Goal: Information Seeking & Learning: Find specific fact

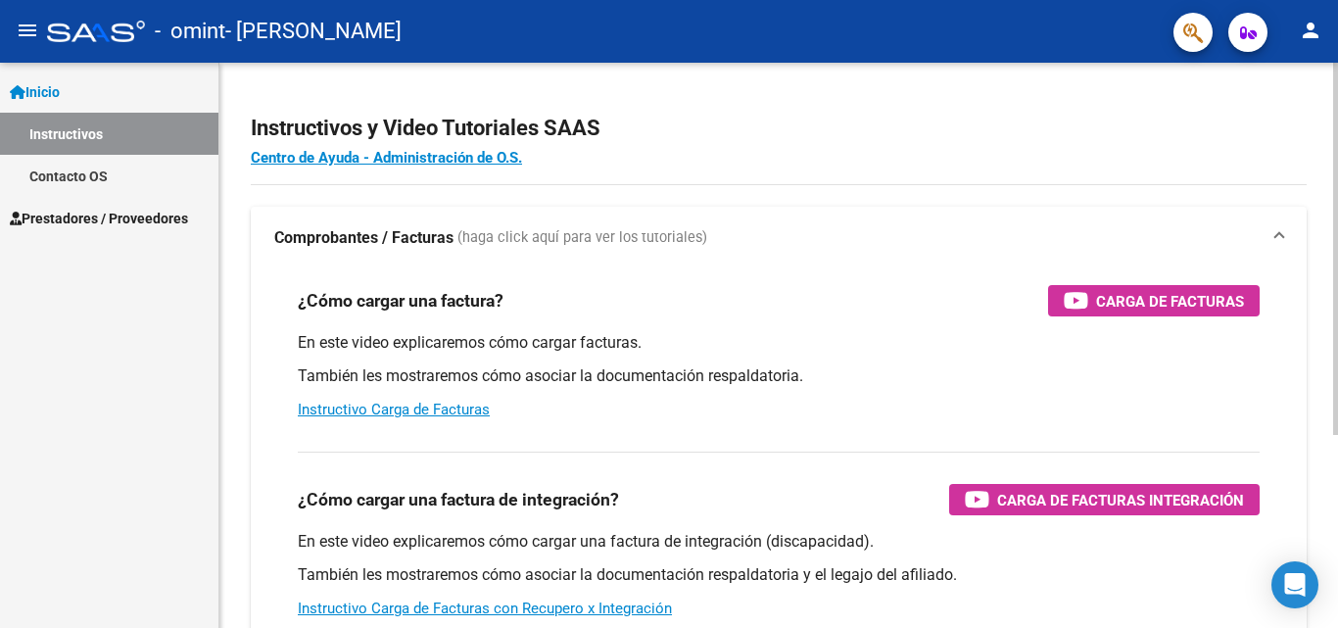
click at [507, 353] on p "En este video explicaremos cómo cargar facturas." at bounding box center [779, 343] width 962 height 22
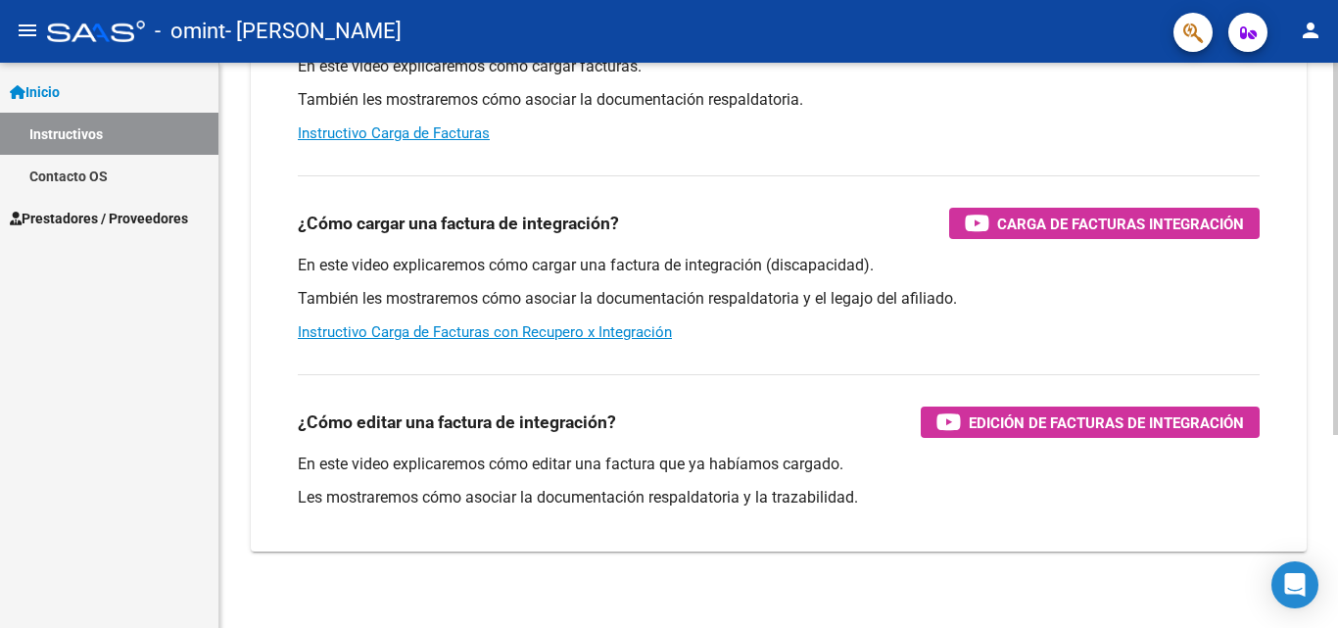
scroll to position [294, 0]
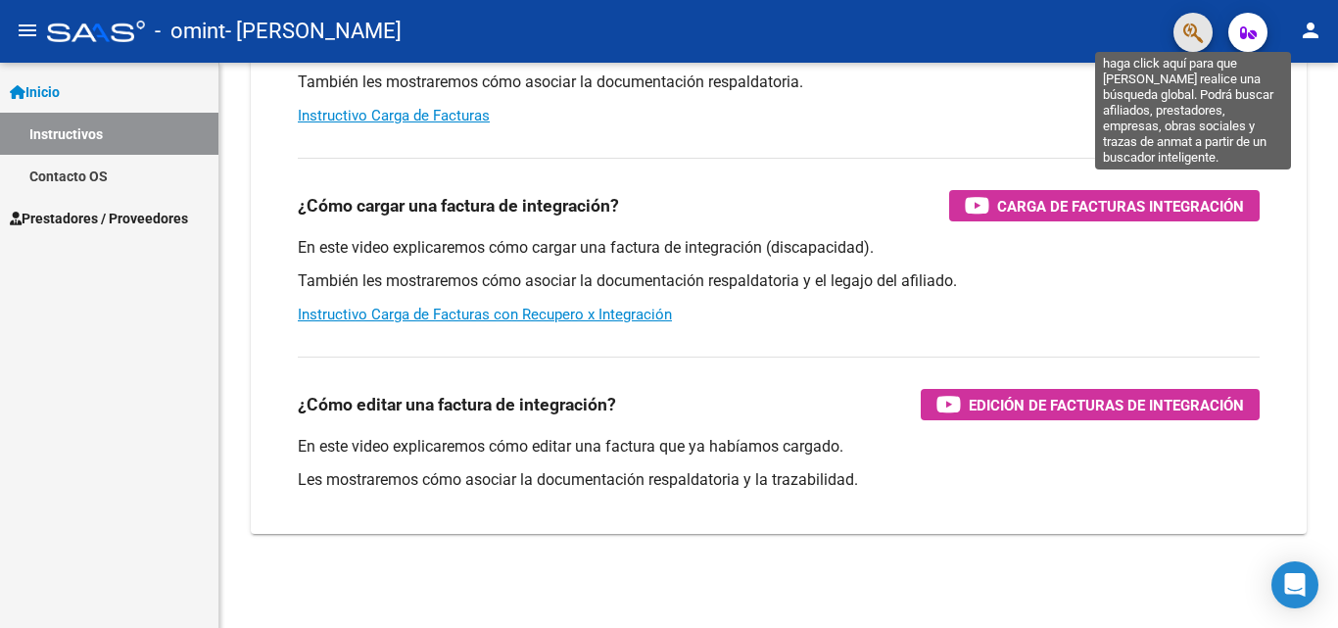
click at [1192, 28] on icon "button" at bounding box center [1194, 33] width 20 height 23
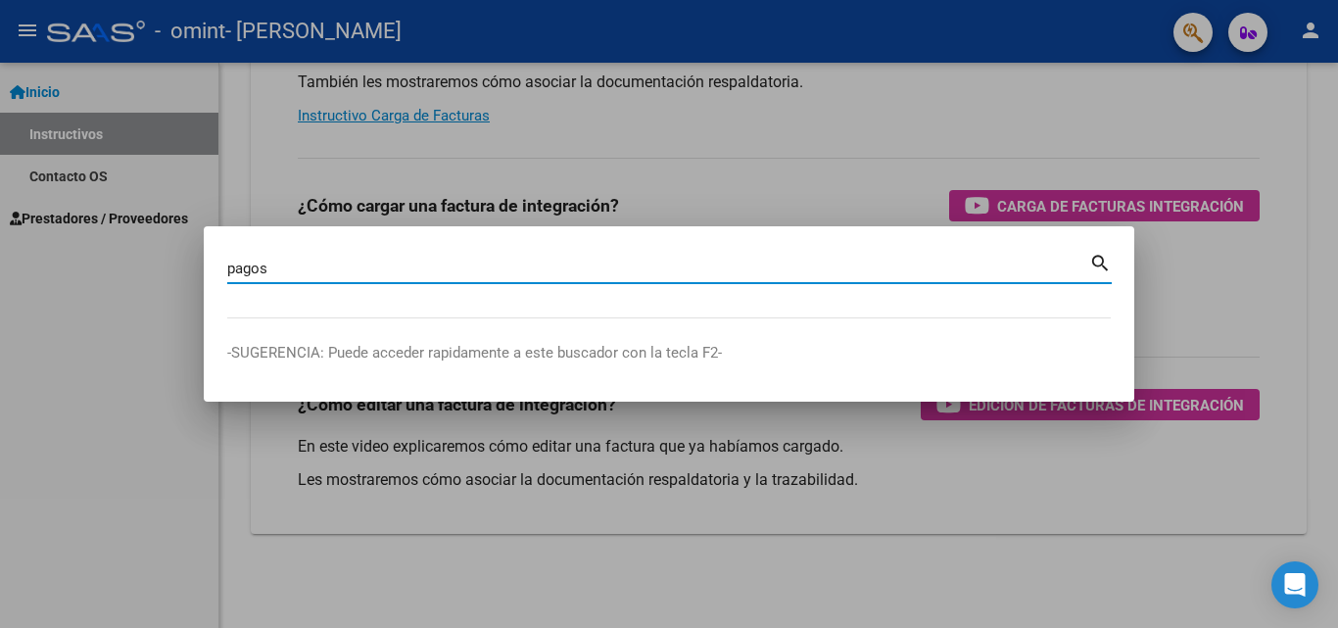
type input "pagos"
click at [1102, 258] on mat-icon "search" at bounding box center [1101, 262] width 23 height 24
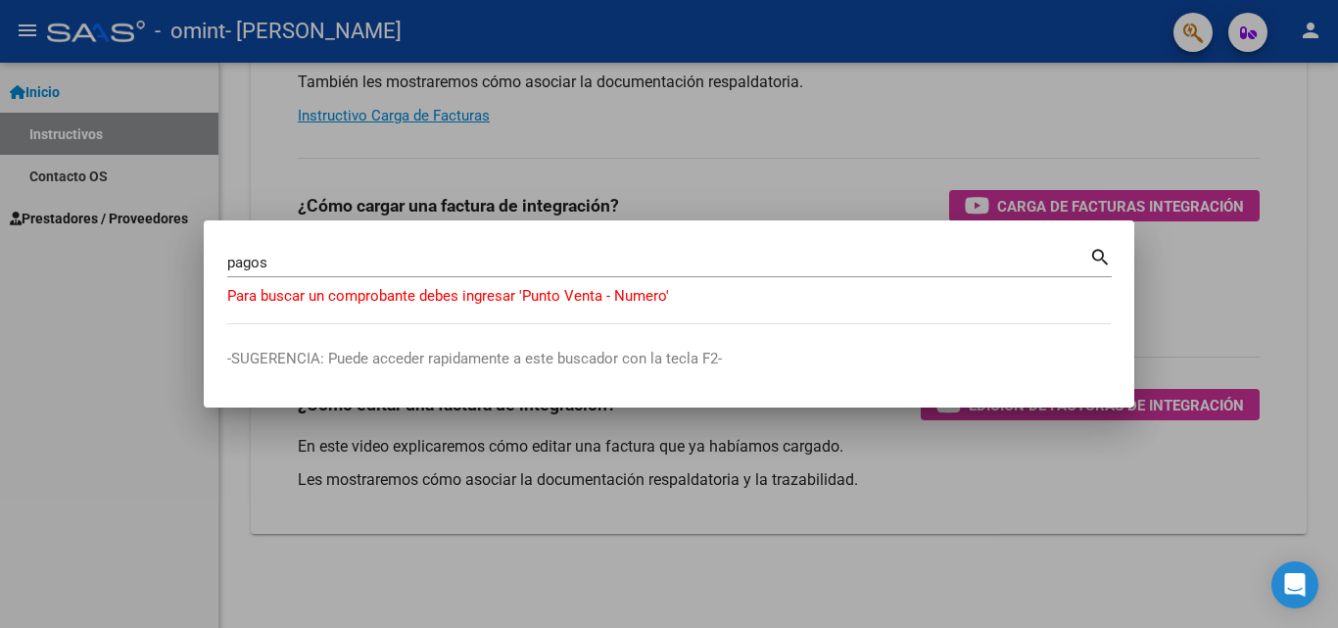
click at [1179, 279] on div at bounding box center [669, 314] width 1338 height 628
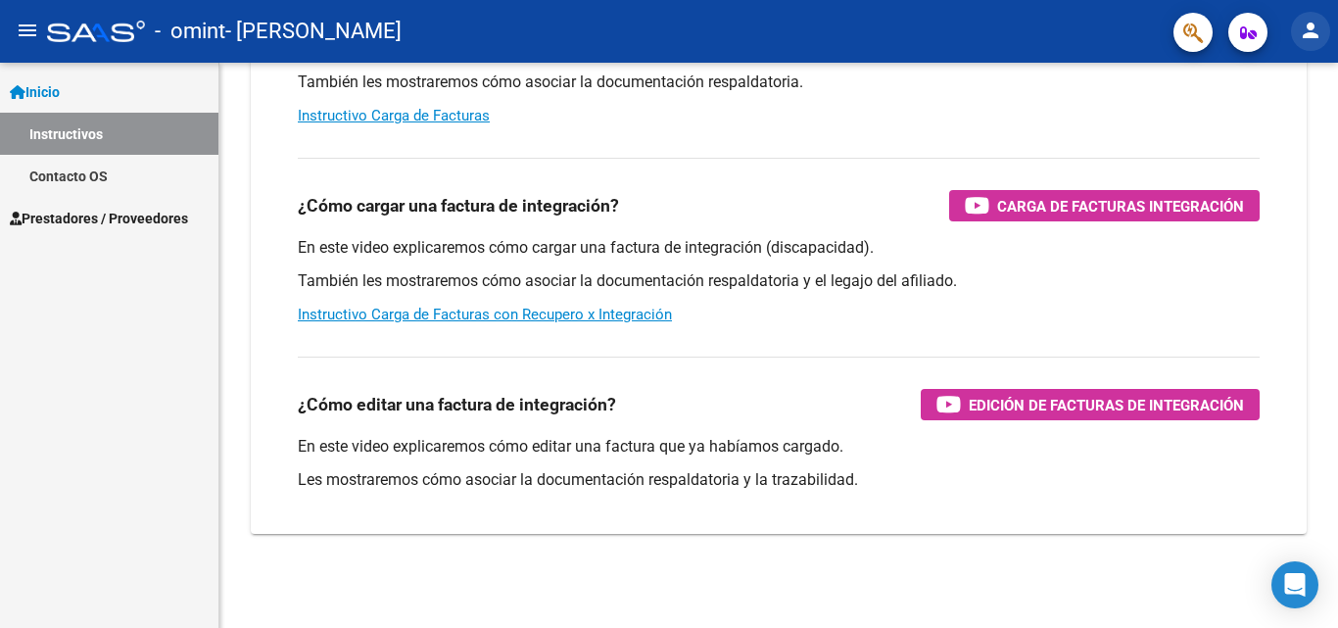
click at [1311, 30] on mat-icon "person" at bounding box center [1311, 31] width 24 height 24
click at [82, 217] on div at bounding box center [669, 314] width 1338 height 628
click at [82, 217] on span "Prestadores / Proveedores" at bounding box center [99, 219] width 178 height 22
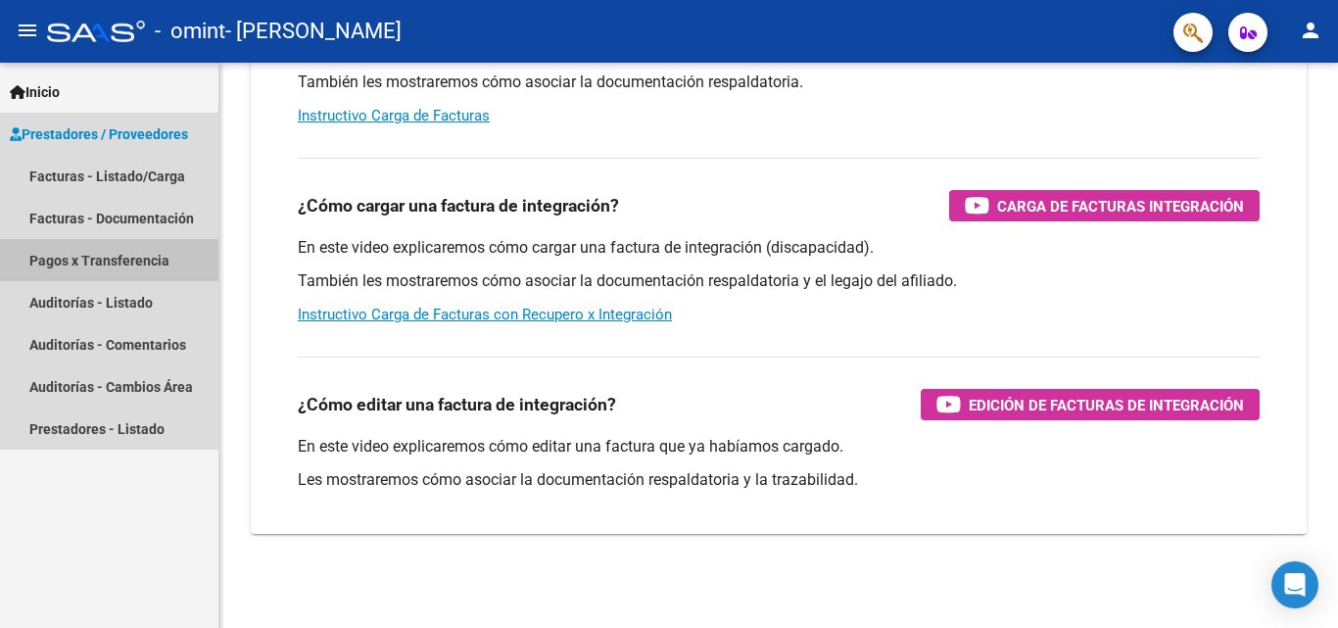
click at [96, 254] on link "Pagos x Transferencia" at bounding box center [109, 260] width 218 height 42
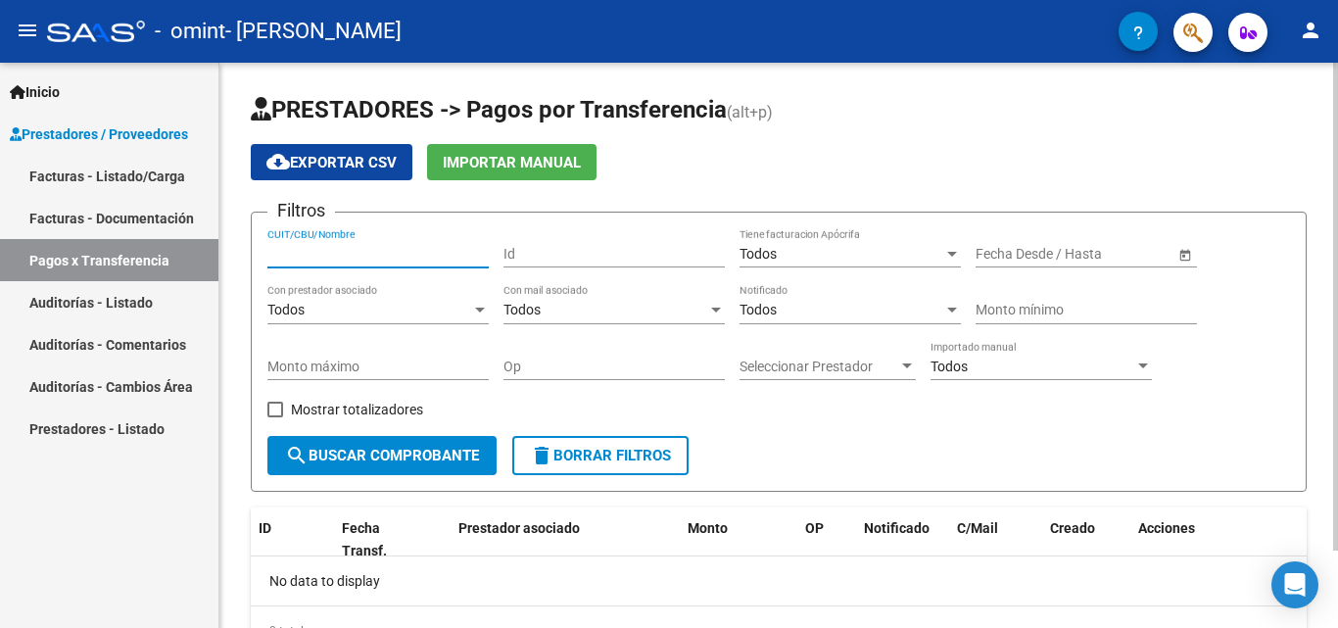
click at [361, 252] on input "CUIT/CBU/Nombre" at bounding box center [377, 254] width 221 height 17
type input "23206482524"
click at [275, 404] on span at bounding box center [275, 410] width 16 height 16
click at [275, 417] on input "Mostrar totalizadores" at bounding box center [274, 417] width 1 height 1
checkbox input "true"
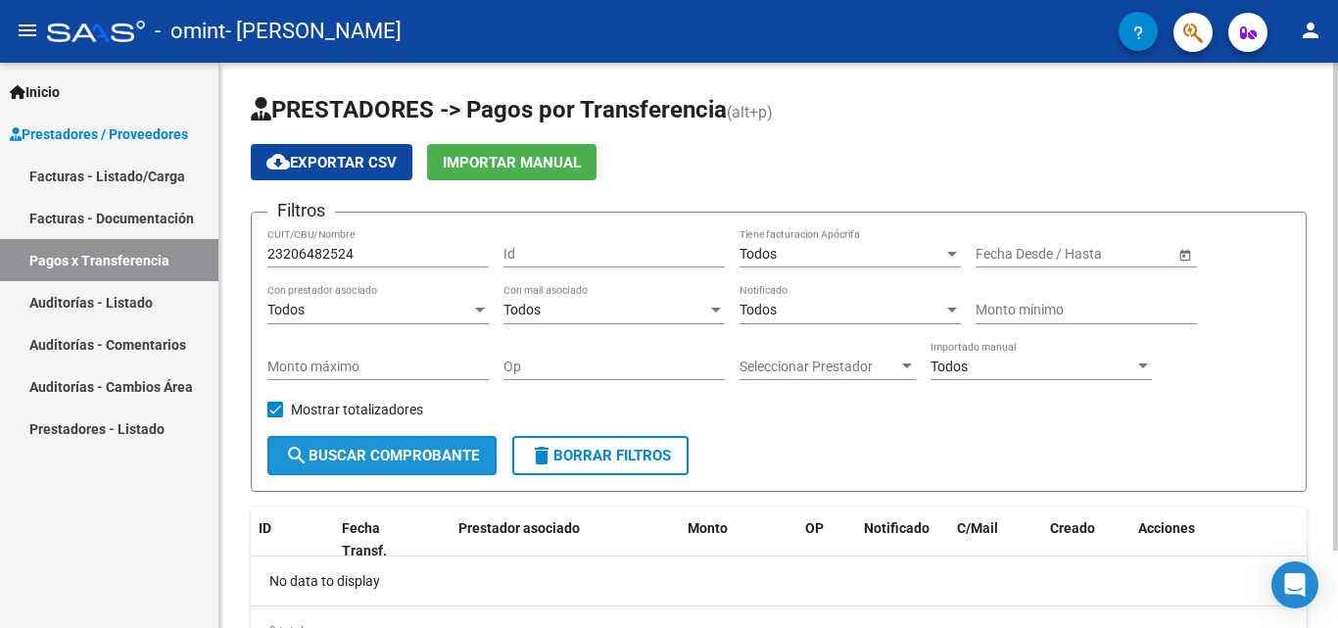
click at [371, 451] on span "search Buscar Comprobante" at bounding box center [382, 456] width 194 height 18
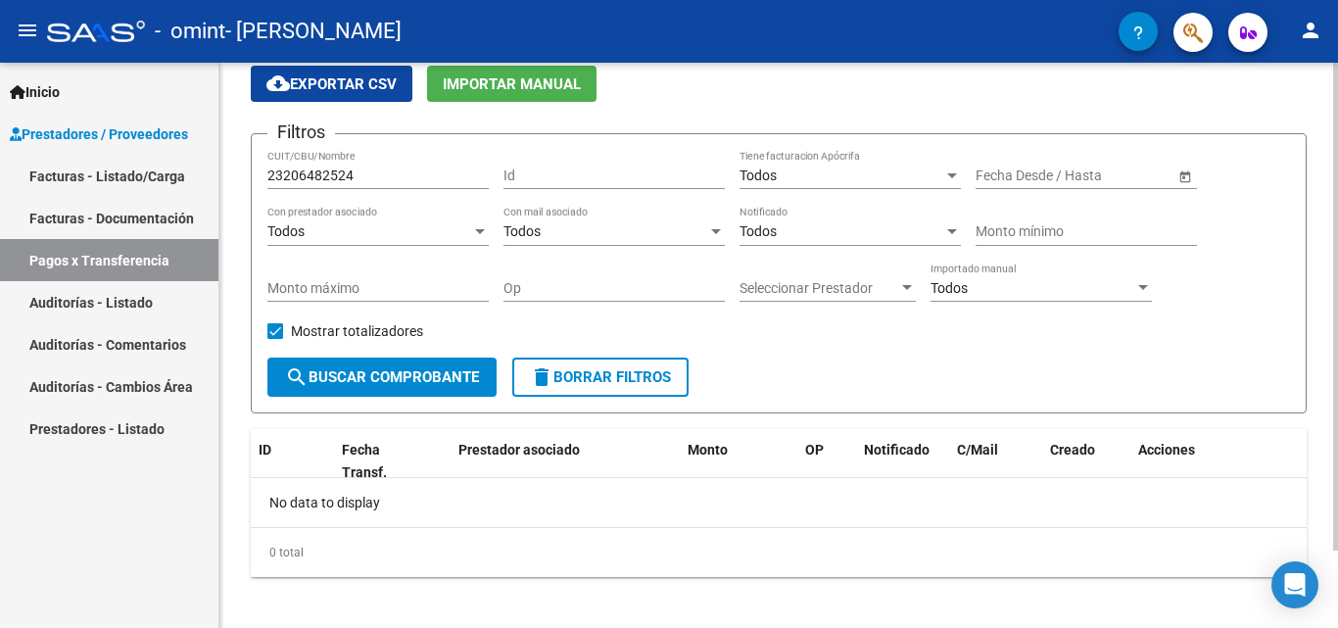
scroll to position [90, 0]
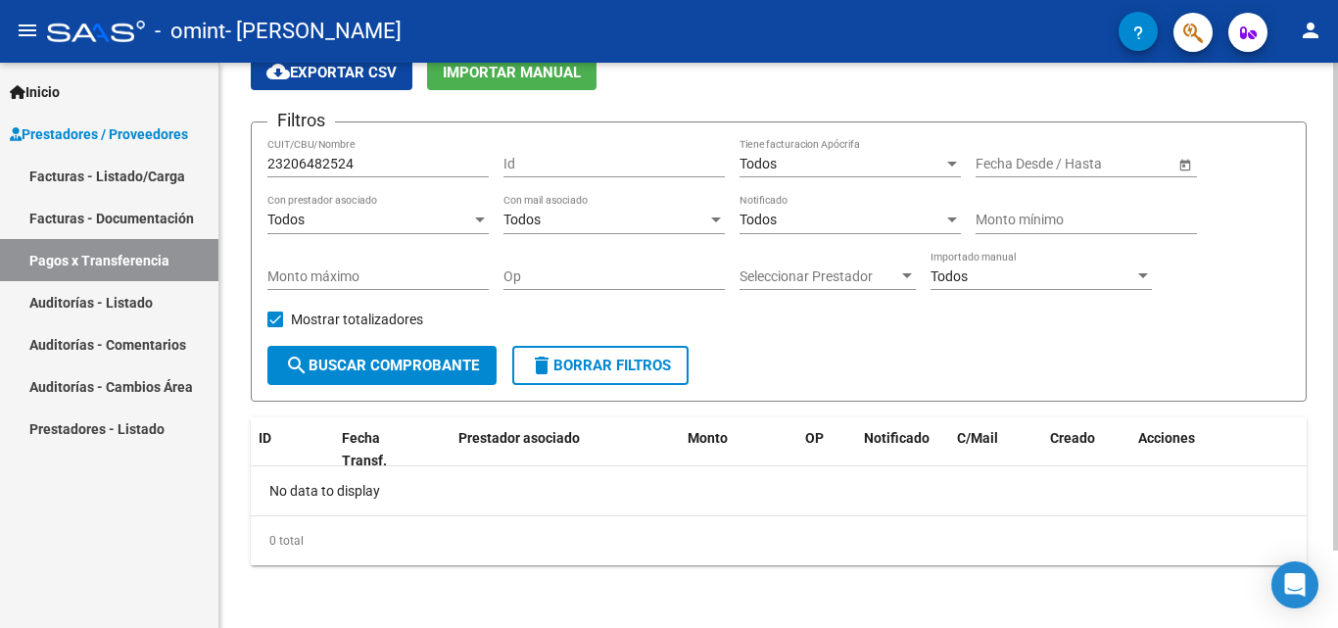
click at [1056, 160] on span "–" at bounding box center [1055, 164] width 9 height 17
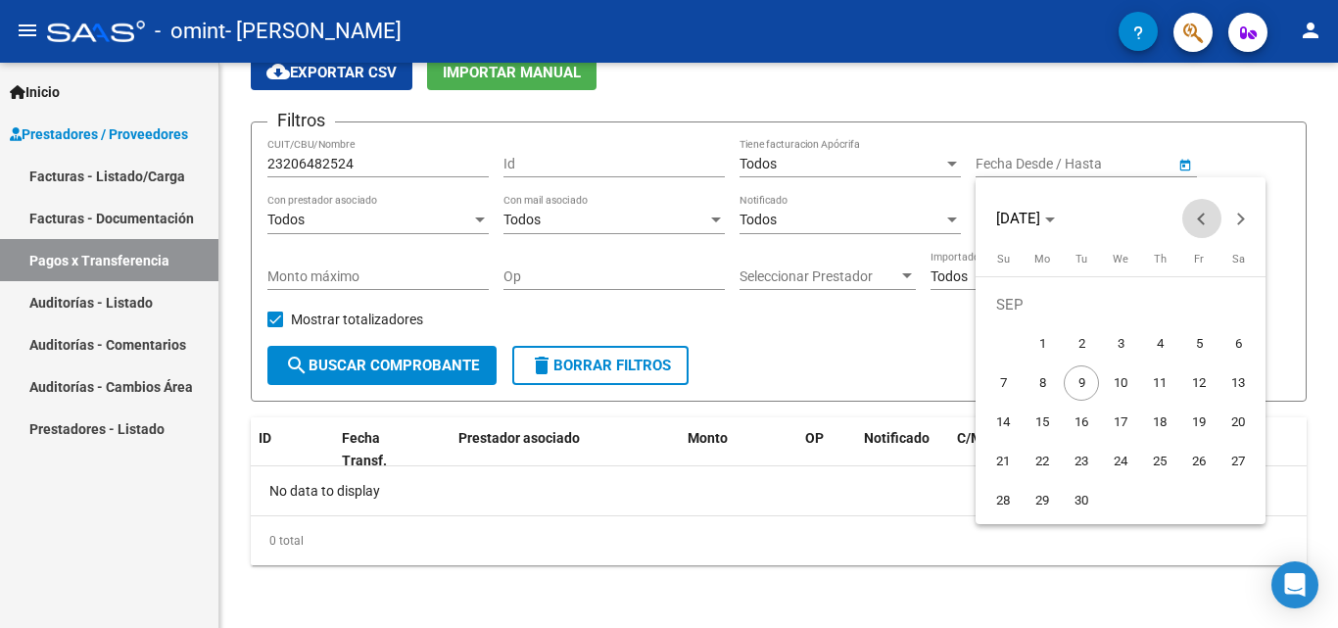
click at [1205, 218] on button "Previous month" at bounding box center [1202, 218] width 39 height 39
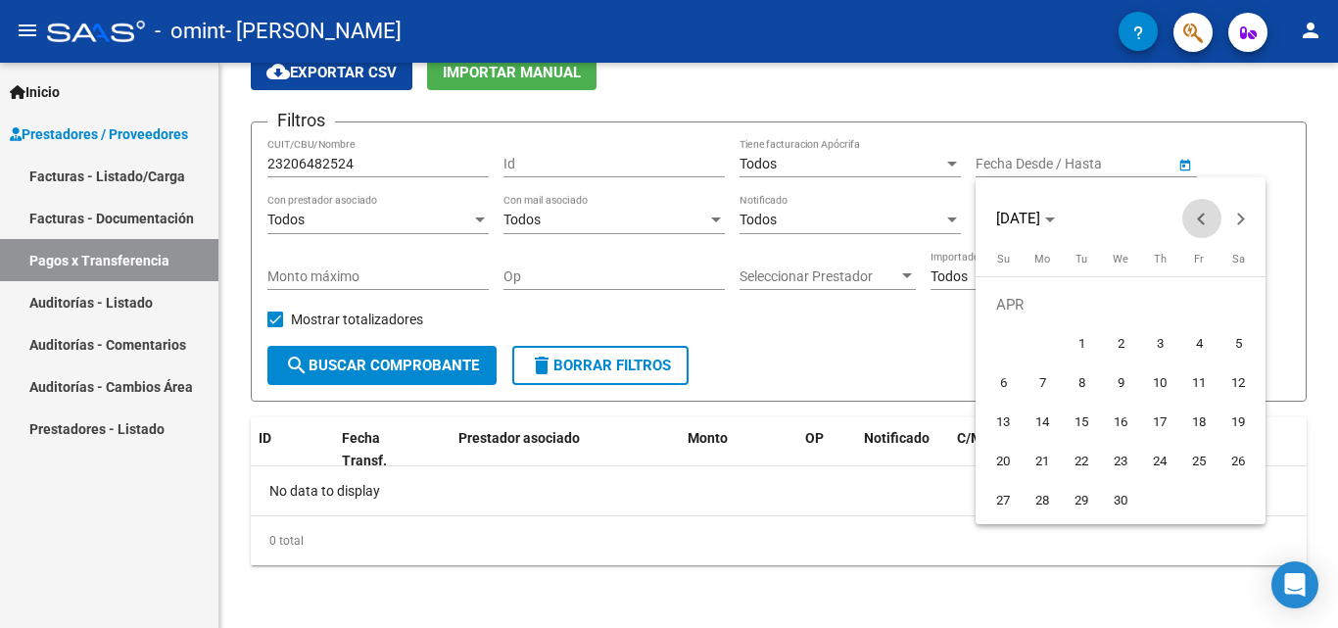
click at [1205, 218] on button "Previous month" at bounding box center [1202, 218] width 39 height 39
click at [1014, 342] on span "2" at bounding box center [1003, 343] width 35 height 35
type input "[DATE]"
click at [880, 213] on div at bounding box center [669, 314] width 1338 height 628
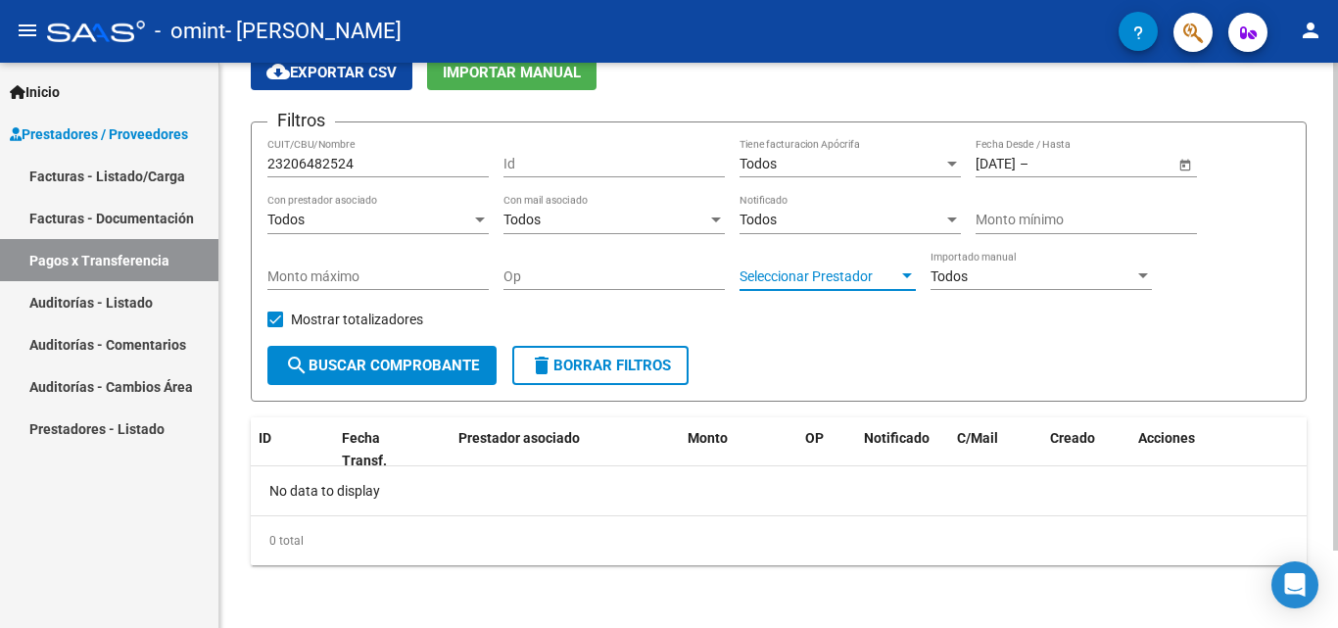
click at [908, 273] on div at bounding box center [907, 275] width 10 height 5
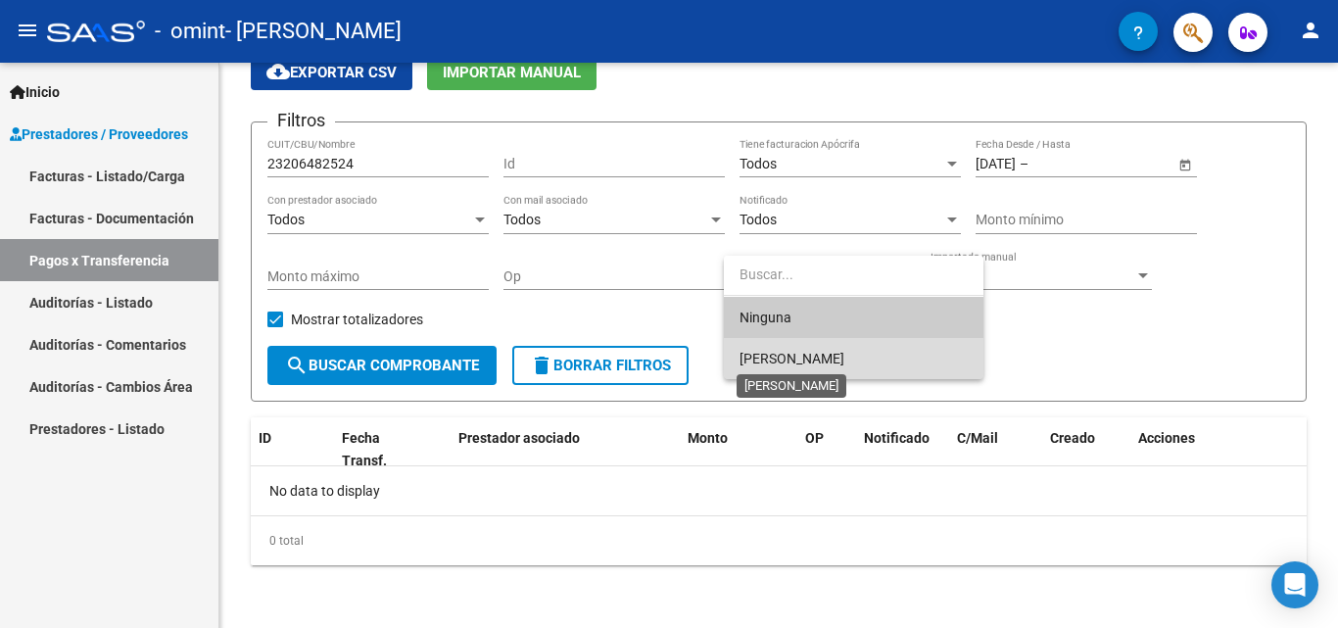
click at [845, 360] on span "[PERSON_NAME]" at bounding box center [792, 359] width 105 height 16
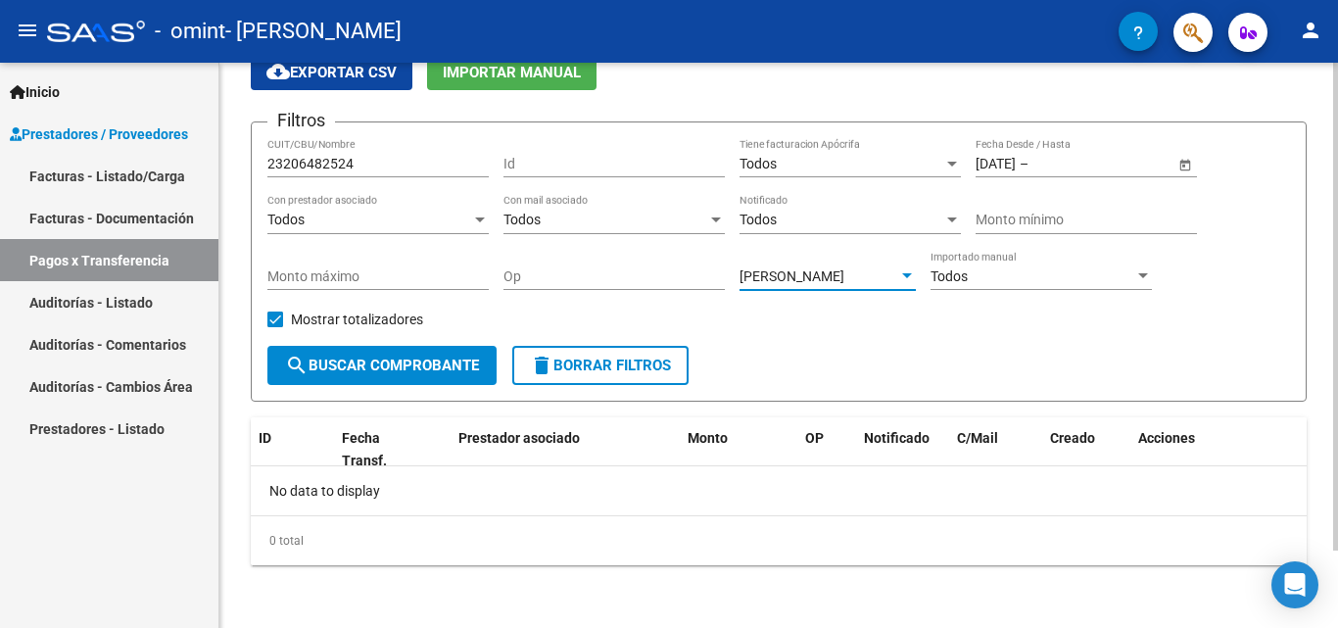
click at [410, 364] on span "search Buscar Comprobante" at bounding box center [382, 366] width 194 height 18
click at [360, 164] on input "23206482524" at bounding box center [377, 164] width 221 height 17
type input "2"
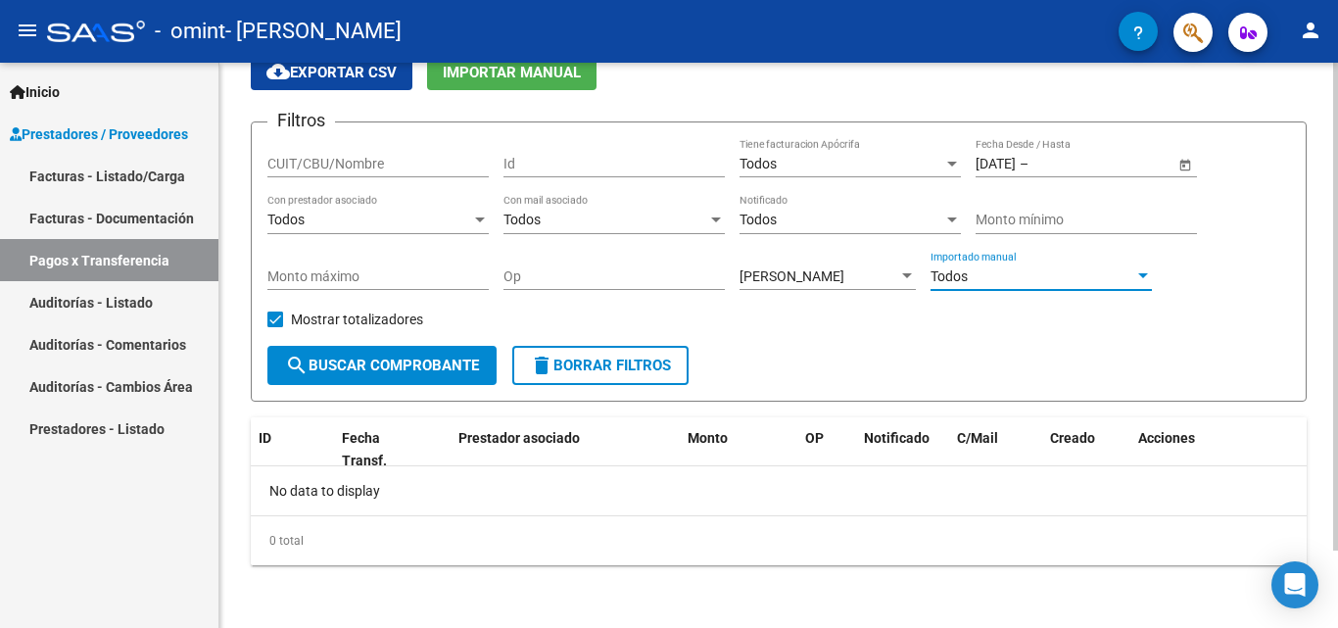
click at [1140, 272] on div at bounding box center [1144, 276] width 18 height 16
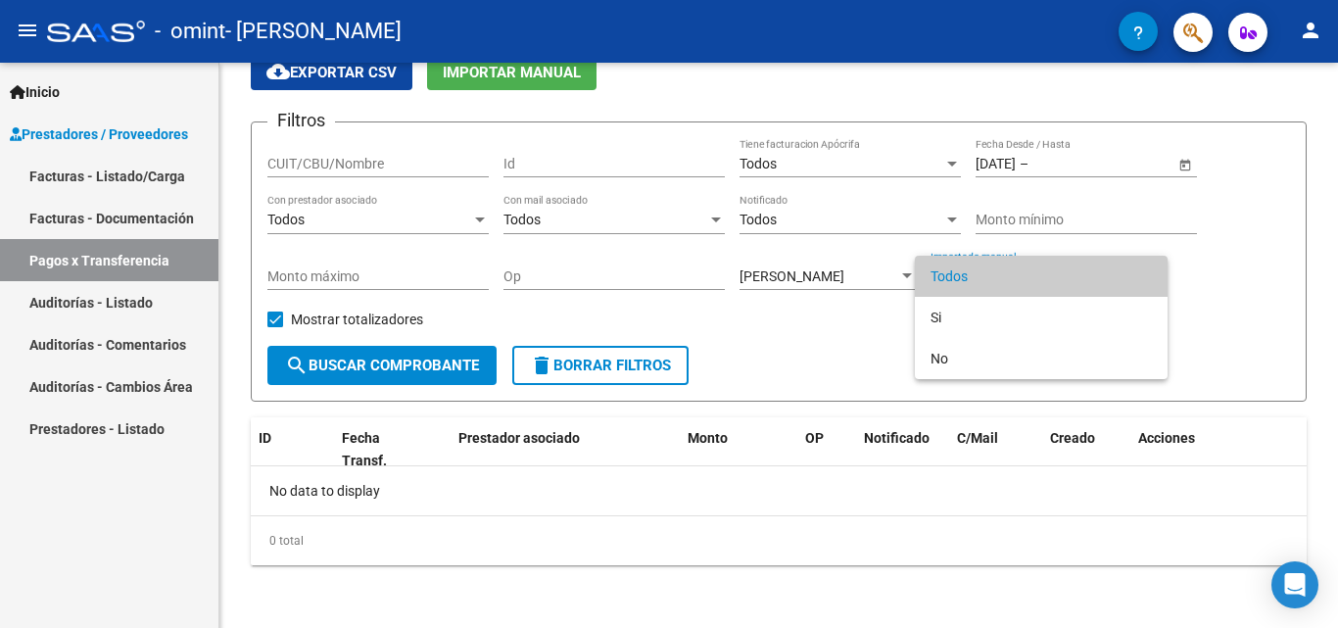
click at [815, 330] on div at bounding box center [669, 314] width 1338 height 628
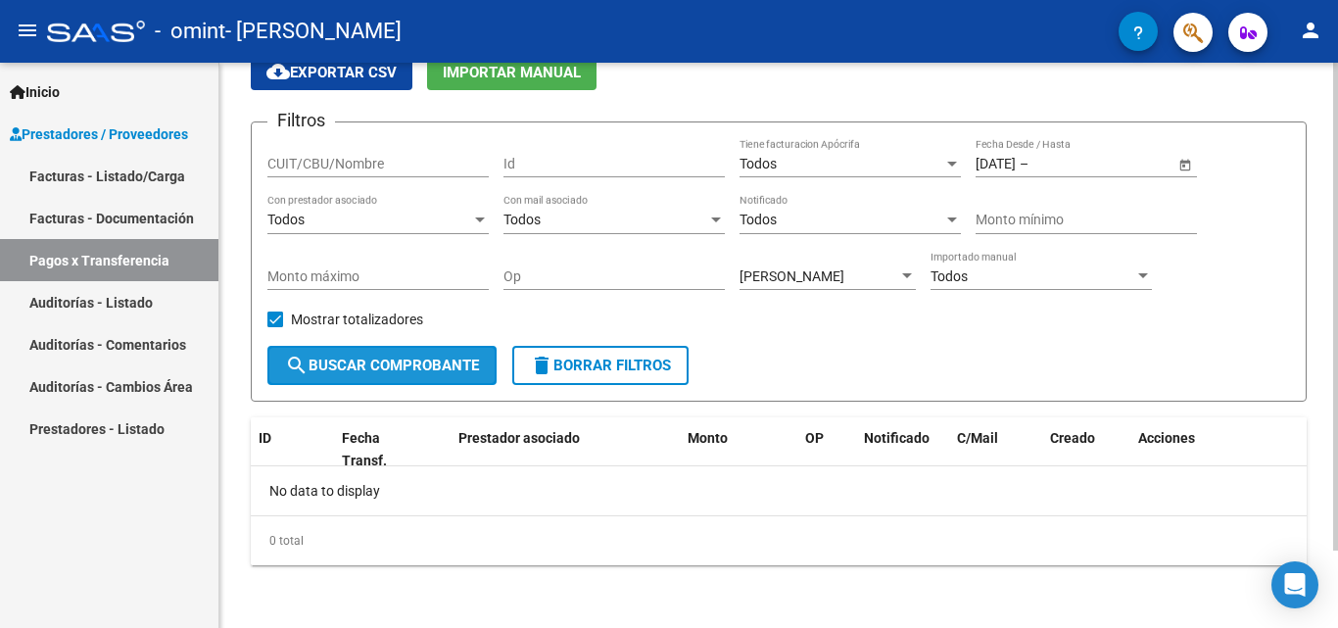
click at [398, 355] on button "search Buscar Comprobante" at bounding box center [381, 365] width 229 height 39
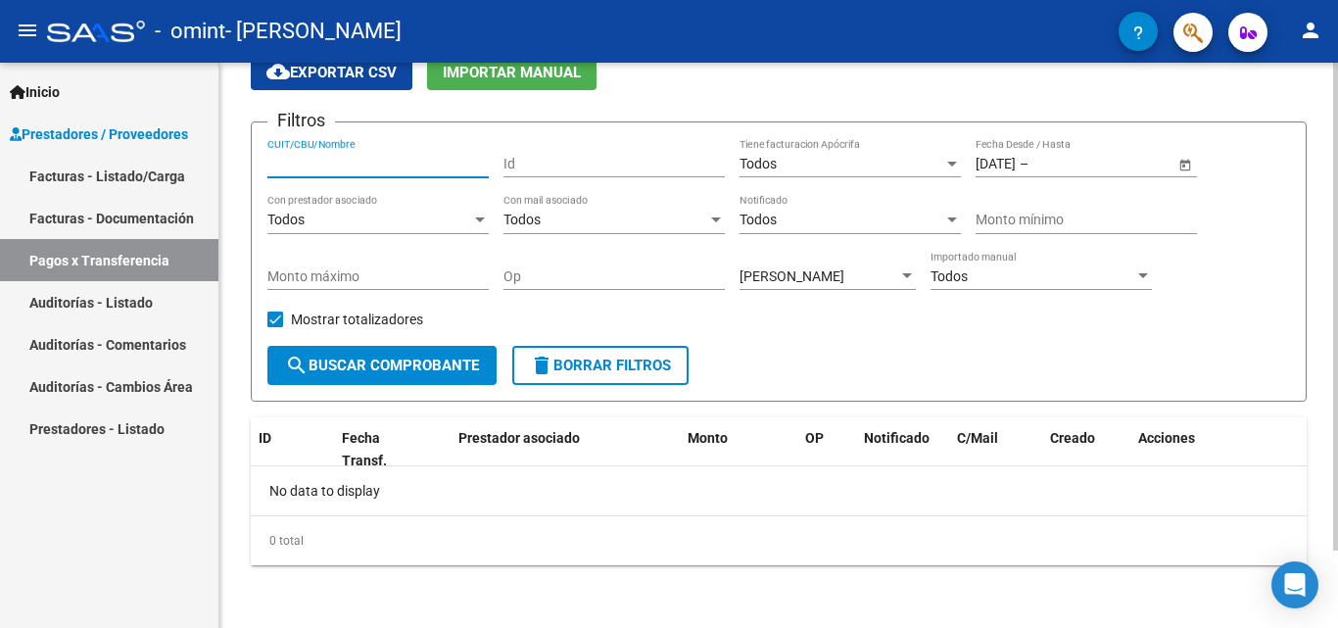
click at [336, 162] on input "CUIT/CBU/Nombre" at bounding box center [377, 164] width 221 height 17
type input "[PERSON_NAME]"
click at [533, 162] on input "Id" at bounding box center [614, 164] width 221 height 17
type input "57035776"
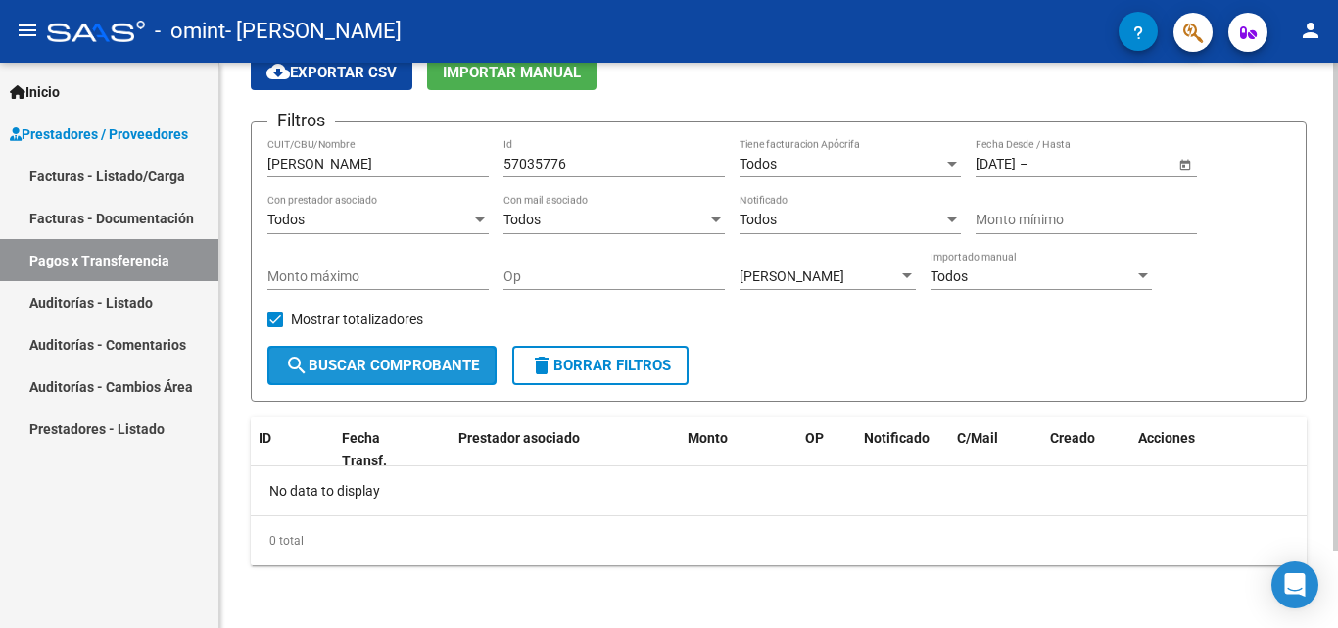
click at [398, 364] on span "search Buscar Comprobante" at bounding box center [382, 366] width 194 height 18
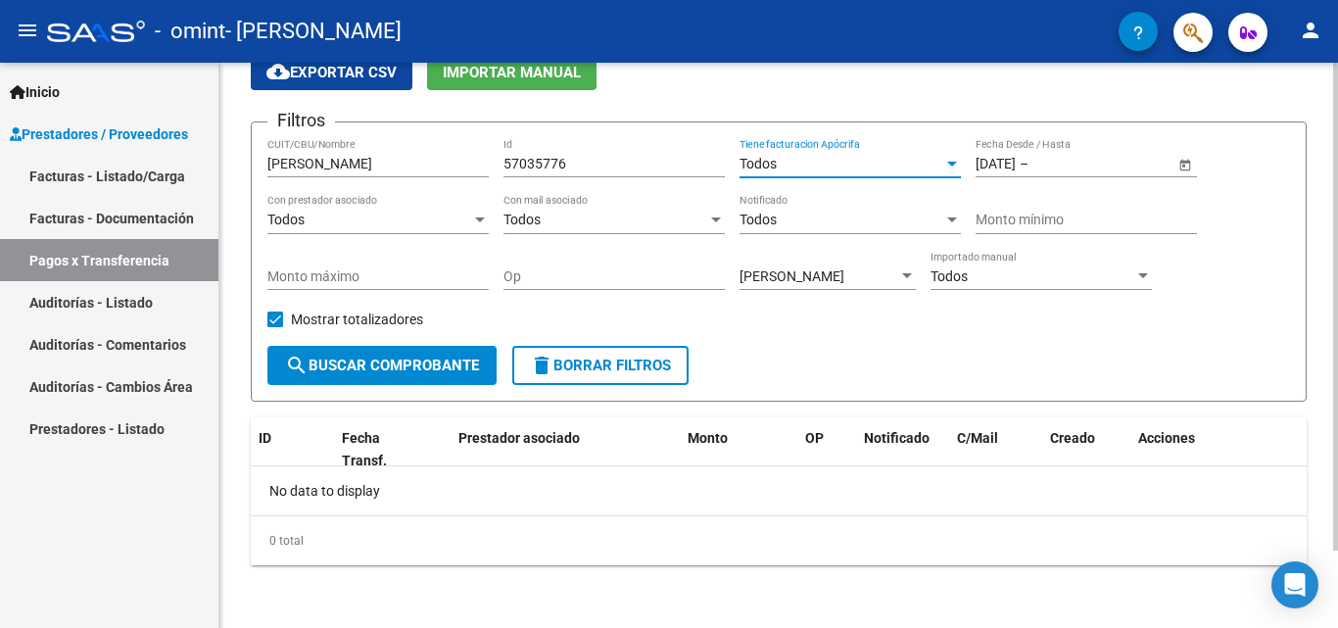
click at [951, 165] on div at bounding box center [952, 164] width 10 height 5
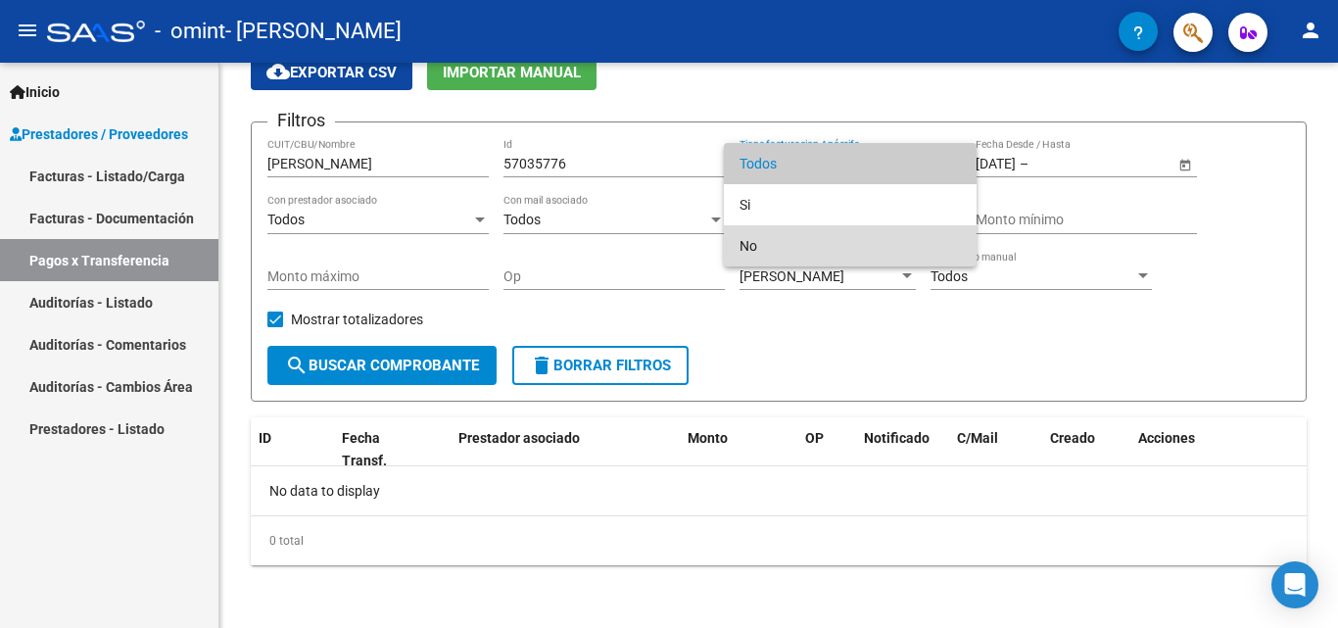
click at [872, 253] on span "No" at bounding box center [850, 245] width 221 height 41
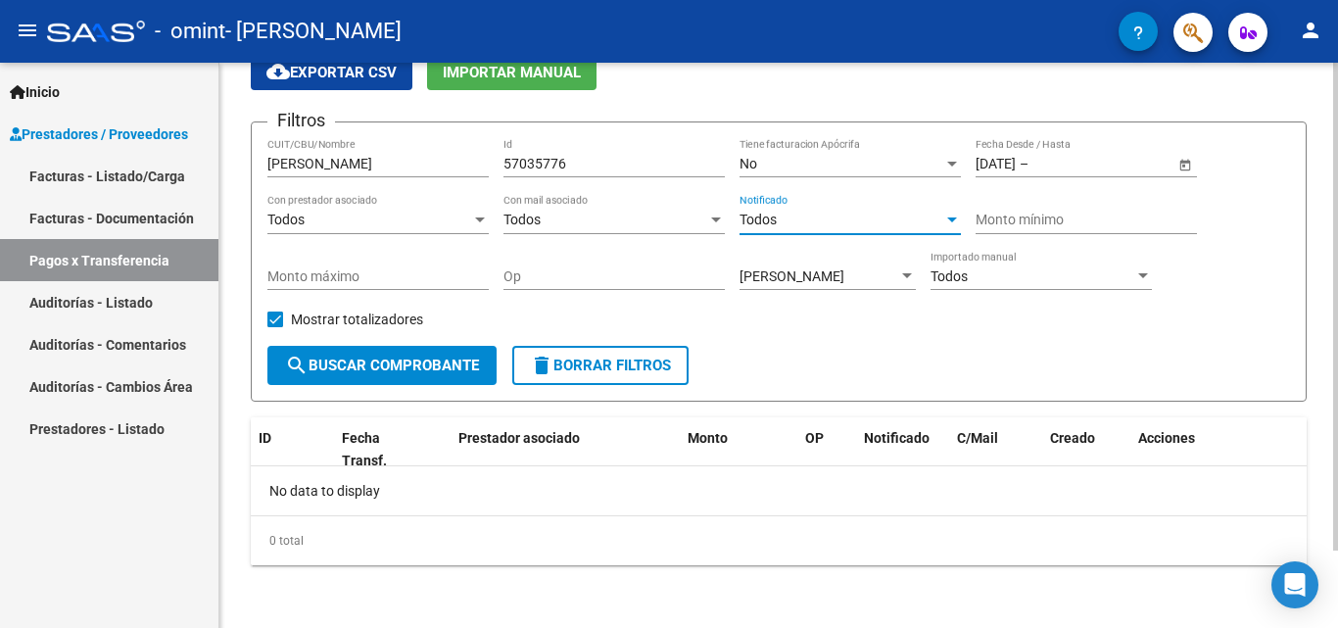
click at [854, 217] on div "Todos" at bounding box center [842, 220] width 204 height 17
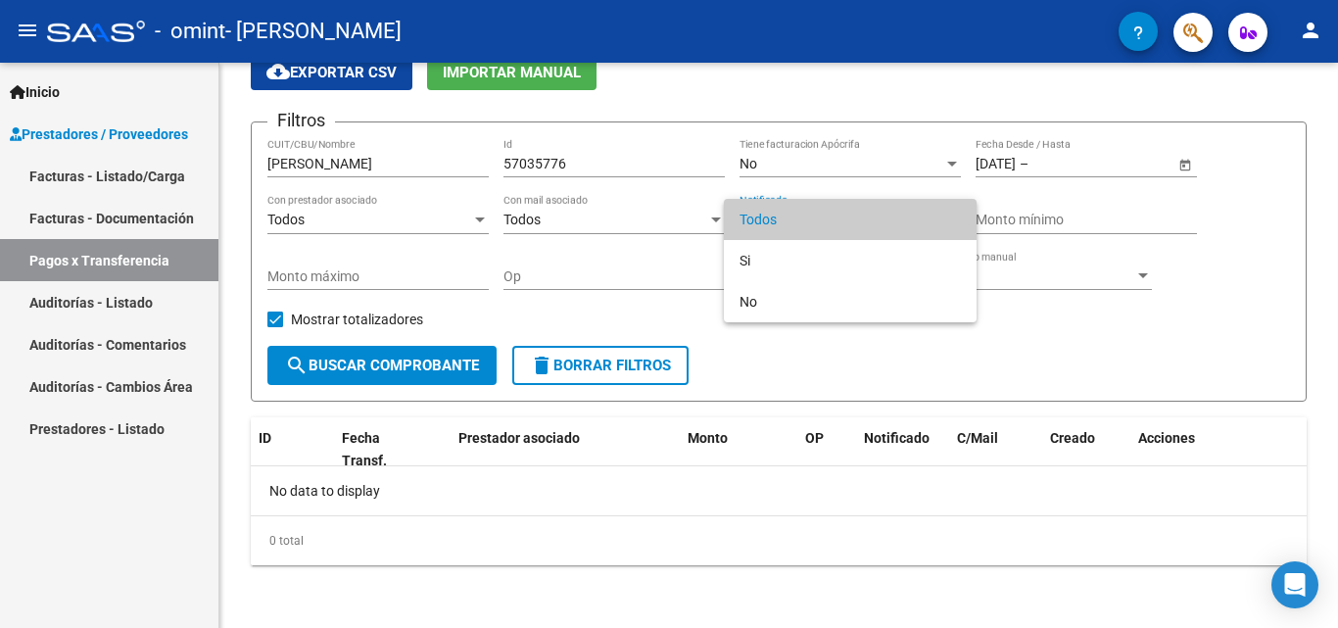
click at [597, 257] on div at bounding box center [669, 314] width 1338 height 628
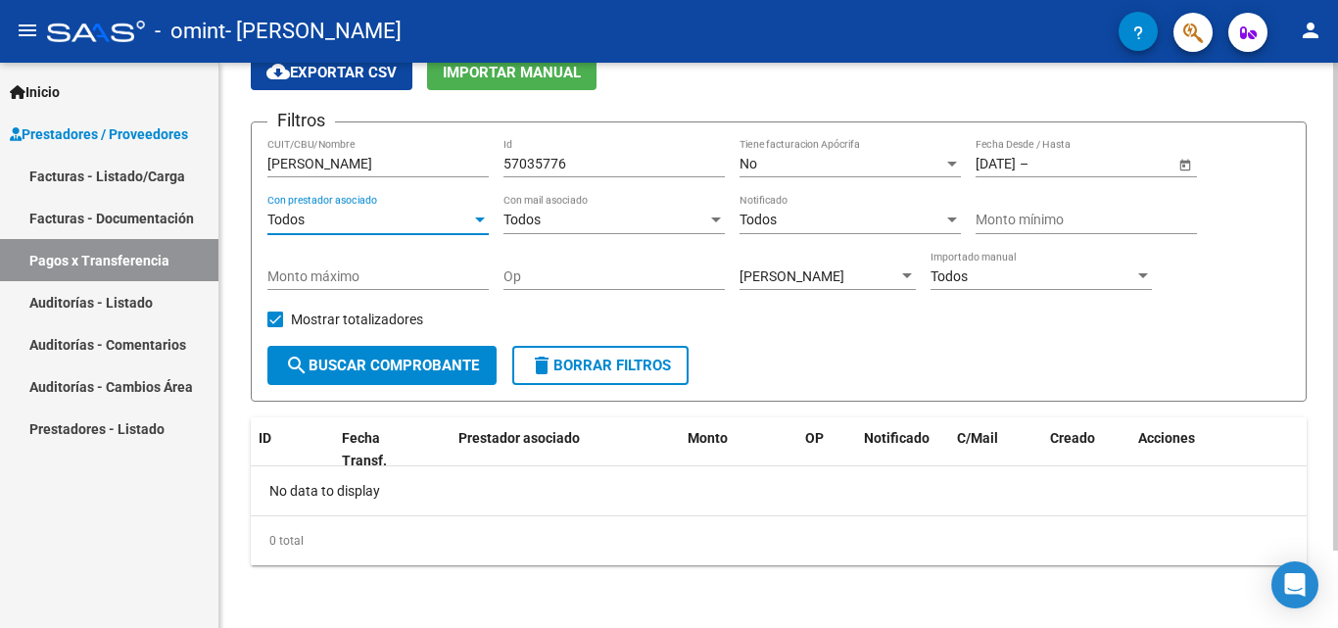
click at [482, 214] on div at bounding box center [480, 221] width 18 height 16
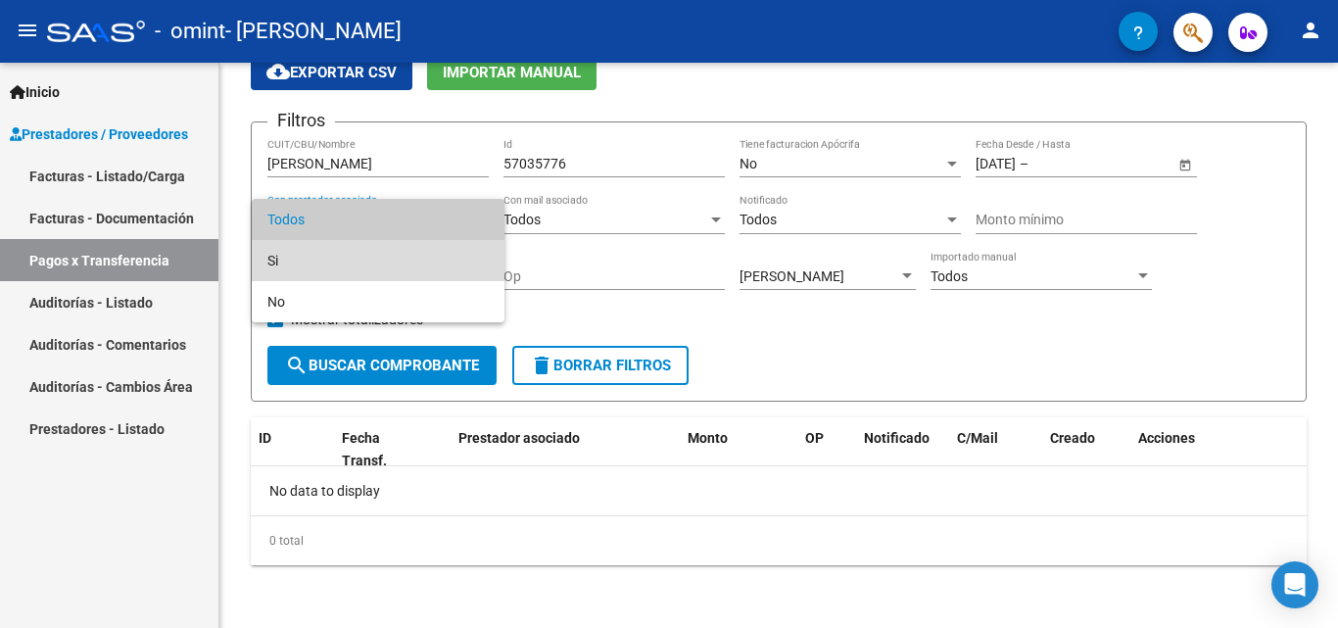
click at [424, 258] on span "Si" at bounding box center [377, 260] width 221 height 41
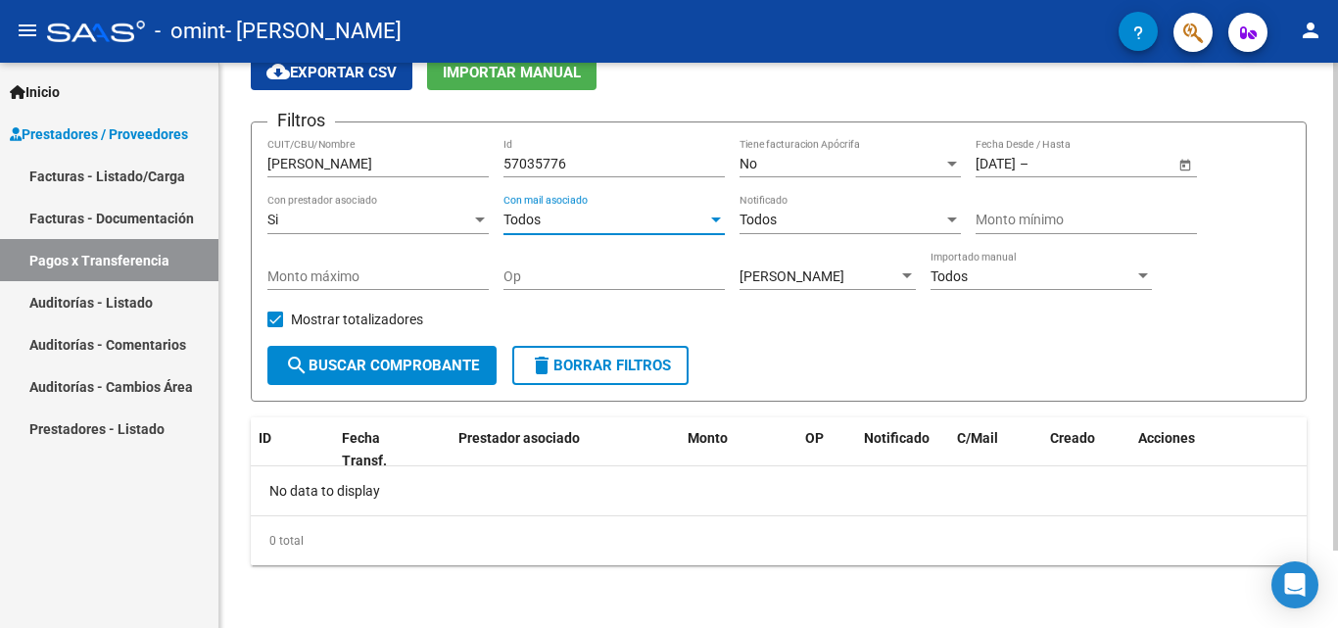
click at [687, 219] on div "Todos" at bounding box center [606, 220] width 204 height 17
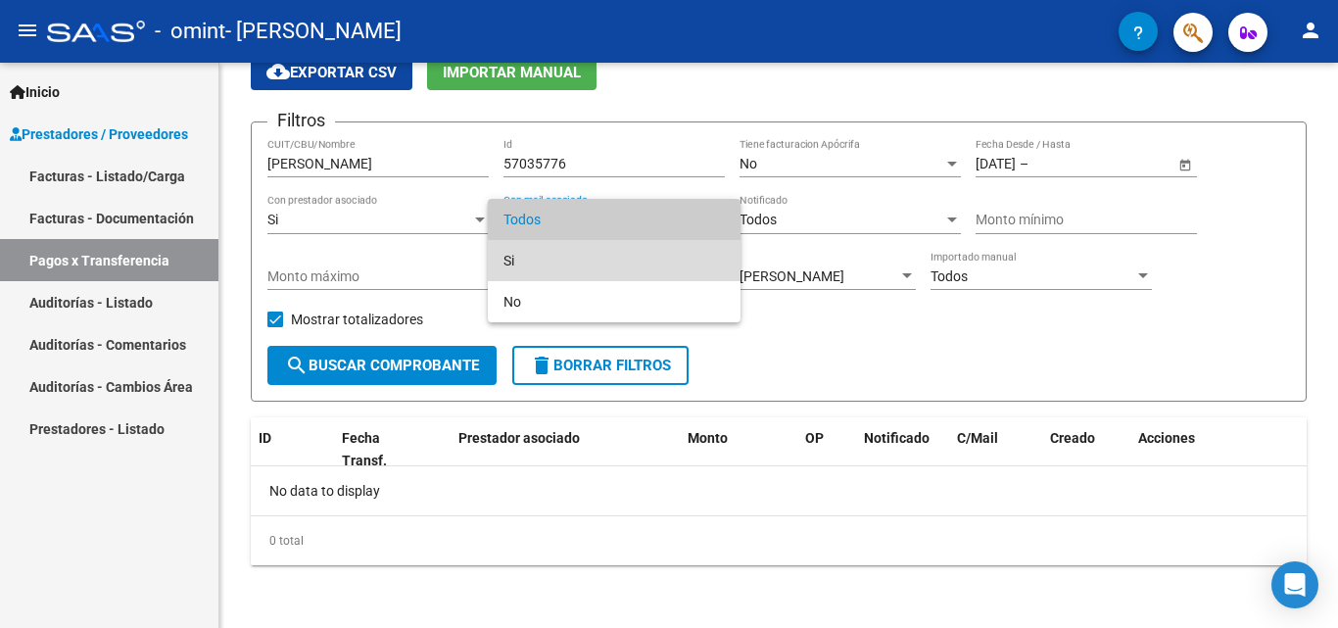
click at [647, 265] on span "Si" at bounding box center [614, 260] width 221 height 41
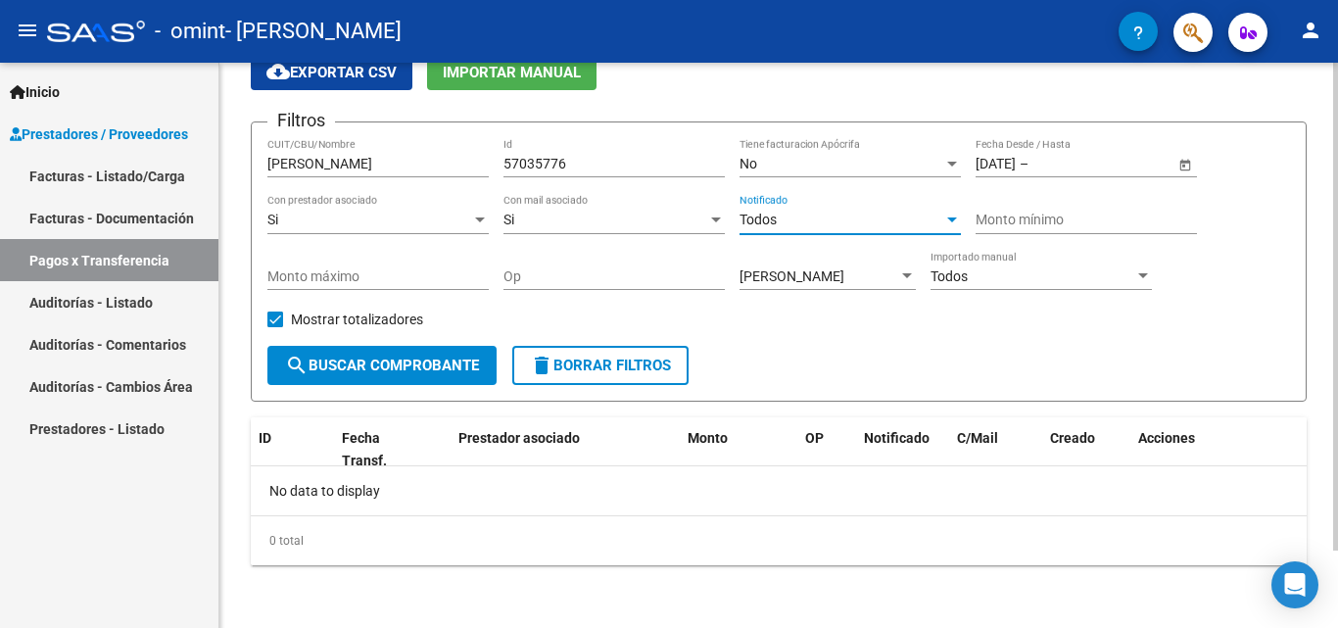
click at [952, 218] on div at bounding box center [952, 220] width 10 height 5
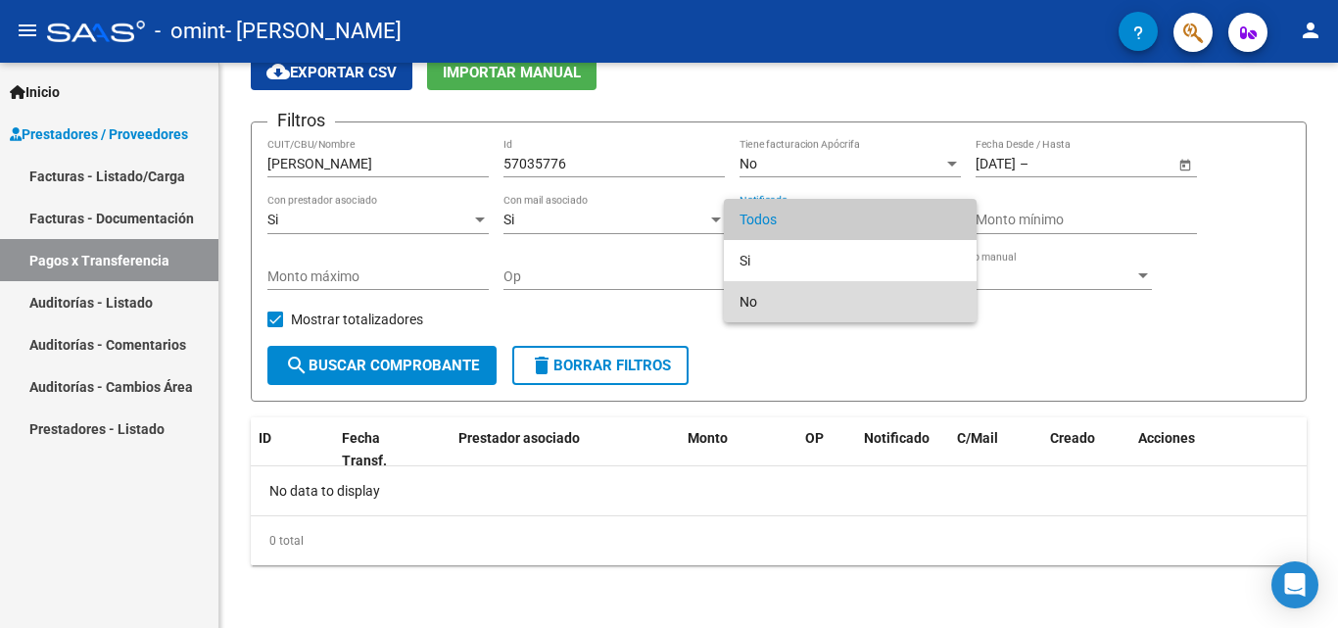
click at [885, 296] on span "No" at bounding box center [850, 301] width 221 height 41
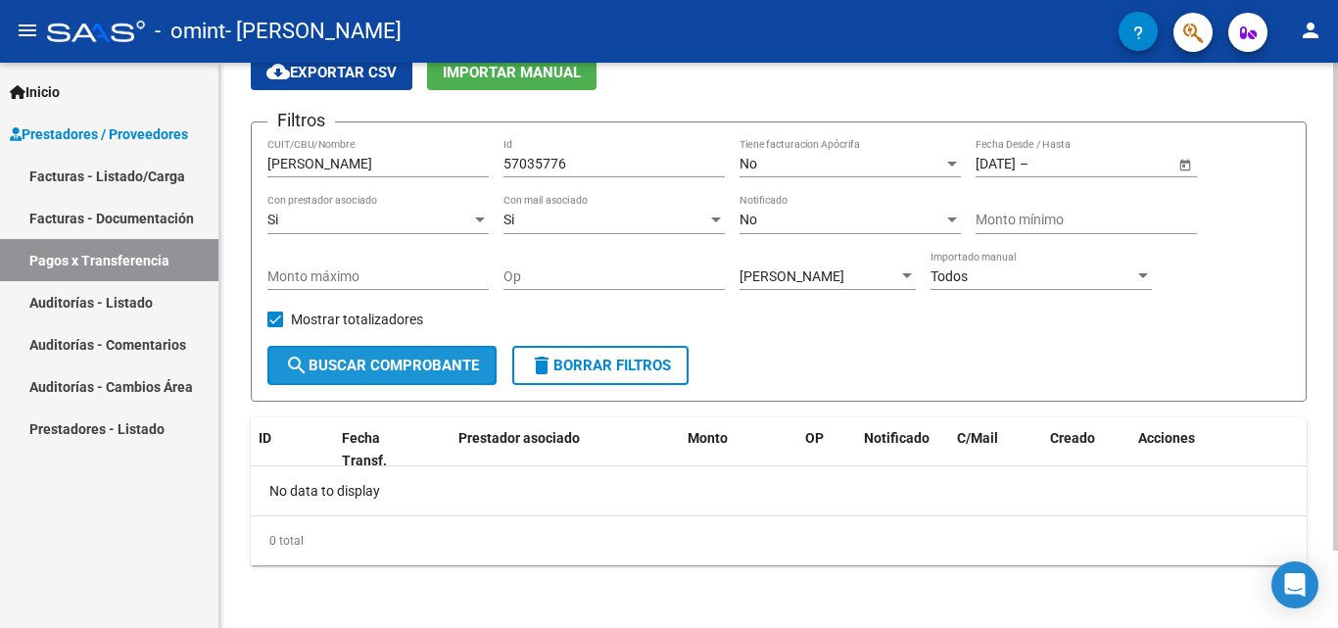
click at [393, 364] on span "search Buscar Comprobante" at bounding box center [382, 366] width 194 height 18
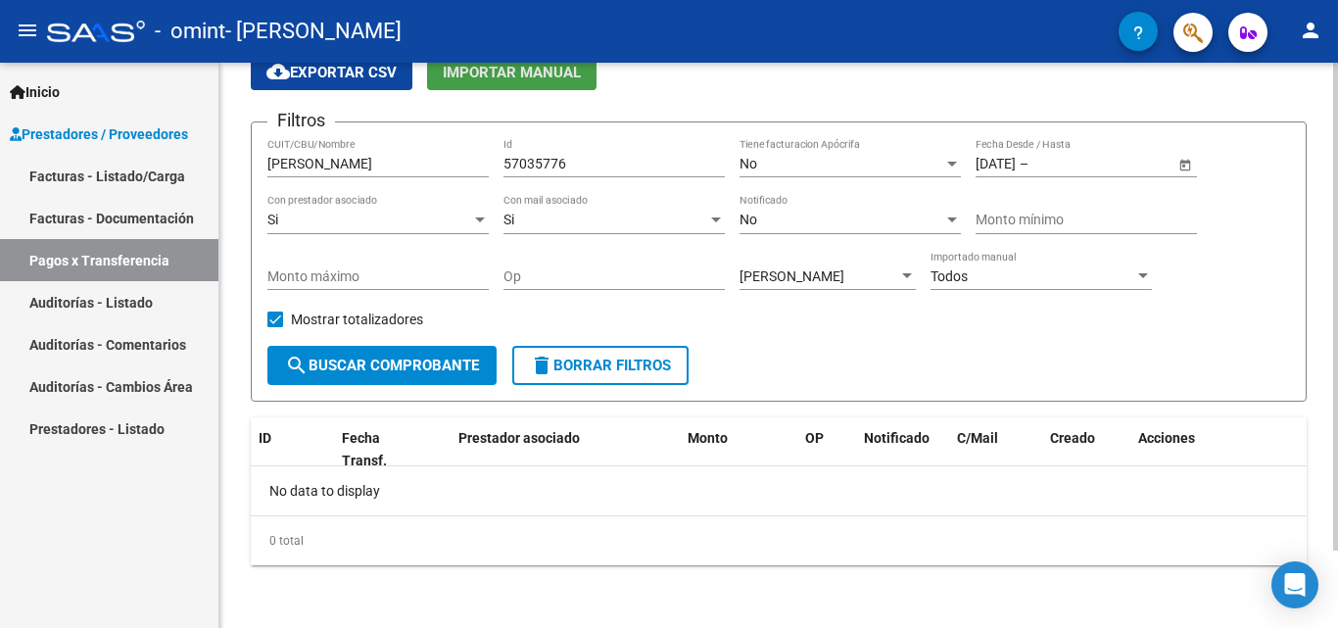
click at [503, 72] on span "Importar Manual" at bounding box center [512, 73] width 138 height 18
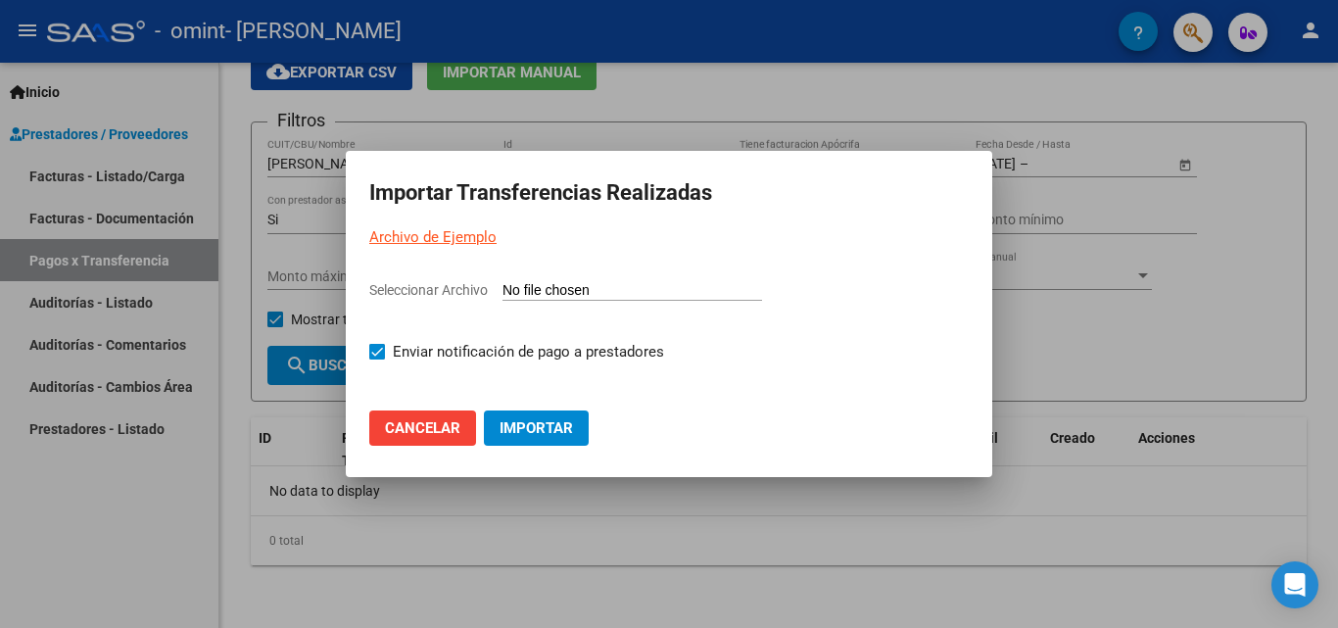
click at [458, 238] on link "Archivo de Ejemplo" at bounding box center [432, 237] width 127 height 18
click at [430, 434] on span "Cancelar" at bounding box center [422, 428] width 75 height 18
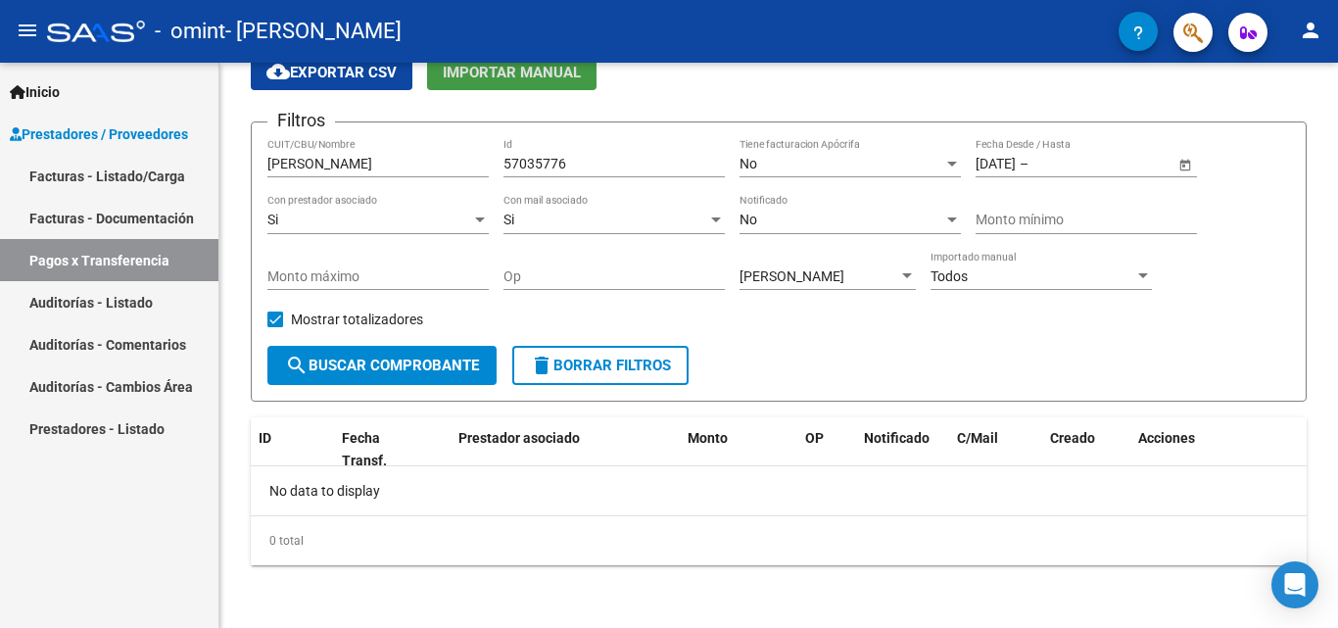
scroll to position [81, 0]
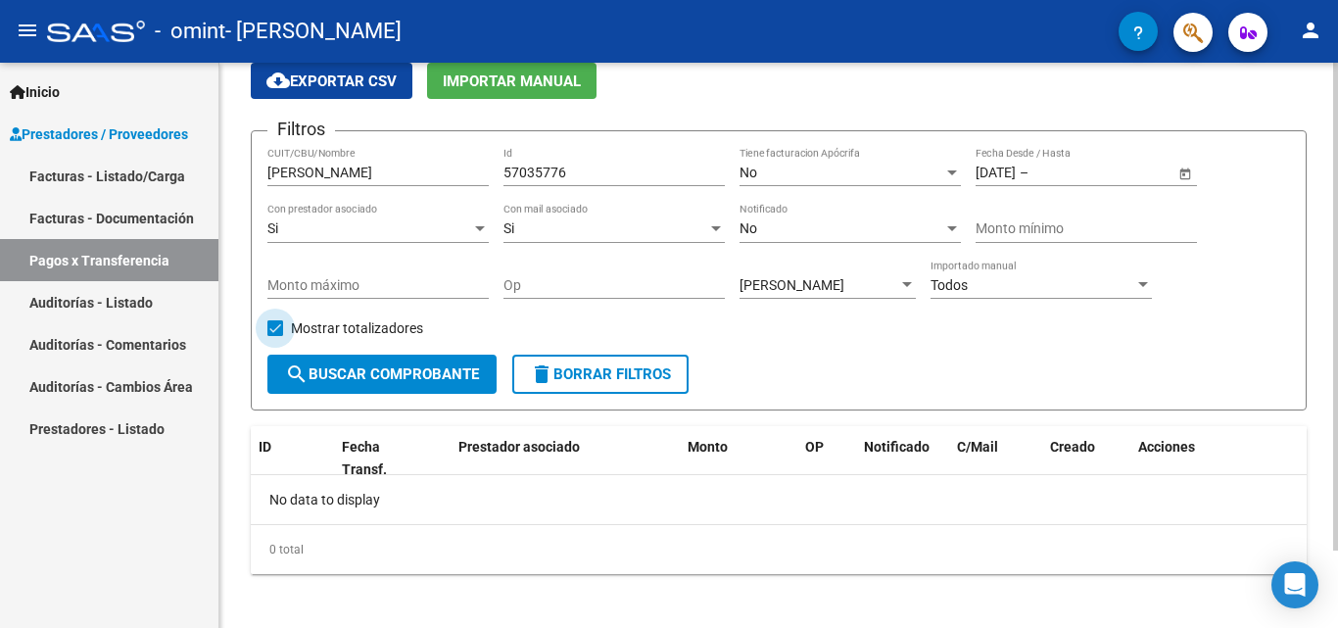
click at [272, 322] on span at bounding box center [275, 328] width 16 height 16
click at [274, 336] on input "Mostrar totalizadores" at bounding box center [274, 336] width 1 height 1
checkbox input "false"
click at [381, 369] on span "search Buscar Comprobante" at bounding box center [382, 374] width 194 height 18
click at [1135, 31] on icon "button" at bounding box center [1139, 32] width 10 height 15
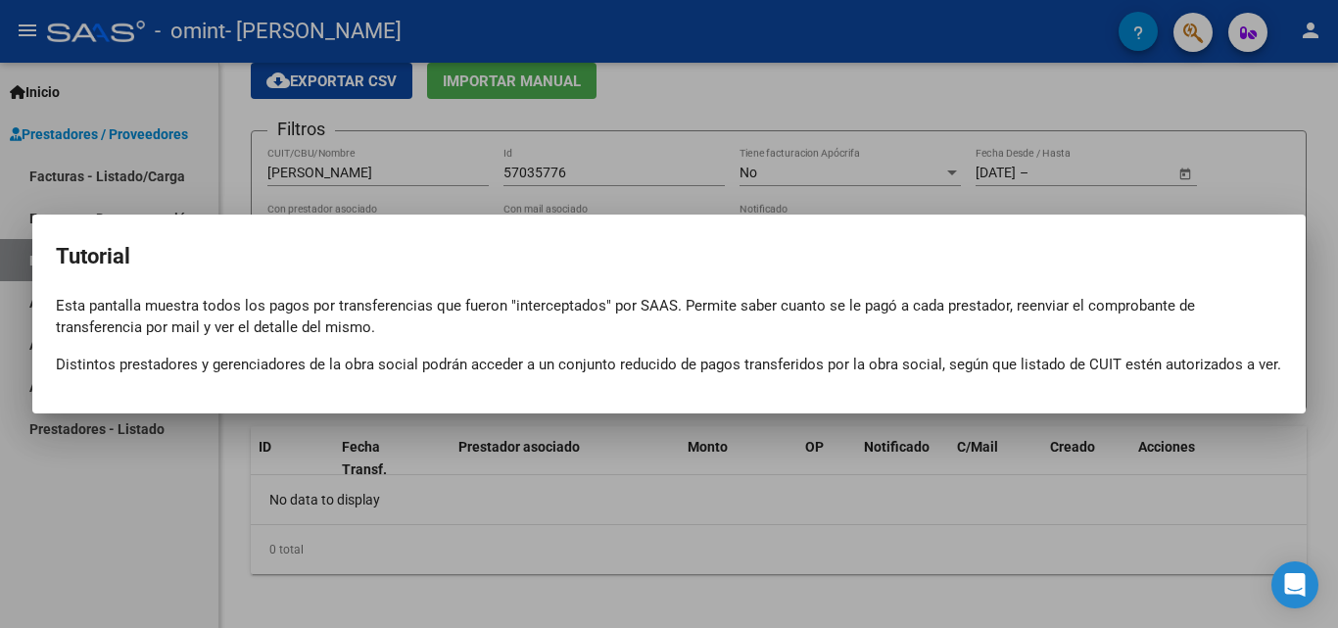
click at [921, 621] on div at bounding box center [669, 314] width 1338 height 628
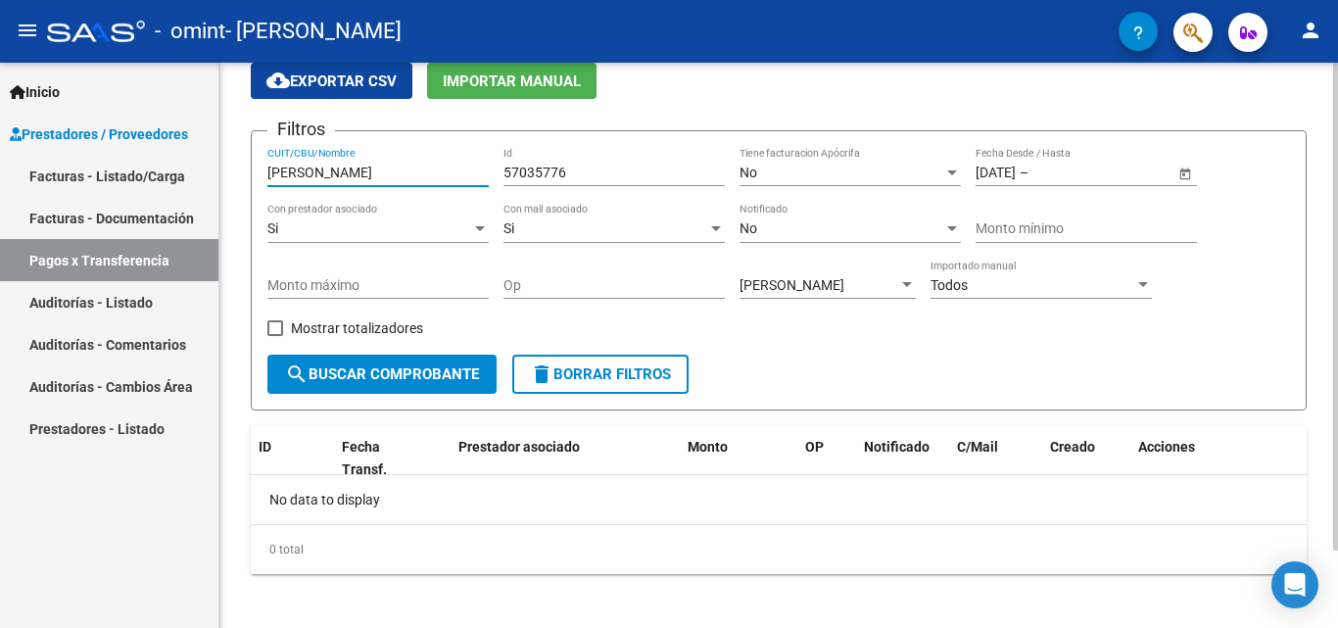
click at [389, 170] on input "[PERSON_NAME]" at bounding box center [377, 173] width 221 height 17
type input "m"
type input "23206482524"
click at [585, 170] on input "57035776" at bounding box center [614, 173] width 221 height 17
type input "5"
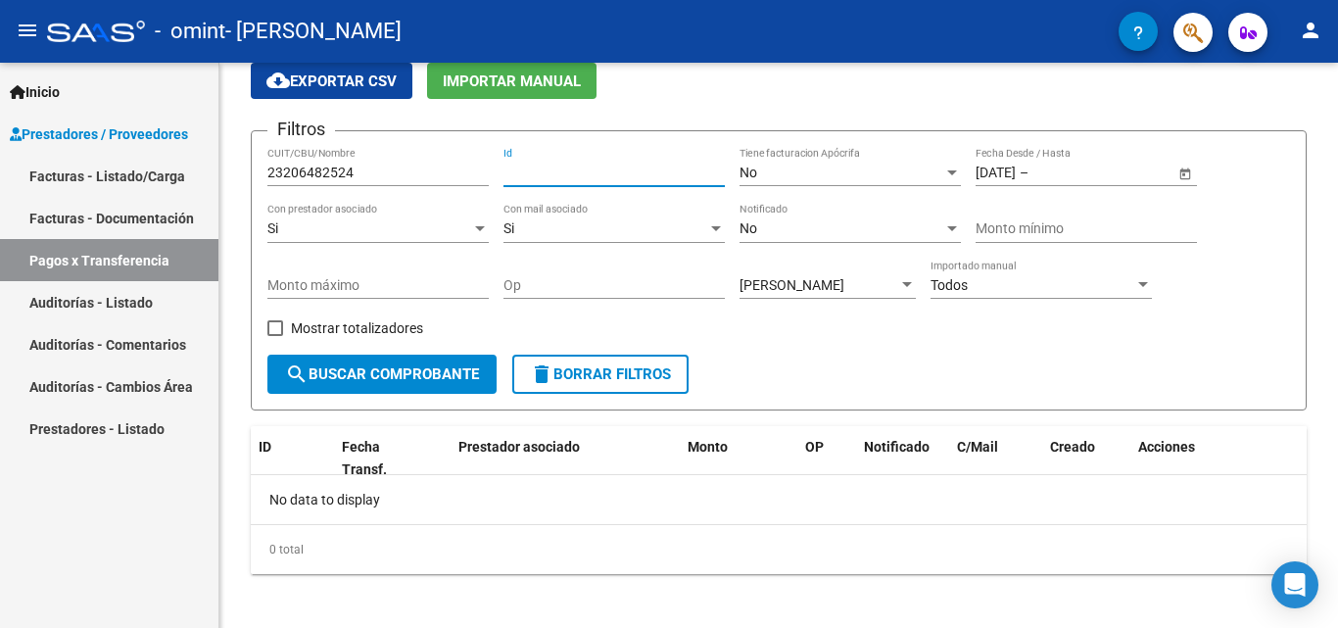
click at [1314, 35] on mat-icon "person" at bounding box center [1311, 31] width 24 height 24
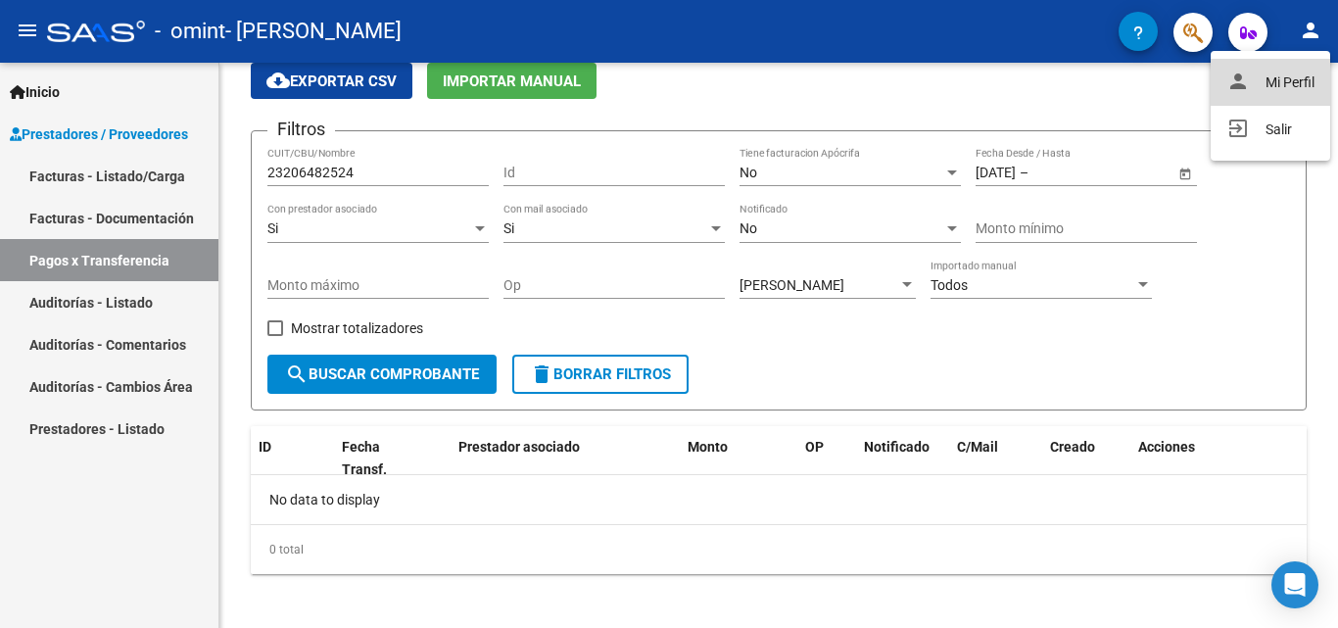
click at [1291, 79] on button "person Mi Perfil" at bounding box center [1271, 82] width 120 height 47
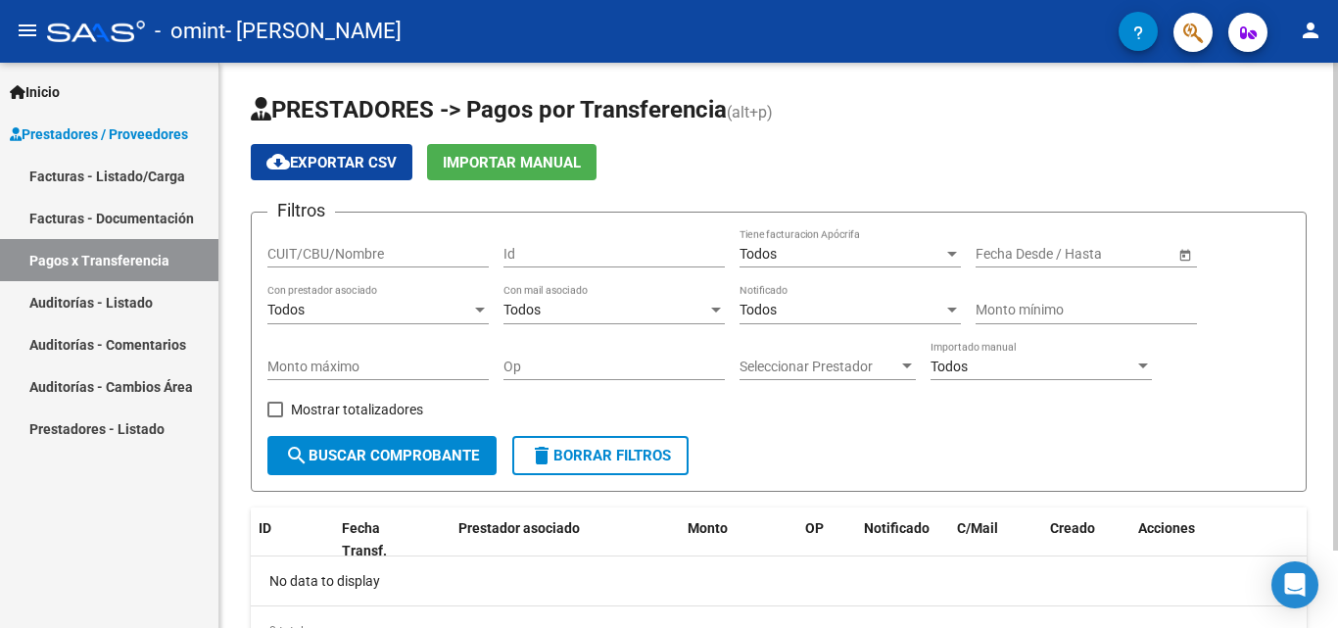
click at [381, 242] on div "CUIT/CBU/Nombre" at bounding box center [377, 247] width 221 height 39
type input "23206482524"
click at [515, 263] on div "Id" at bounding box center [614, 247] width 221 height 39
type input "20648252"
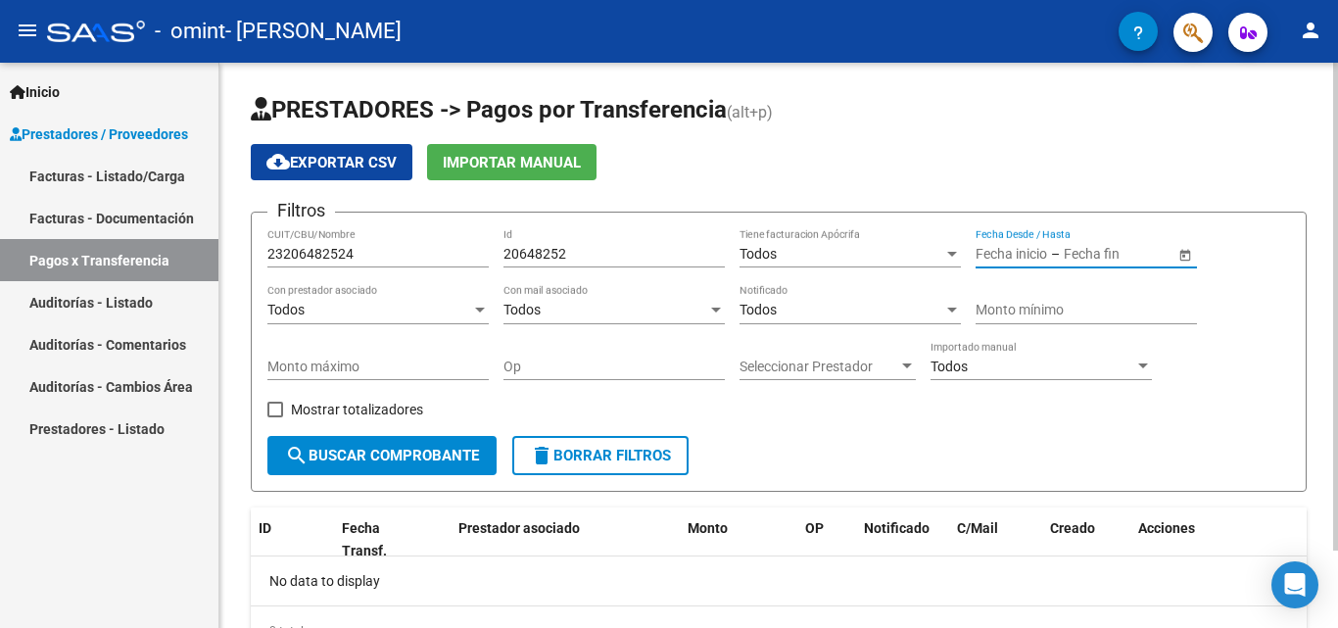
click at [1072, 255] on input "text" at bounding box center [1112, 254] width 96 height 17
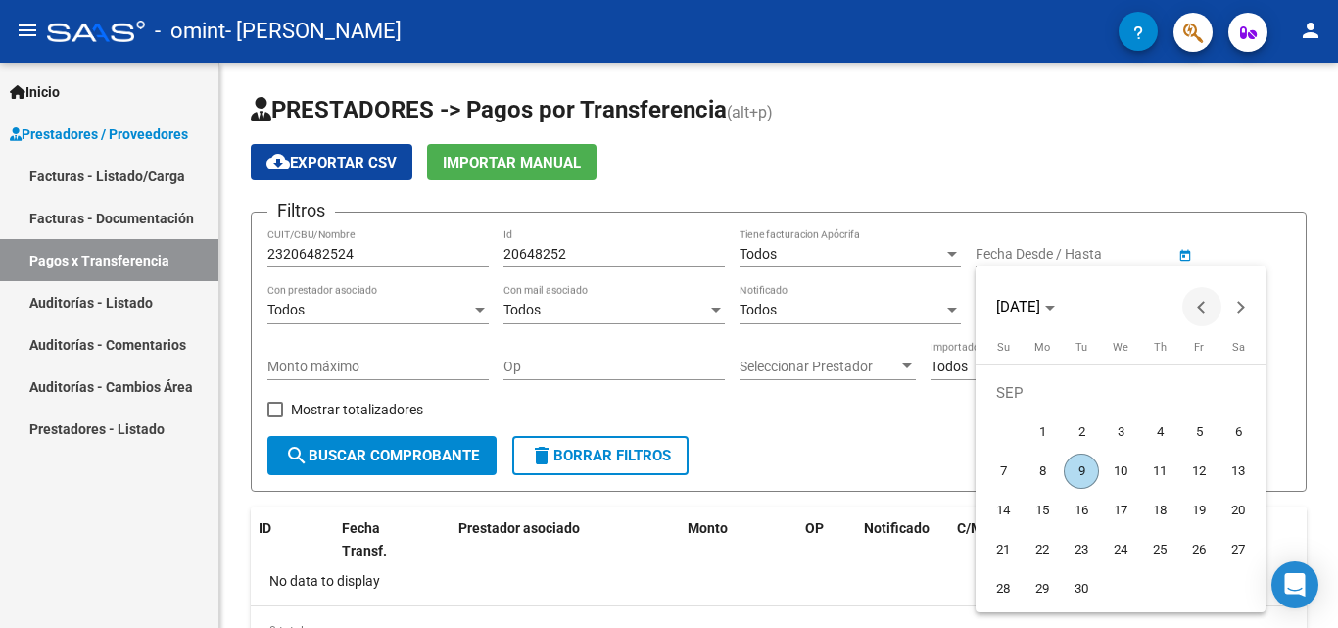
click at [1197, 308] on button "Previous month" at bounding box center [1202, 306] width 39 height 39
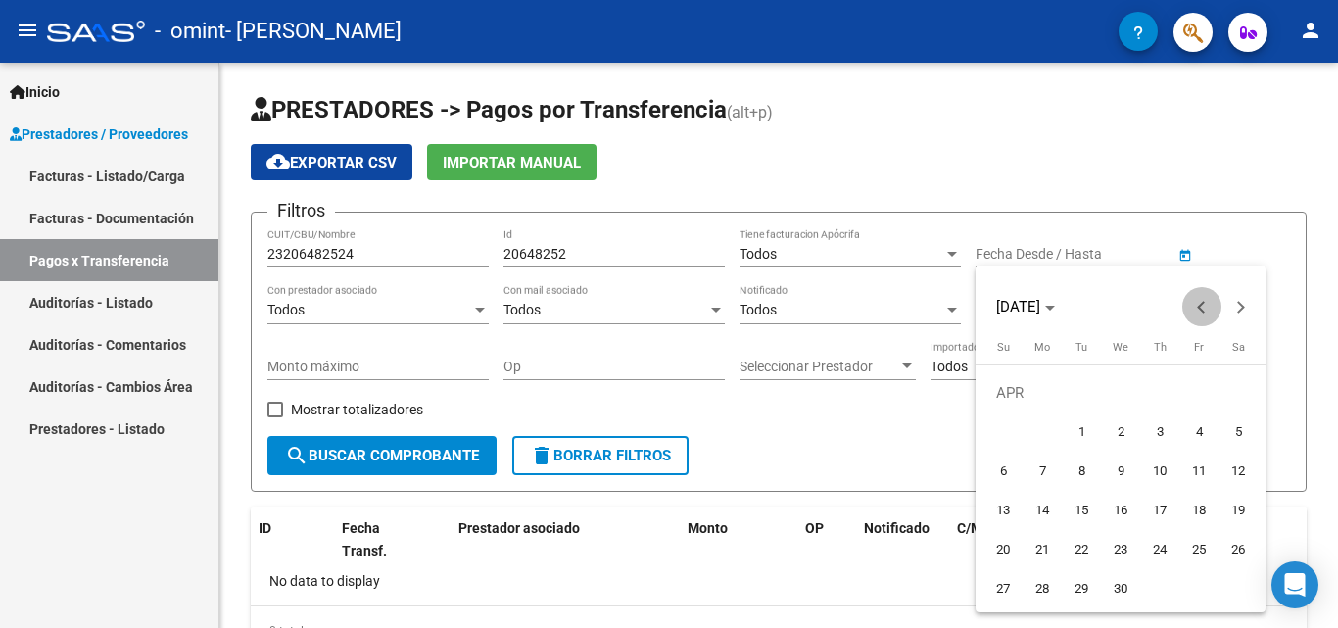
click at [1197, 308] on button "Previous month" at bounding box center [1202, 306] width 39 height 39
click at [1233, 396] on span "1" at bounding box center [1238, 392] width 35 height 35
type input "[DATE]"
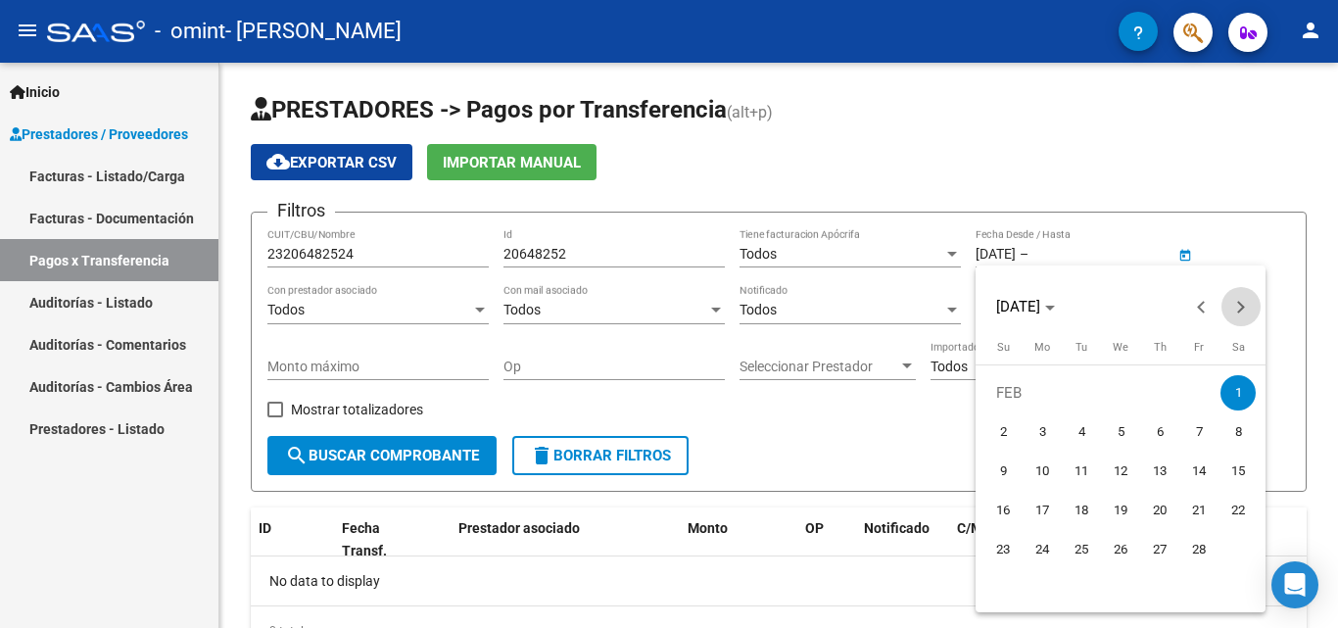
click at [1237, 302] on button "Next month" at bounding box center [1241, 306] width 39 height 39
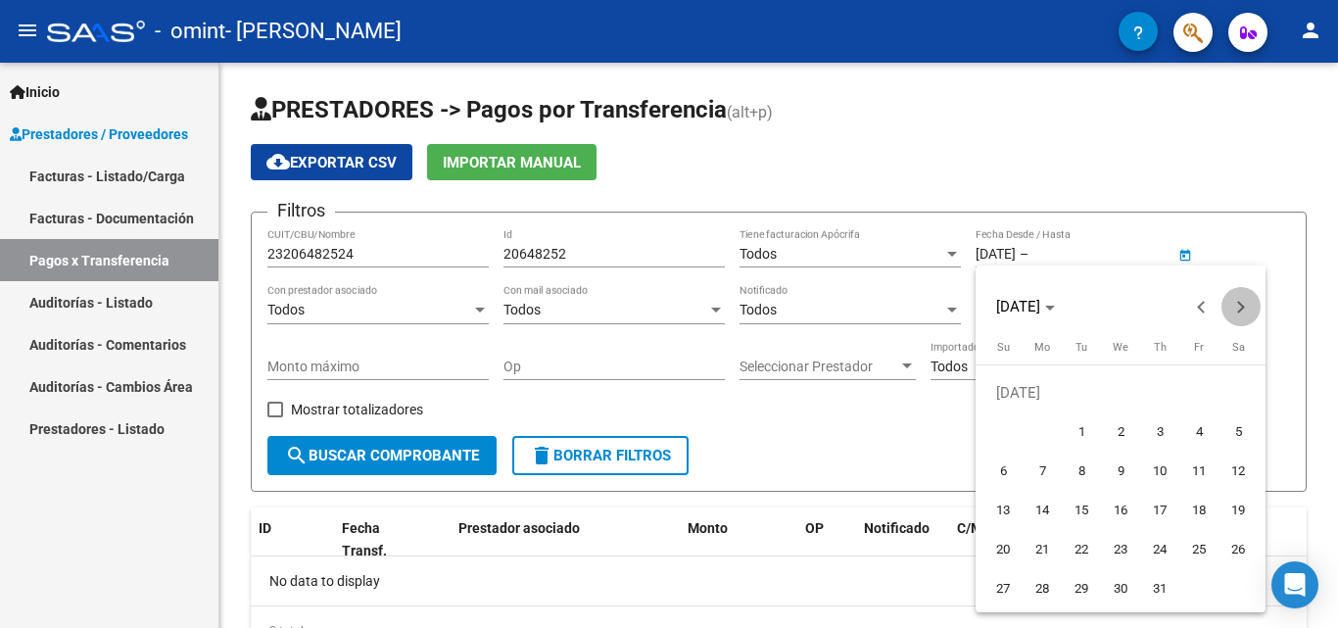
click at [1237, 302] on button "Next month" at bounding box center [1241, 306] width 39 height 39
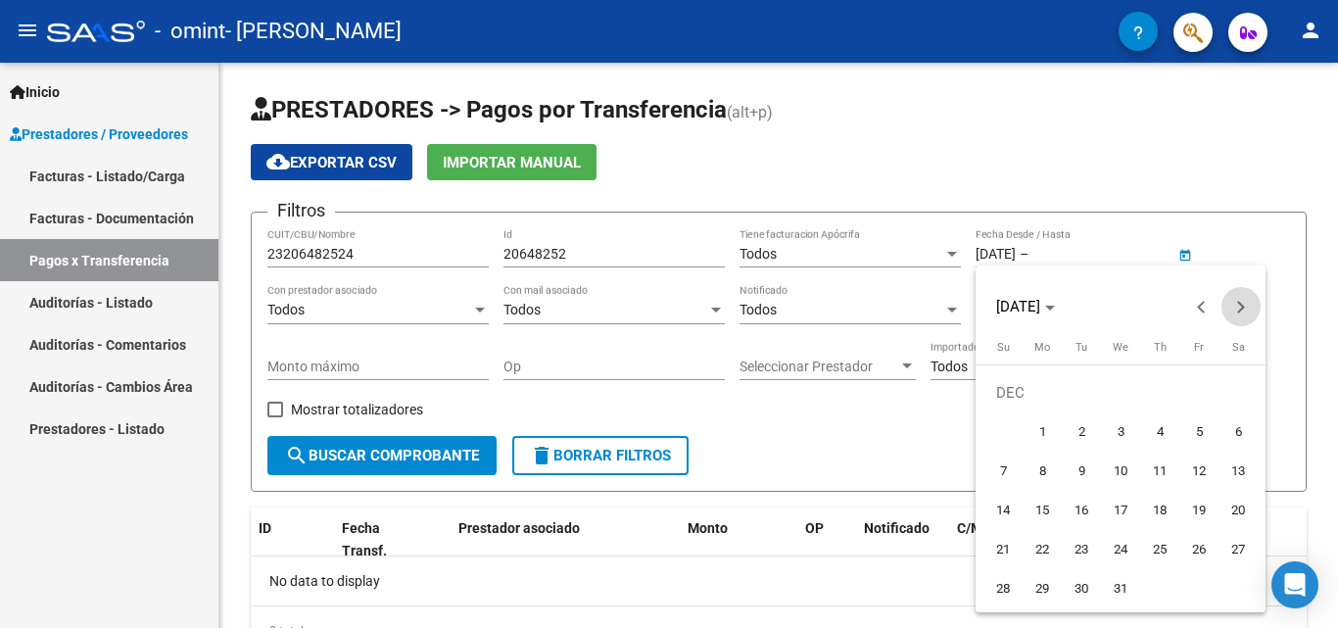
click at [1237, 302] on button "Next month" at bounding box center [1241, 306] width 39 height 39
click at [1207, 308] on button "Previous month" at bounding box center [1202, 306] width 39 height 39
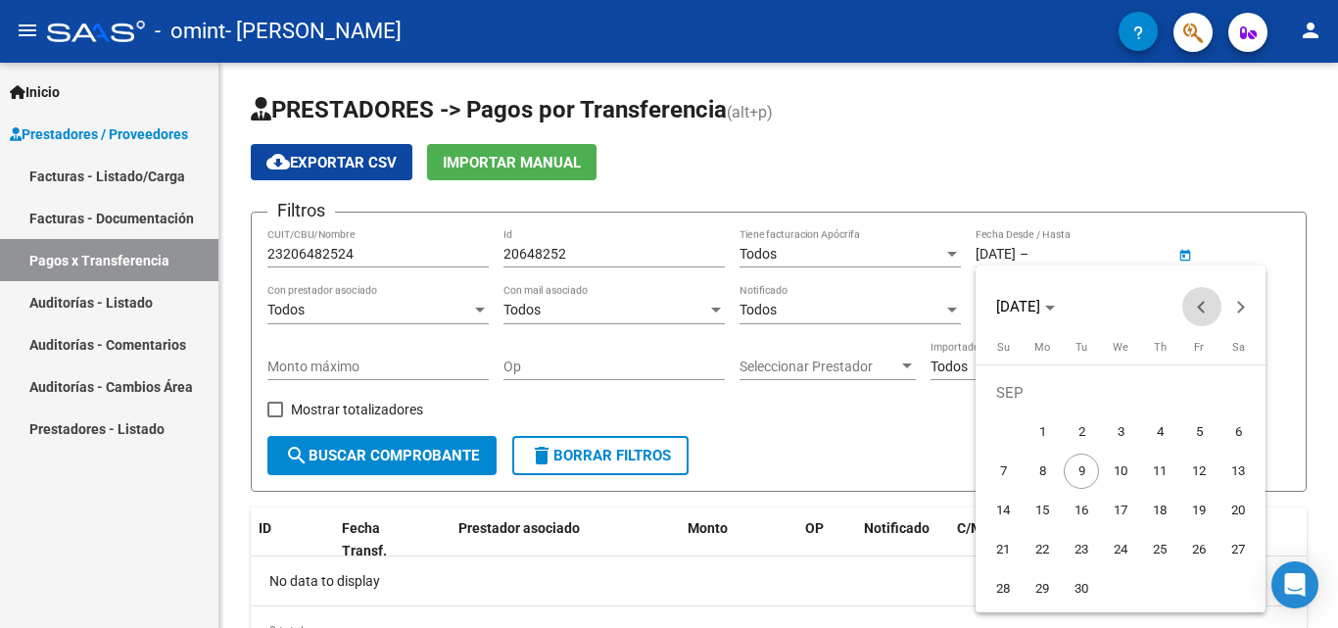
click at [1207, 308] on button "Previous month" at bounding box center [1202, 306] width 39 height 39
click at [1235, 309] on button "Next month" at bounding box center [1241, 306] width 39 height 39
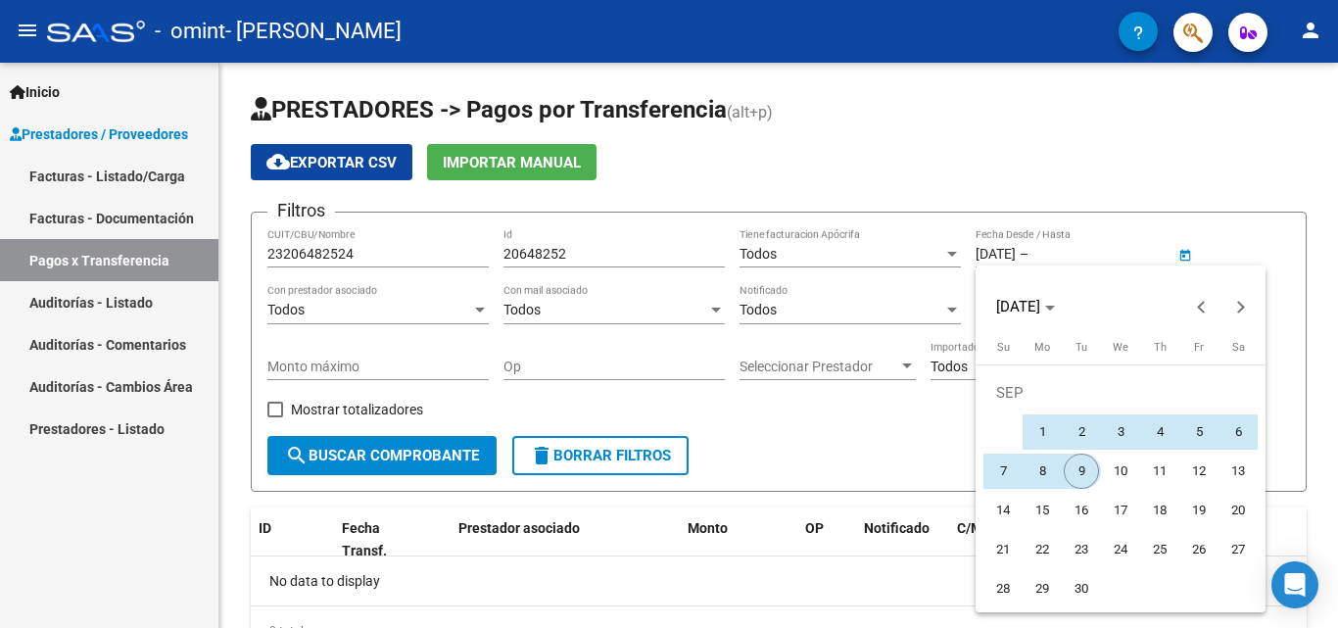
click at [1087, 467] on span "9" at bounding box center [1081, 471] width 35 height 35
type input "[DATE]"
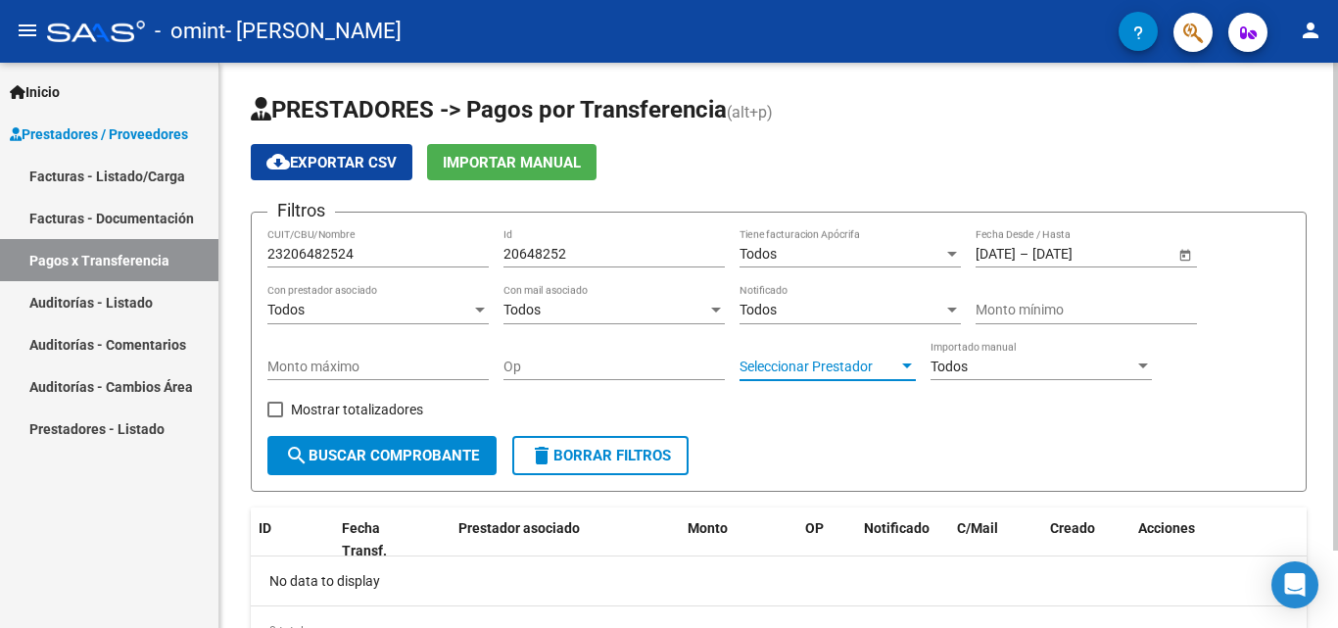
click at [825, 366] on span "Seleccionar Prestador" at bounding box center [819, 367] width 159 height 17
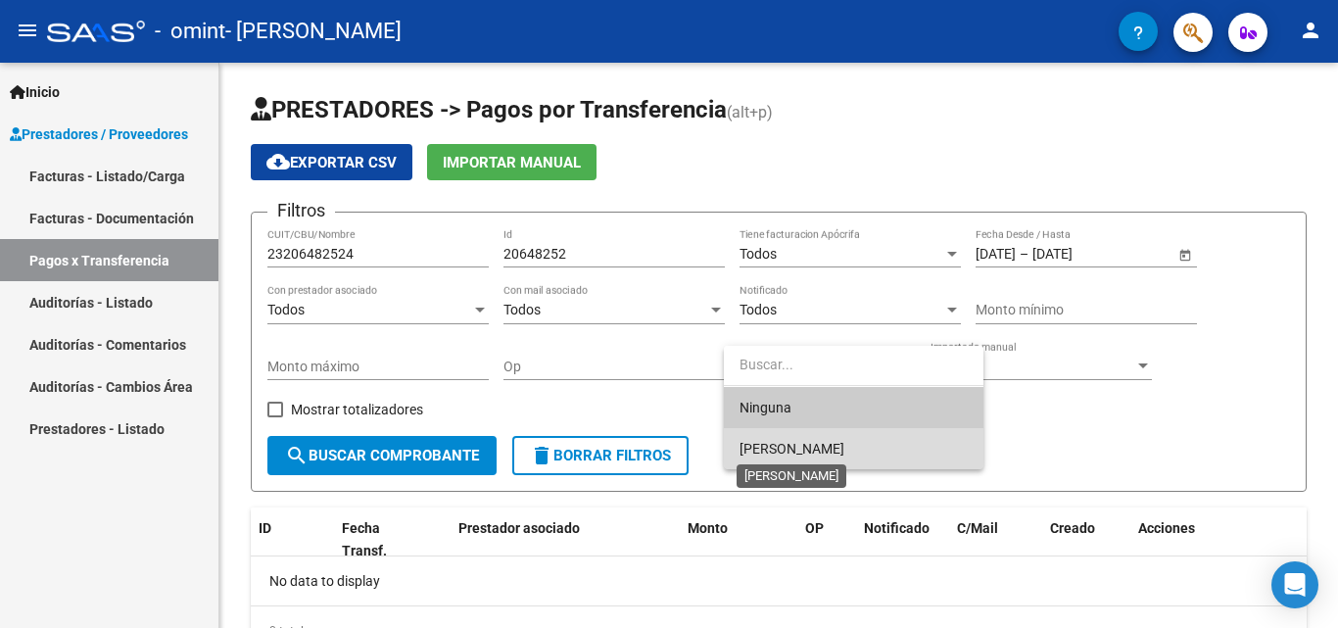
click at [799, 441] on span "[PERSON_NAME]" at bounding box center [792, 449] width 105 height 16
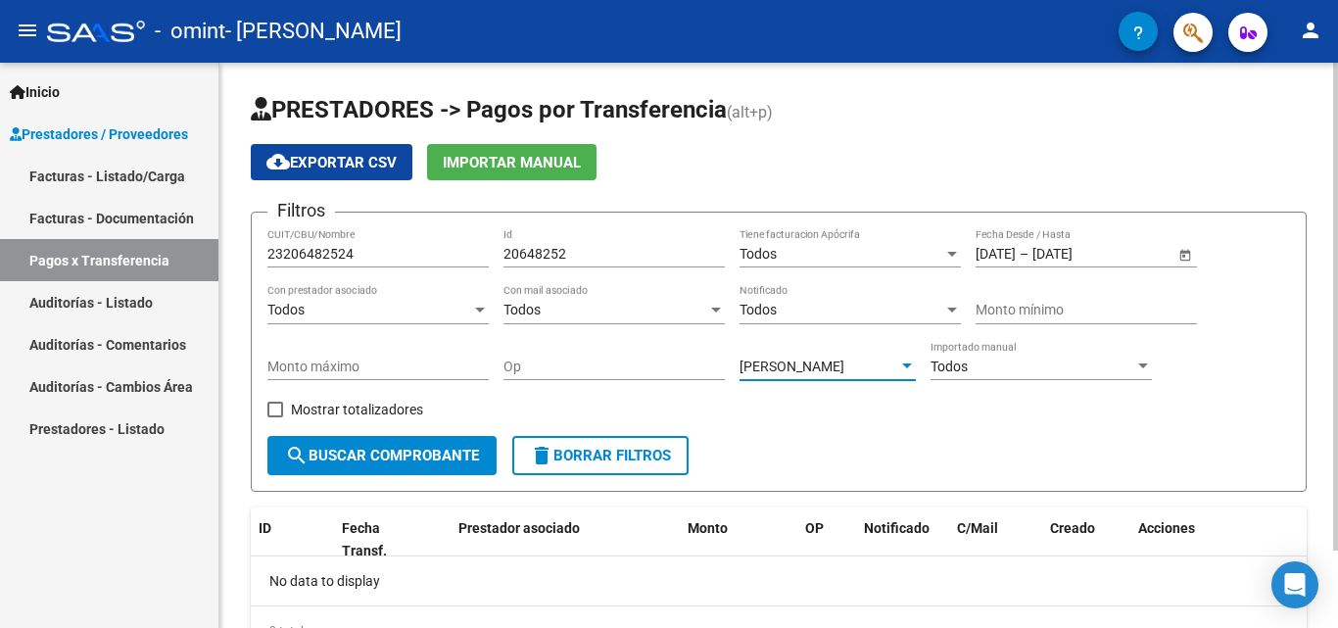
click at [413, 452] on span "search Buscar Comprobante" at bounding box center [382, 456] width 194 height 18
click at [1177, 184] on app-list-header "PRESTADORES -> Pagos por Transferencia (alt+p) cloud_download Exportar CSV Impo…" at bounding box center [779, 293] width 1056 height 398
click at [748, 448] on form "Filtros 23206482524 CUIT/CBU/Nombre 20648252 Id Todos Tiene facturacion Apócrif…" at bounding box center [779, 352] width 1056 height 280
click at [653, 450] on span "delete Borrar Filtros" at bounding box center [600, 456] width 141 height 18
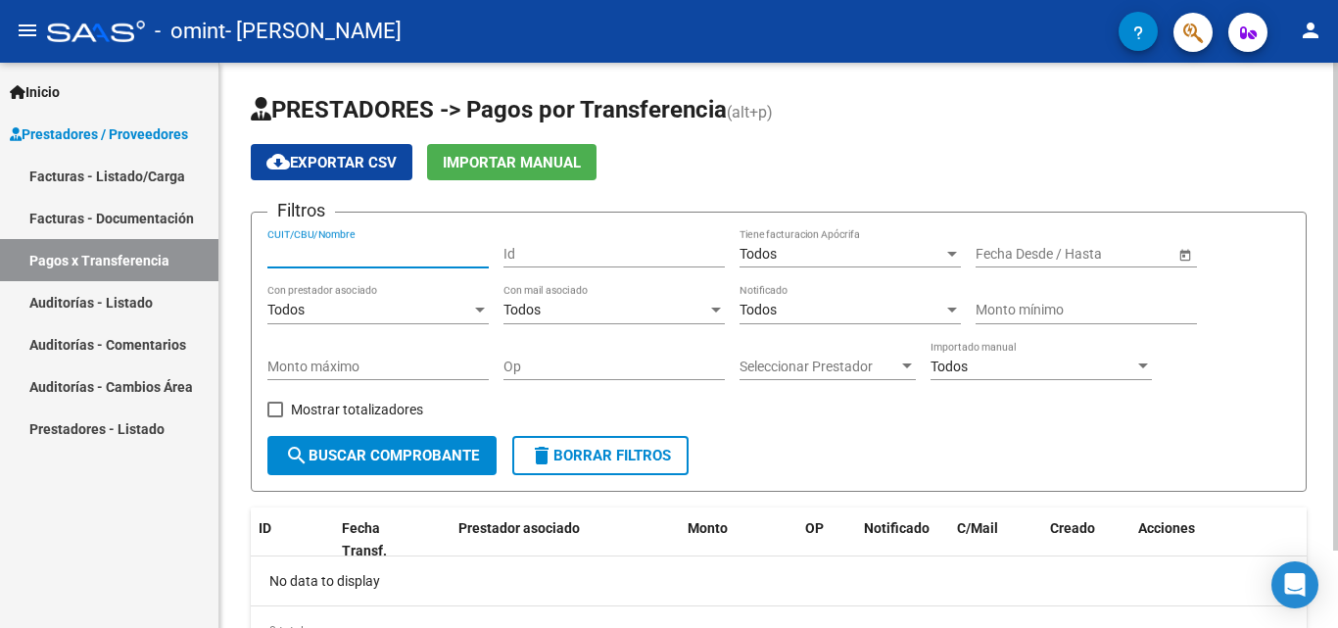
click at [368, 248] on input "CUIT/CBU/Nombre" at bounding box center [377, 254] width 221 height 17
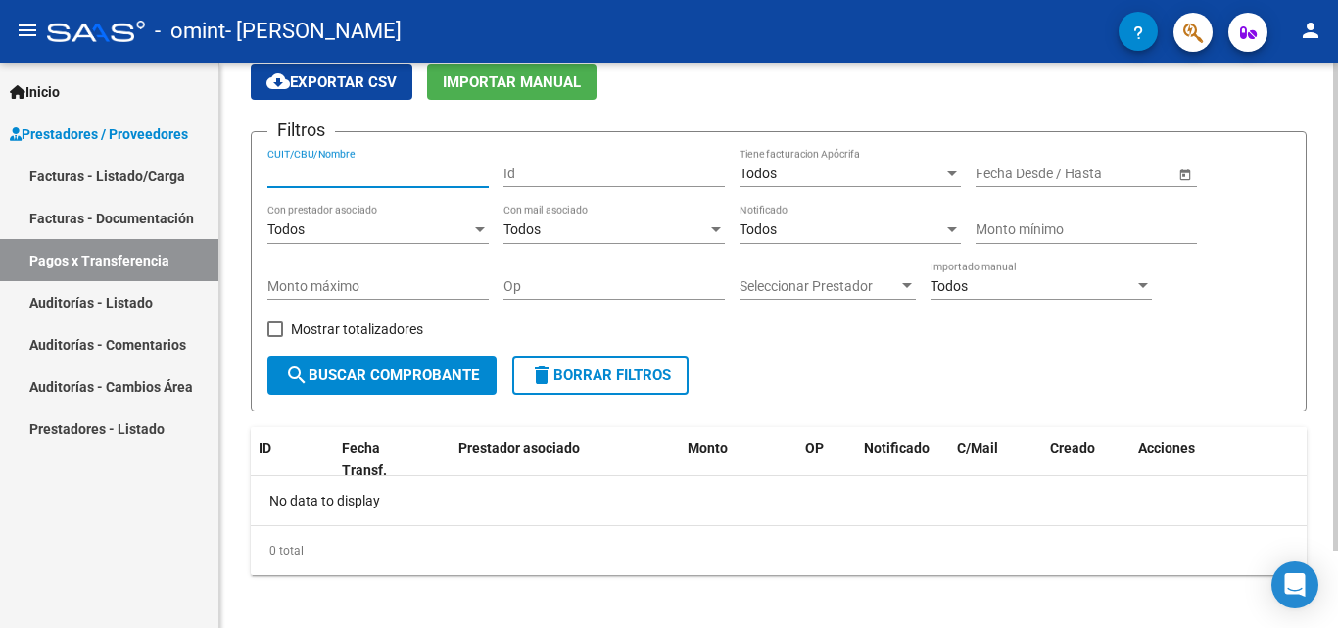
scroll to position [90, 0]
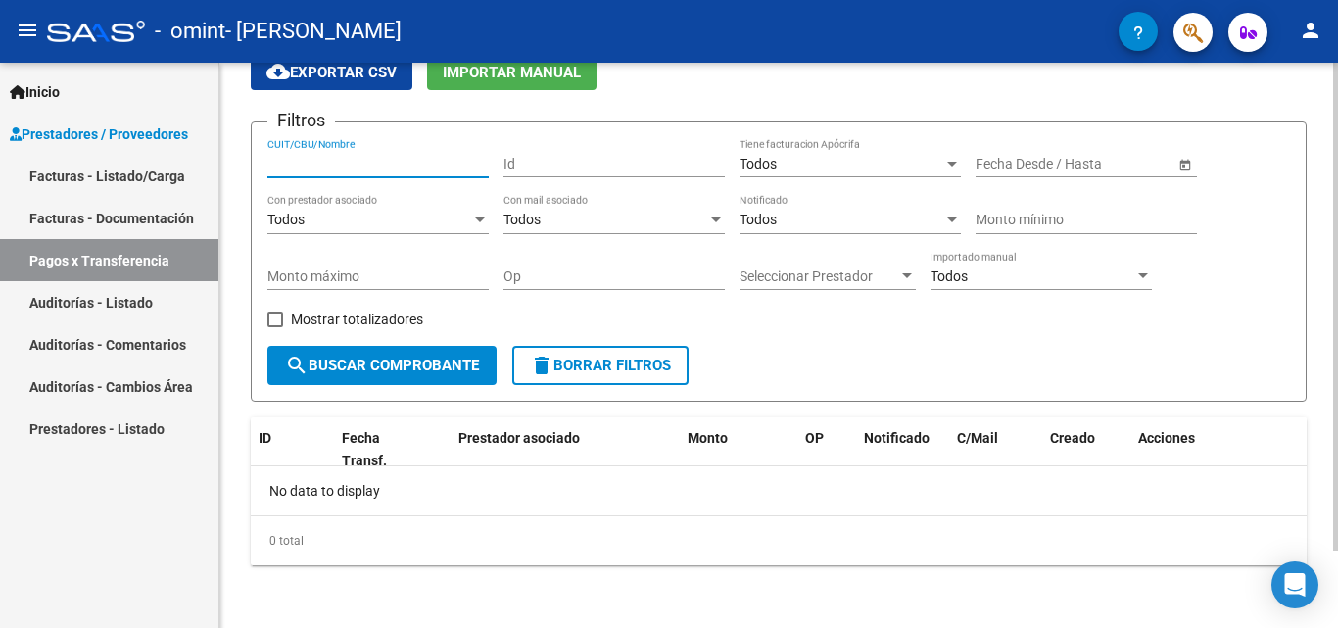
click at [1337, 479] on div at bounding box center [1336, 384] width 5 height 488
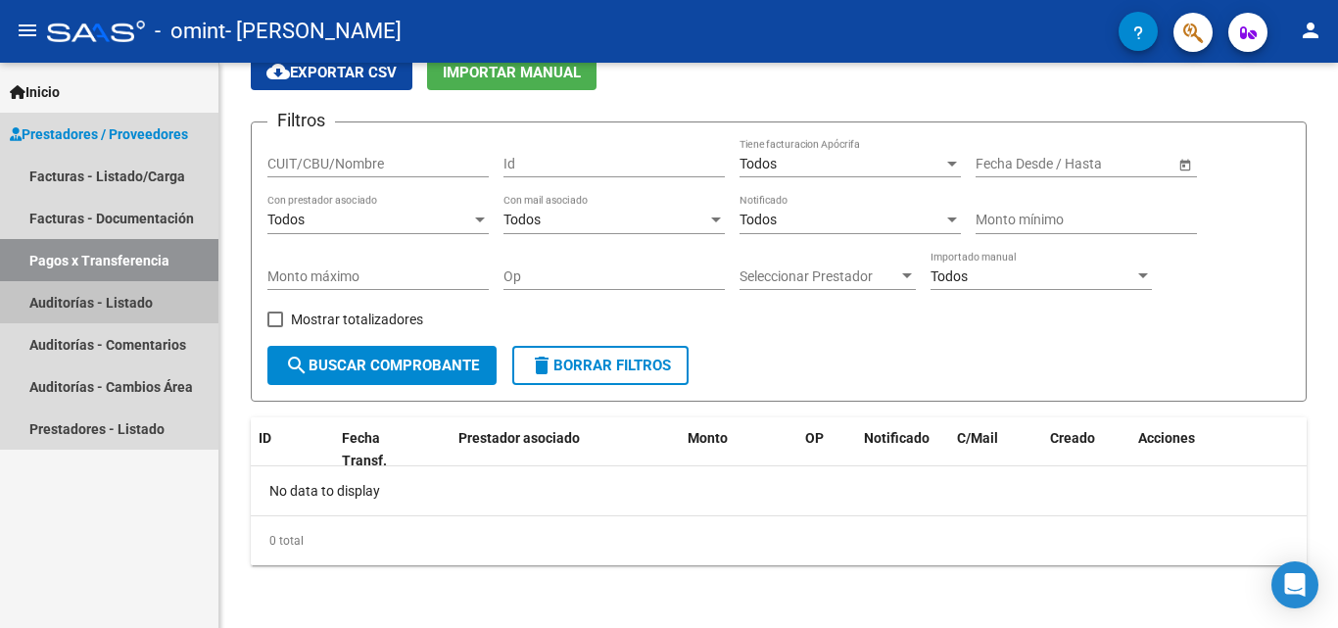
click at [125, 302] on link "Auditorías - Listado" at bounding box center [109, 302] width 218 height 42
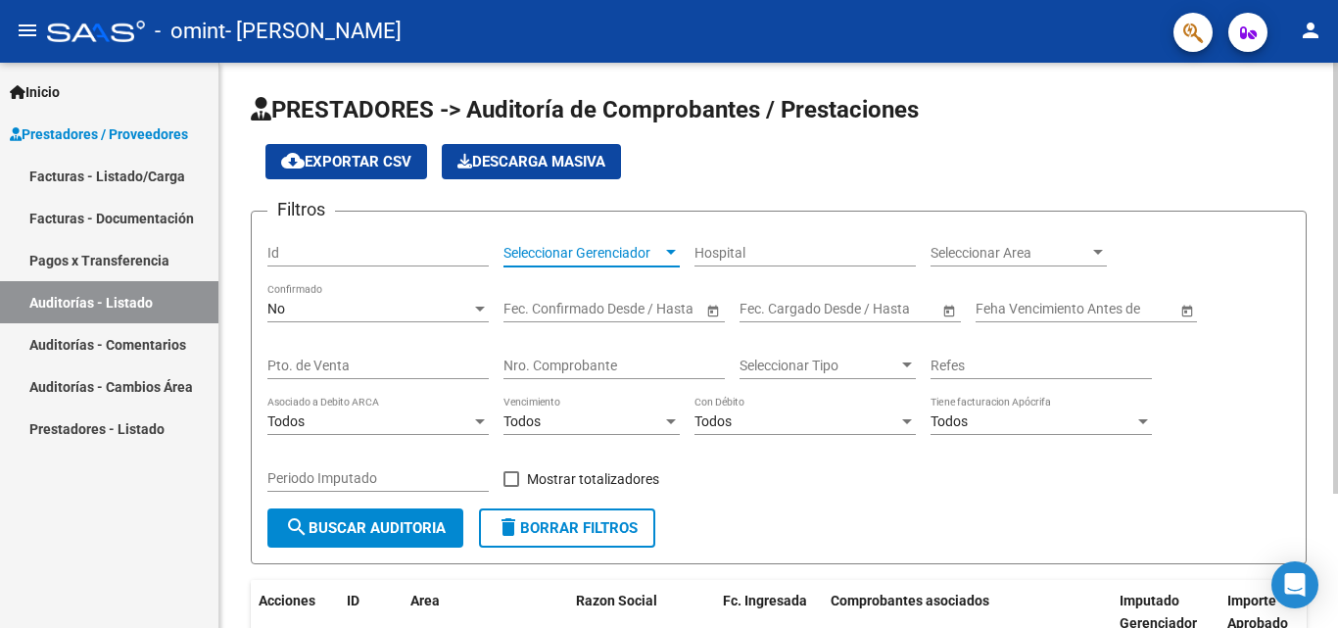
click at [671, 249] on div at bounding box center [671, 253] width 18 height 16
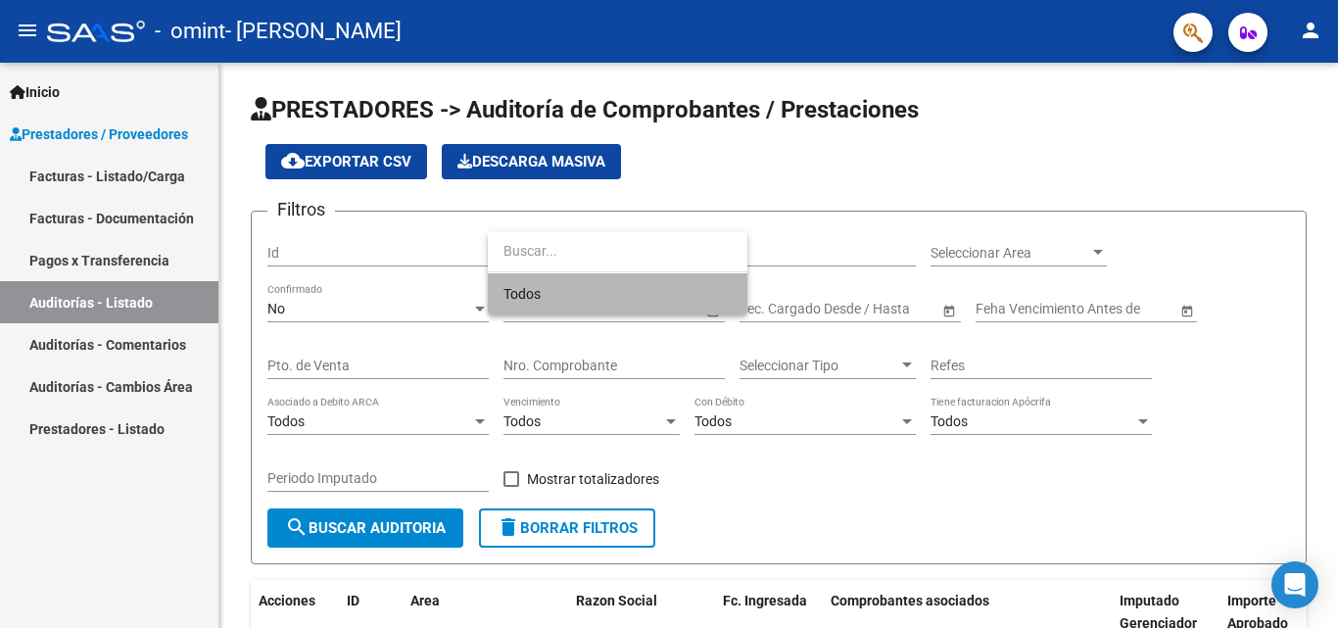
click at [568, 288] on span "Todos" at bounding box center [618, 293] width 228 height 41
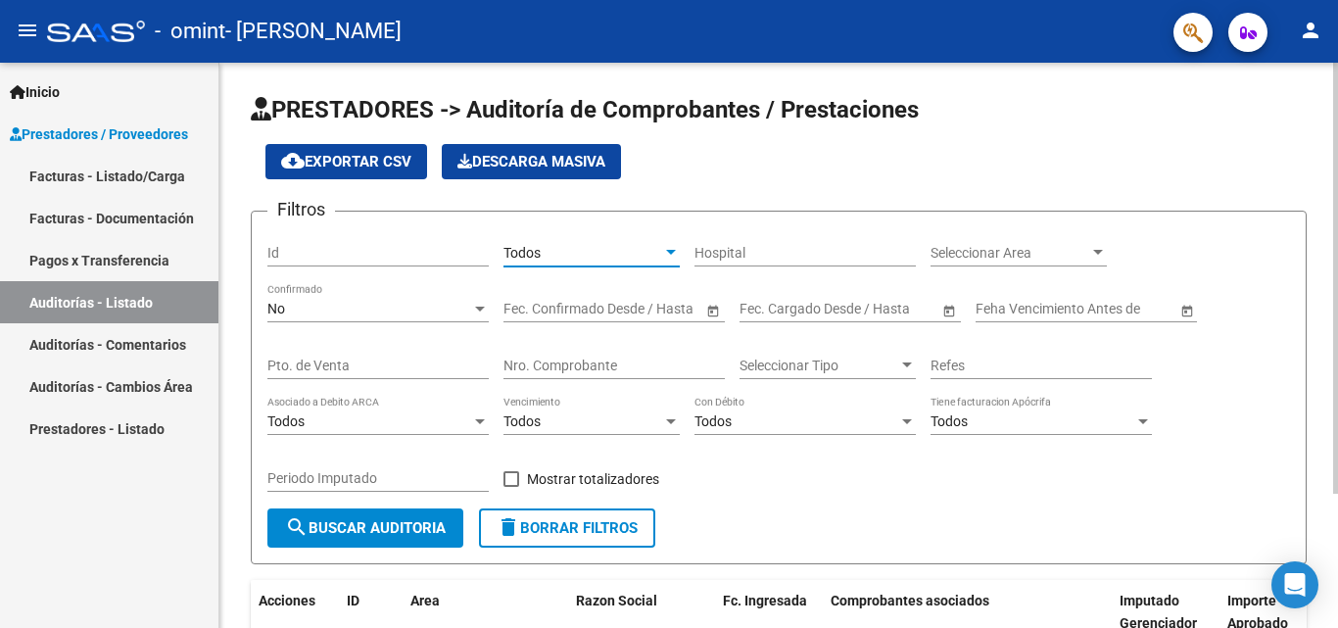
click at [413, 260] on input "Id" at bounding box center [377, 253] width 221 height 17
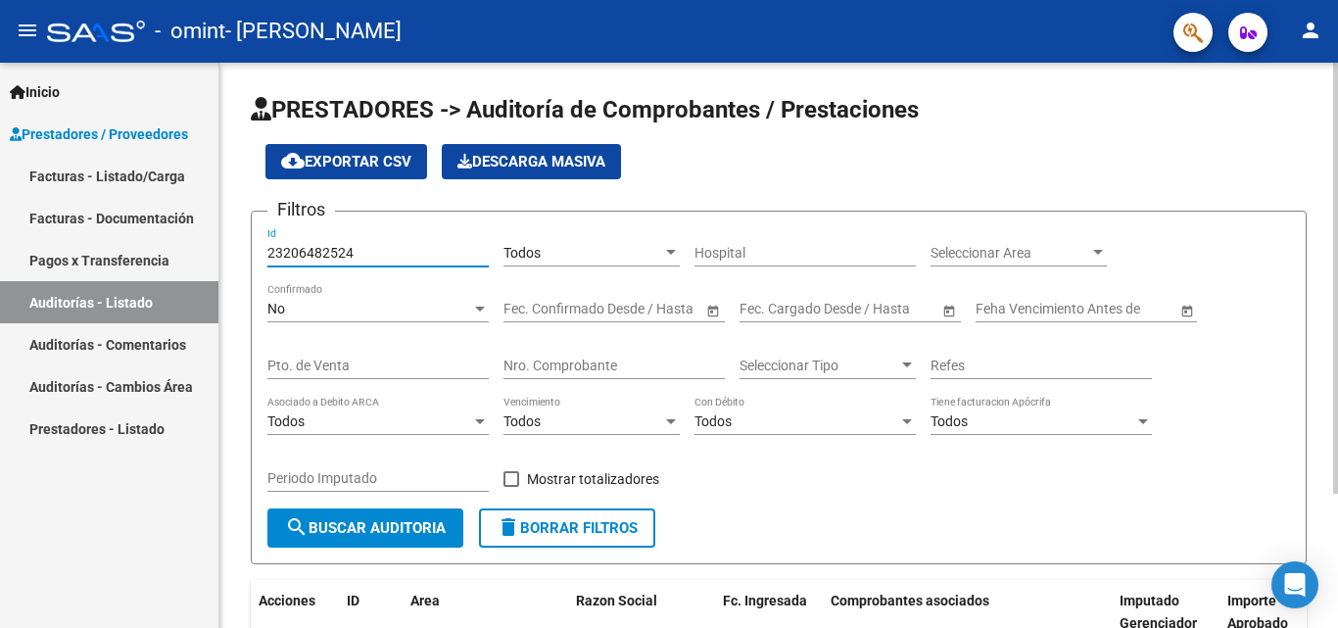
type input "23206482524"
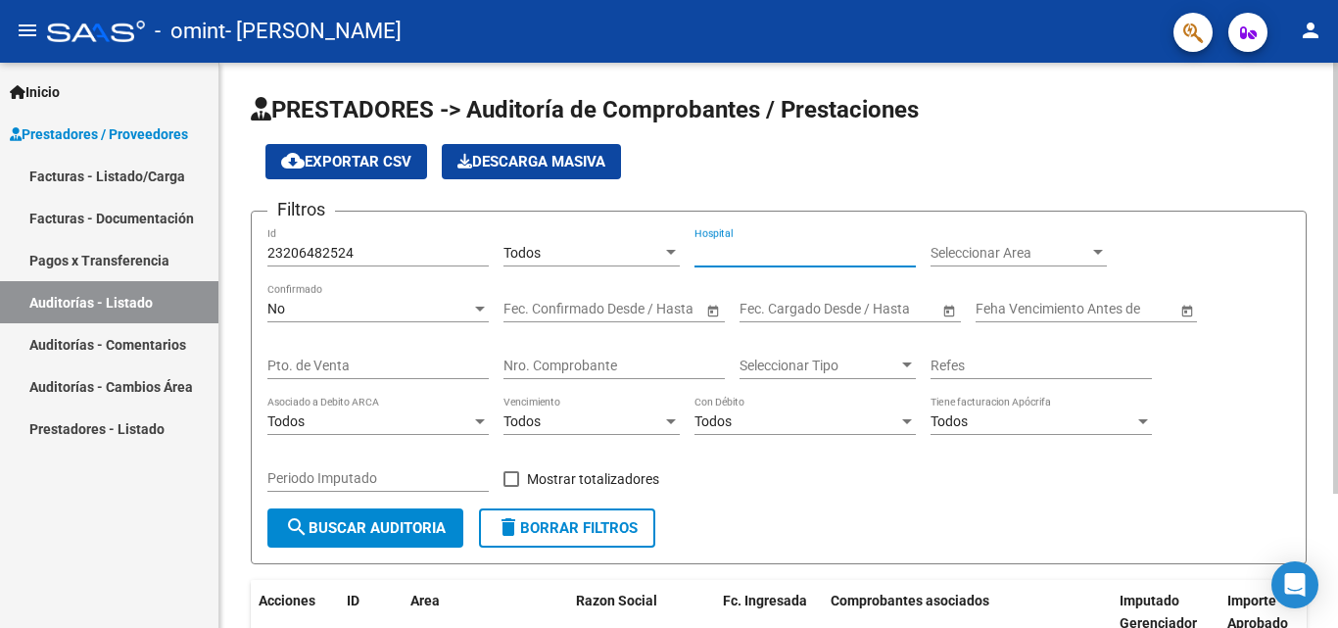
click at [800, 256] on input "Hospital" at bounding box center [805, 253] width 221 height 17
click at [893, 256] on input "Hospital" at bounding box center [805, 253] width 221 height 17
click at [1054, 239] on div "Seleccionar Area Seleccionar Area" at bounding box center [1019, 246] width 176 height 39
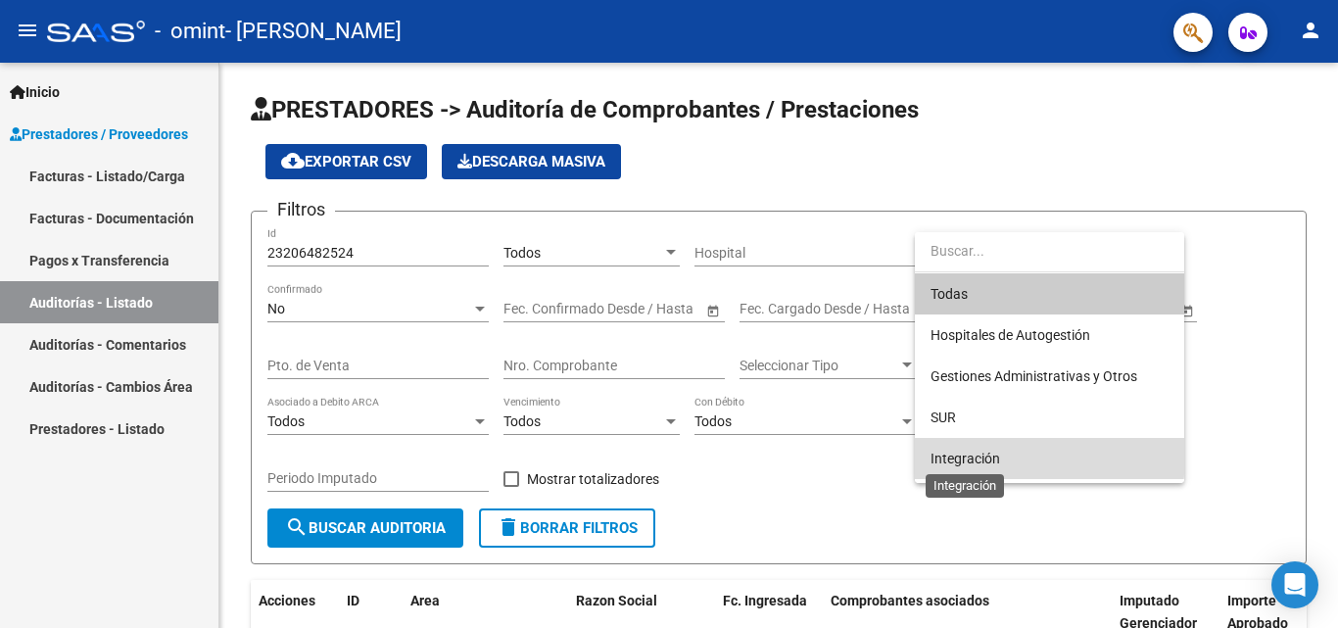
click at [967, 455] on span "Integración" at bounding box center [966, 459] width 70 height 16
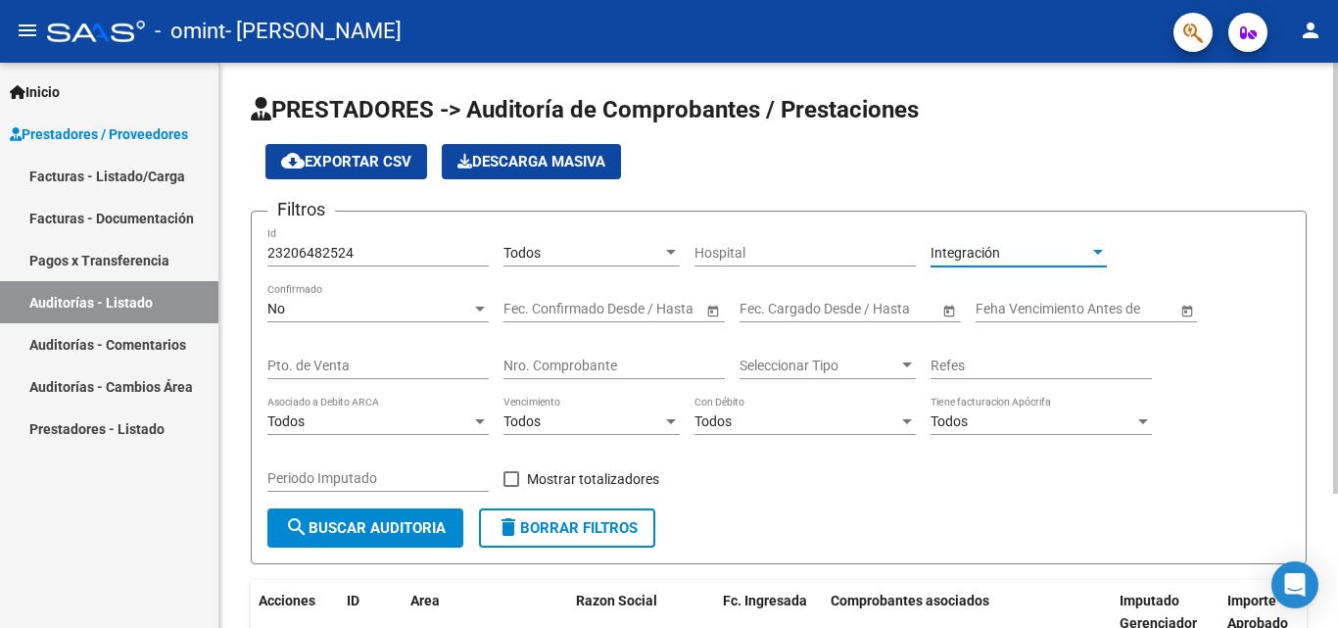
click at [390, 368] on input "Pto. de Venta" at bounding box center [377, 366] width 221 height 17
type input "0003"
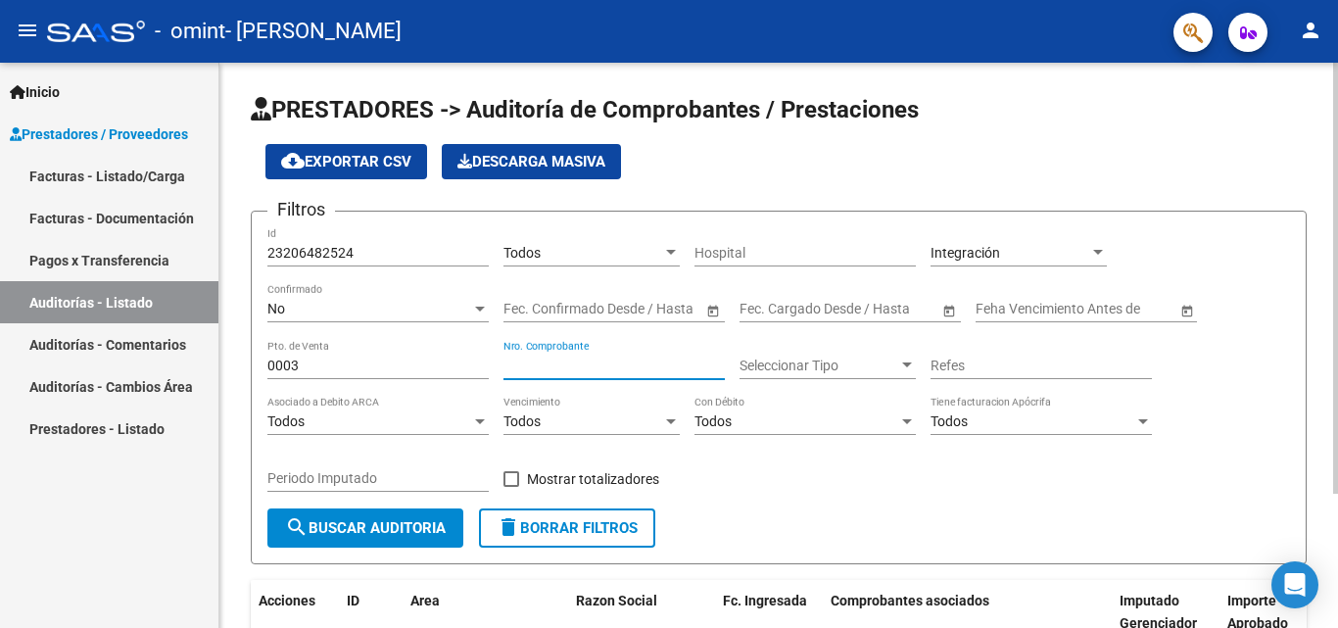
click at [585, 363] on input "Nro. Comprobante" at bounding box center [614, 366] width 221 height 17
click at [365, 358] on input "0003" at bounding box center [377, 366] width 221 height 17
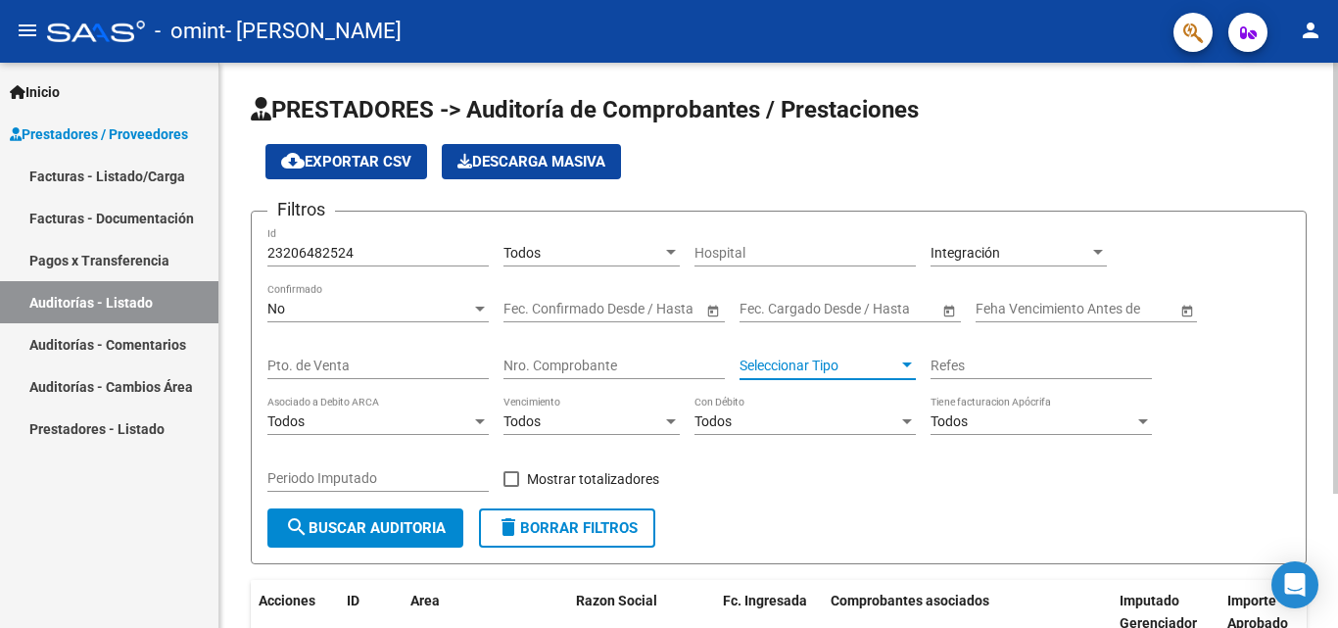
click at [900, 364] on div at bounding box center [907, 366] width 18 height 16
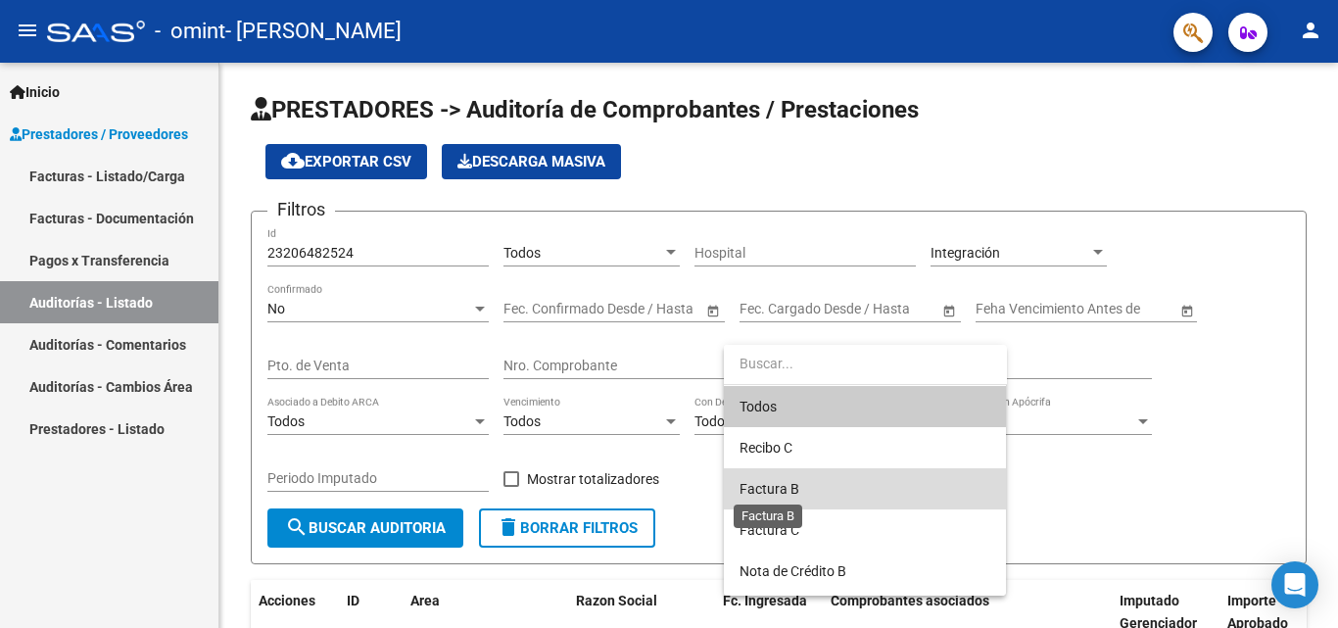
click at [791, 492] on span "Factura B" at bounding box center [770, 489] width 60 height 16
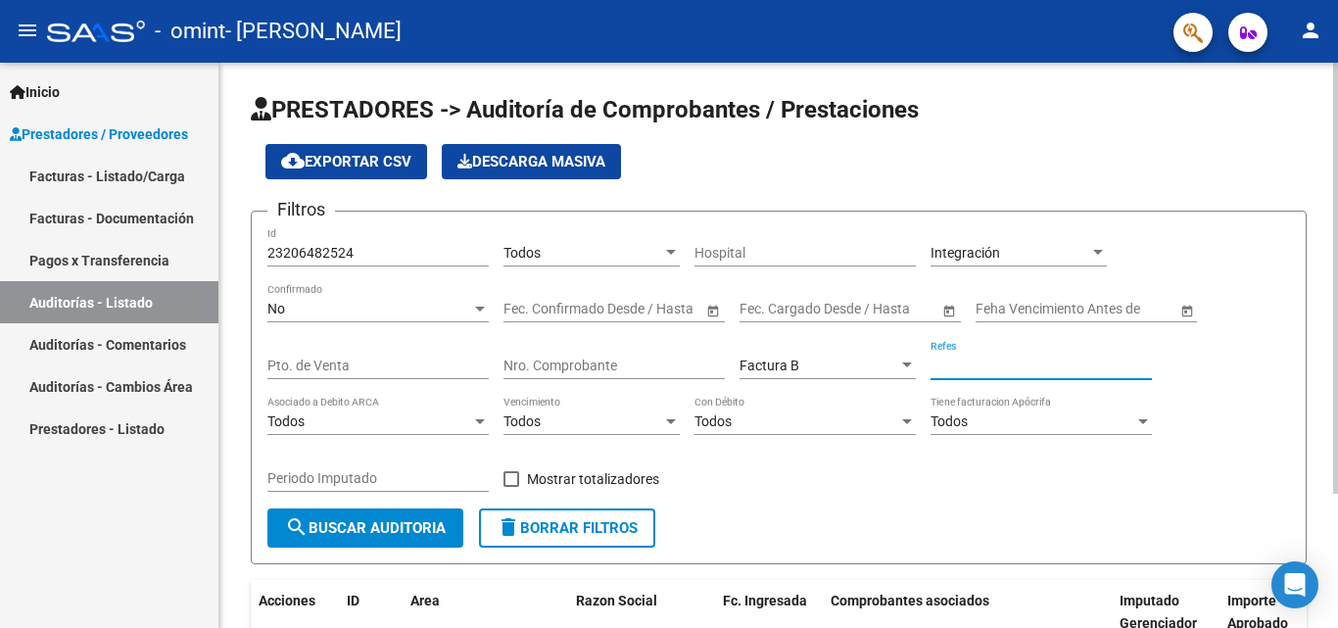
click at [1037, 371] on input "Refes" at bounding box center [1041, 366] width 221 height 17
click at [414, 520] on span "search Buscar Auditoria" at bounding box center [365, 528] width 161 height 18
click at [281, 250] on input "23206482524" at bounding box center [377, 253] width 221 height 17
click at [343, 254] on input "206482524" at bounding box center [377, 253] width 221 height 17
type input "20648252"
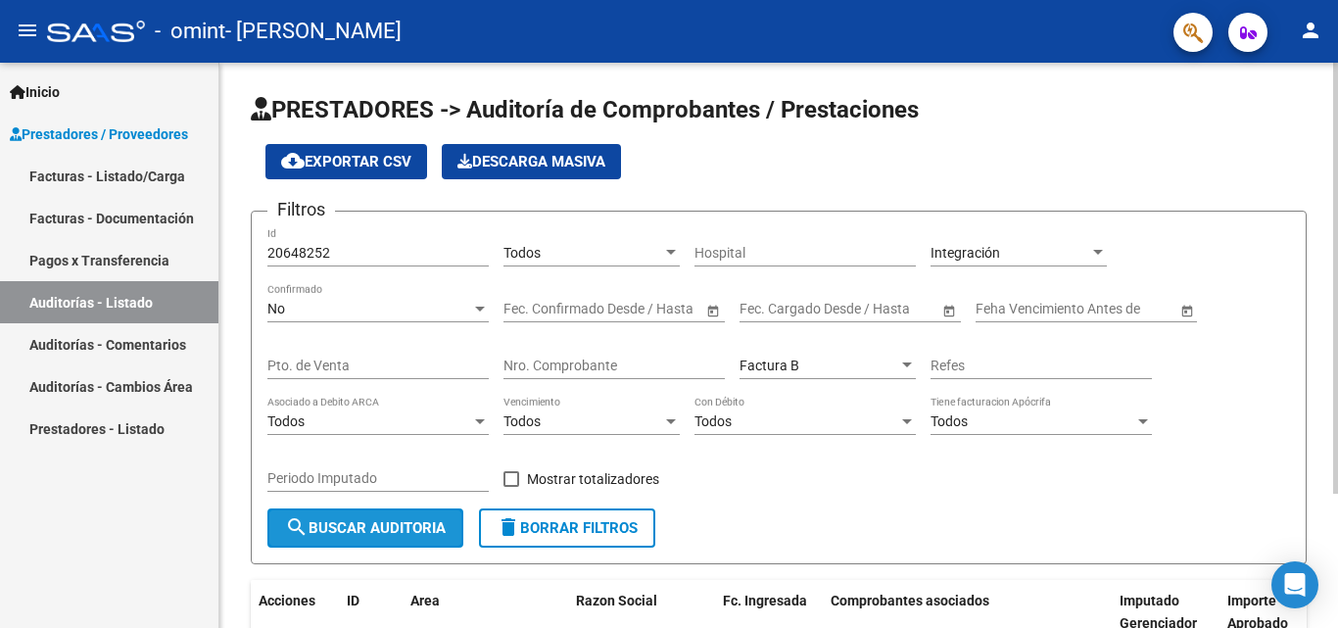
click at [376, 530] on span "search Buscar Auditoria" at bounding box center [365, 528] width 161 height 18
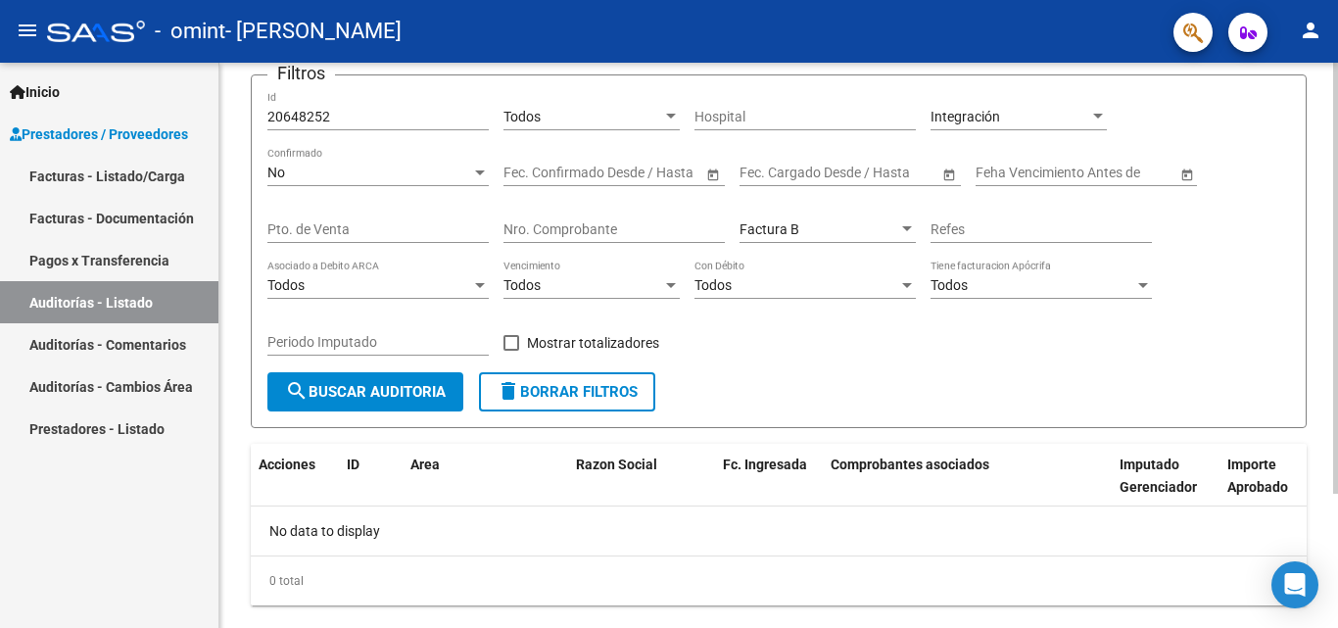
scroll to position [176, 0]
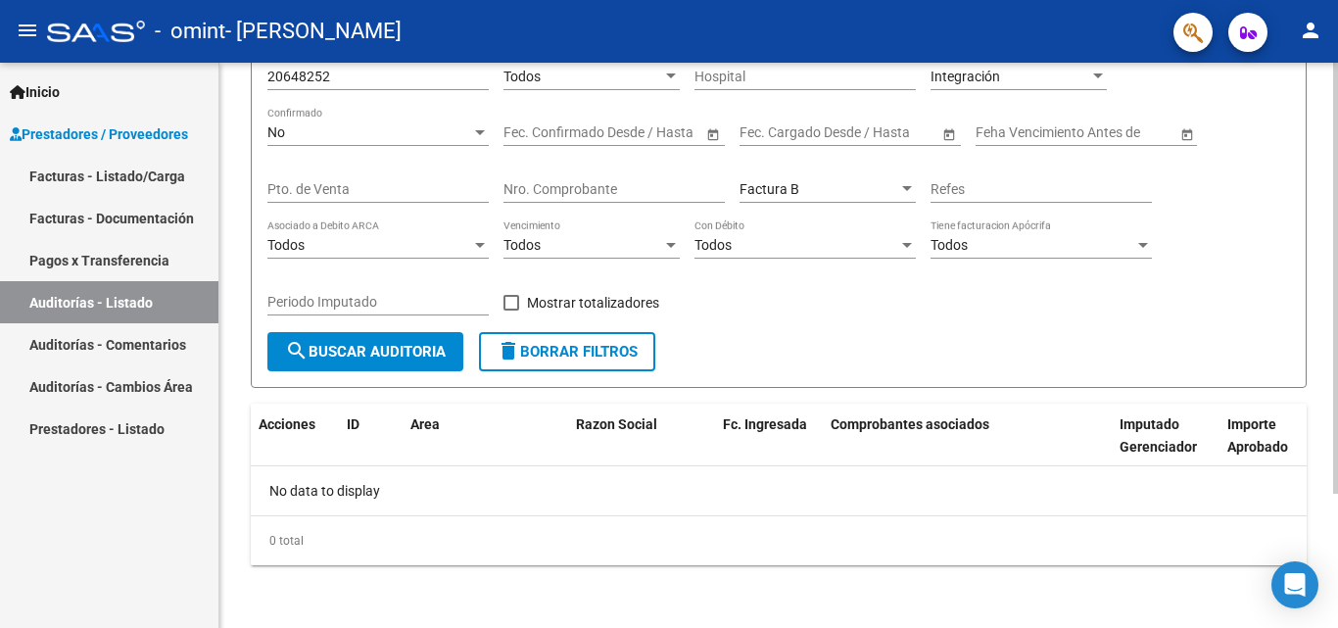
click at [1337, 579] on div at bounding box center [1336, 412] width 5 height 431
click at [134, 340] on link "Auditorías - Comentarios" at bounding box center [109, 344] width 218 height 42
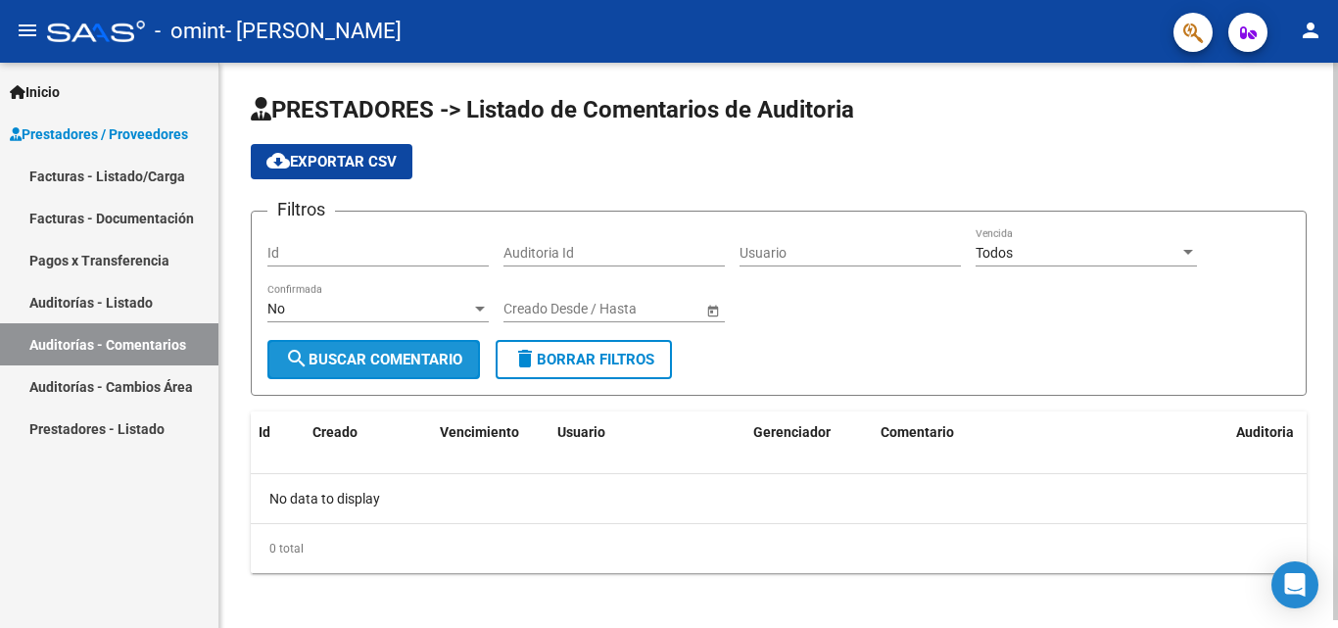
click at [406, 351] on span "search Buscar Comentario" at bounding box center [373, 360] width 177 height 18
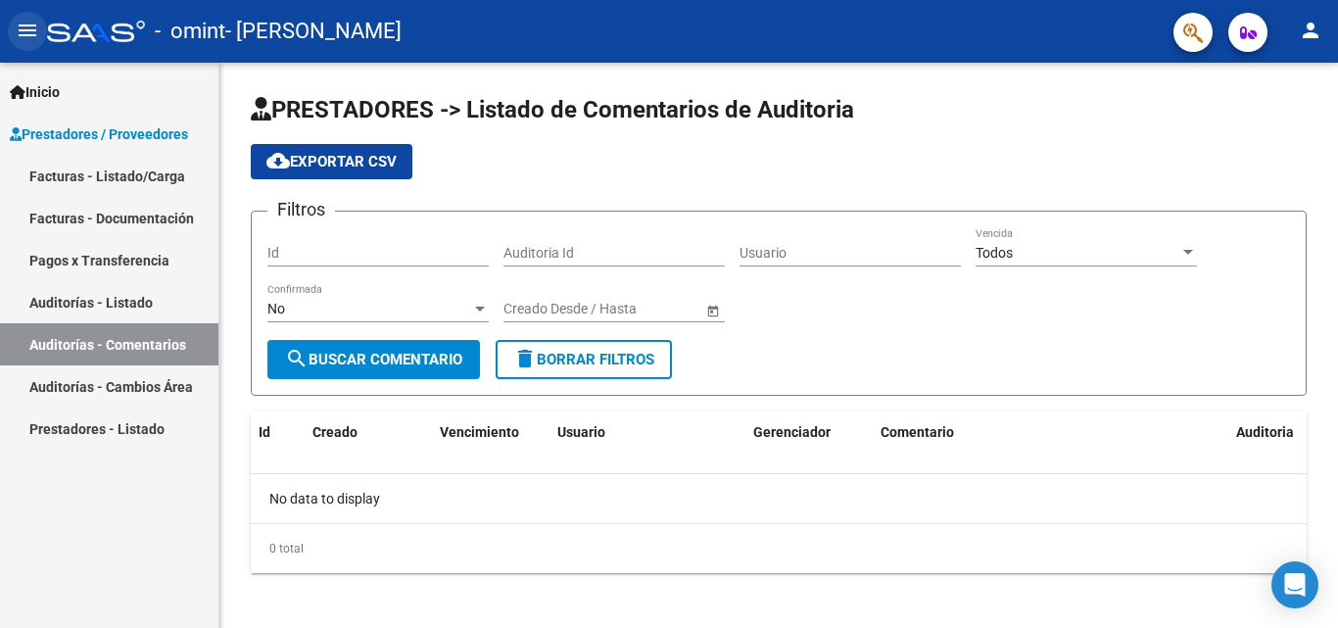
click at [30, 26] on mat-icon "menu" at bounding box center [28, 31] width 24 height 24
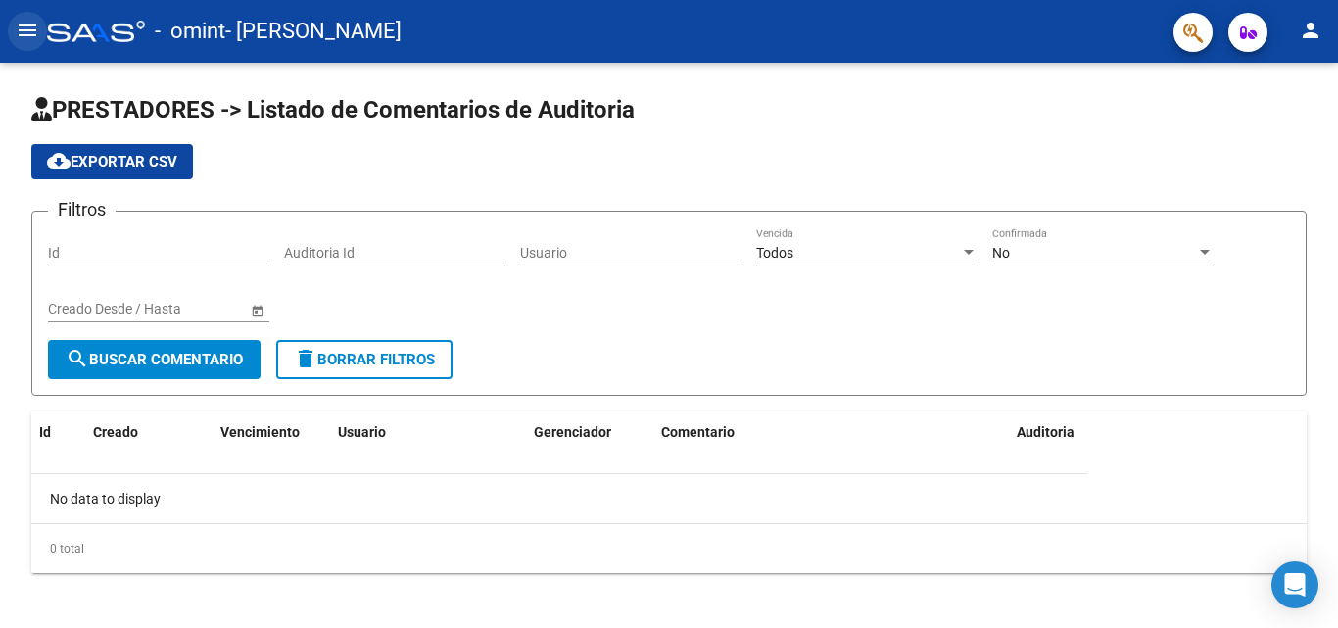
click at [30, 26] on mat-icon "menu" at bounding box center [28, 31] width 24 height 24
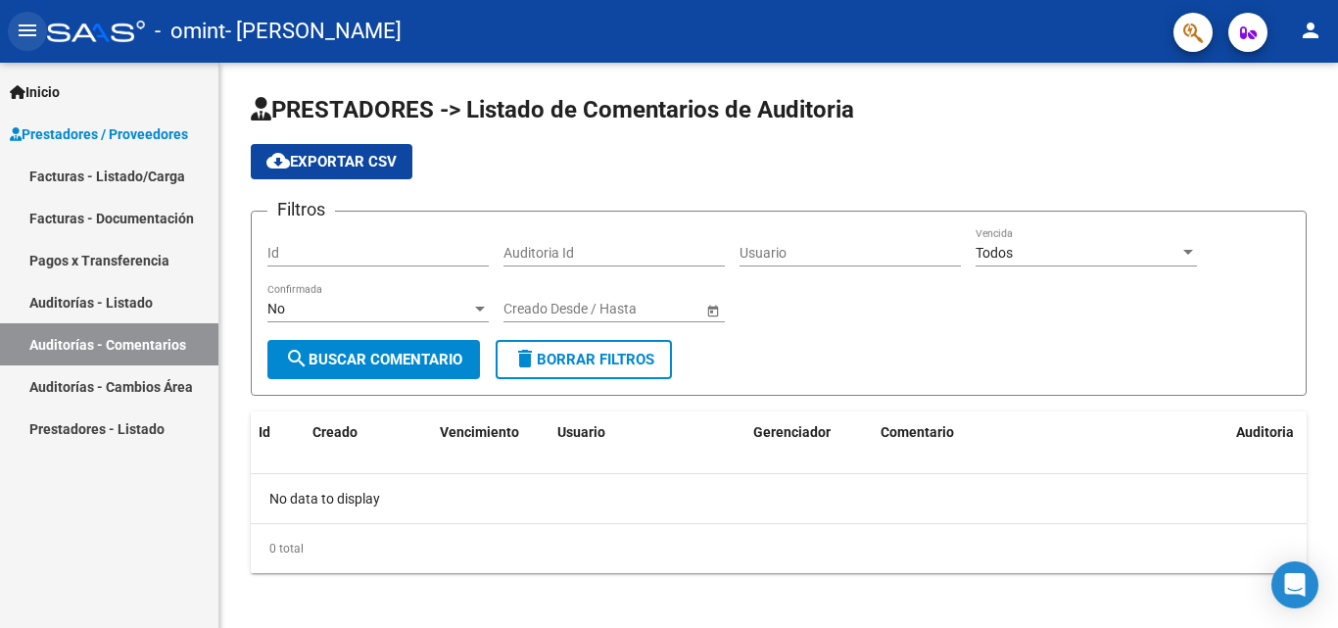
click at [30, 26] on mat-icon "menu" at bounding box center [28, 31] width 24 height 24
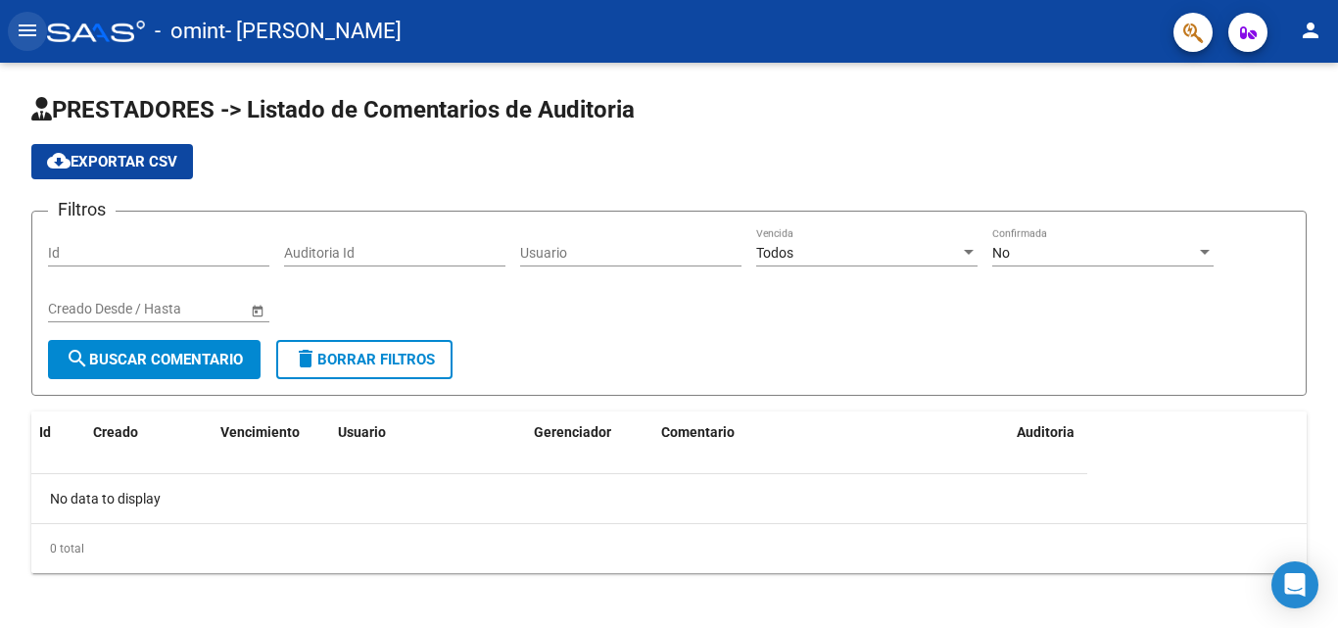
click at [28, 32] on mat-icon "menu" at bounding box center [28, 31] width 24 height 24
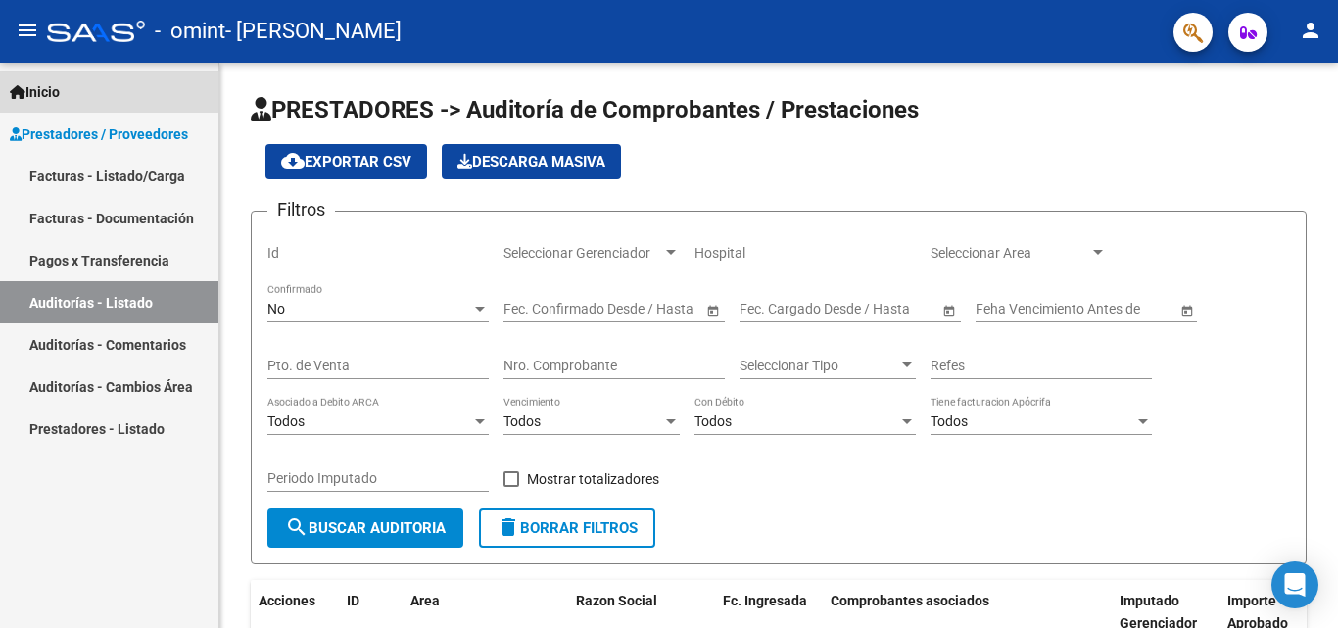
click at [45, 87] on span "Inicio" at bounding box center [35, 92] width 50 height 22
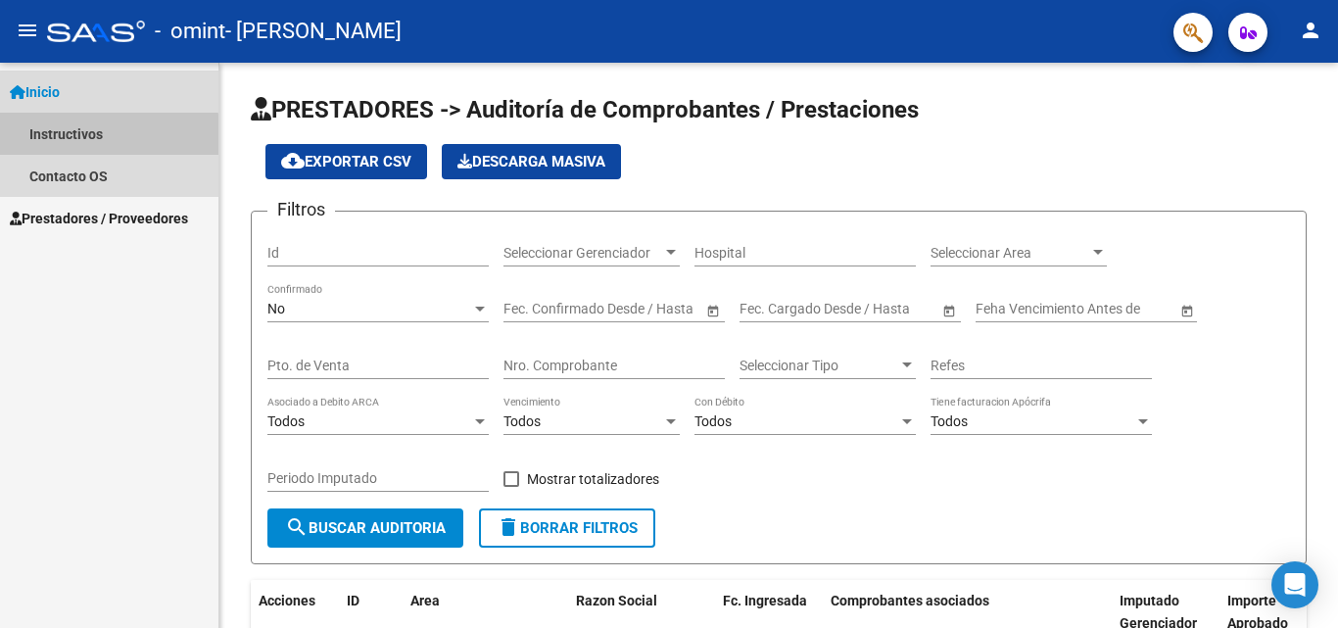
click at [65, 138] on link "Instructivos" at bounding box center [109, 134] width 218 height 42
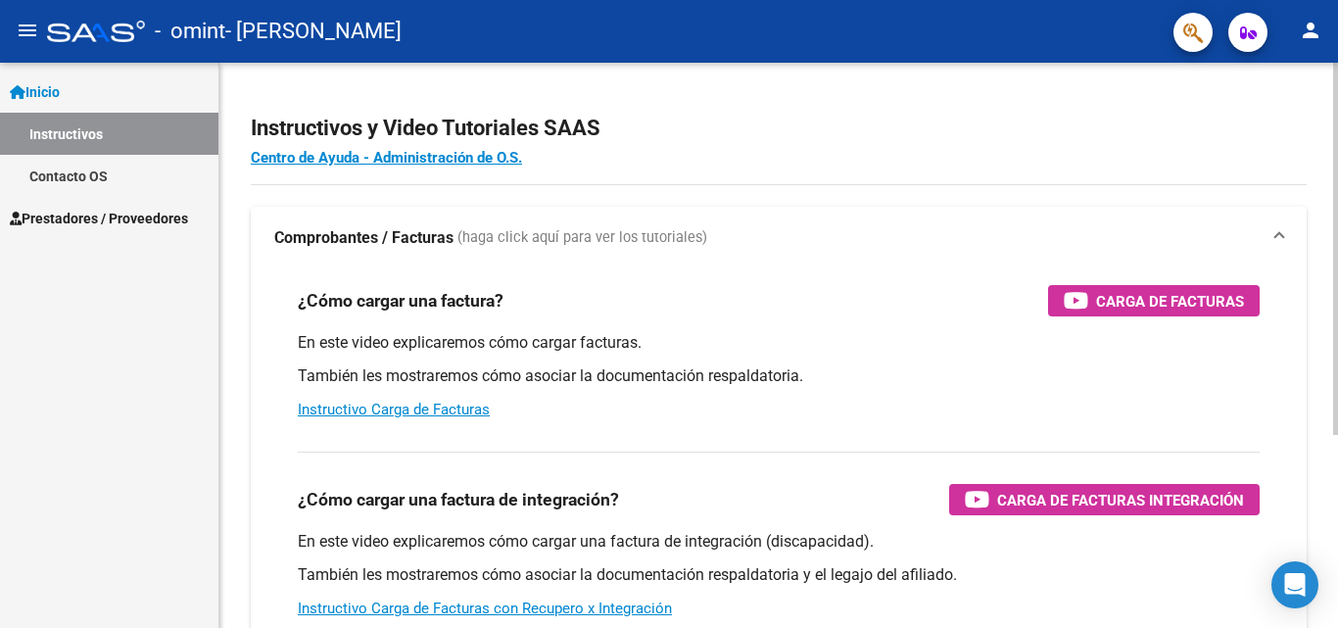
click at [844, 531] on p "En este video explicaremos cómo cargar una factura de integración (discapacidad…" at bounding box center [779, 542] width 962 height 22
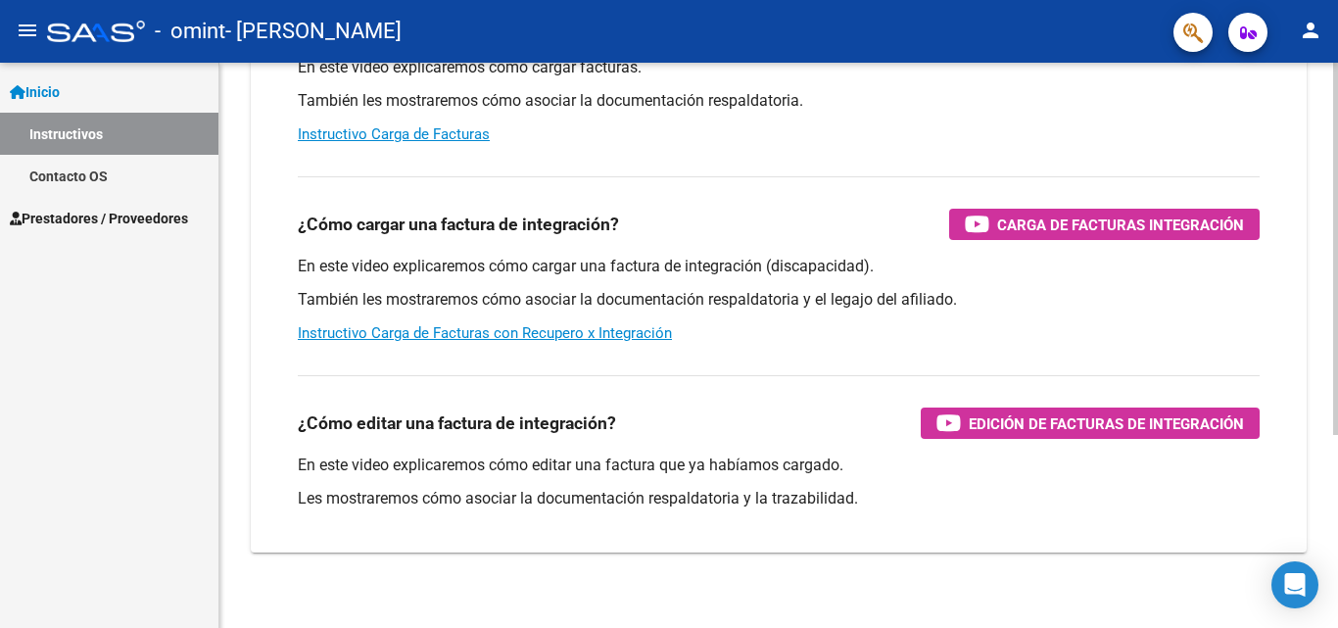
scroll to position [294, 0]
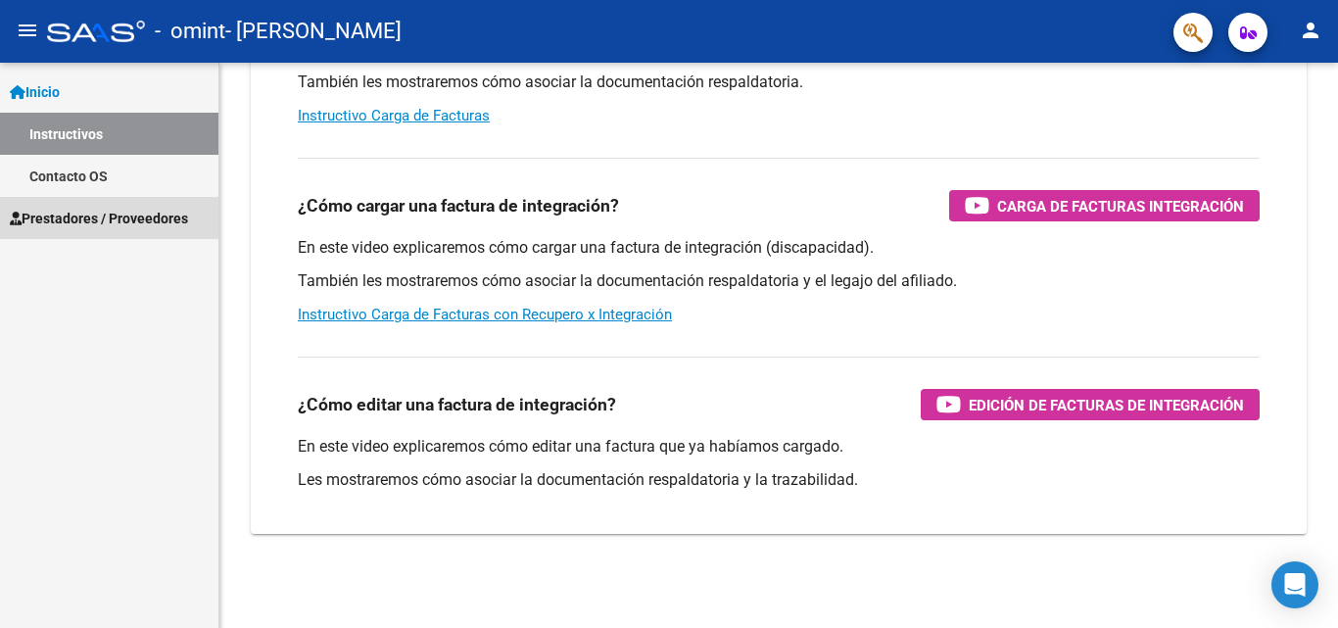
click at [73, 219] on span "Prestadores / Proveedores" at bounding box center [99, 219] width 178 height 22
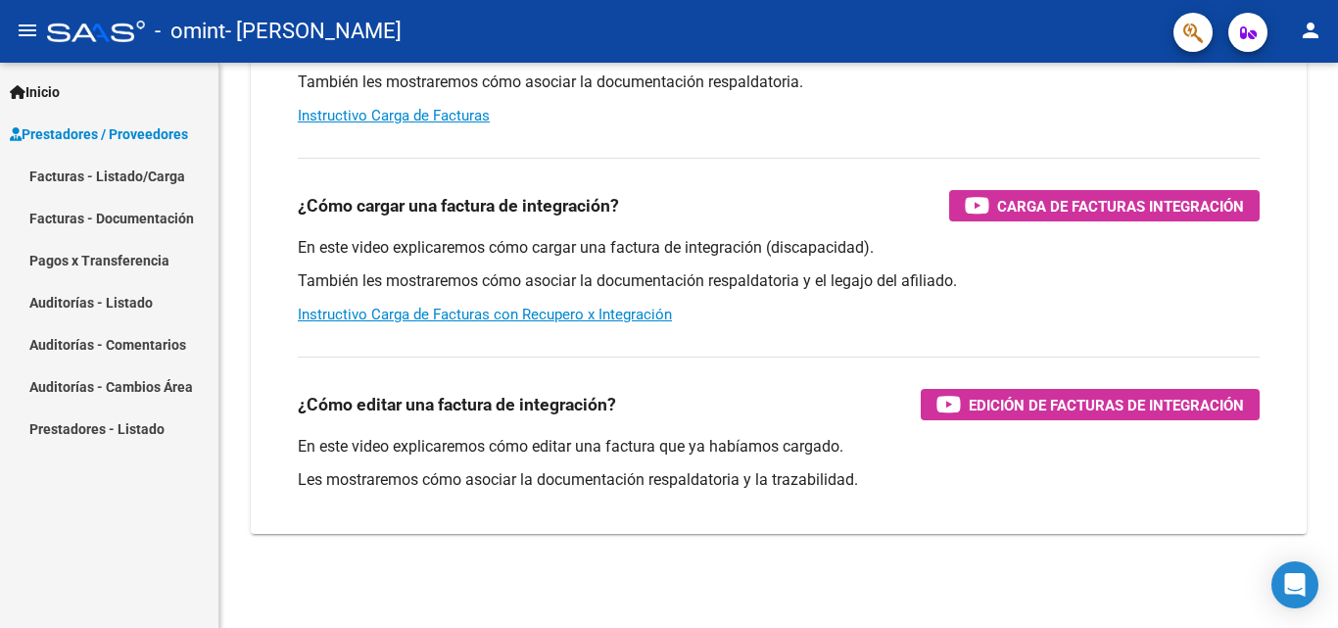
click at [80, 172] on link "Facturas - Listado/Carga" at bounding box center [109, 176] width 218 height 42
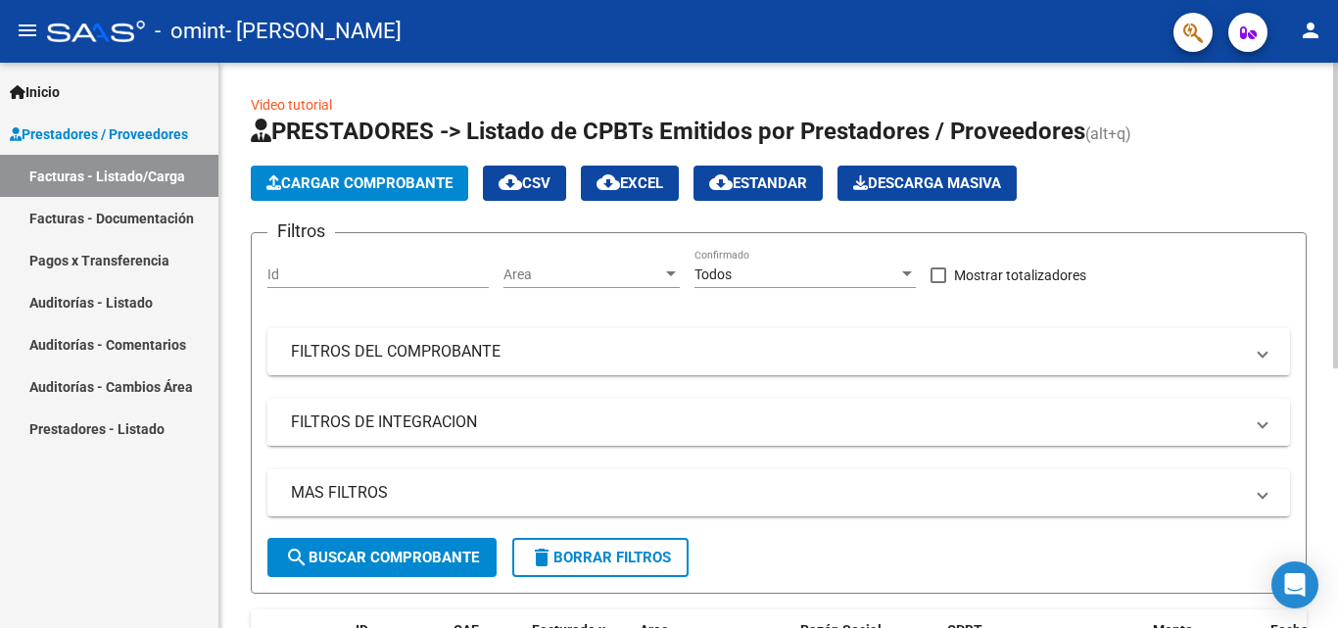
click at [466, 415] on mat-panel-title "FILTROS DE INTEGRACION" at bounding box center [767, 423] width 952 height 22
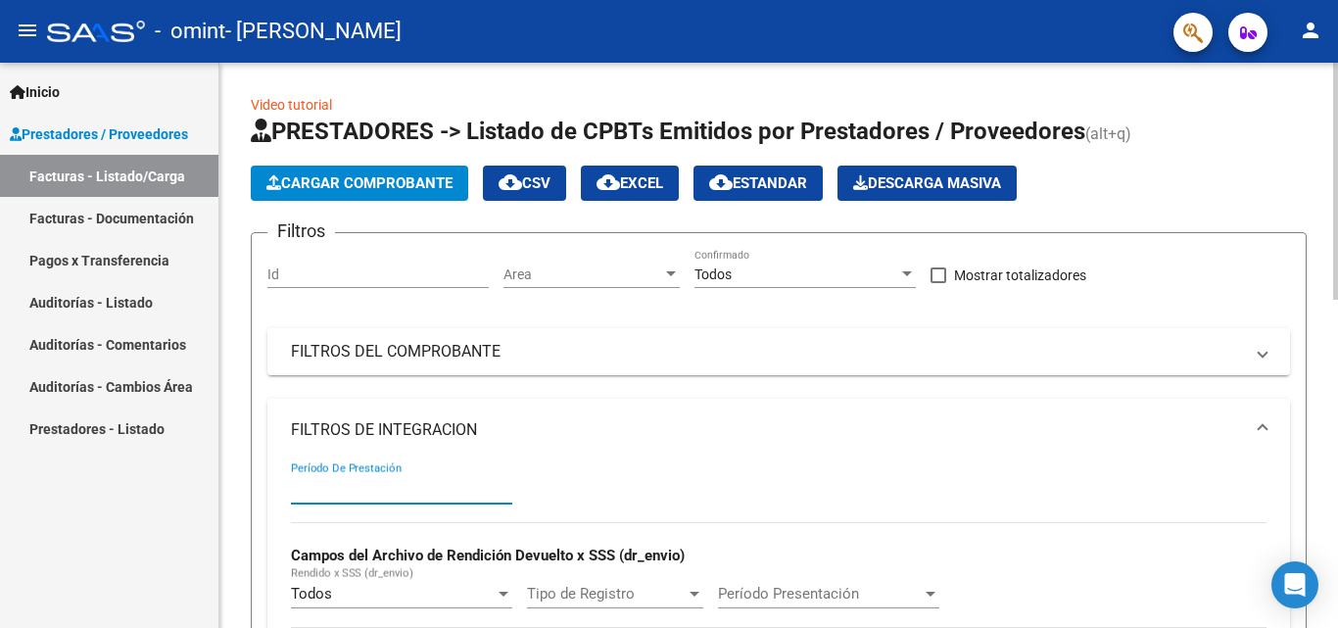
click at [426, 492] on input "Período De Prestación" at bounding box center [401, 489] width 221 height 18
click at [953, 174] on span "Descarga Masiva" at bounding box center [927, 183] width 148 height 18
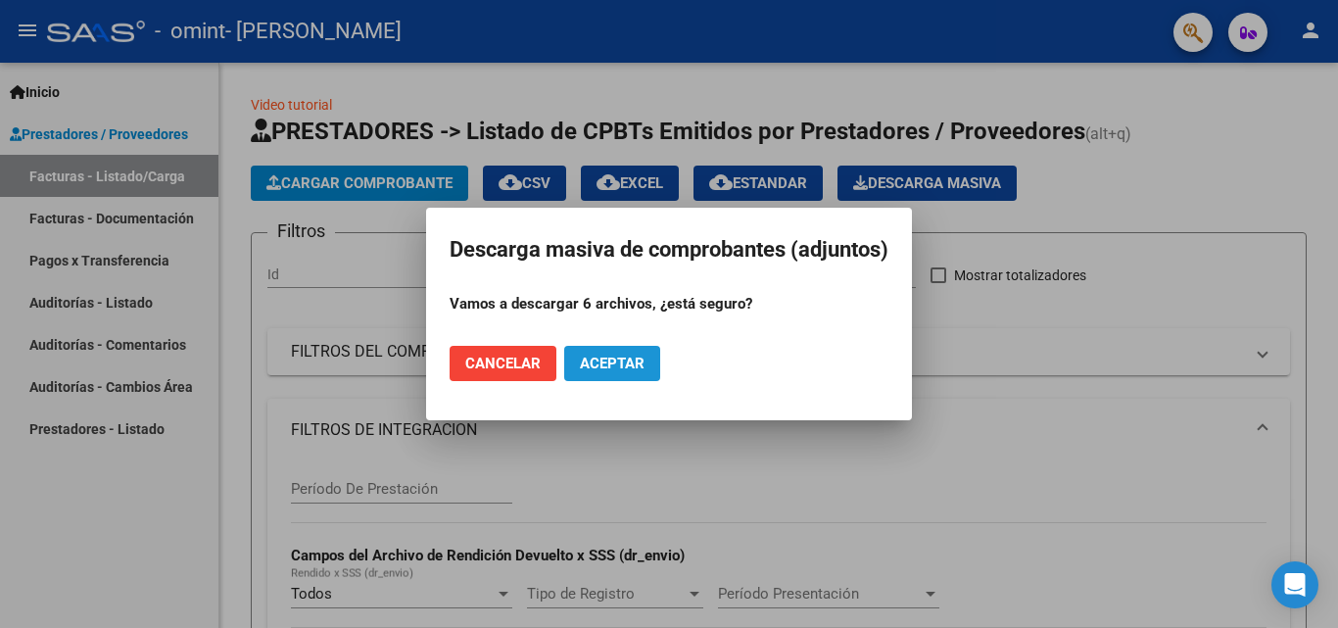
click at [599, 360] on span "Aceptar" at bounding box center [612, 364] width 65 height 18
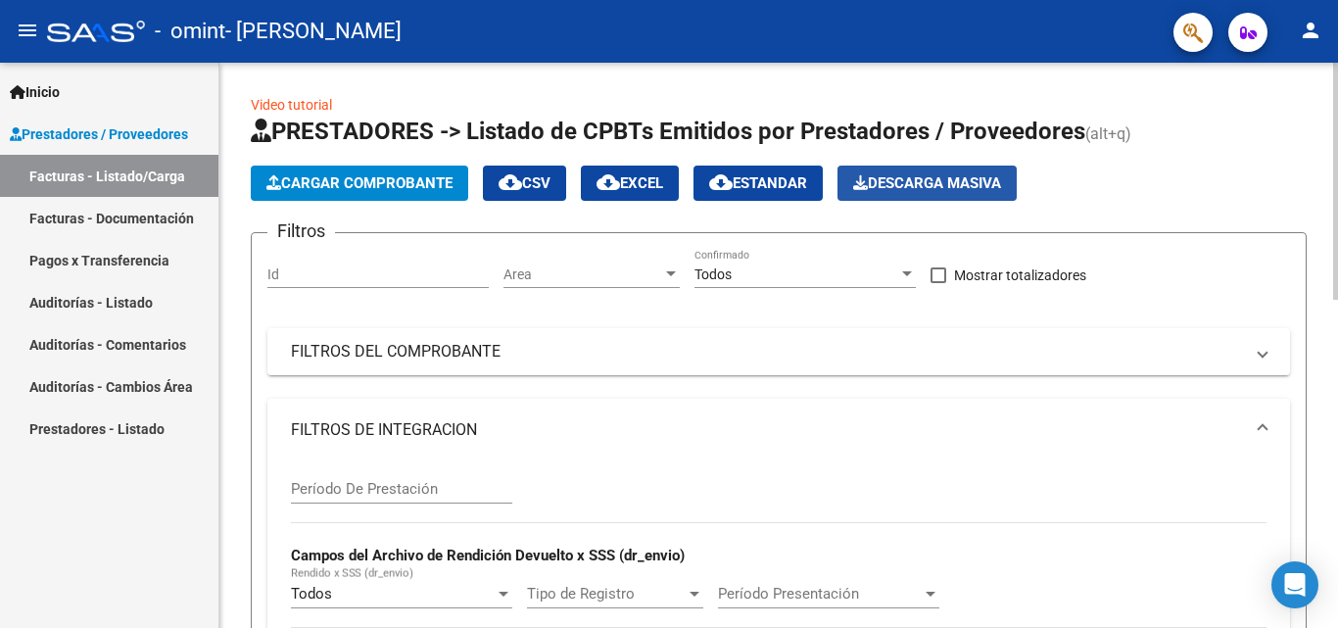
click at [874, 200] on button "Descarga Masiva" at bounding box center [927, 183] width 179 height 35
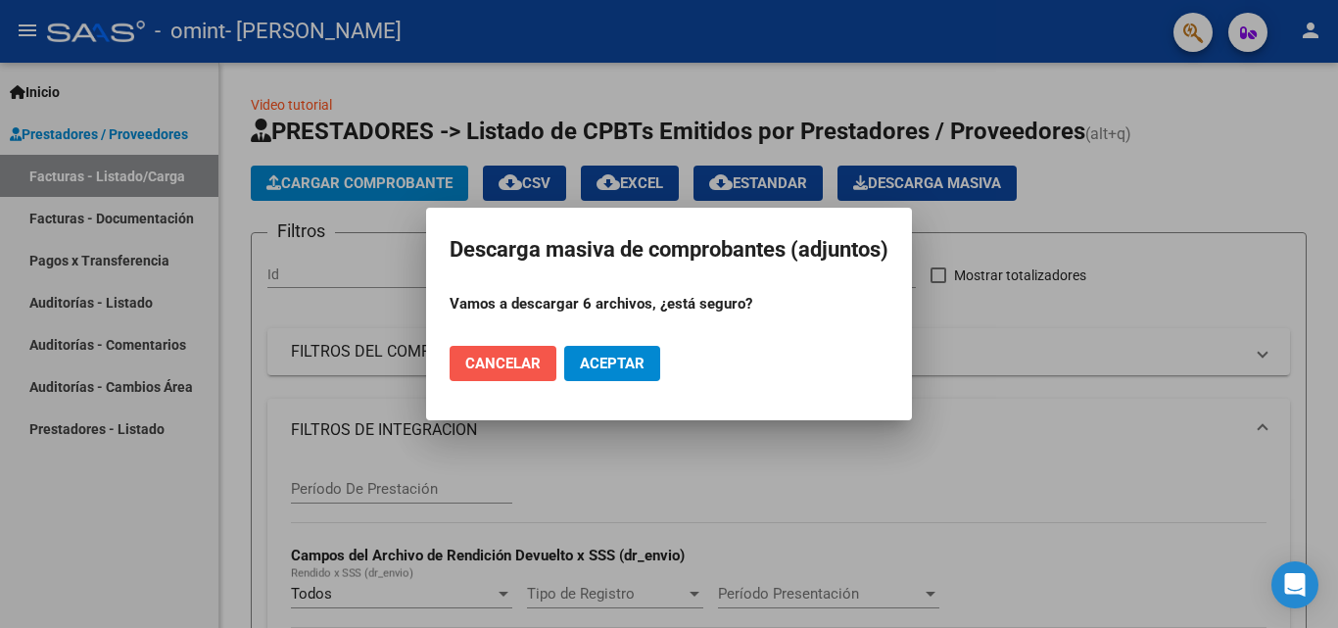
click at [508, 355] on span "Cancelar" at bounding box center [502, 364] width 75 height 18
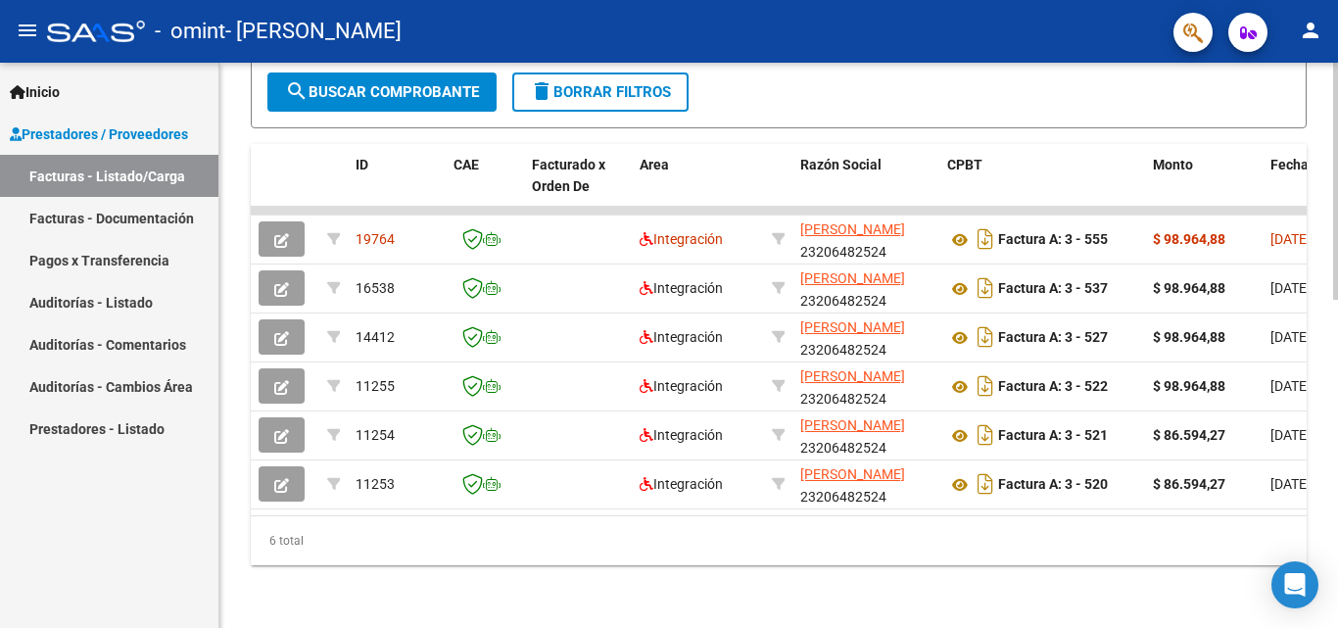
scroll to position [783, 0]
click at [1337, 627] on html "menu - omint - [PERSON_NAME] person Inicio Instructivos Contacto OS Prestadores…" at bounding box center [669, 314] width 1338 height 628
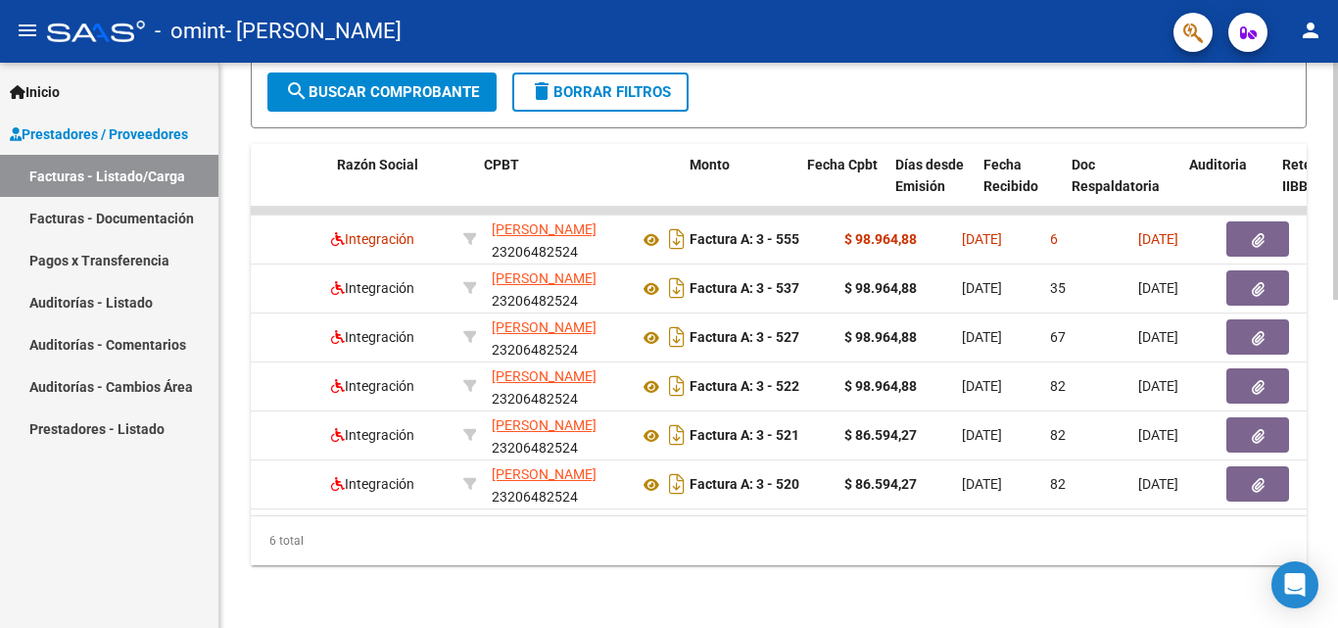
scroll to position [0, 495]
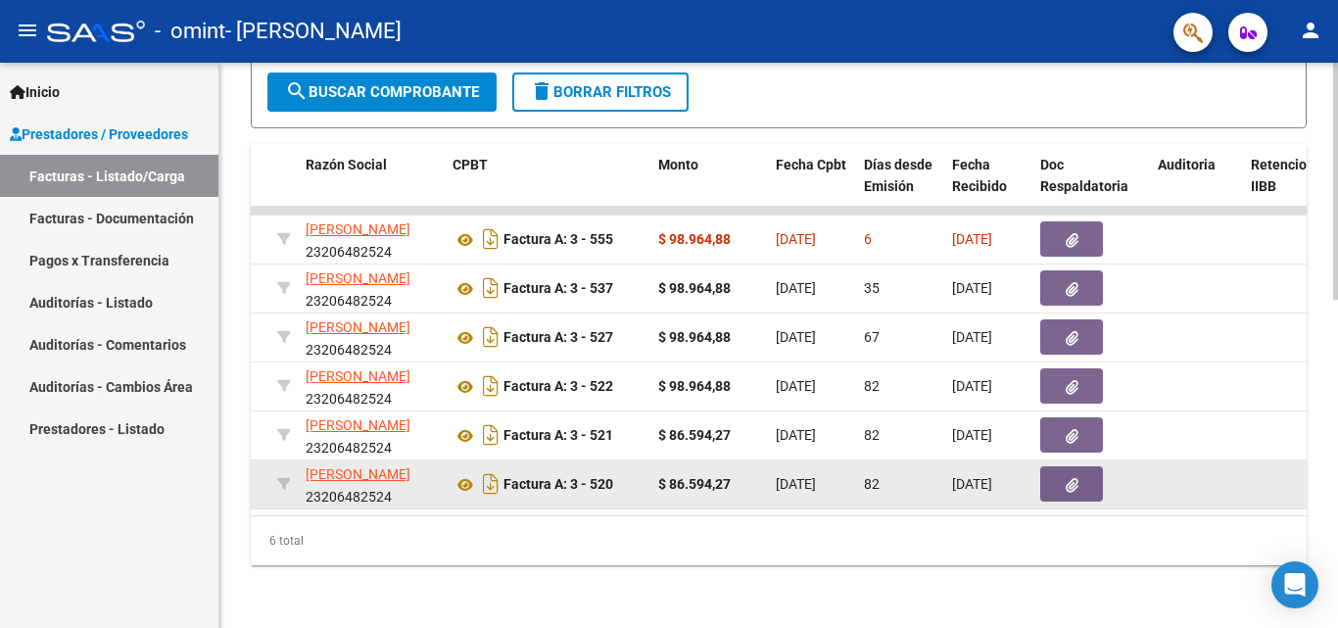
click at [1063, 470] on button "button" at bounding box center [1072, 483] width 63 height 35
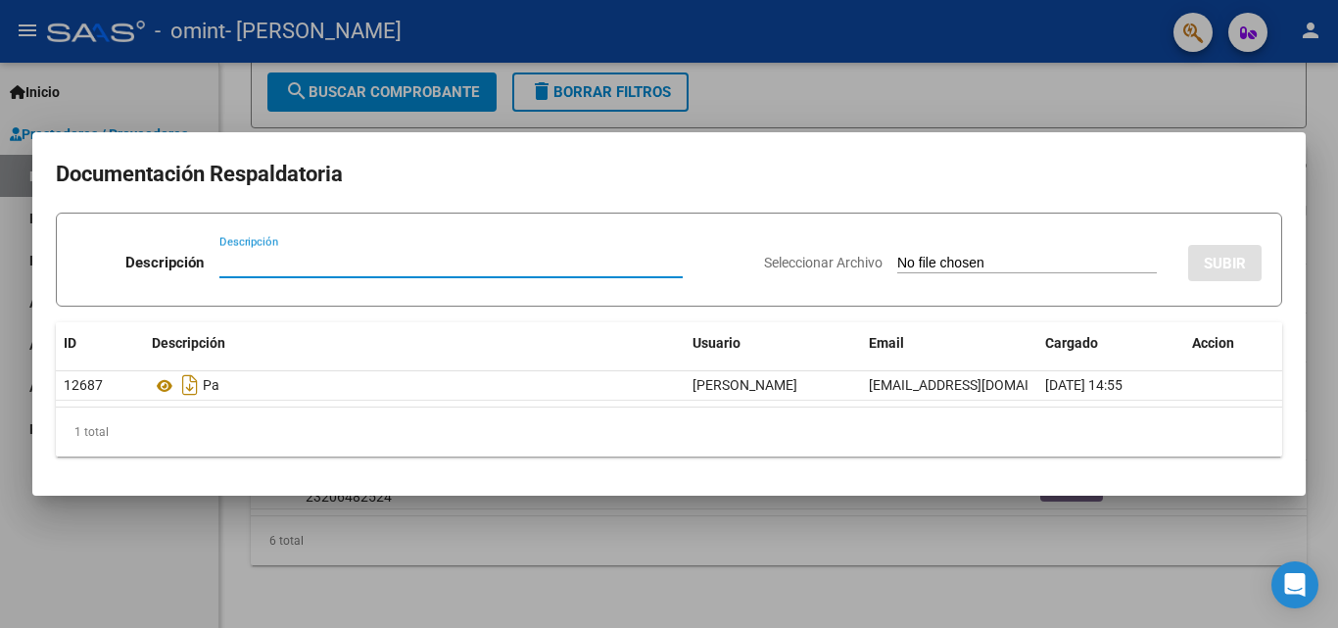
click at [1322, 167] on div at bounding box center [669, 314] width 1338 height 628
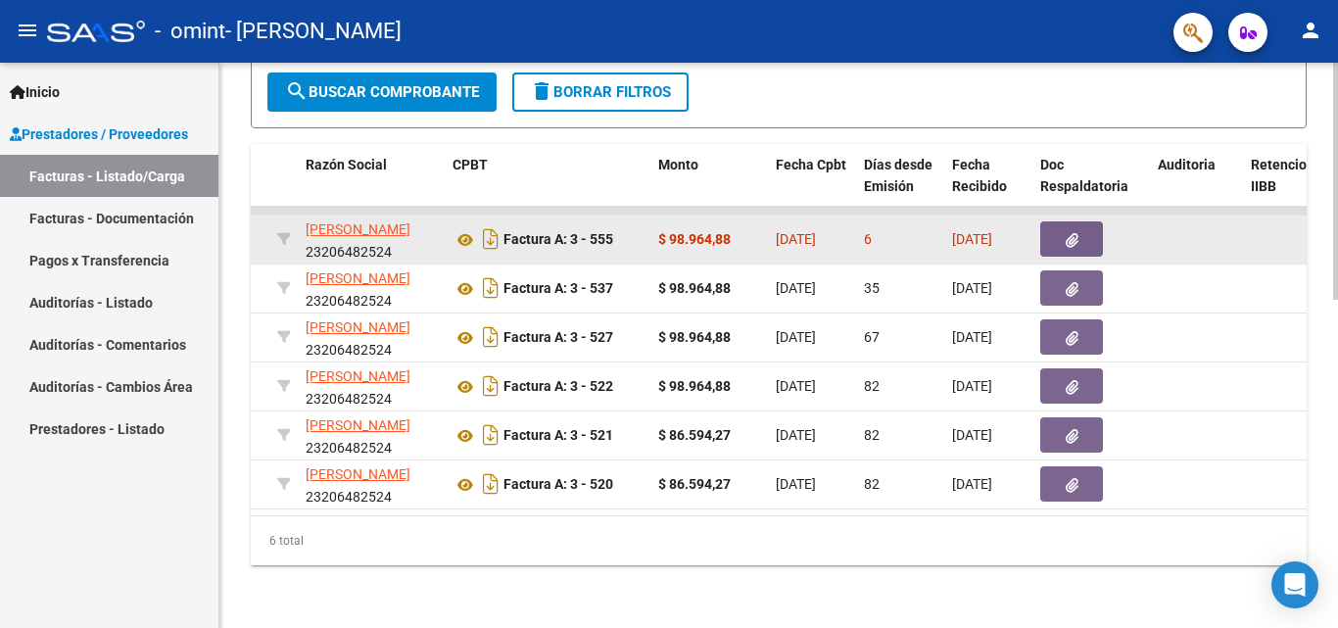
click at [1062, 223] on button "button" at bounding box center [1072, 238] width 63 height 35
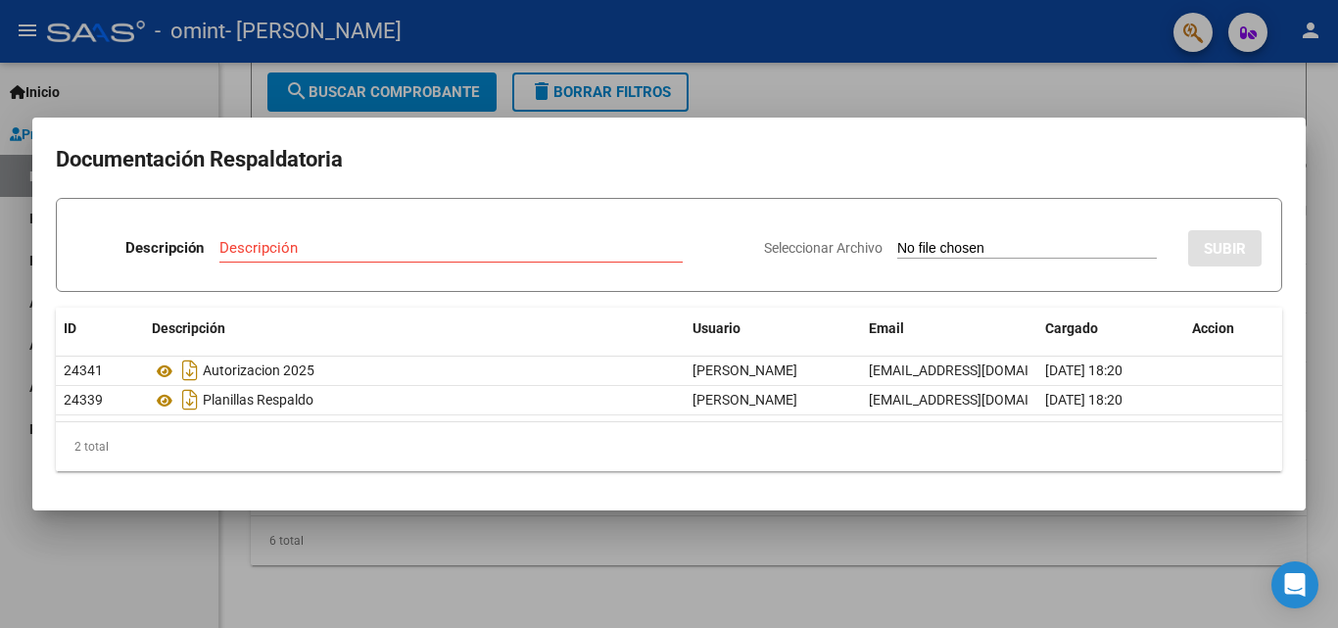
click at [1046, 88] on div at bounding box center [669, 314] width 1338 height 628
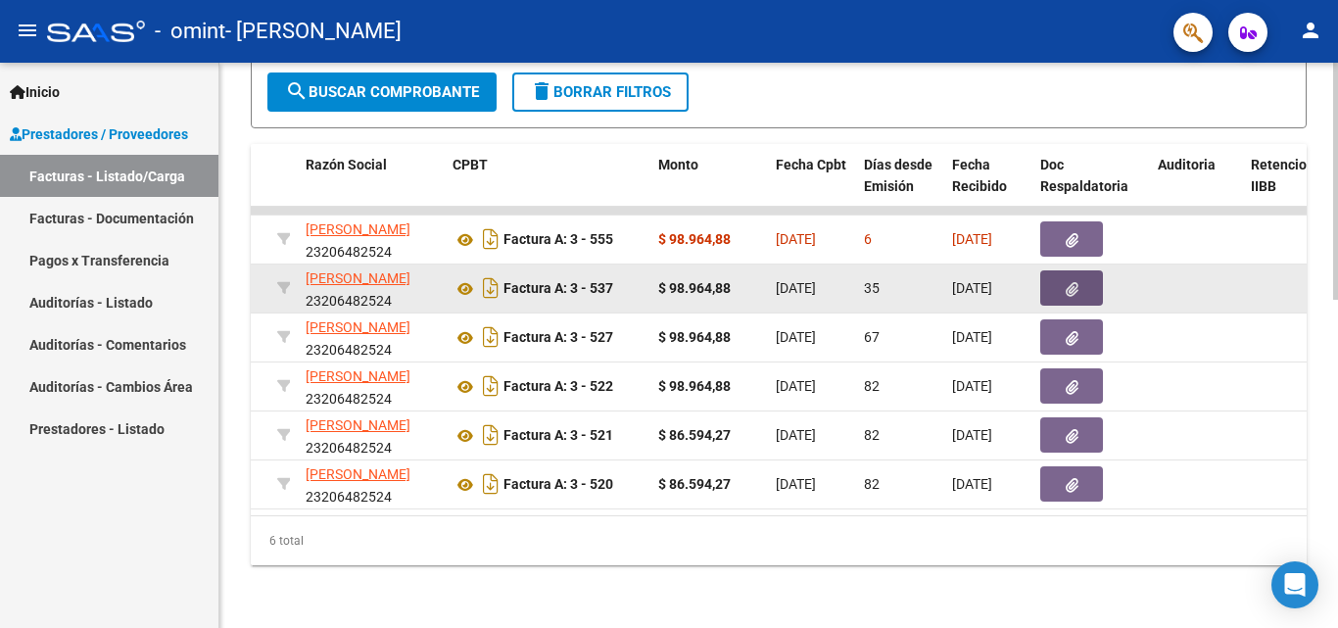
click at [1063, 278] on button "button" at bounding box center [1072, 287] width 63 height 35
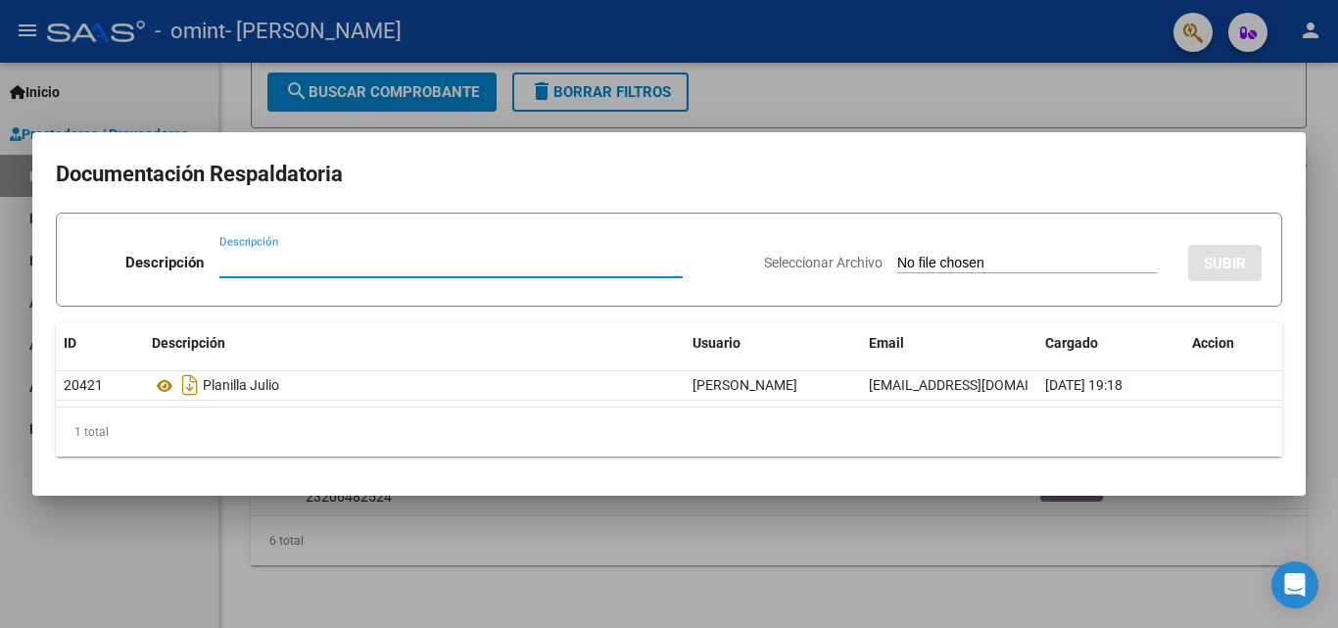
click at [508, 266] on input "Descripción" at bounding box center [450, 263] width 463 height 18
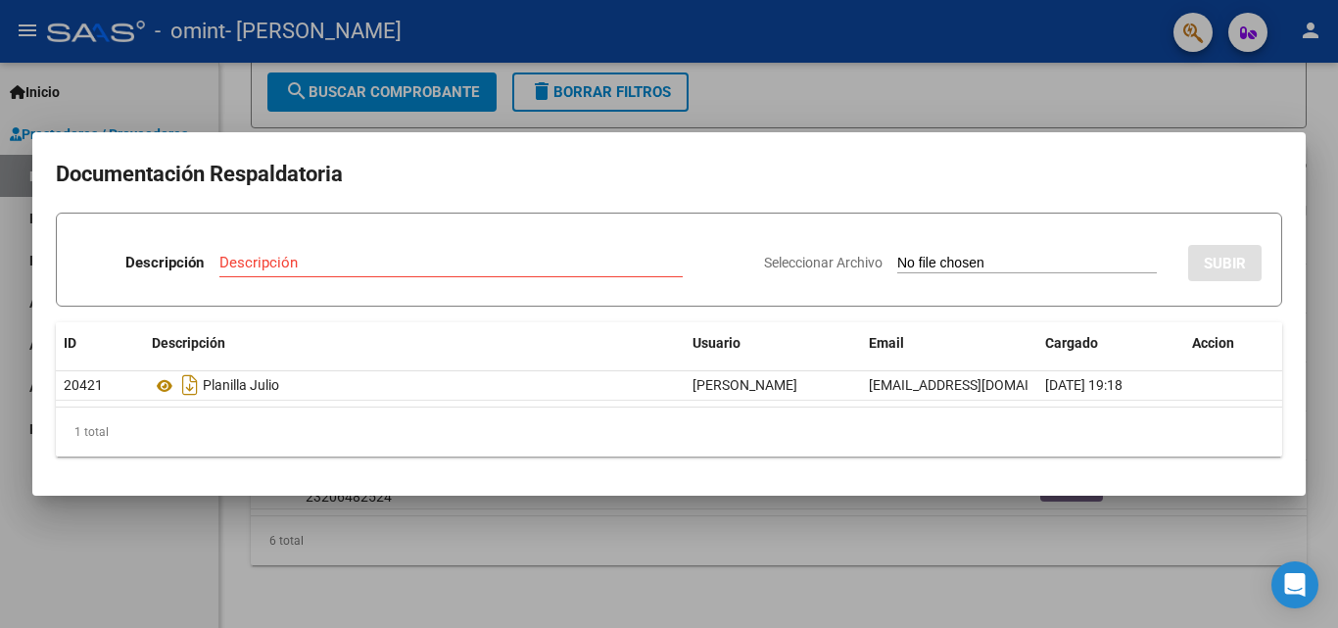
click at [1315, 196] on div at bounding box center [669, 314] width 1338 height 628
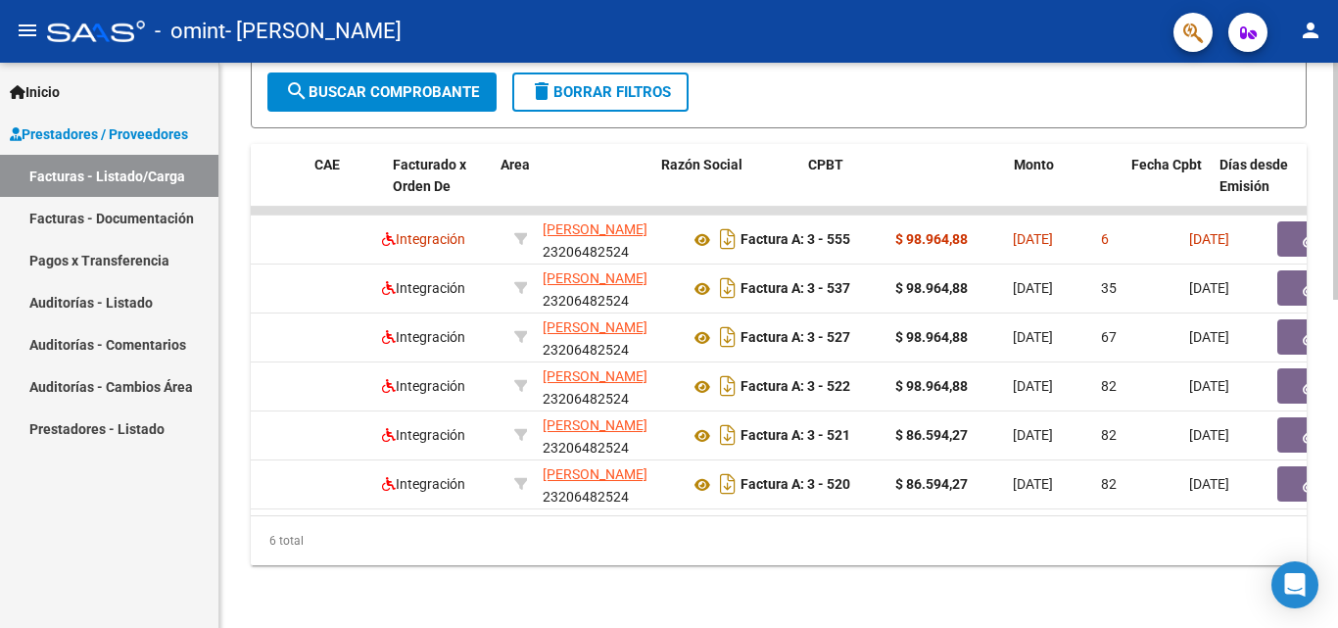
scroll to position [0, 0]
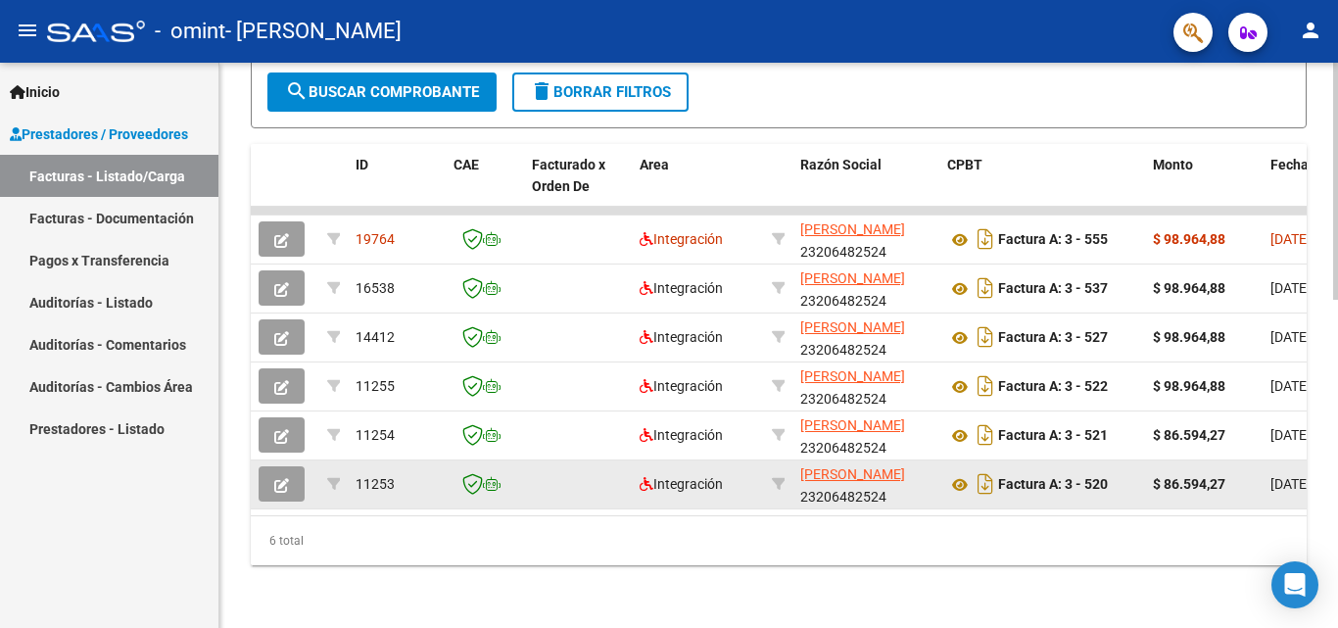
click at [837, 469] on app-link-go-to "[PERSON_NAME]" at bounding box center [852, 474] width 105 height 23
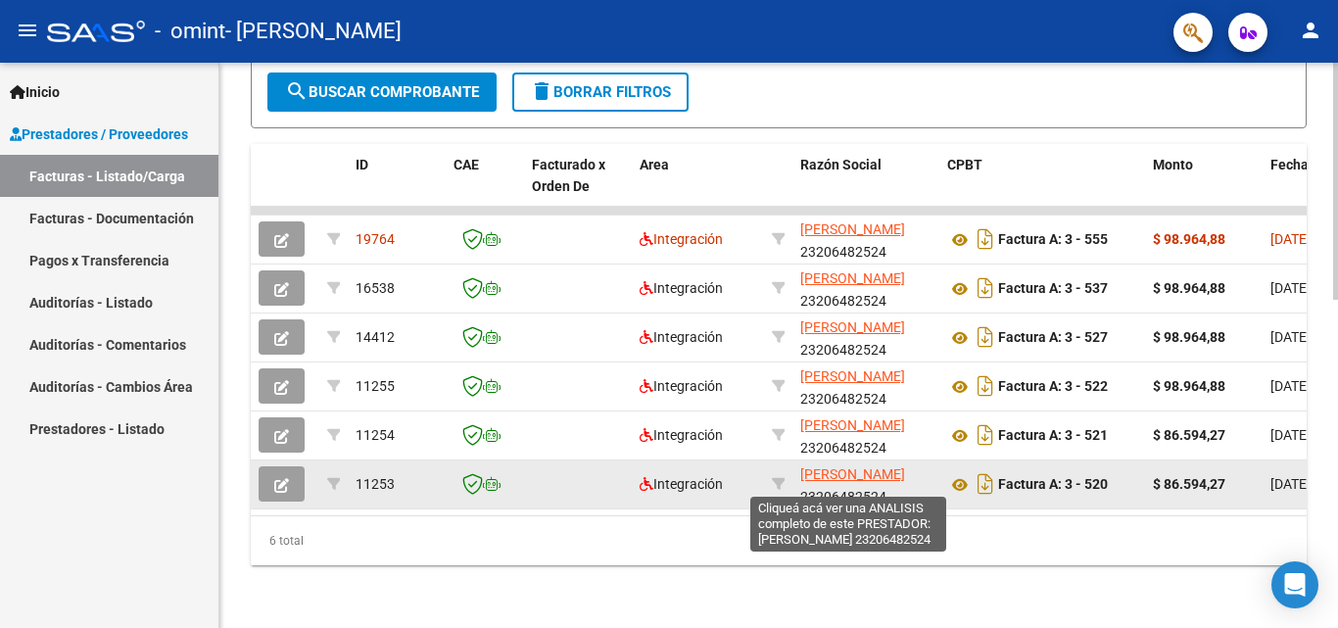
click at [834, 481] on span "[PERSON_NAME]" at bounding box center [852, 474] width 105 height 16
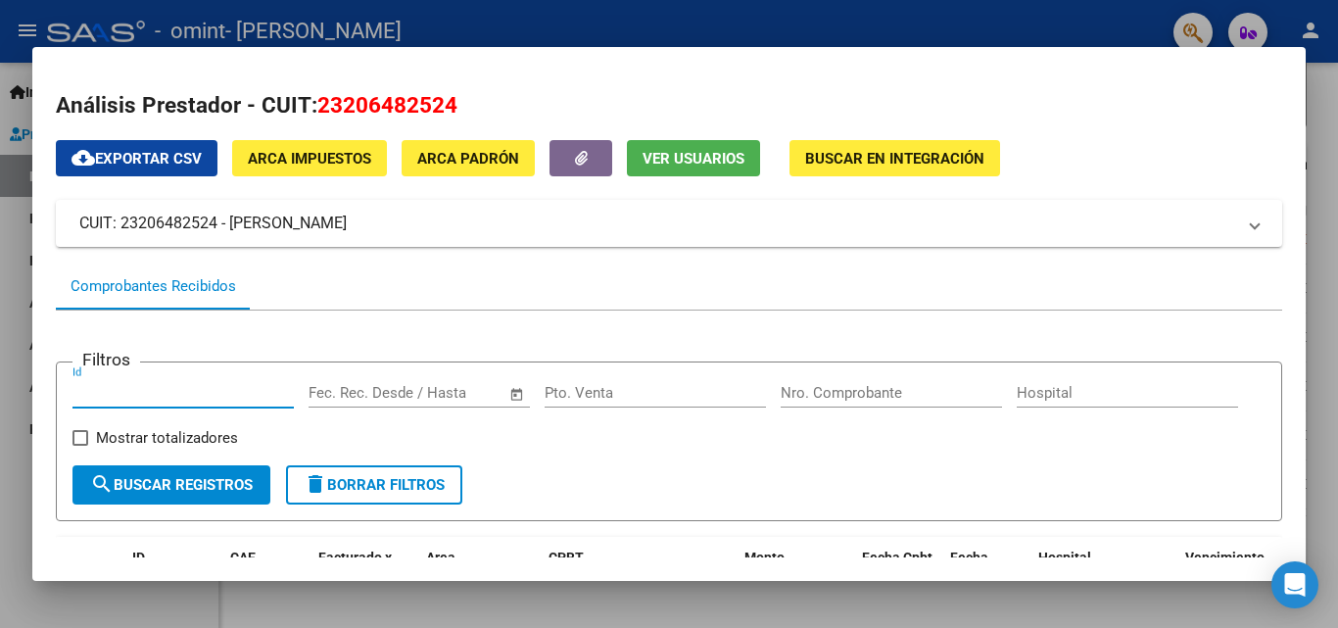
click at [122, 394] on input "Id" at bounding box center [183, 393] width 221 height 18
click at [685, 164] on span "Ver Usuarios" at bounding box center [694, 159] width 102 height 18
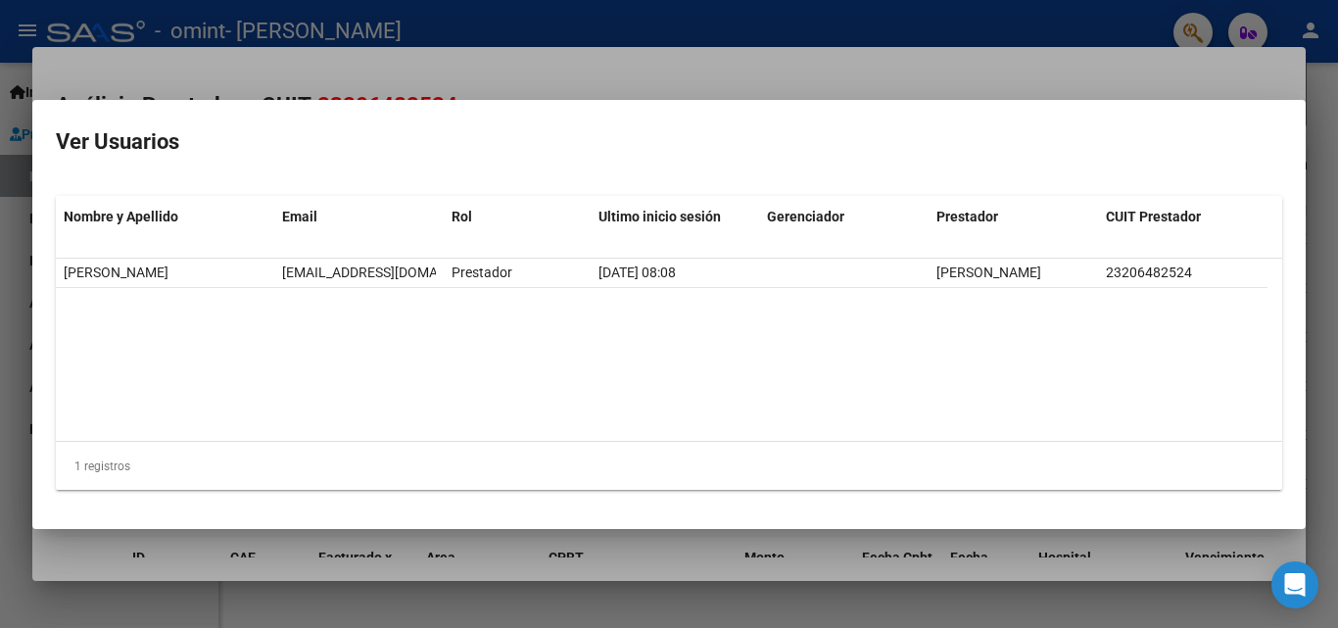
click at [1316, 227] on div at bounding box center [669, 314] width 1338 height 628
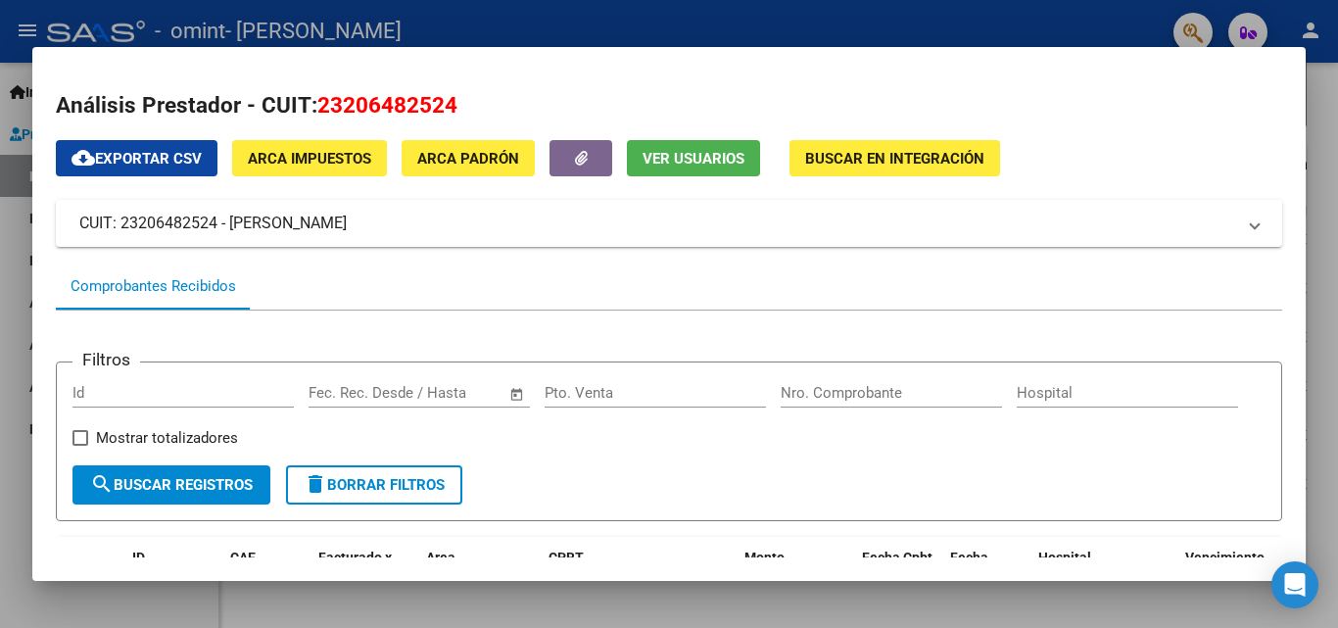
click at [1330, 262] on div at bounding box center [669, 314] width 1338 height 628
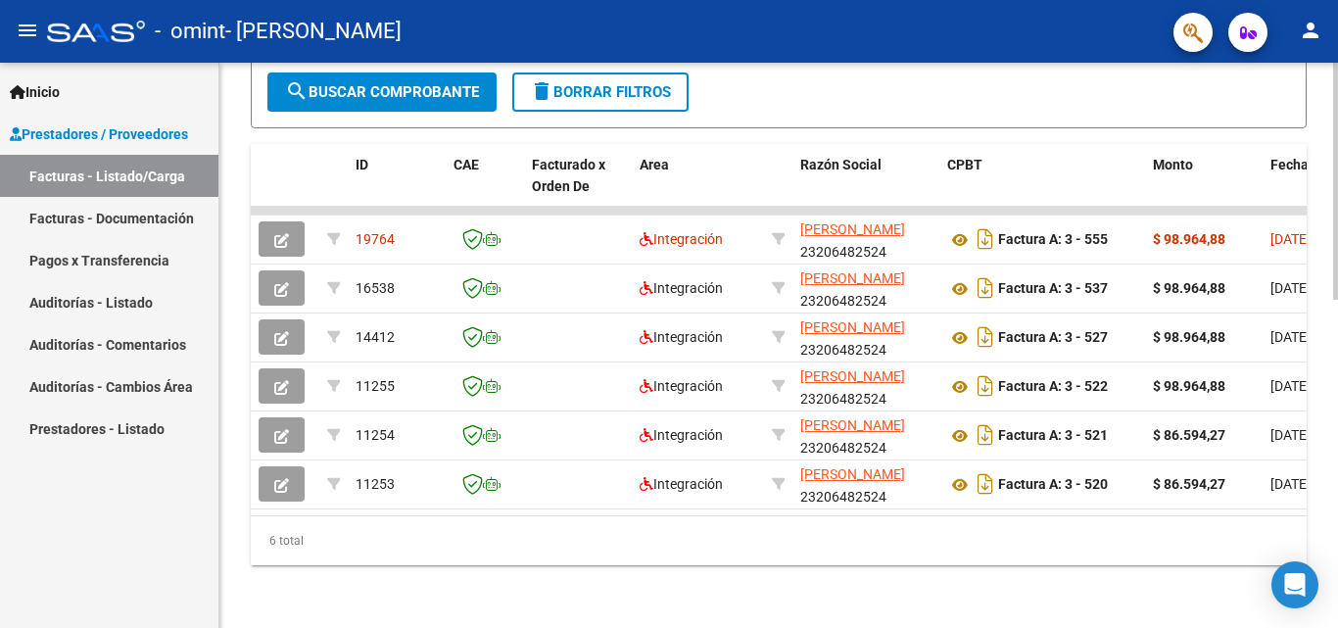
click at [1337, 460] on div at bounding box center [1336, 509] width 5 height 237
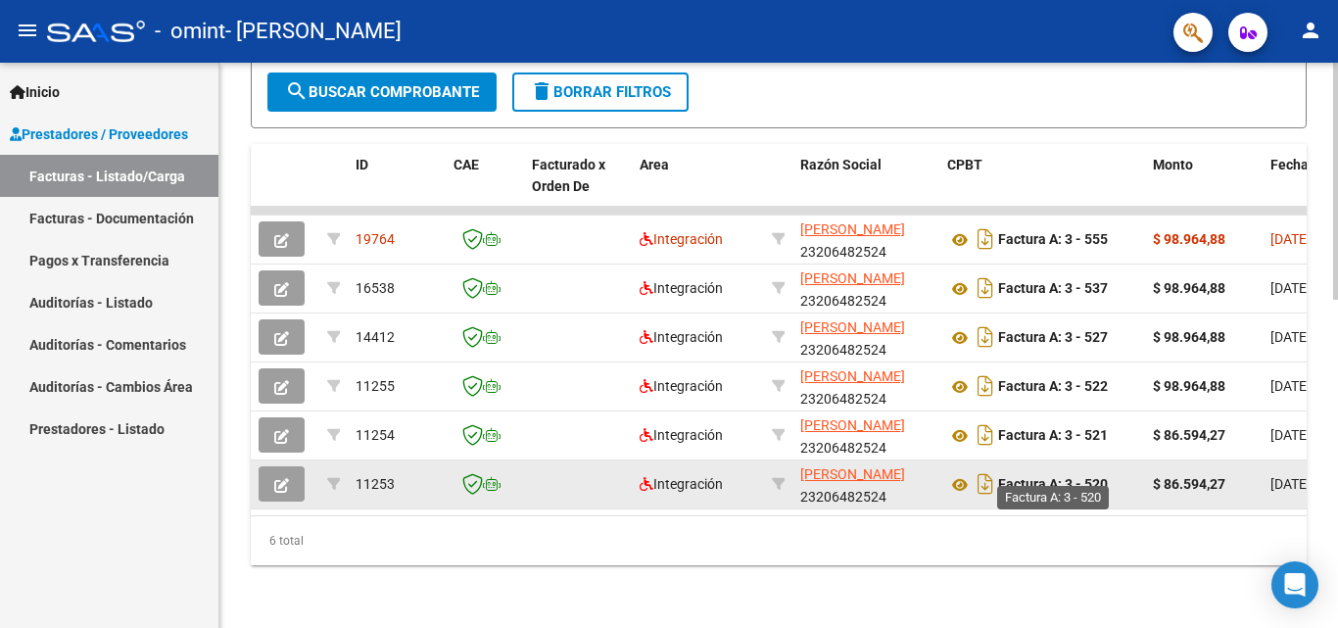
drag, startPoint x: 1005, startPoint y: 468, endPoint x: 1031, endPoint y: 468, distance: 25.5
click at [1031, 477] on strong "Factura A: 3 - 520" at bounding box center [1053, 485] width 110 height 16
drag, startPoint x: 1002, startPoint y: 466, endPoint x: 1116, endPoint y: 465, distance: 113.7
click at [1116, 468] on div "Factura A: 3 - 520" at bounding box center [1042, 483] width 190 height 31
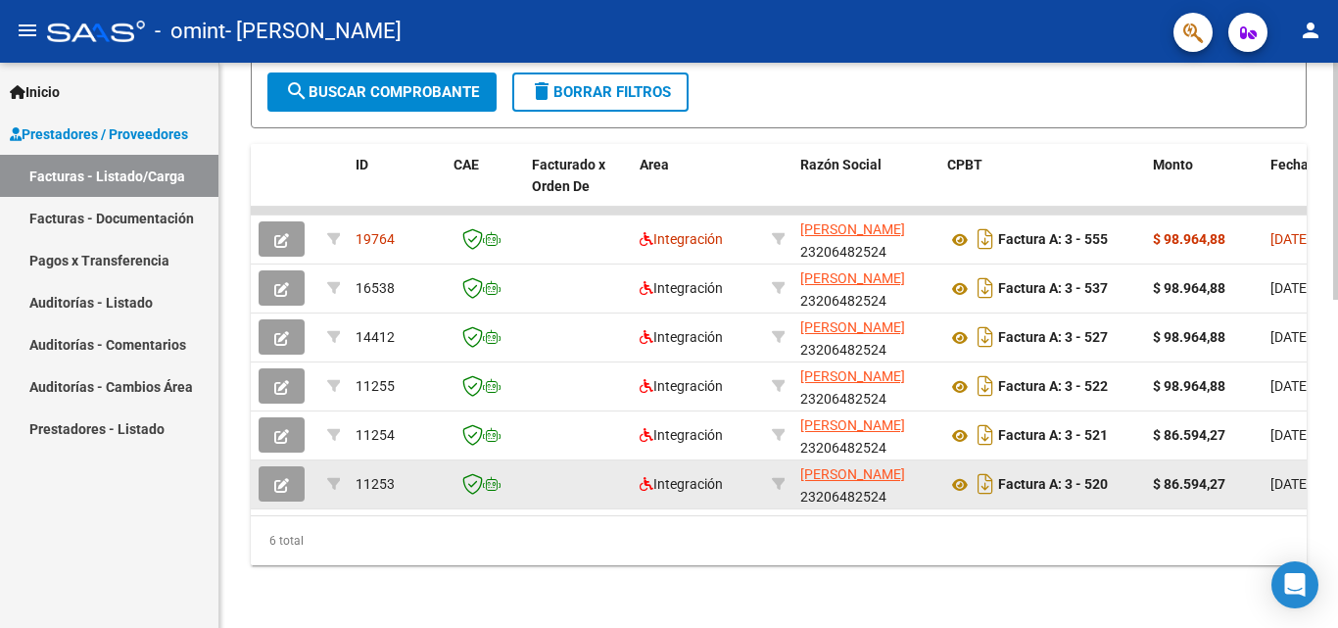
copy strong "Factura A: 3 - 520"
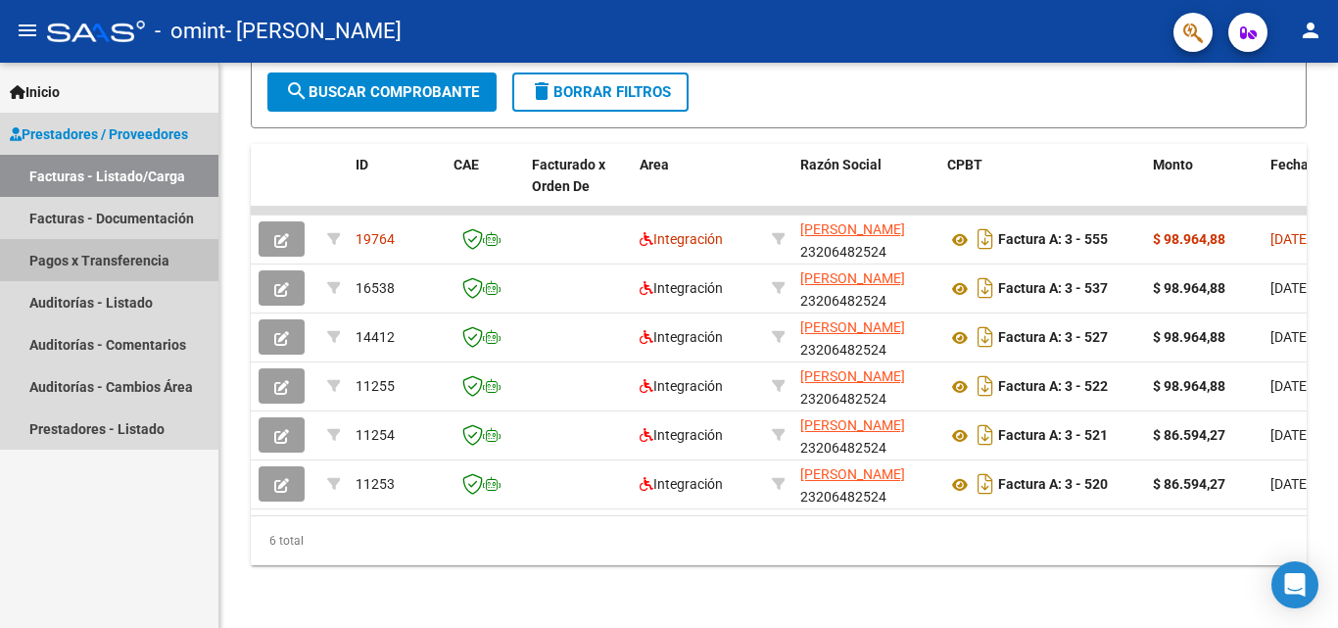
click at [144, 254] on link "Pagos x Transferencia" at bounding box center [109, 260] width 218 height 42
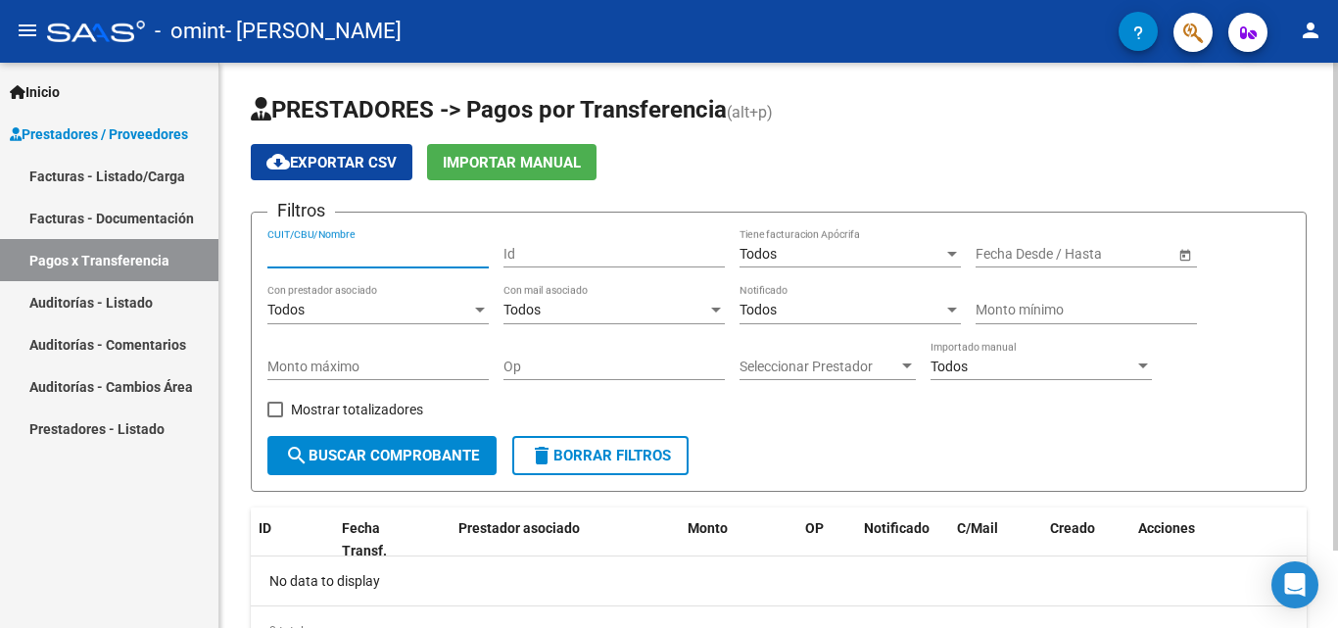
click at [350, 254] on input "CUIT/CBU/Nombre" at bounding box center [377, 254] width 221 height 17
type input "2320648252"
click at [540, 243] on div "Id" at bounding box center [614, 247] width 221 height 39
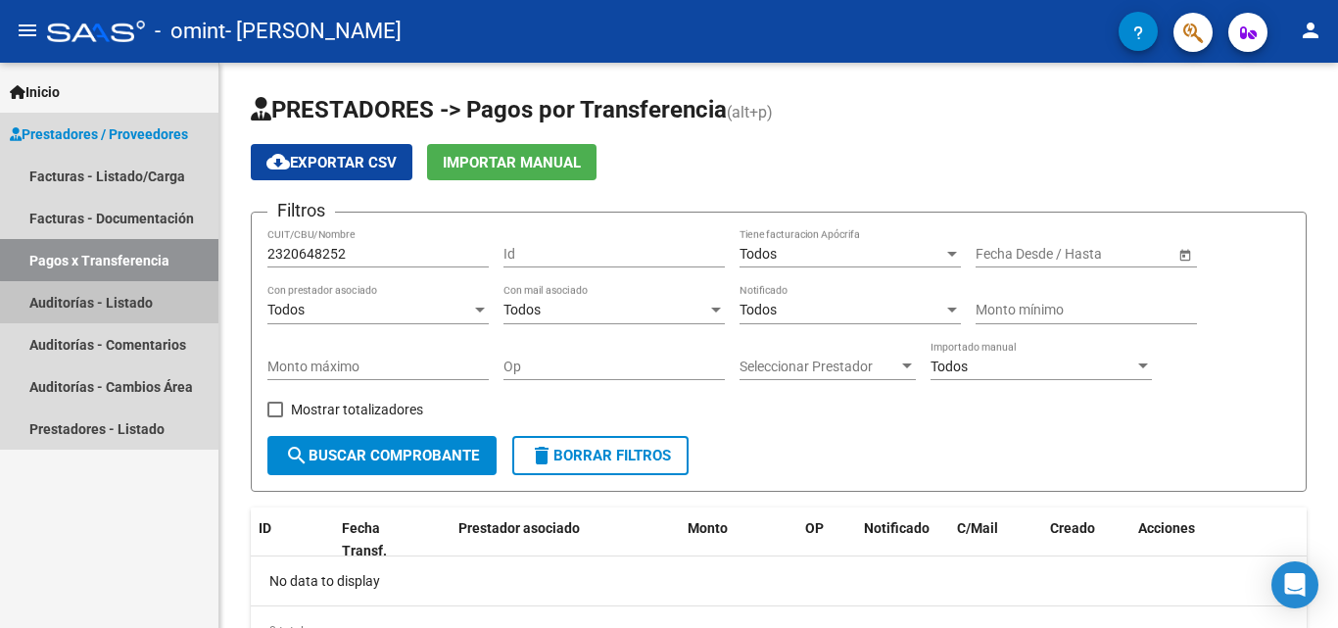
click at [124, 304] on link "Auditorías - Listado" at bounding box center [109, 302] width 218 height 42
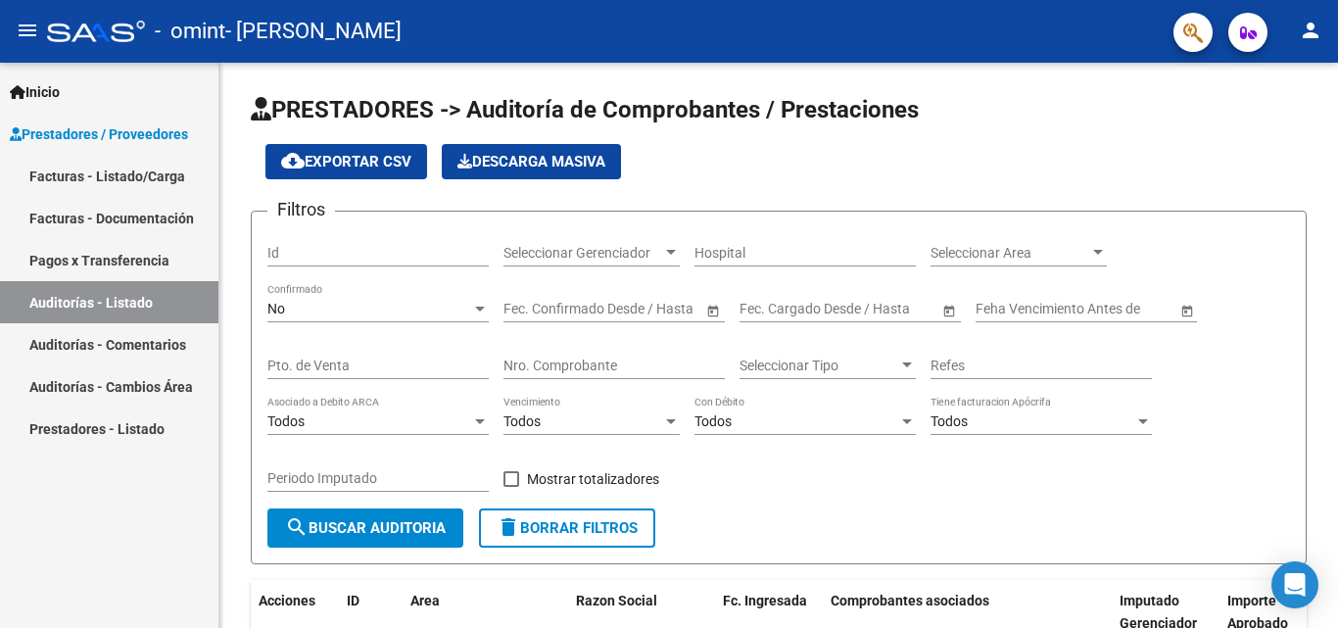
click at [125, 343] on link "Auditorías - Comentarios" at bounding box center [109, 344] width 218 height 42
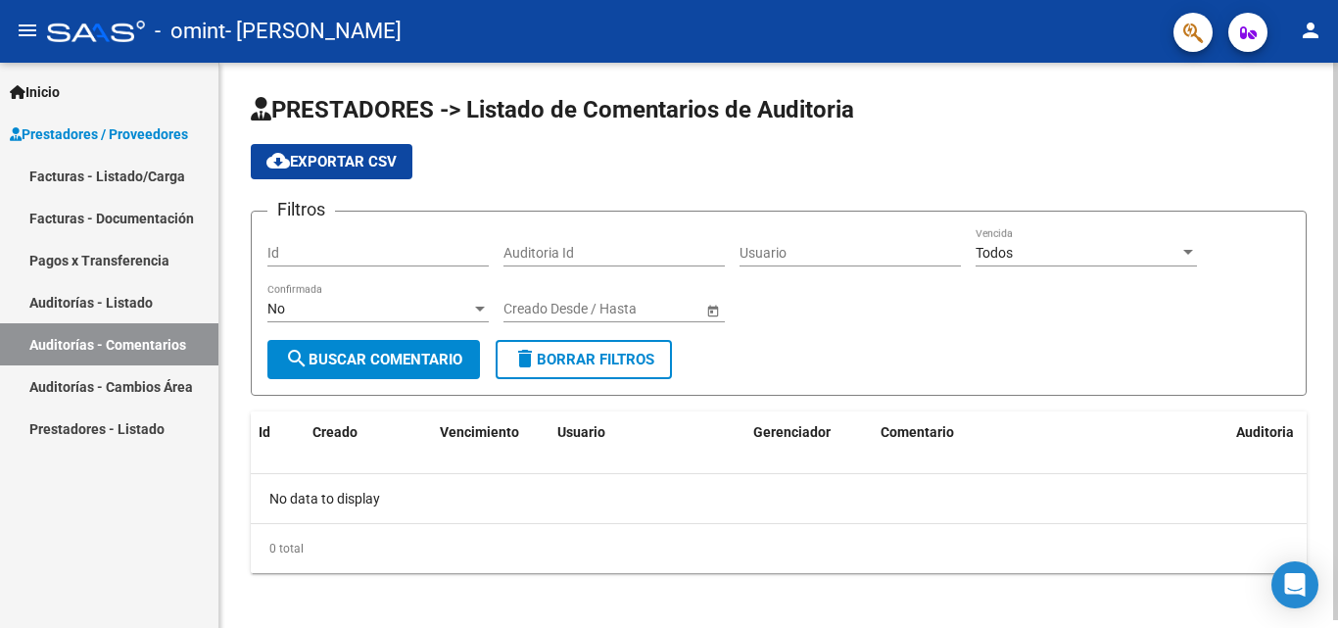
click at [337, 251] on input "Id" at bounding box center [377, 253] width 221 height 17
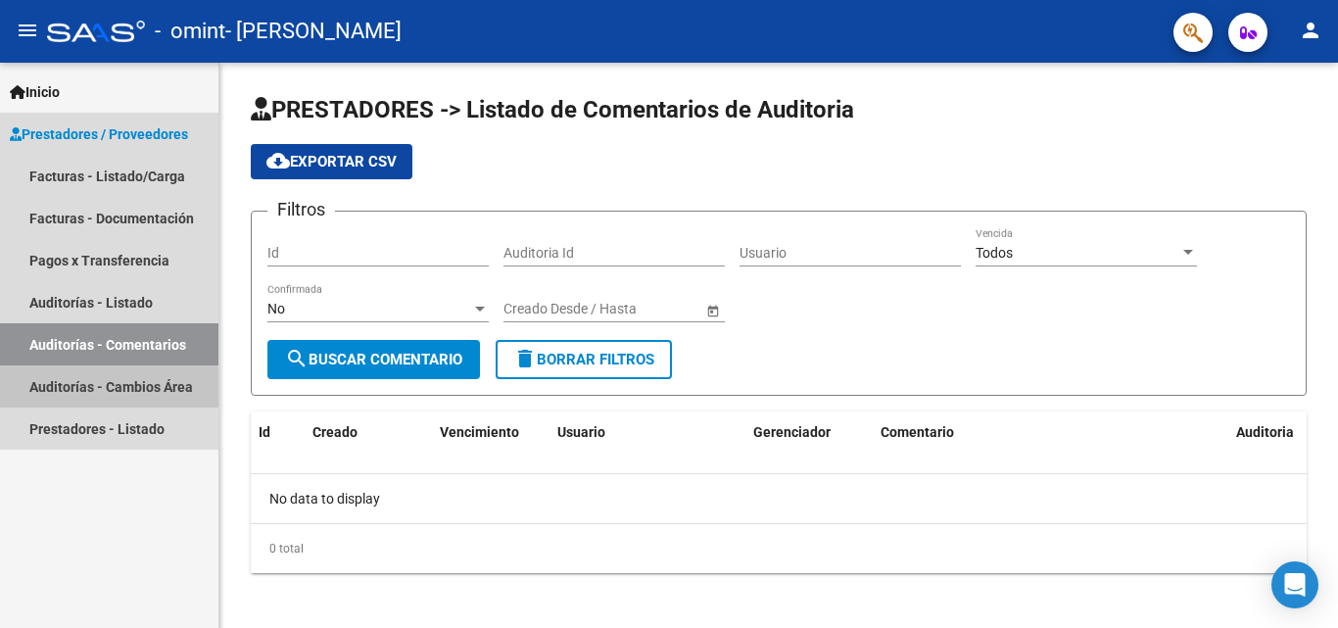
click at [59, 393] on link "Auditorías - Cambios Área" at bounding box center [109, 386] width 218 height 42
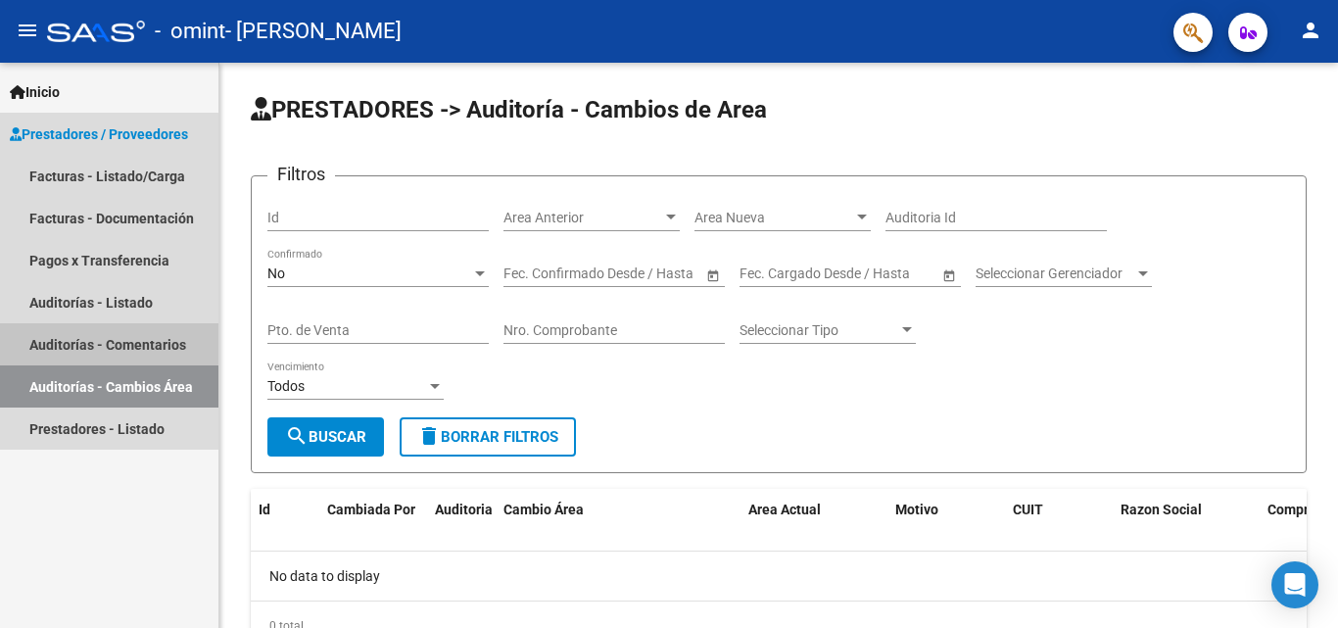
click at [86, 342] on link "Auditorías - Comentarios" at bounding box center [109, 344] width 218 height 42
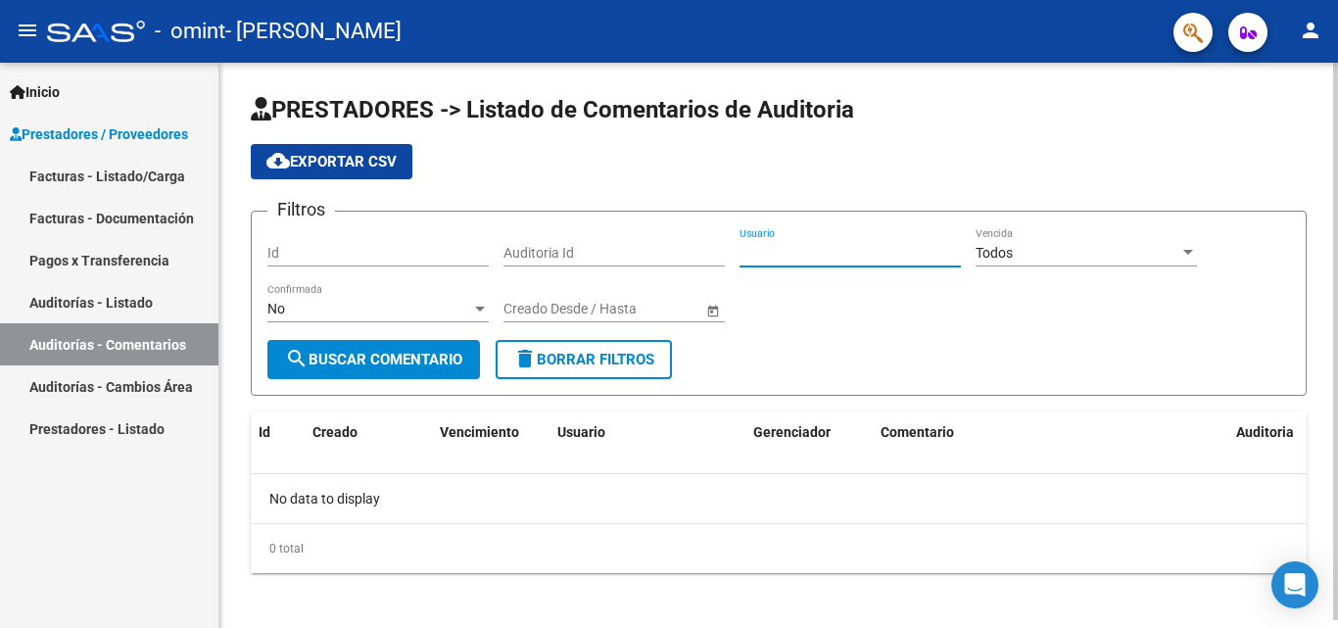
click at [875, 253] on input "Usuario" at bounding box center [850, 253] width 221 height 17
click at [438, 351] on span "search Buscar Comentario" at bounding box center [373, 360] width 177 height 18
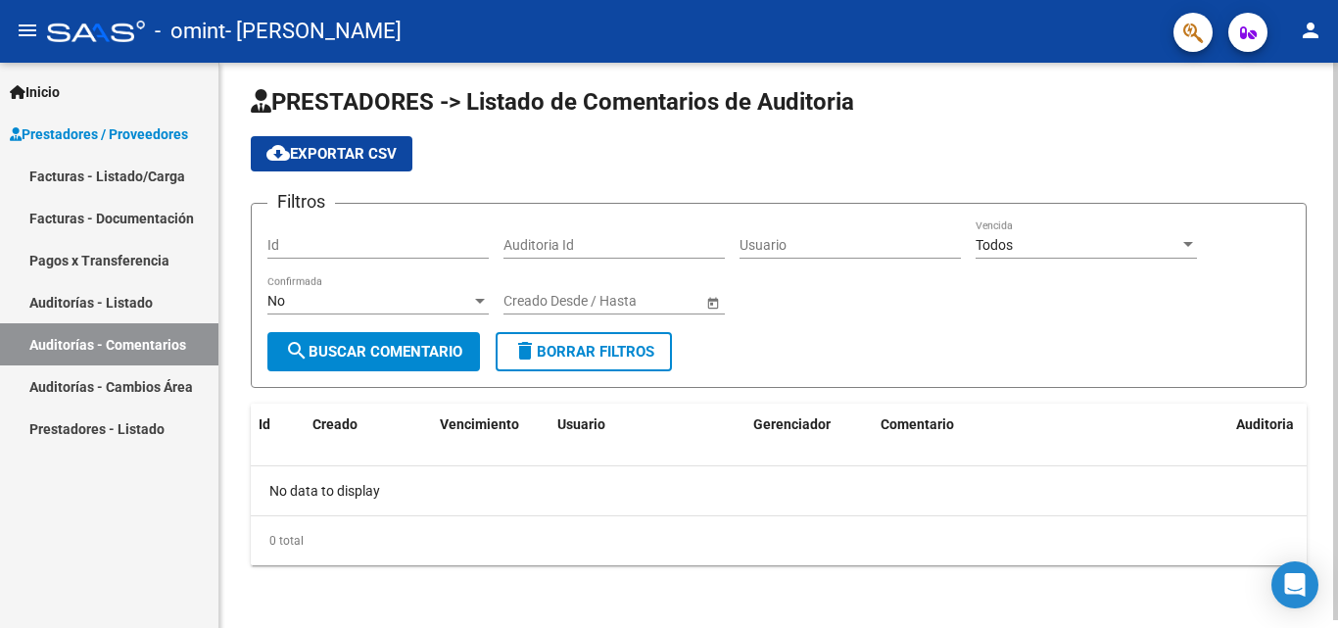
click at [1334, 557] on div at bounding box center [1336, 350] width 5 height 558
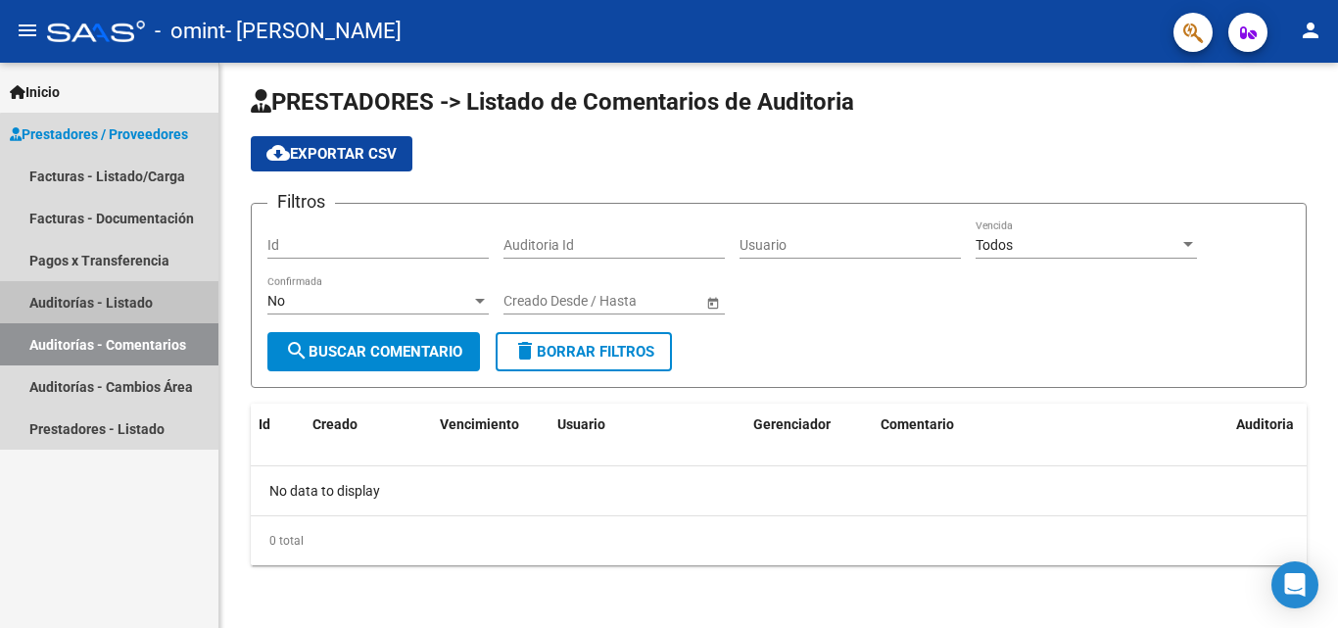
click at [119, 298] on link "Auditorías - Listado" at bounding box center [109, 302] width 218 height 42
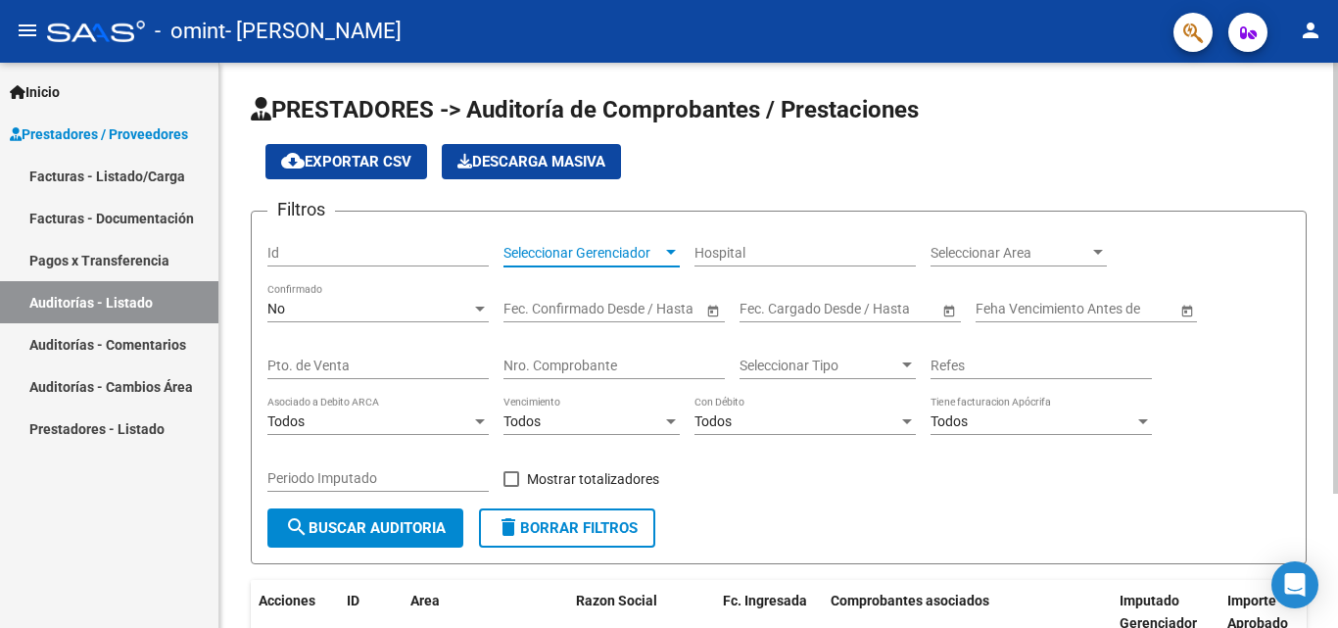
click at [669, 249] on div at bounding box center [671, 253] width 18 height 16
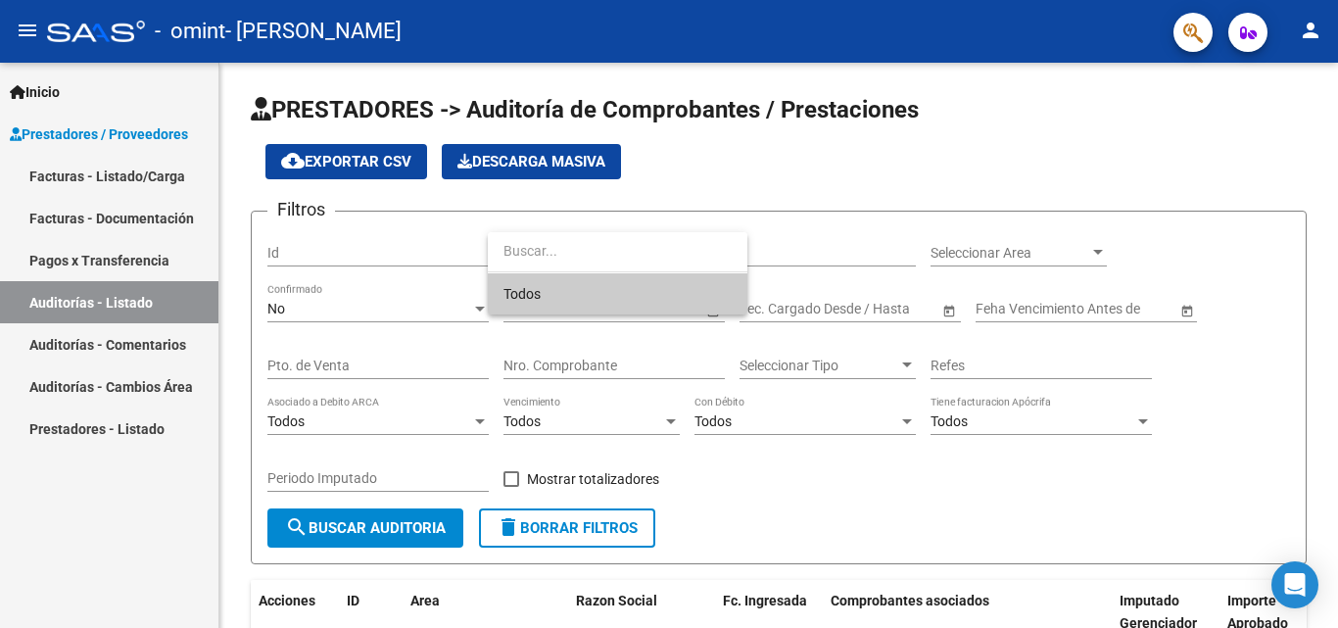
click at [651, 294] on span "Todos" at bounding box center [618, 293] width 228 height 41
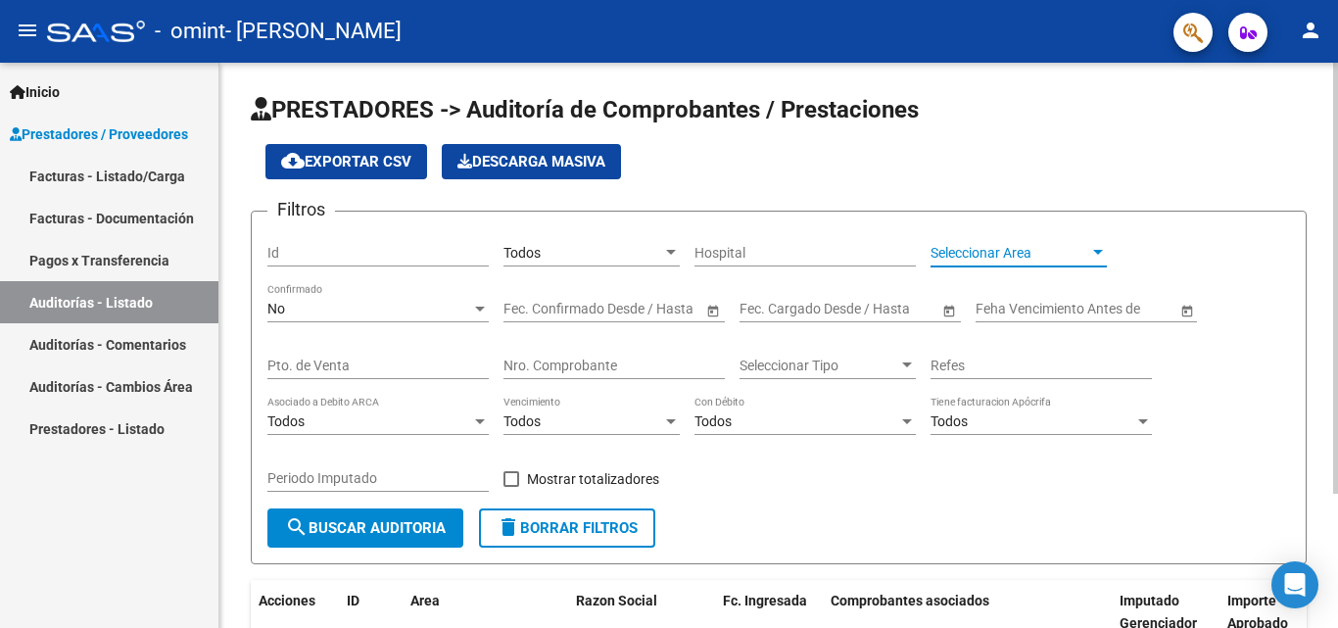
click at [1022, 259] on span "Seleccionar Area" at bounding box center [1010, 253] width 159 height 17
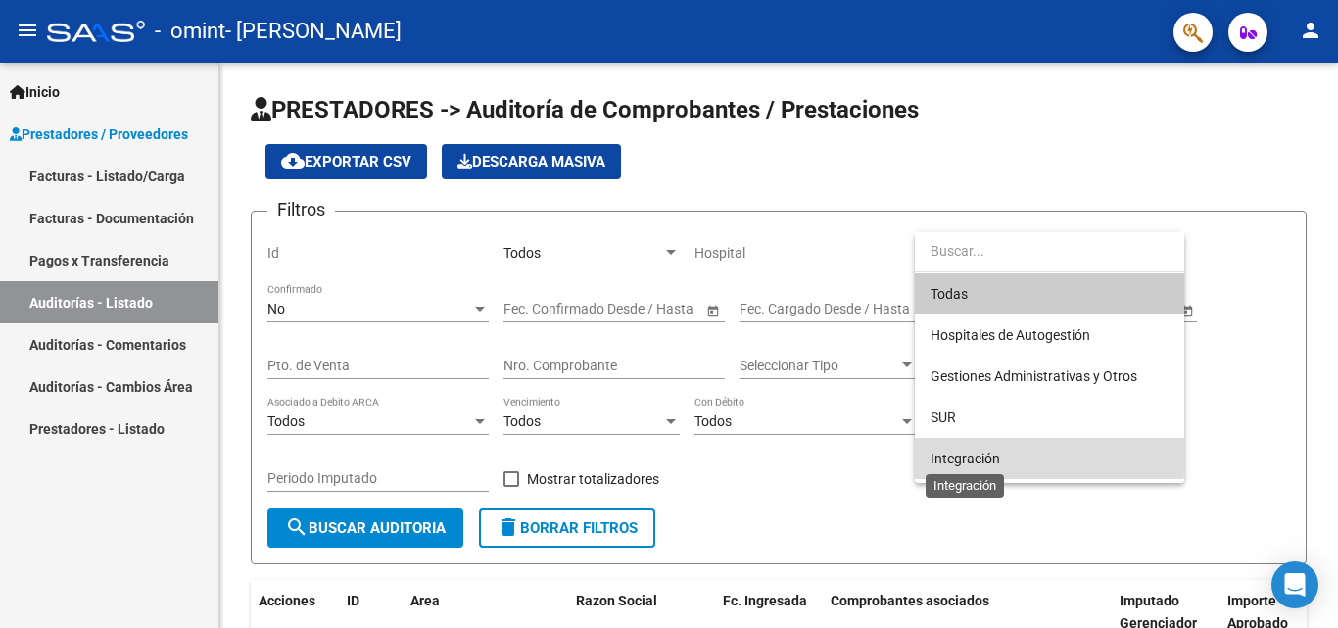
click at [954, 453] on span "Integración" at bounding box center [966, 459] width 70 height 16
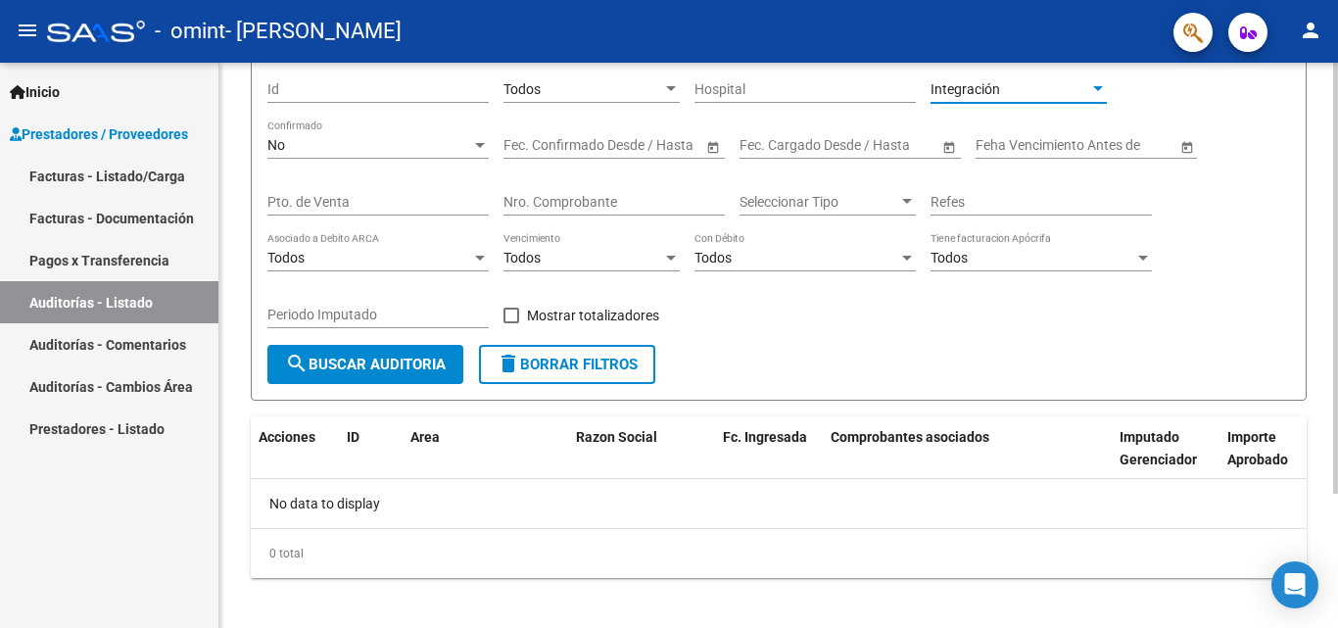
scroll to position [176, 0]
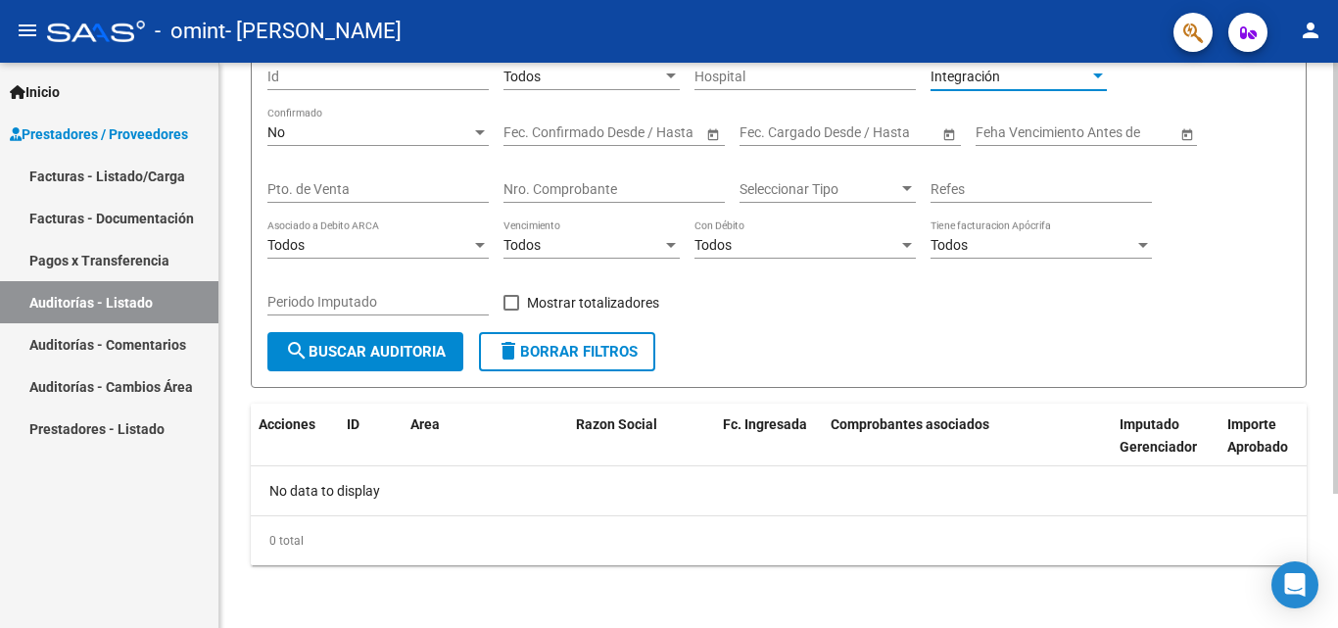
click at [1337, 480] on div at bounding box center [1336, 412] width 5 height 431
click at [394, 349] on span "search Buscar Auditoria" at bounding box center [365, 352] width 161 height 18
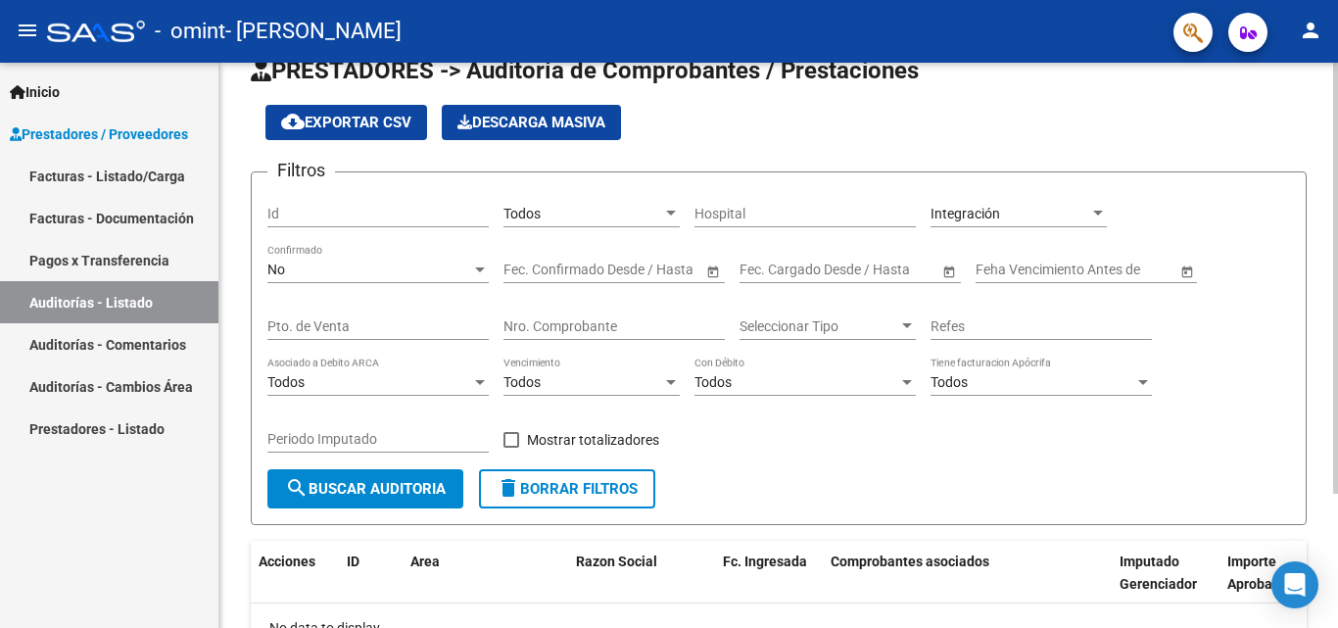
scroll to position [0, 0]
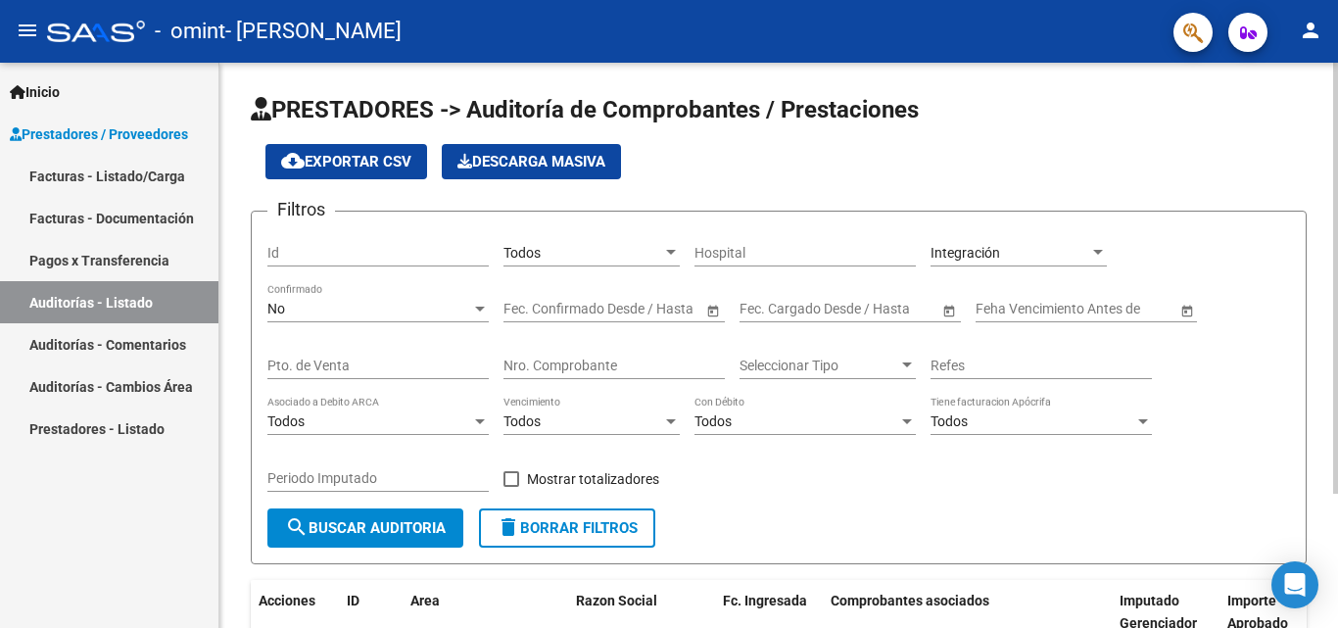
click at [1330, 163] on div "PRESTADORES -> Auditoría de Comprobantes / Prestaciones cloud_download Exportar…" at bounding box center [781, 434] width 1124 height 742
click at [890, 362] on span "Seleccionar Tipo" at bounding box center [819, 366] width 159 height 17
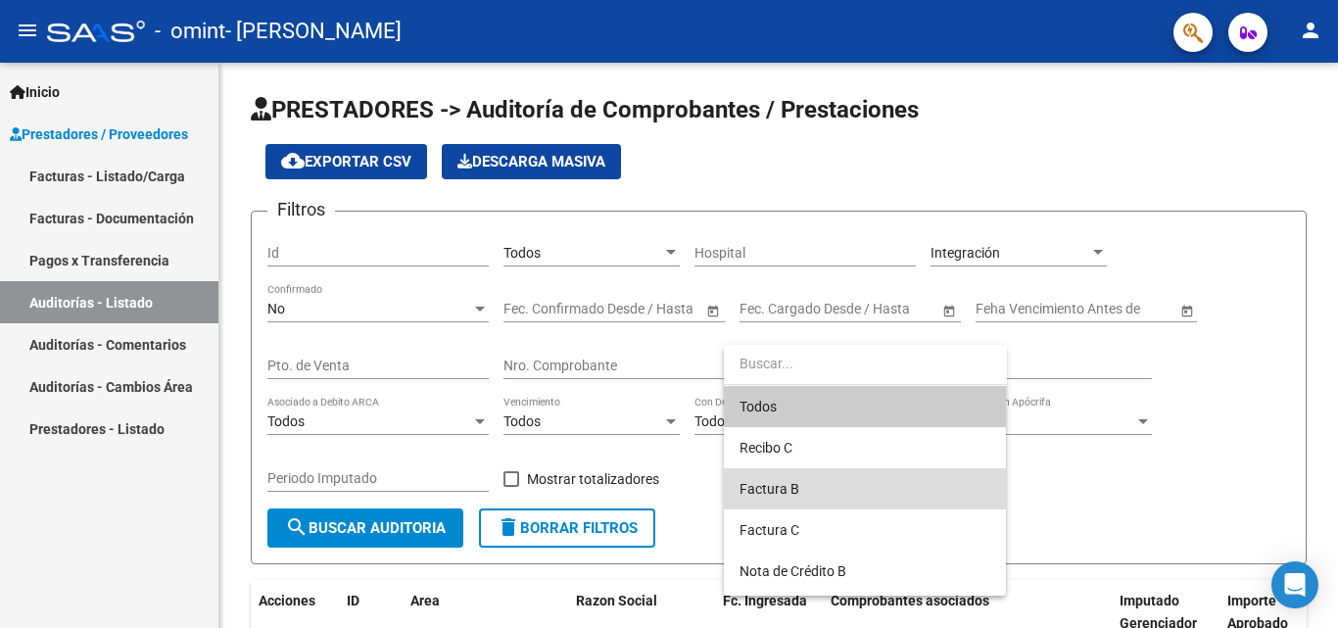
click at [804, 483] on span "Factura B" at bounding box center [865, 488] width 251 height 41
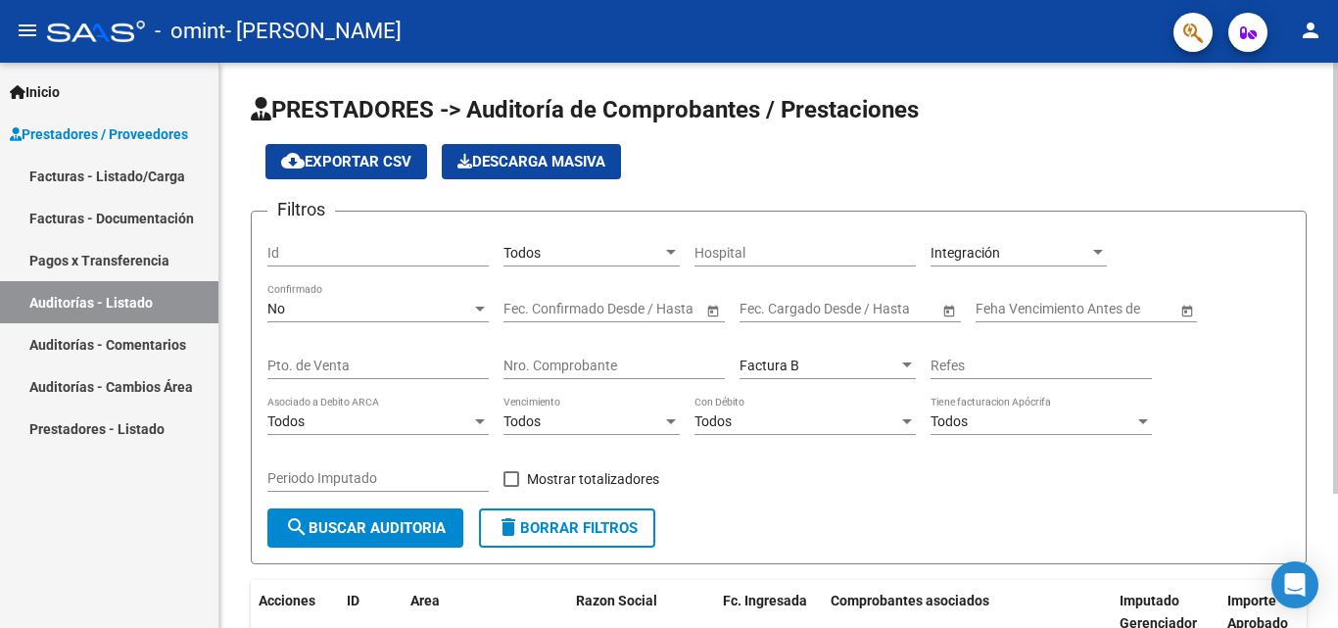
drag, startPoint x: 1333, startPoint y: 420, endPoint x: 1337, endPoint y: 571, distance: 151.0
click at [1337, 571] on div "PRESTADORES -> Auditoría de Comprobantes / Prestaciones cloud_download Exportar…" at bounding box center [781, 434] width 1124 height 742
click at [930, 484] on div "Filtros Id Todos Seleccionar Gerenciador Hospital Integración Seleccionar Area …" at bounding box center [778, 367] width 1023 height 281
click at [361, 522] on span "search Buscar Auditoria" at bounding box center [365, 528] width 161 height 18
click at [1337, 205] on div at bounding box center [1336, 278] width 5 height 431
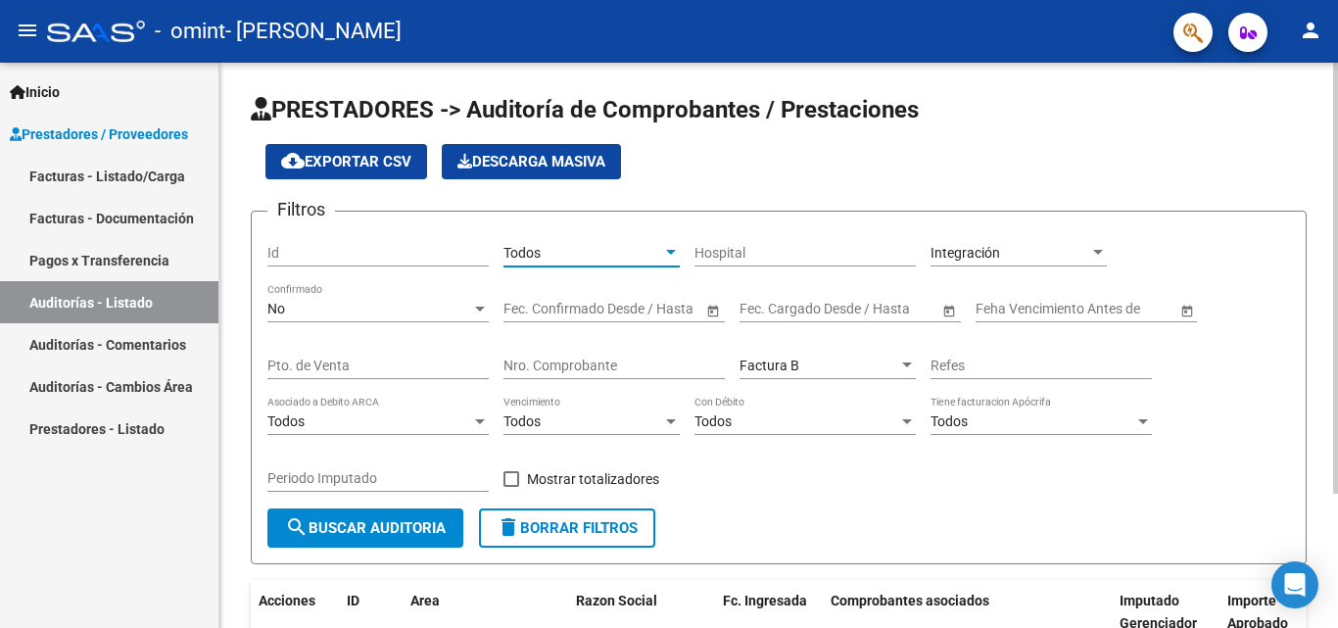
click at [675, 252] on div at bounding box center [671, 252] width 10 height 5
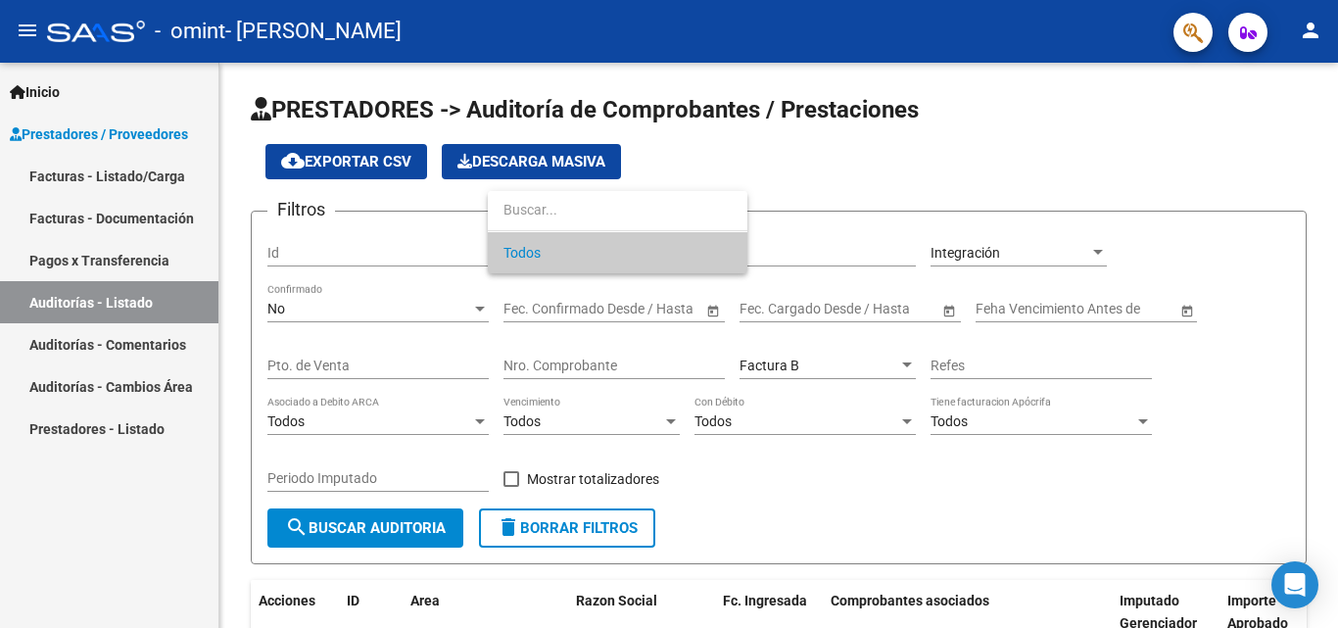
click at [660, 256] on span "Todos" at bounding box center [618, 252] width 228 height 41
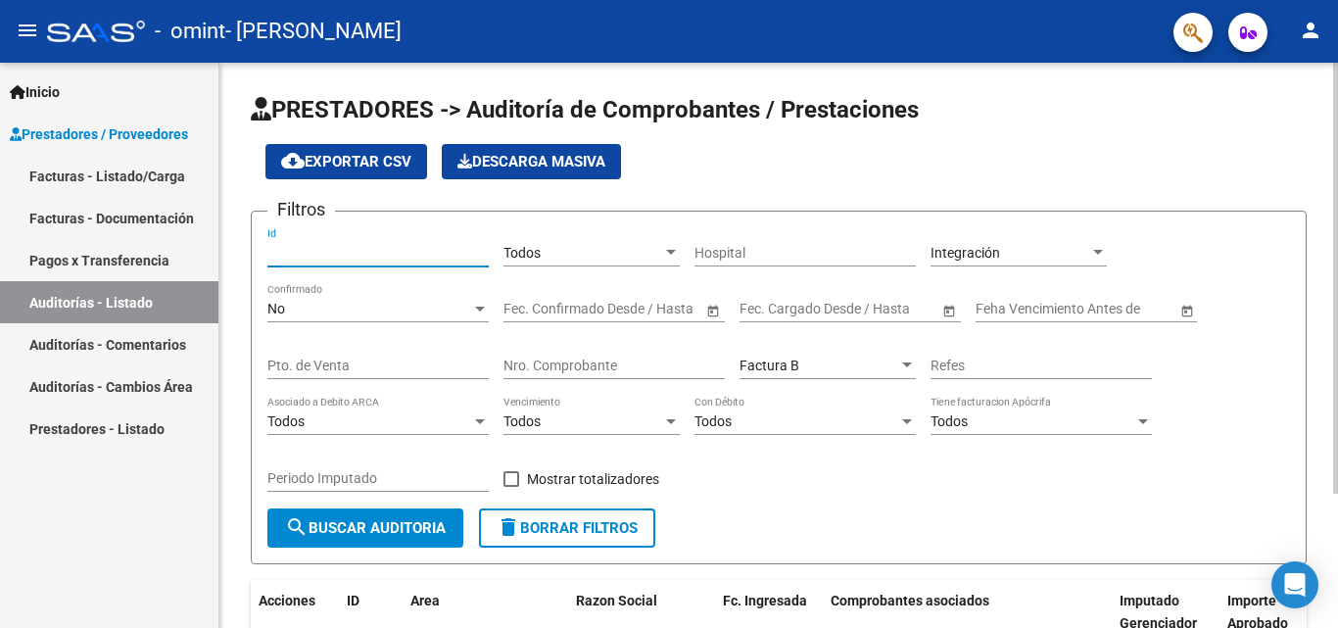
click at [423, 249] on input "Id" at bounding box center [377, 253] width 221 height 17
click at [278, 252] on input "2320648252" at bounding box center [377, 253] width 221 height 17
type input "20648252"
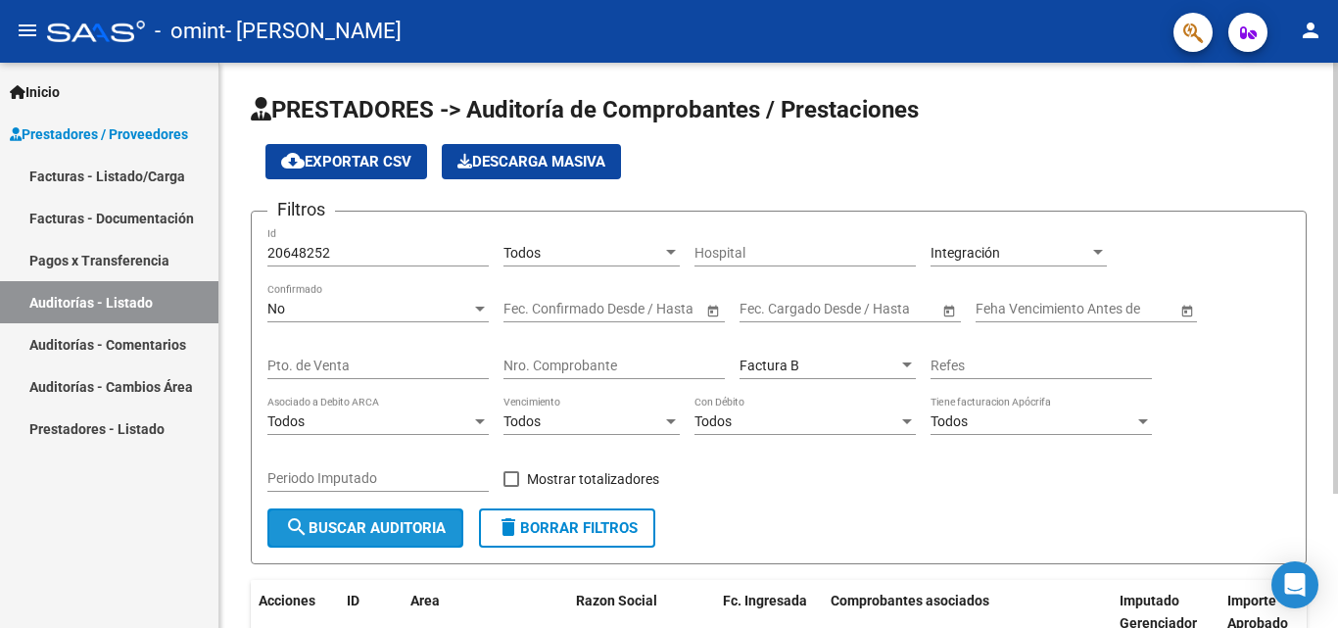
click at [335, 522] on span "search Buscar Auditoria" at bounding box center [365, 528] width 161 height 18
click at [1337, 264] on div at bounding box center [1336, 278] width 5 height 431
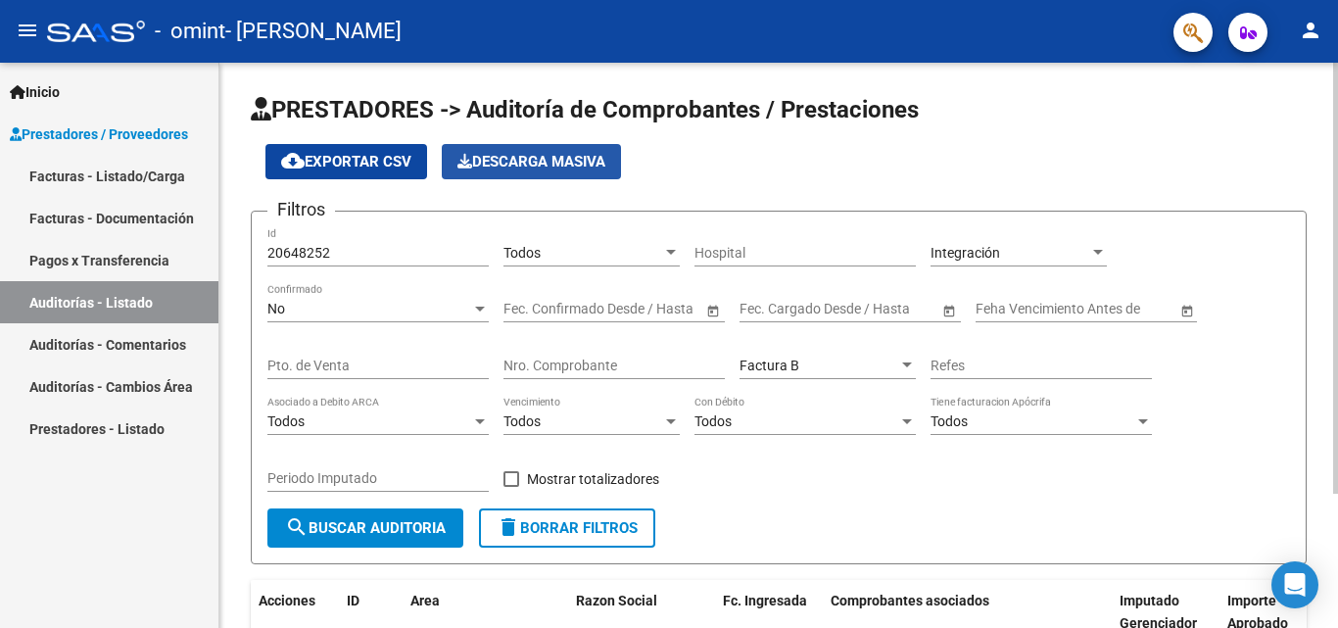
click at [543, 151] on button "Descarga Masiva" at bounding box center [531, 161] width 179 height 35
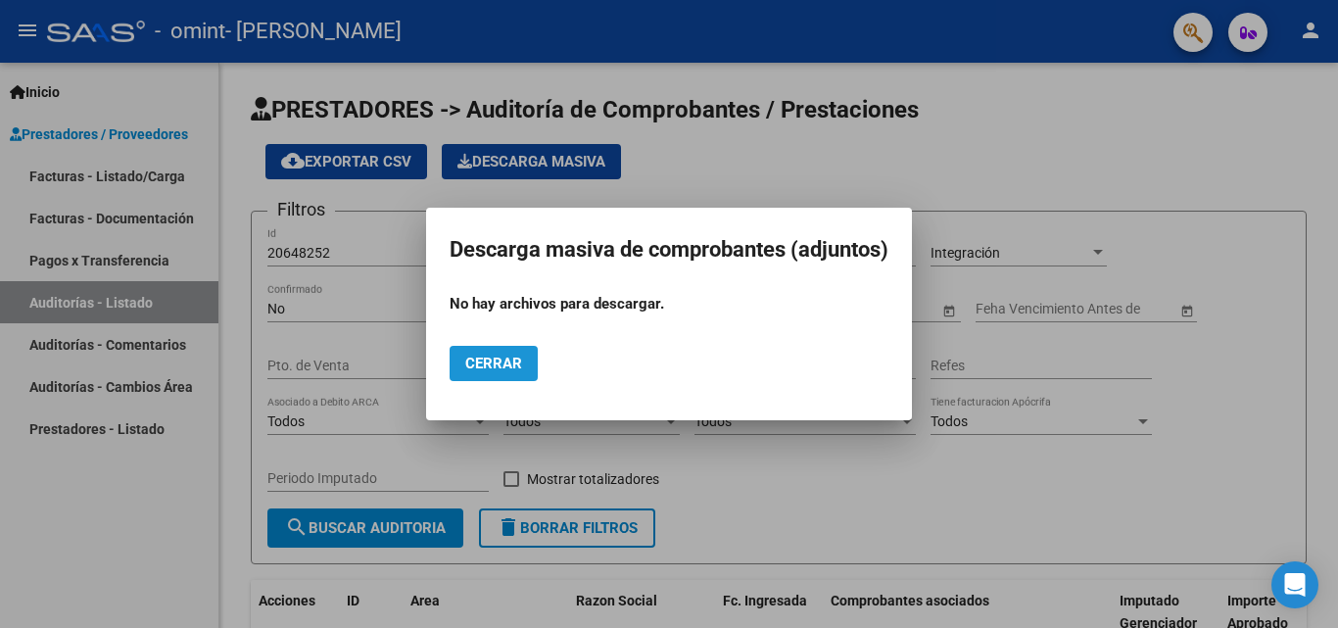
click at [493, 364] on span "Cerrar" at bounding box center [493, 364] width 57 height 18
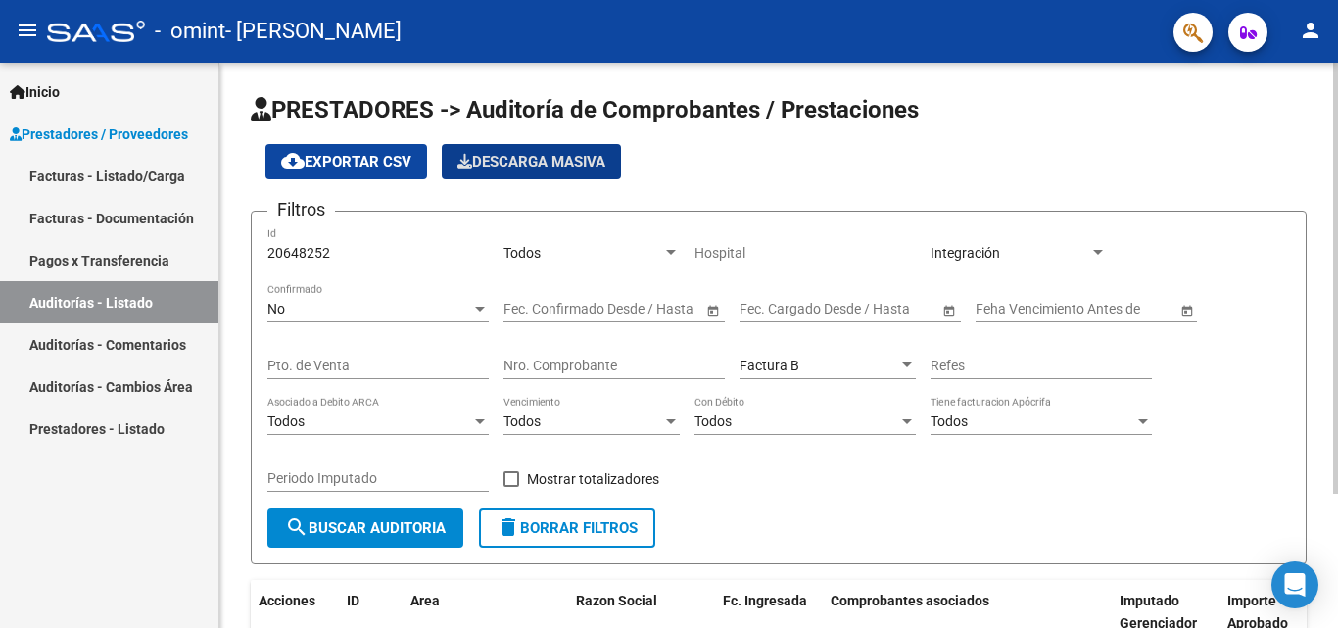
click at [1328, 181] on div "PRESTADORES -> Auditoría de Comprobantes / Prestaciones cloud_download Exportar…" at bounding box center [781, 434] width 1124 height 742
click at [1084, 410] on div "Todos Tiene facturacion Apócrifa" at bounding box center [1041, 415] width 221 height 39
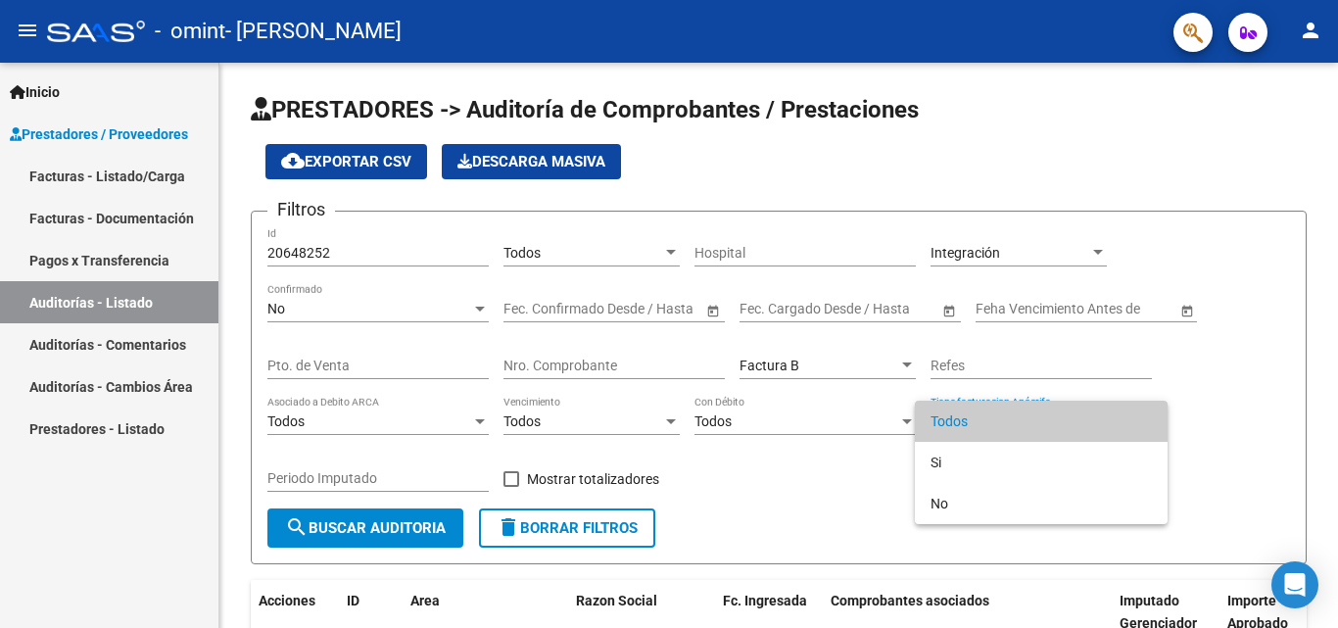
click at [849, 476] on div at bounding box center [669, 314] width 1338 height 628
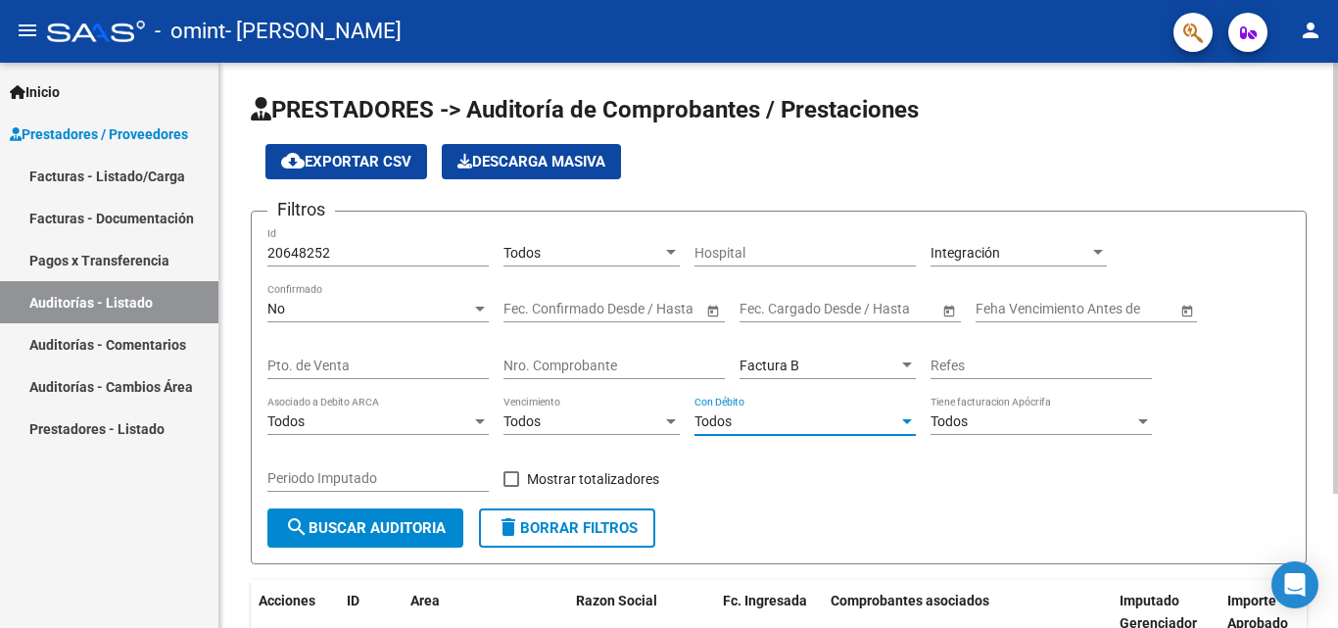
click at [913, 419] on div at bounding box center [907, 421] width 18 height 16
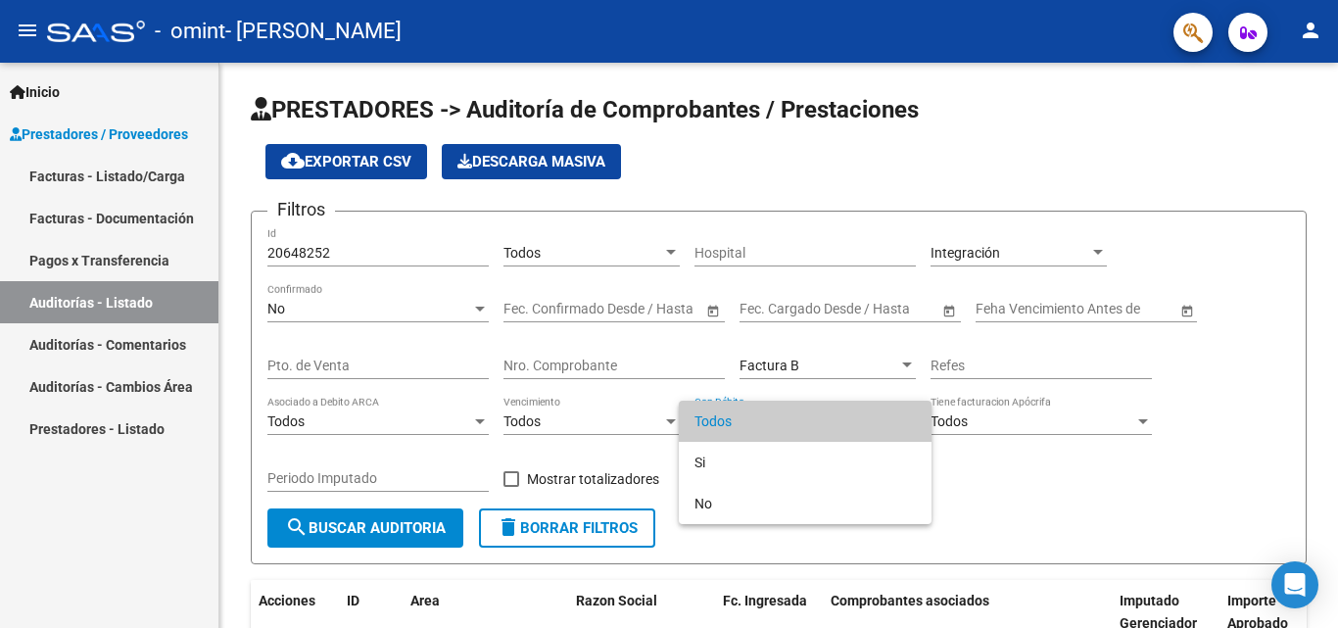
click at [601, 445] on div at bounding box center [669, 314] width 1338 height 628
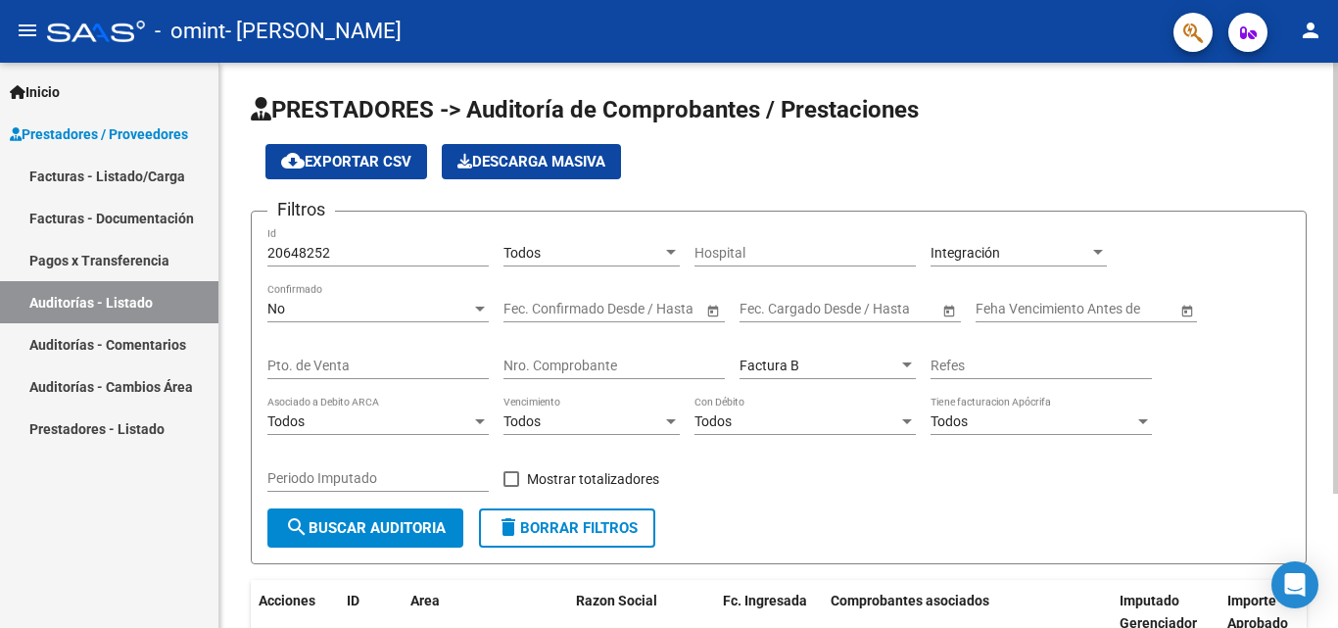
click at [671, 422] on div at bounding box center [671, 421] width 10 height 5
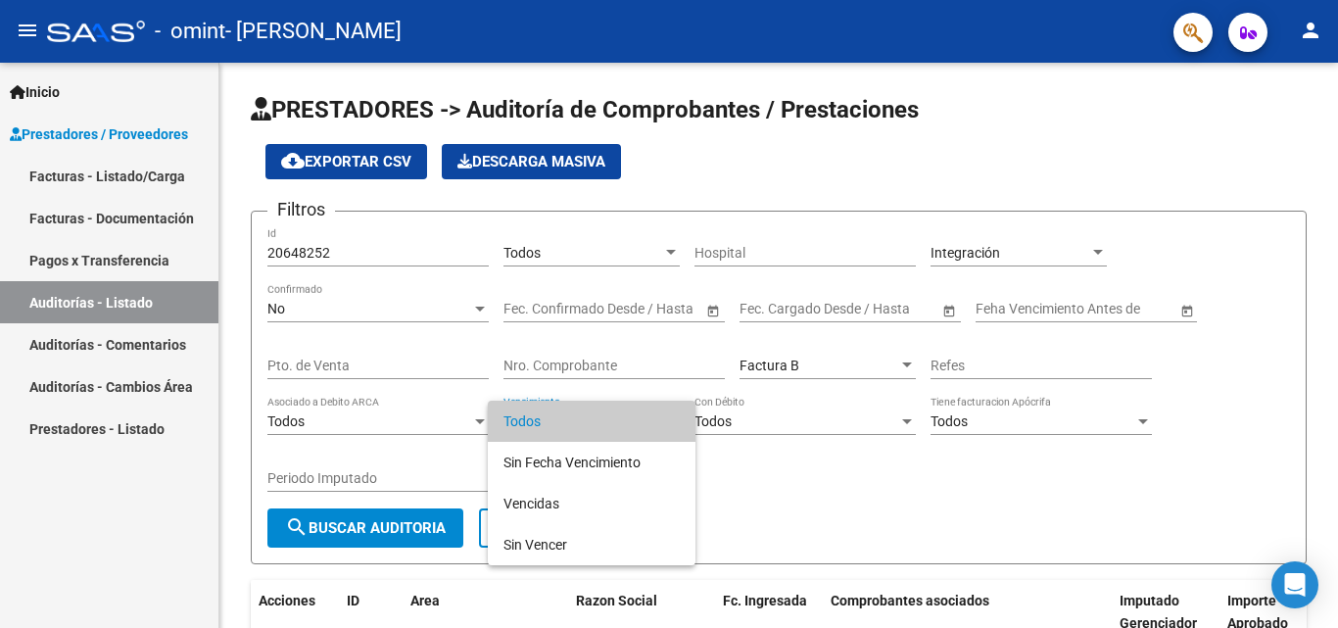
drag, startPoint x: 430, startPoint y: 440, endPoint x: 480, endPoint y: 422, distance: 53.0
click at [480, 422] on div at bounding box center [669, 314] width 1338 height 628
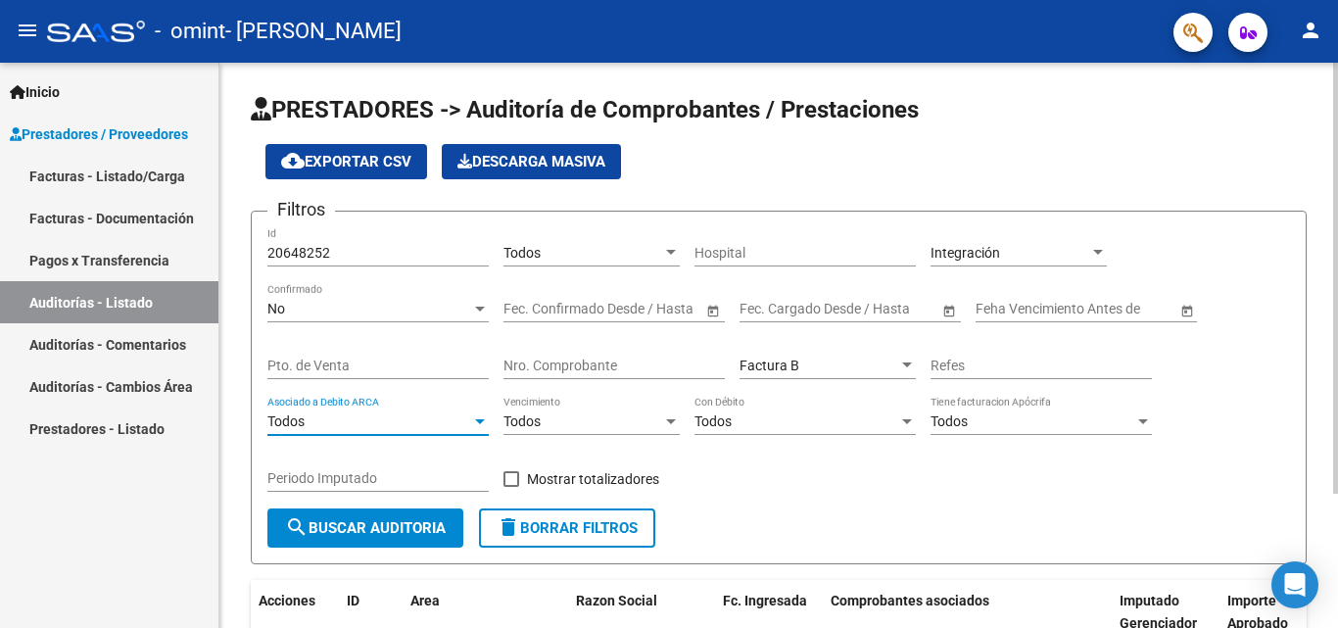
click at [480, 422] on div at bounding box center [480, 421] width 10 height 5
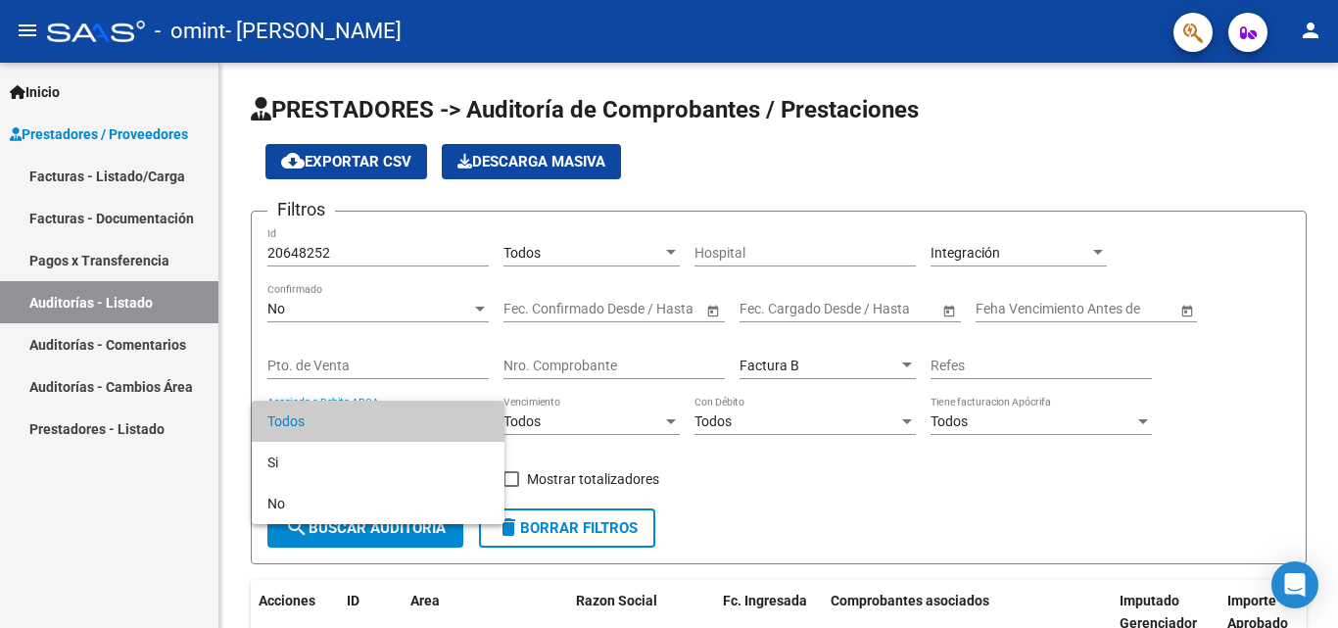
click at [786, 485] on div at bounding box center [669, 314] width 1338 height 628
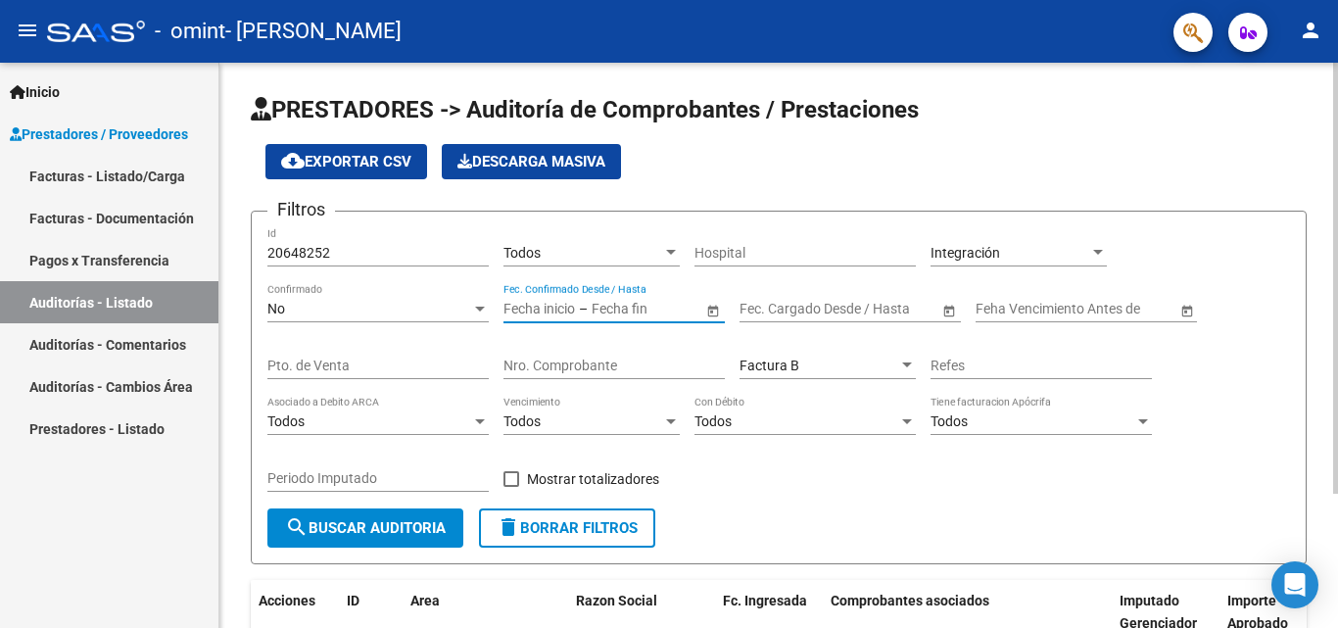
click at [634, 306] on input "text" at bounding box center [640, 309] width 96 height 17
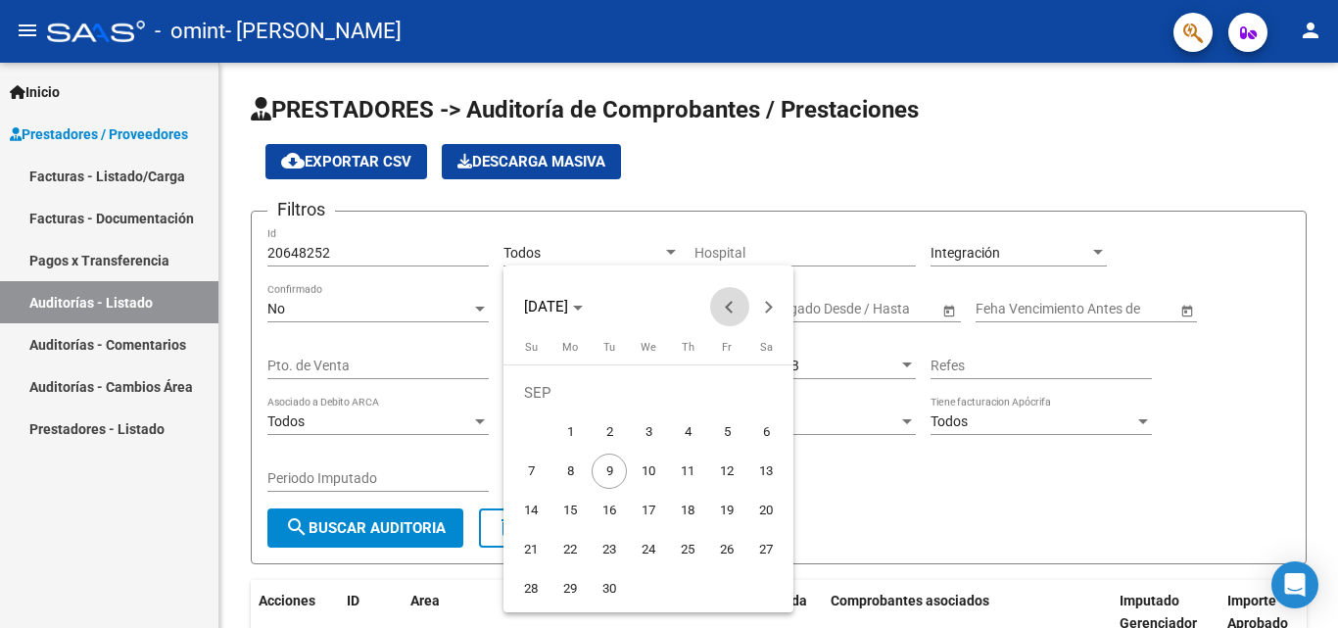
click at [724, 309] on span "Previous month" at bounding box center [729, 306] width 39 height 39
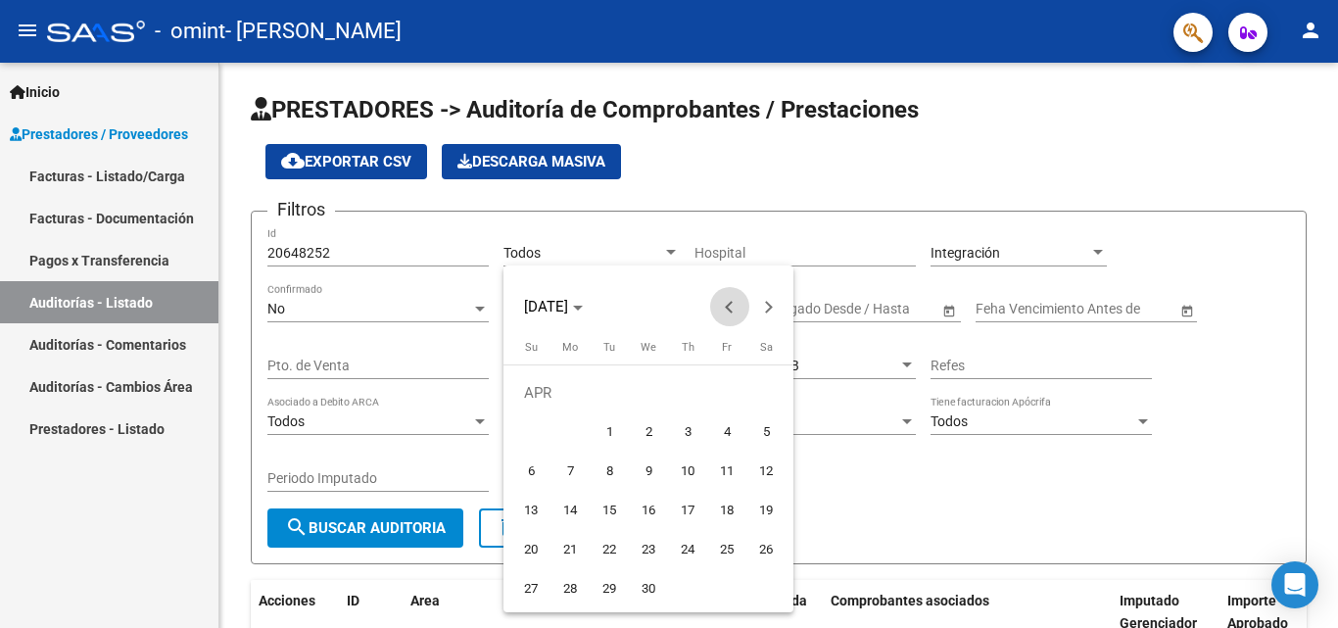
click at [724, 309] on span "Previous month" at bounding box center [729, 306] width 39 height 39
click at [960, 500] on div at bounding box center [669, 314] width 1338 height 628
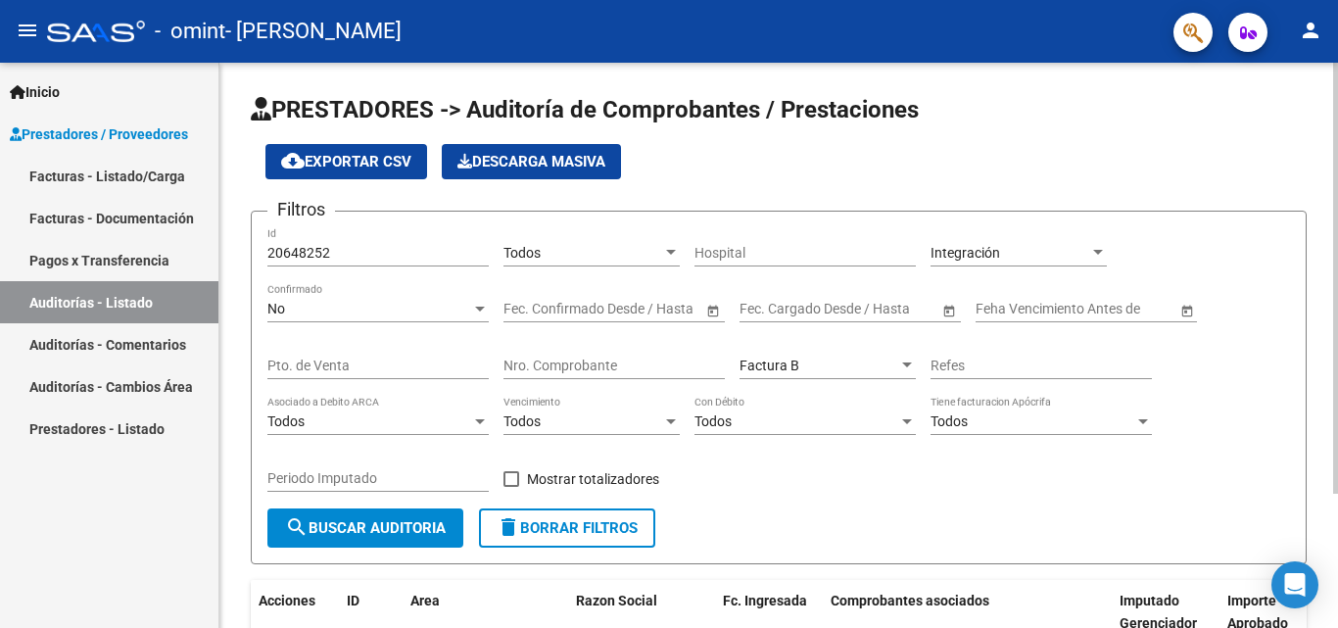
click at [881, 297] on div "Fecha inicio – Fecha fin Fec. Cargado Desde / Hasta" at bounding box center [839, 302] width 199 height 39
click at [948, 313] on span "Open calendar" at bounding box center [949, 309] width 47 height 47
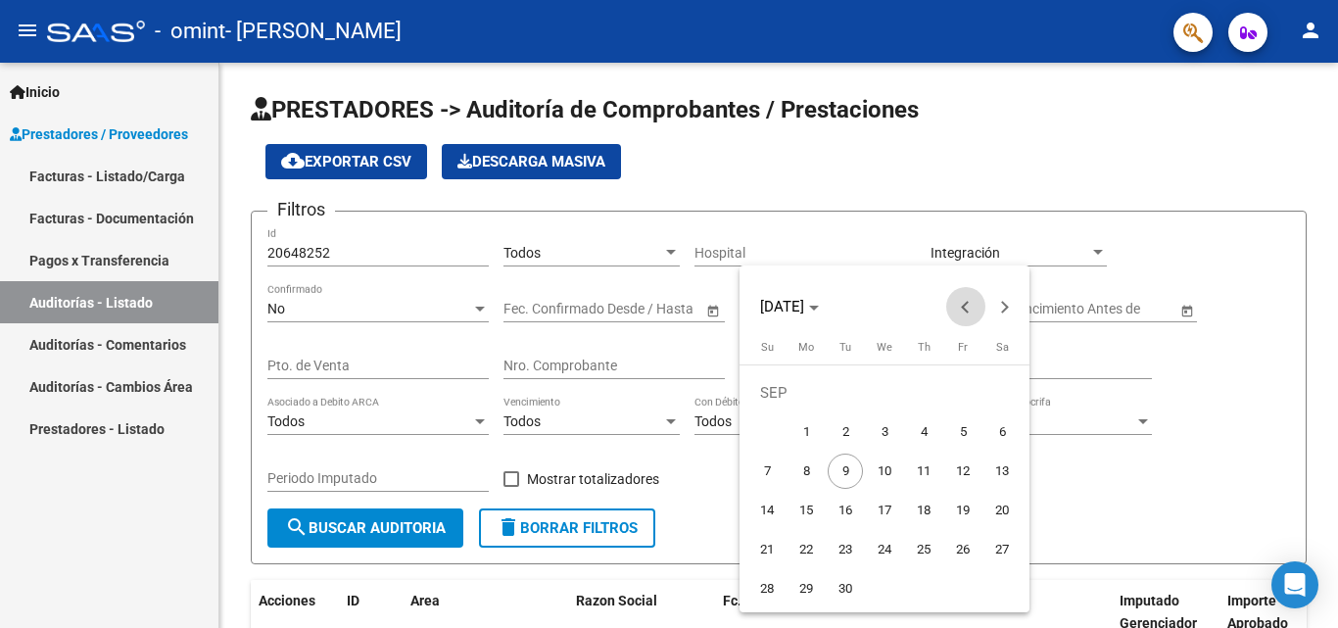
click at [961, 306] on button "Previous month" at bounding box center [965, 306] width 39 height 39
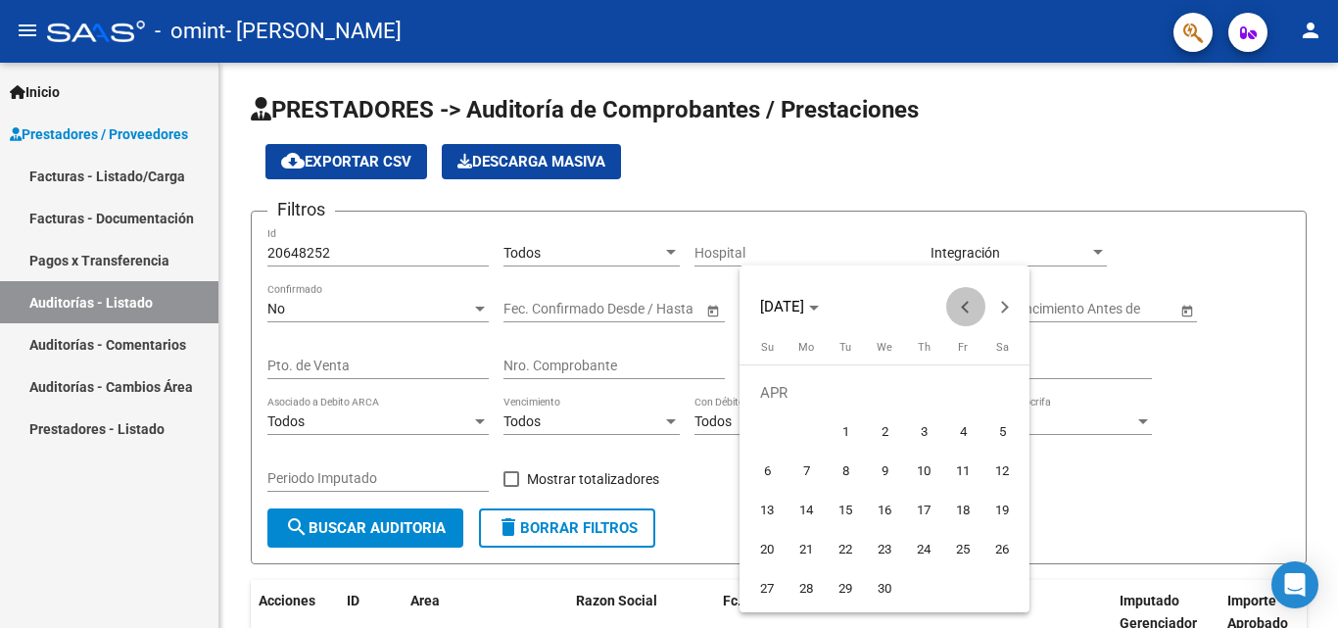
click at [961, 306] on button "Previous month" at bounding box center [965, 306] width 39 height 39
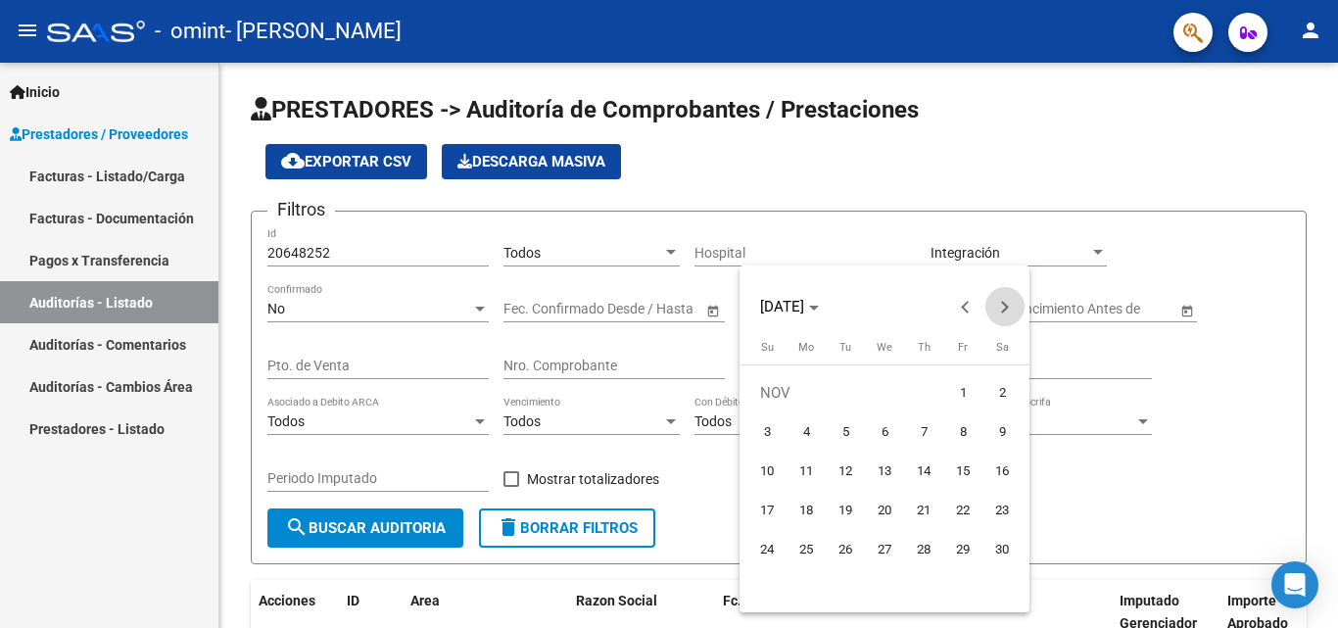
click at [1003, 309] on button "Next month" at bounding box center [1005, 306] width 39 height 39
click at [1005, 395] on span "1" at bounding box center [1002, 392] width 35 height 35
type input "[DATE]"
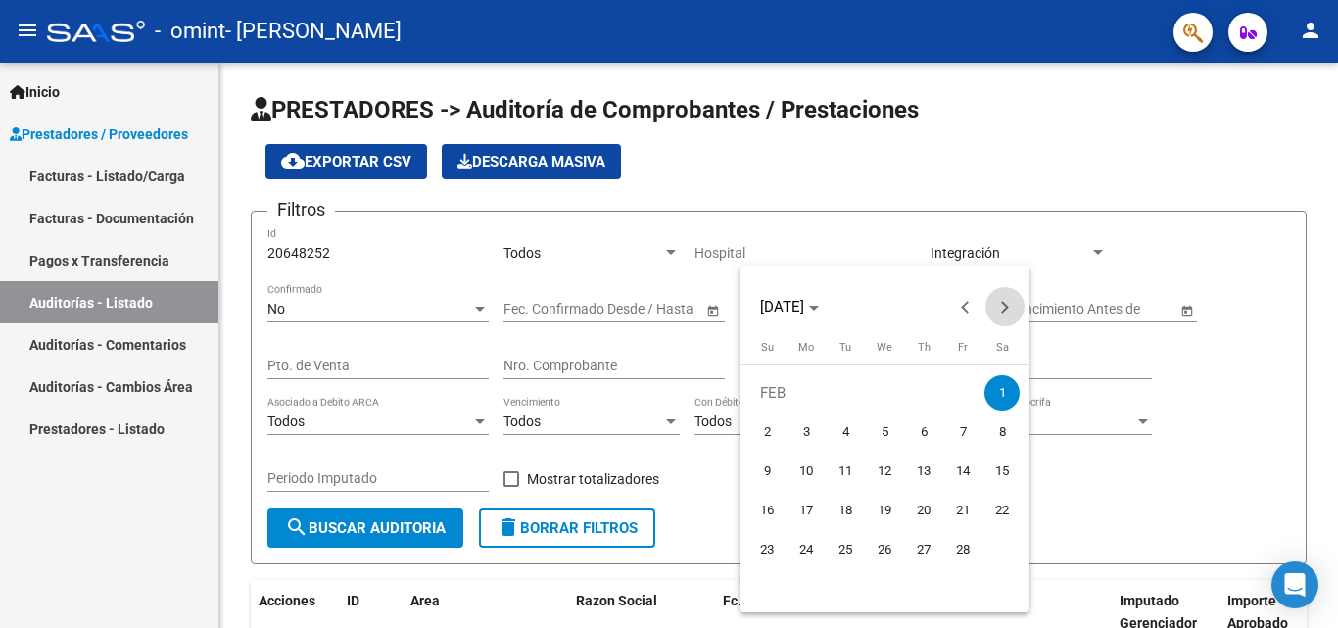
click at [1000, 315] on span "Next month" at bounding box center [1005, 306] width 39 height 39
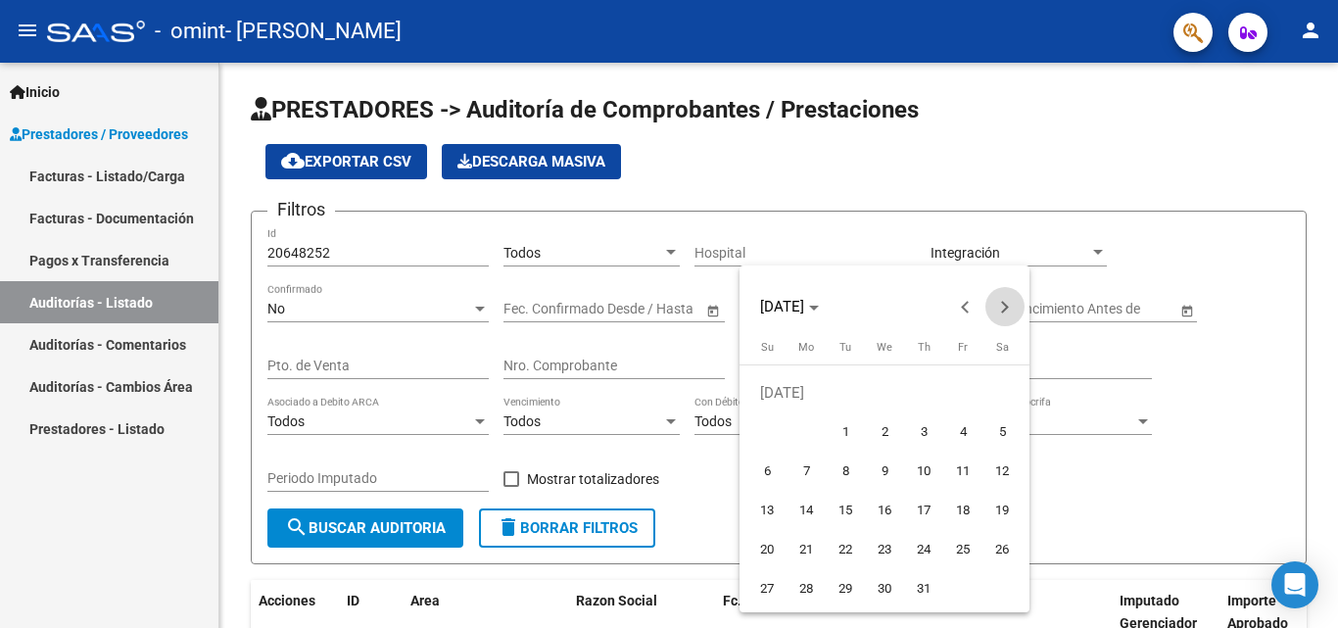
click at [1000, 315] on span "Next month" at bounding box center [1005, 306] width 39 height 39
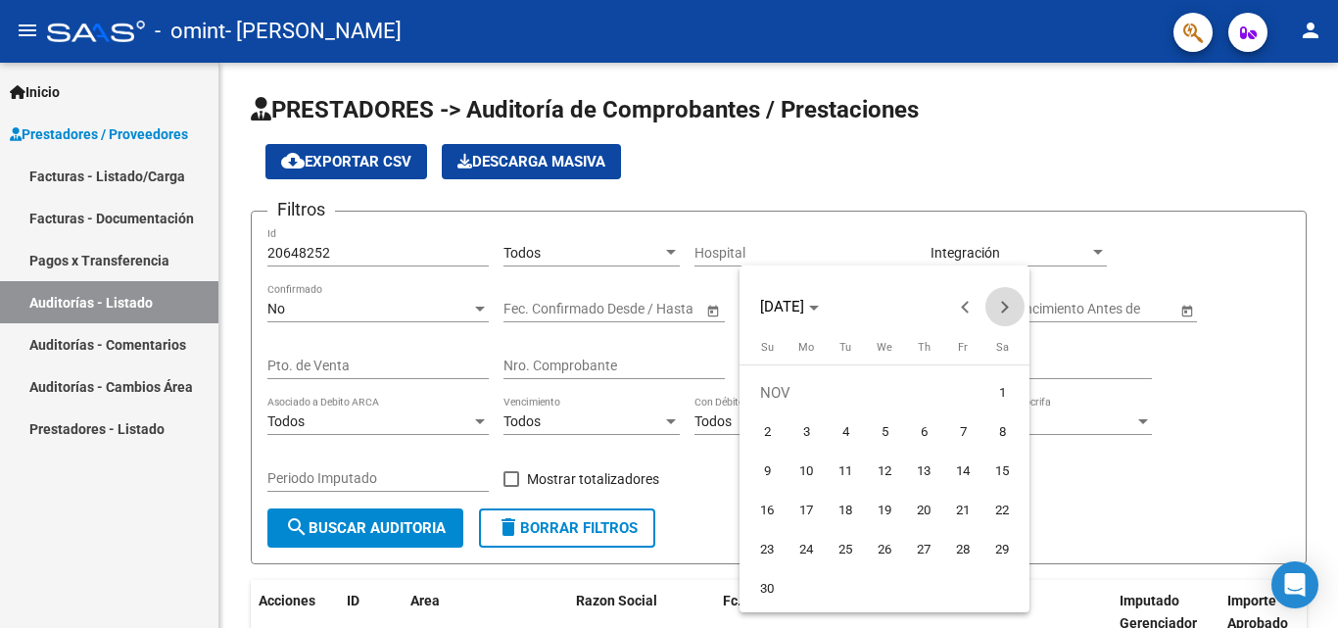
click at [1000, 315] on span "Next month" at bounding box center [1005, 306] width 39 height 39
click at [968, 300] on span "Previous month" at bounding box center [965, 306] width 39 height 39
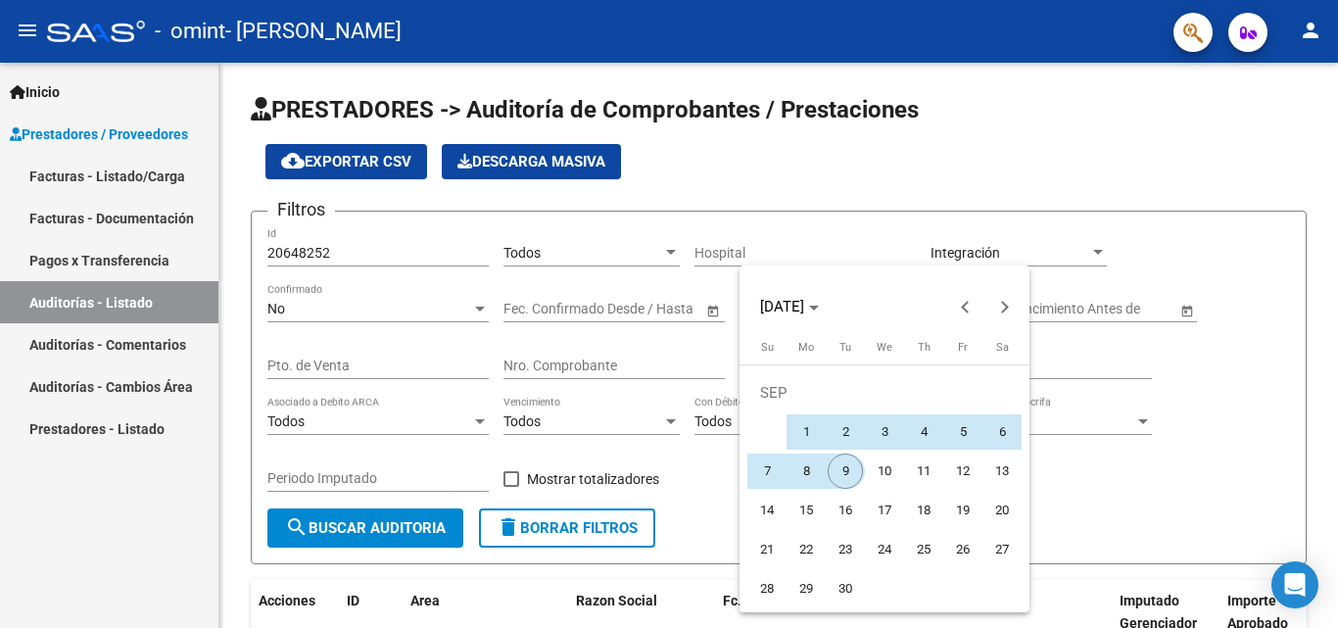
click at [844, 471] on span "9" at bounding box center [845, 471] width 35 height 35
type input "[DATE]"
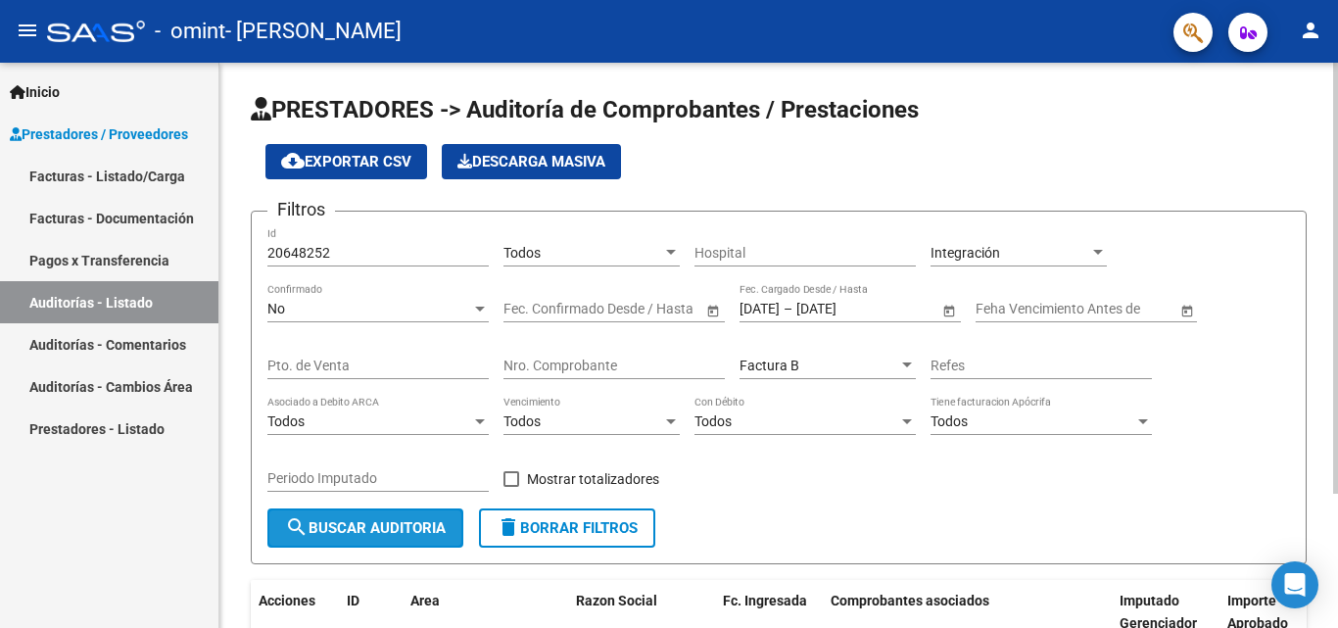
click at [406, 525] on span "search Buscar Auditoria" at bounding box center [365, 528] width 161 height 18
click at [1324, 218] on div "PRESTADORES -> Auditoría de Comprobantes / Prestaciones cloud_download Exportar…" at bounding box center [781, 434] width 1124 height 742
click at [907, 361] on div at bounding box center [907, 366] width 18 height 16
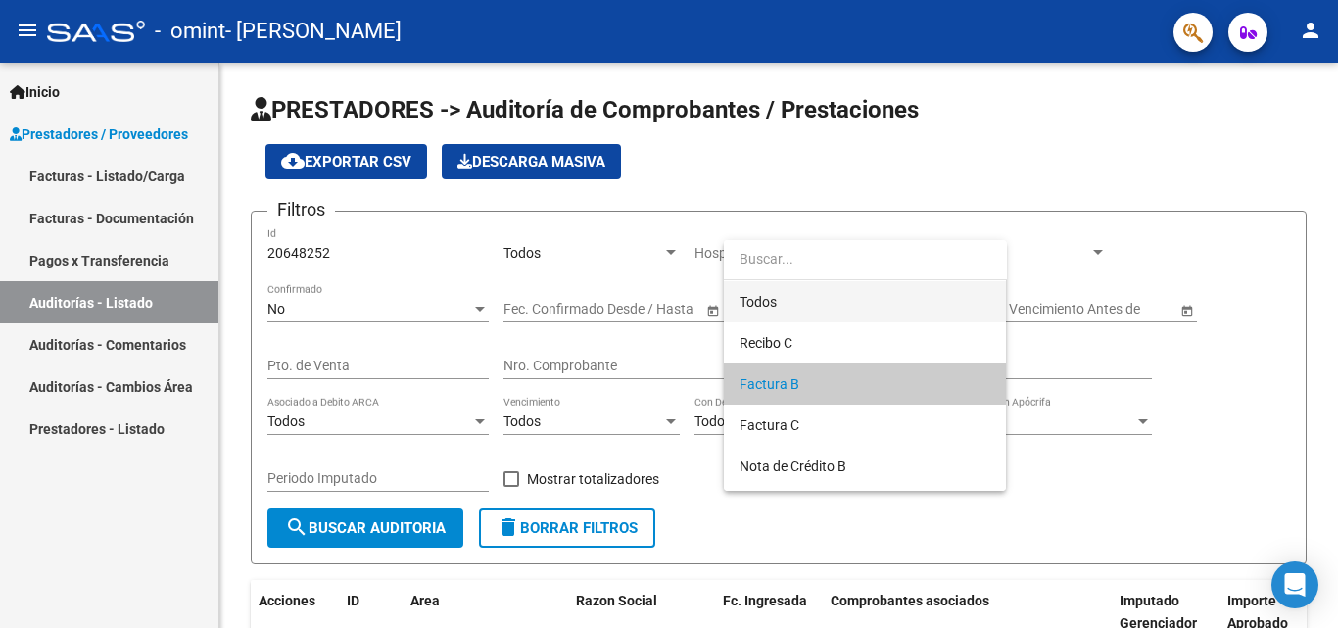
click at [854, 295] on span "Todos" at bounding box center [865, 301] width 251 height 41
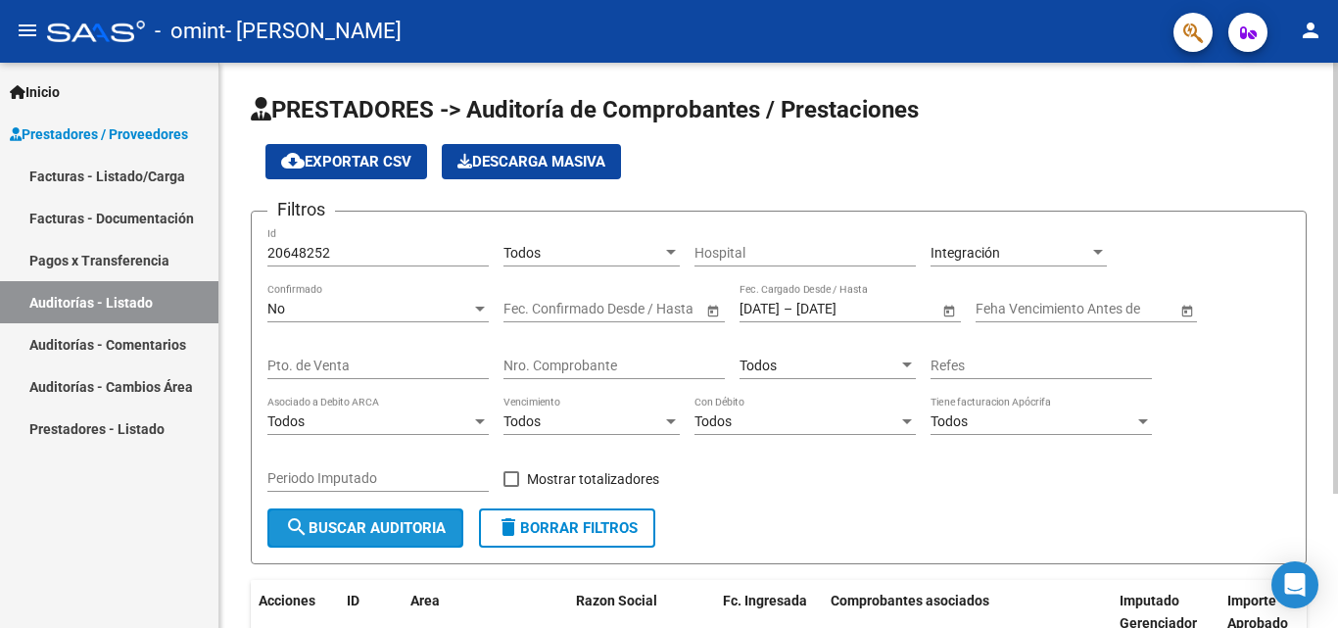
click at [393, 526] on span "search Buscar Auditoria" at bounding box center [365, 528] width 161 height 18
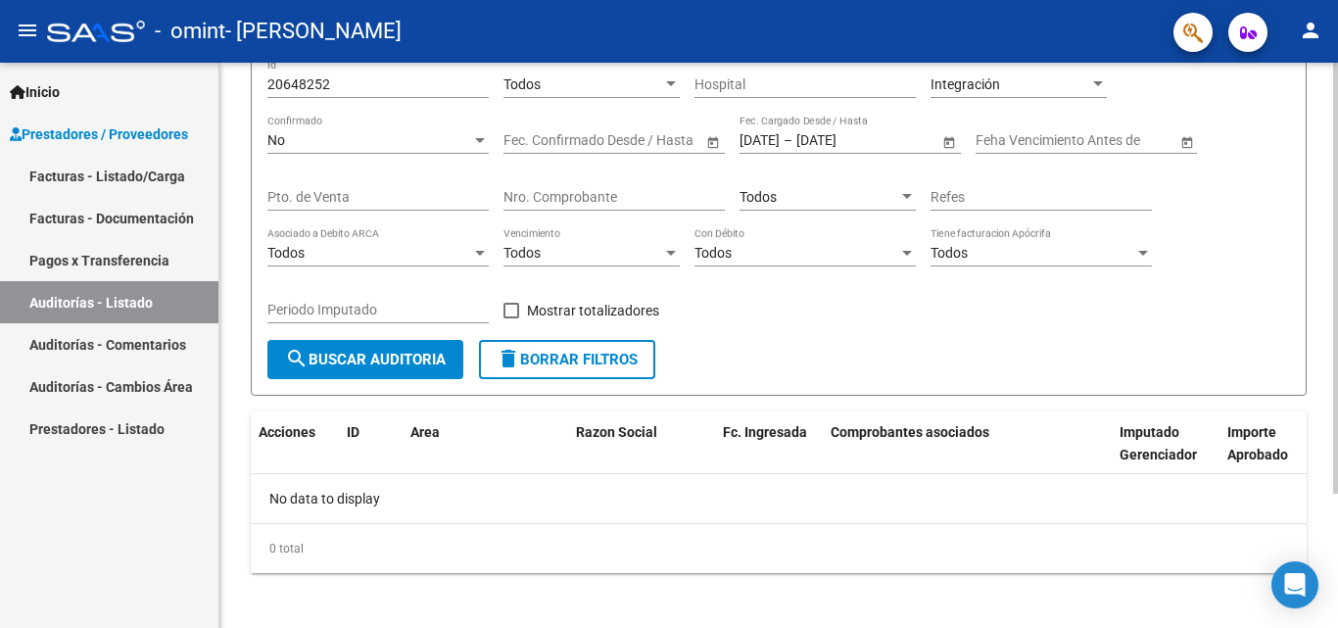
scroll to position [176, 0]
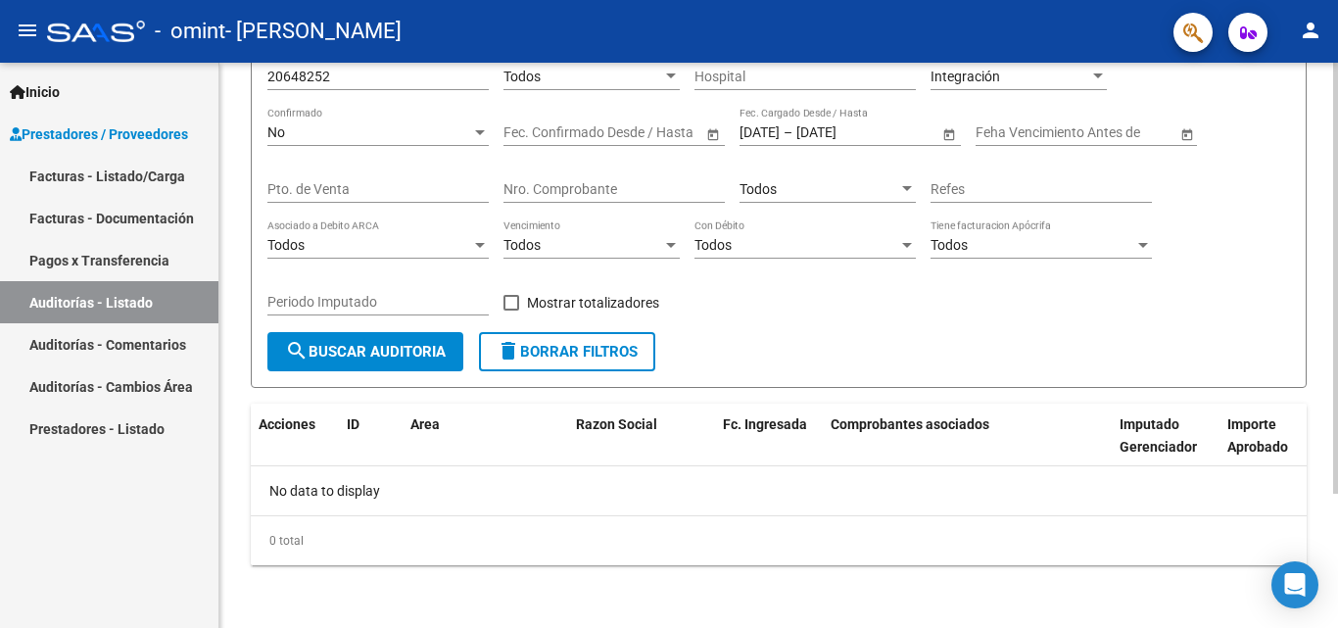
click at [1337, 363] on div at bounding box center [1336, 412] width 5 height 431
click at [117, 254] on link "Pagos x Transferencia" at bounding box center [109, 260] width 218 height 42
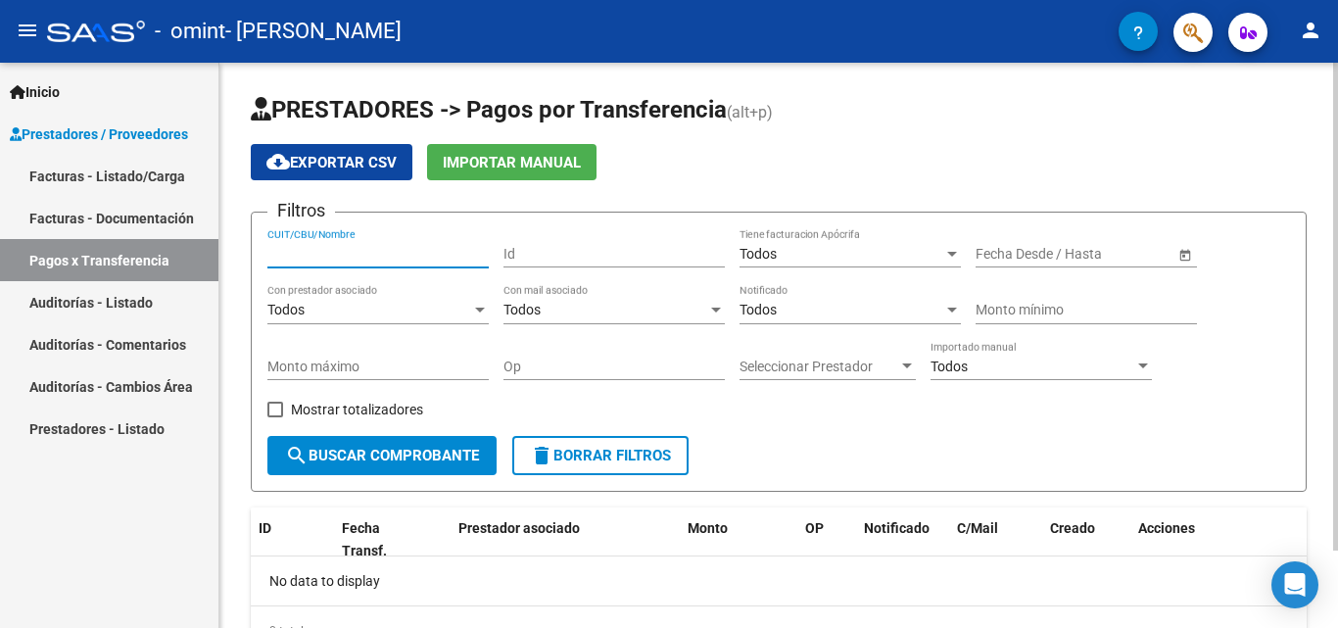
click at [322, 254] on input "CUIT/CBU/Nombre" at bounding box center [377, 254] width 221 height 17
type input "23206482524"
click at [518, 246] on input "Id" at bounding box center [614, 254] width 221 height 17
type input "20648252"
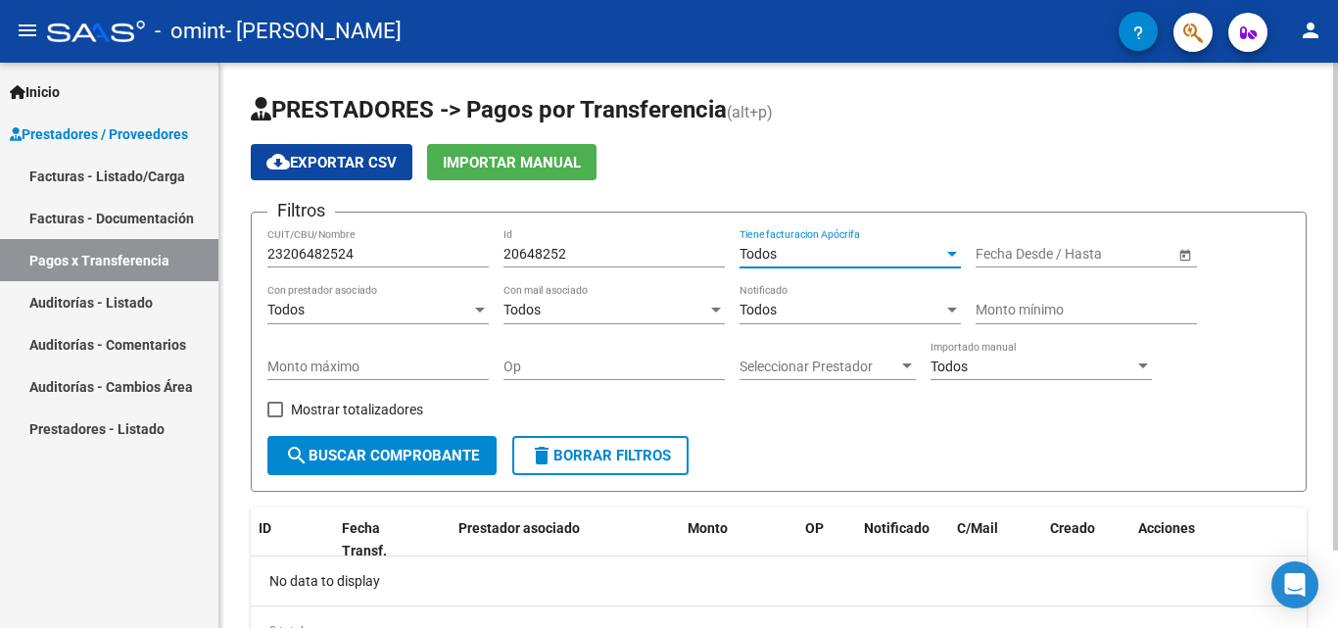
click at [890, 255] on div "Todos" at bounding box center [842, 254] width 204 height 17
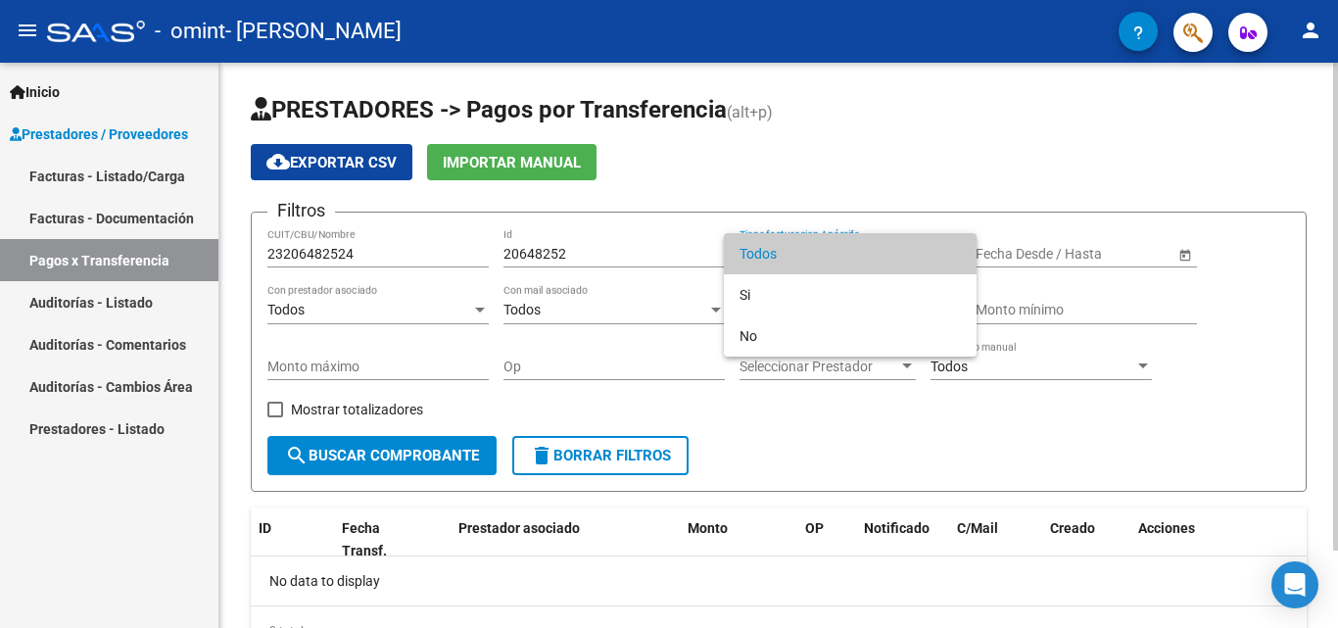
click at [890, 255] on span "Todos" at bounding box center [850, 253] width 221 height 41
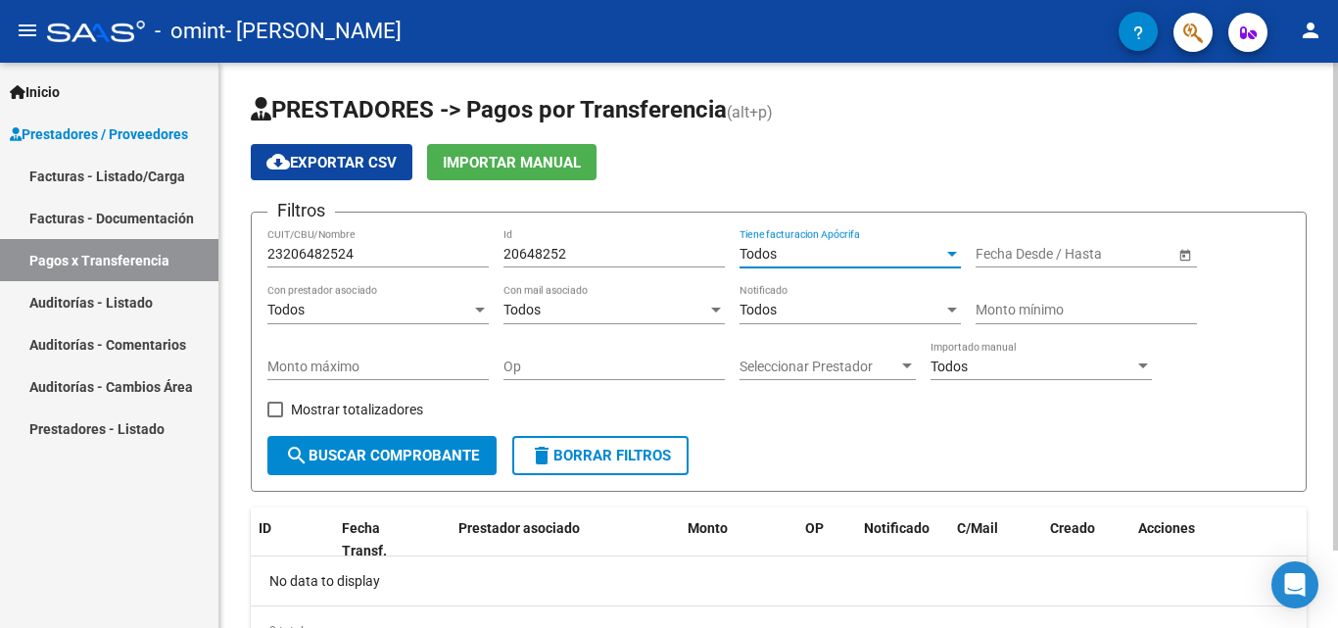
click at [1028, 247] on input "text" at bounding box center [1012, 254] width 72 height 17
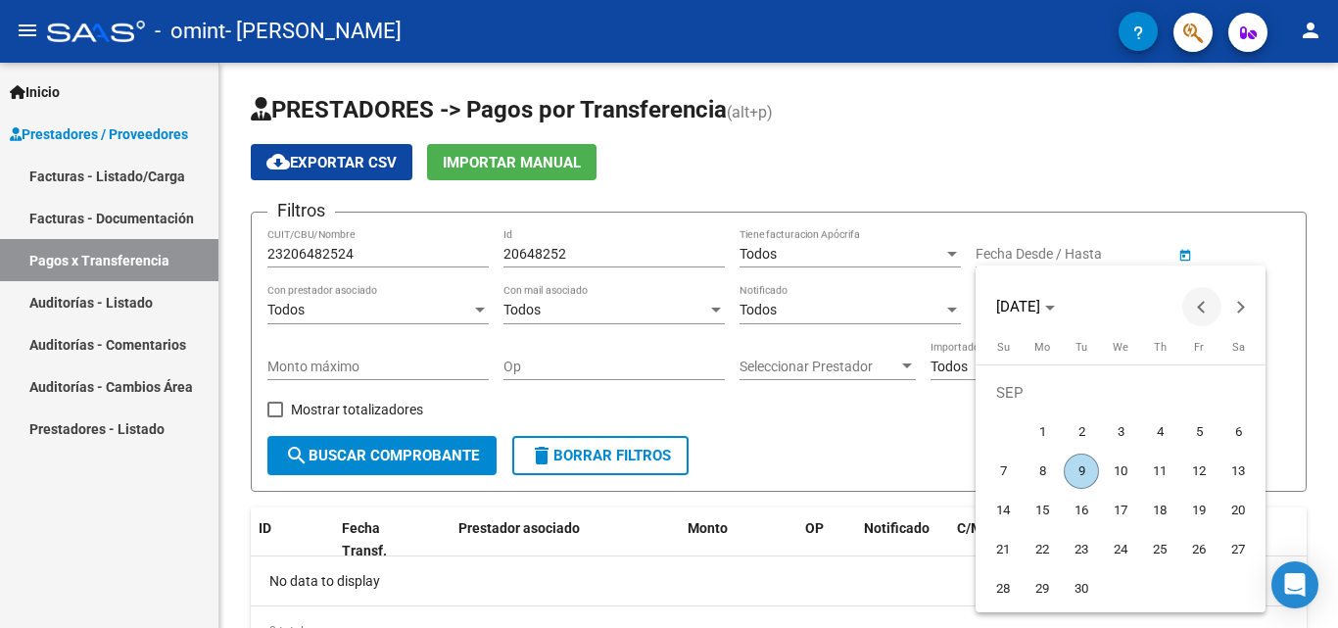
click at [1203, 307] on button "Previous month" at bounding box center [1202, 306] width 39 height 39
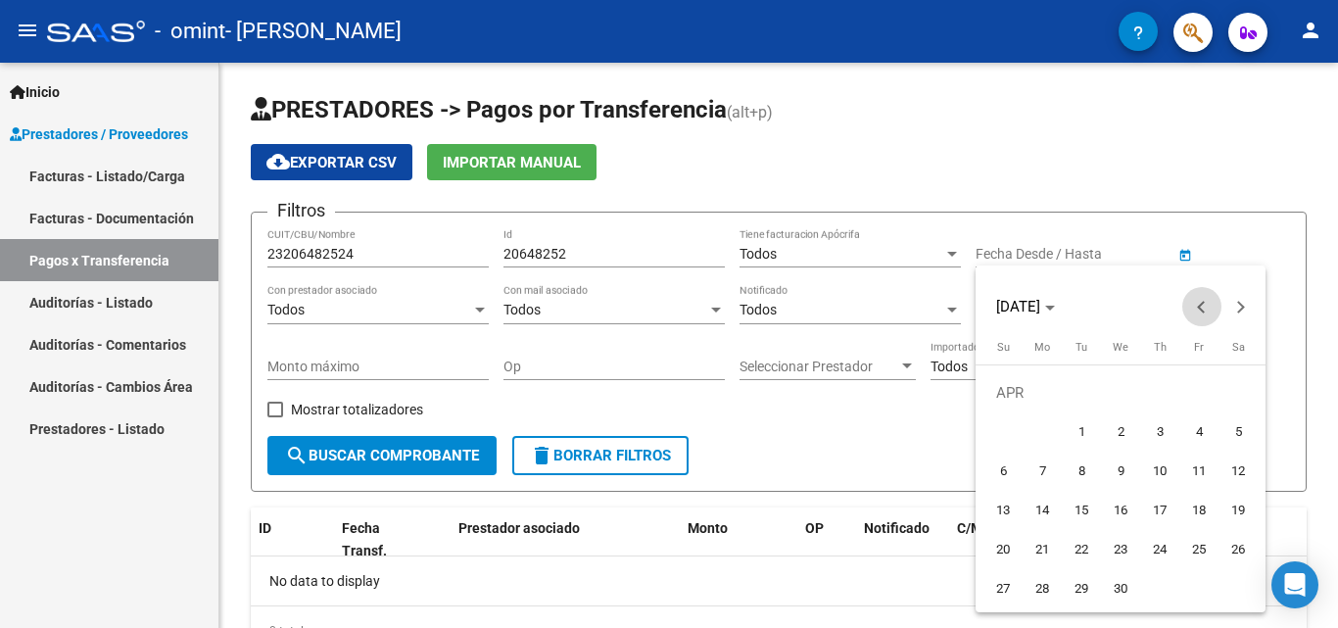
click at [1203, 307] on button "Previous month" at bounding box center [1202, 306] width 39 height 39
click at [1237, 393] on span "1" at bounding box center [1238, 392] width 35 height 35
type input "[DATE]"
click at [1238, 306] on button "Next month" at bounding box center [1241, 306] width 39 height 39
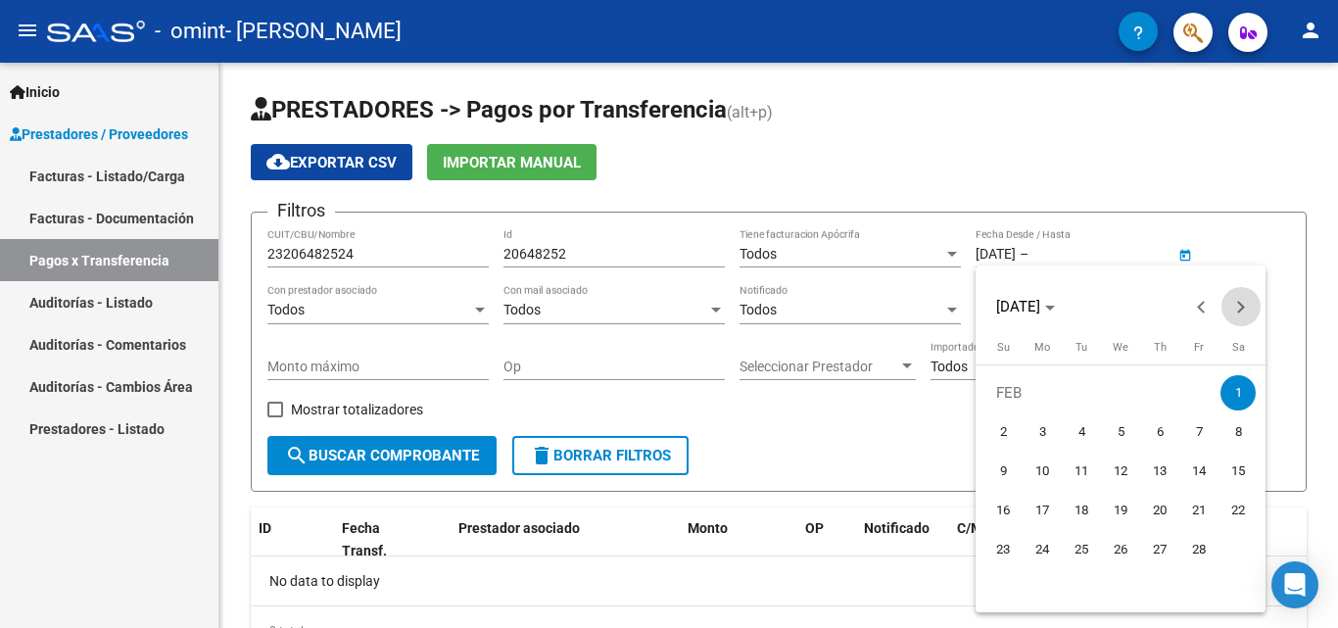
click at [1238, 306] on button "Next month" at bounding box center [1241, 306] width 39 height 39
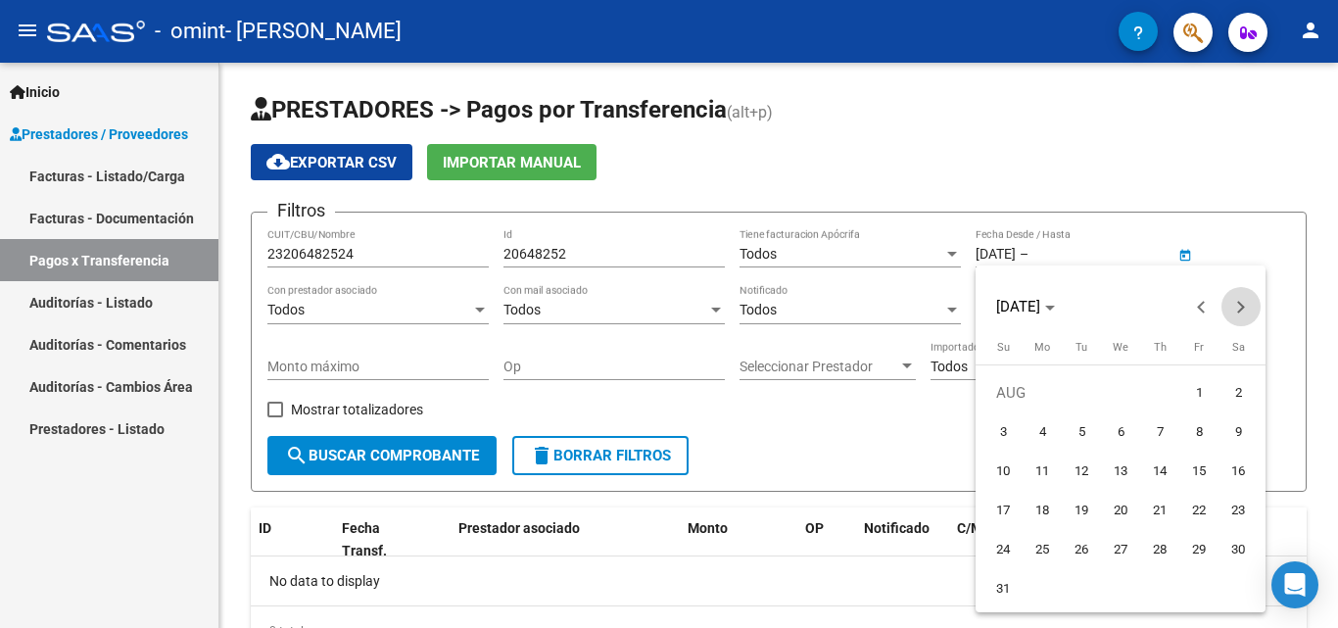
click at [1238, 306] on button "Next month" at bounding box center [1241, 306] width 39 height 39
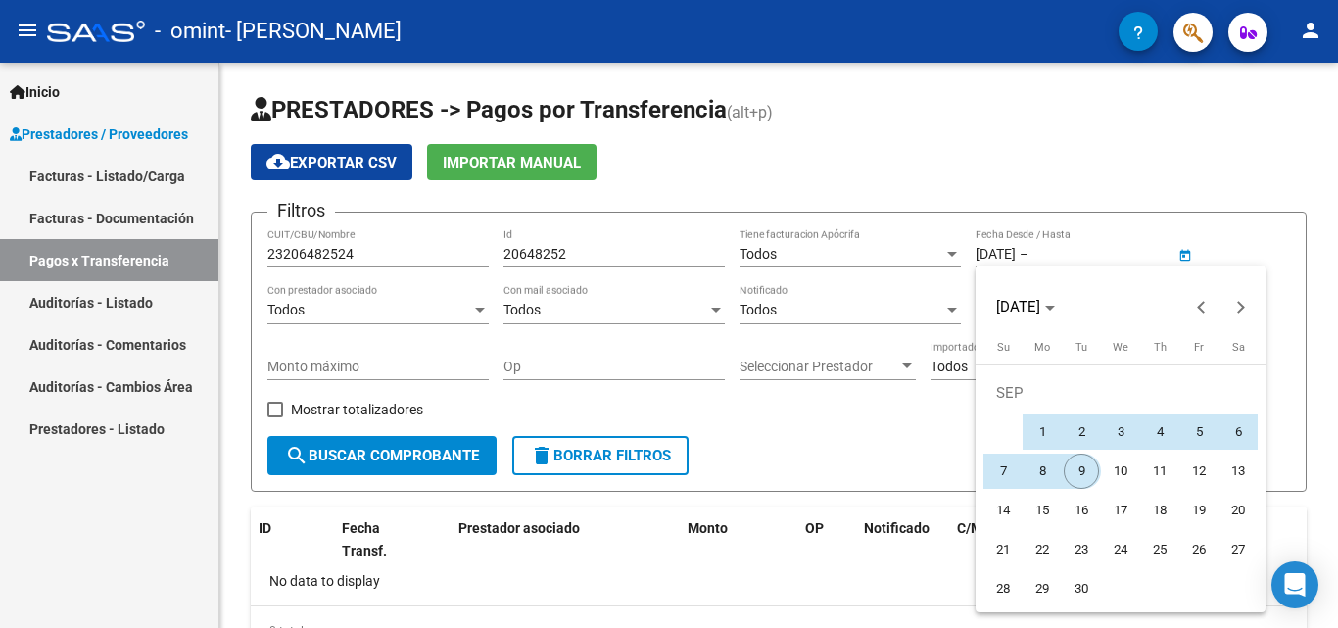
click at [1091, 470] on span "9" at bounding box center [1081, 471] width 35 height 35
type input "[DATE]"
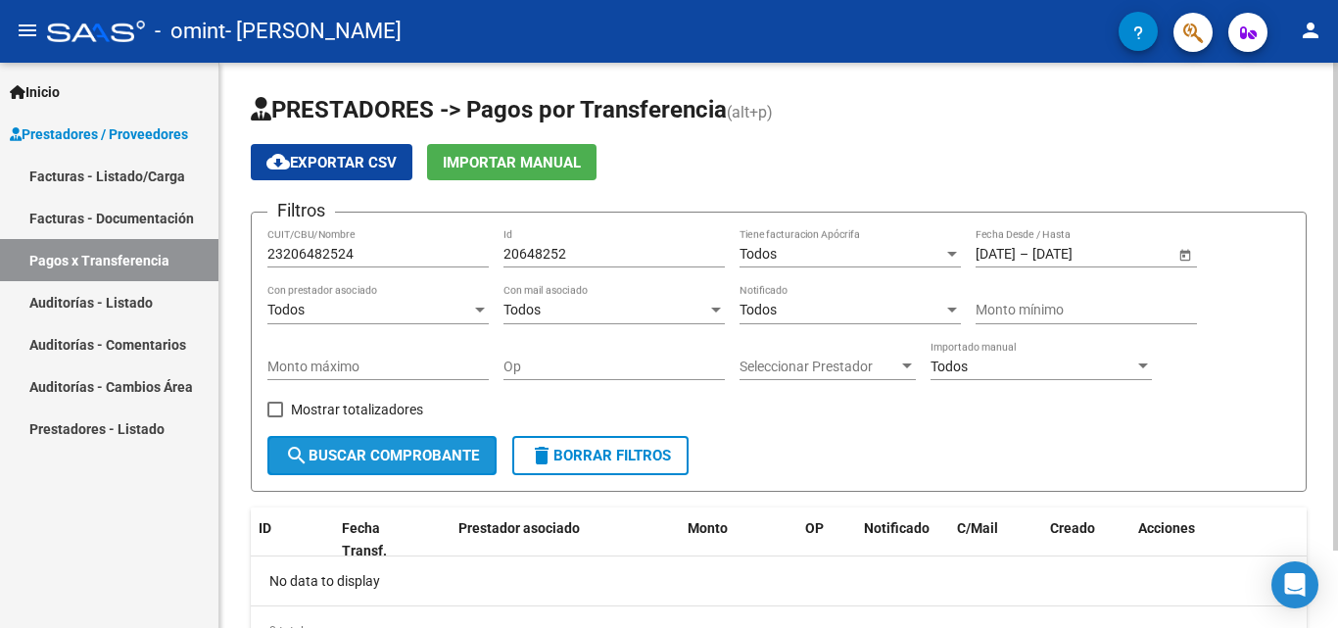
click at [368, 458] on span "search Buscar Comprobante" at bounding box center [382, 456] width 194 height 18
click at [600, 258] on input "20648252" at bounding box center [614, 254] width 221 height 17
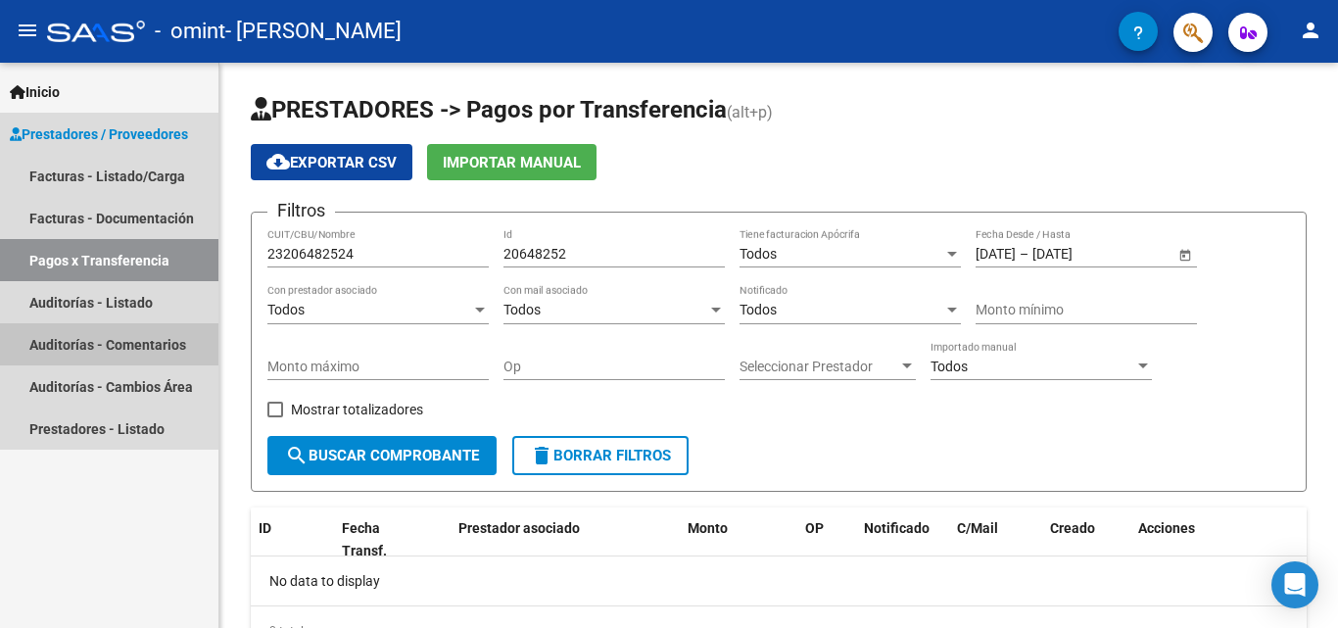
click at [132, 345] on link "Auditorías - Comentarios" at bounding box center [109, 344] width 218 height 42
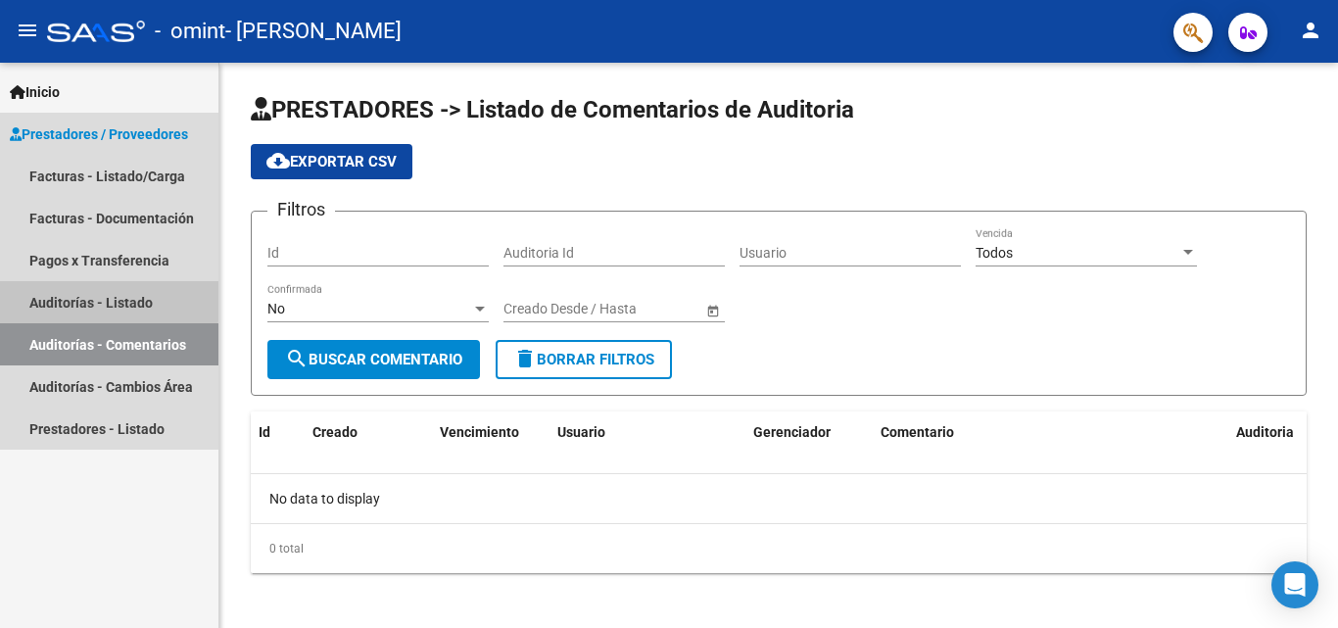
click at [104, 300] on link "Auditorías - Listado" at bounding box center [109, 302] width 218 height 42
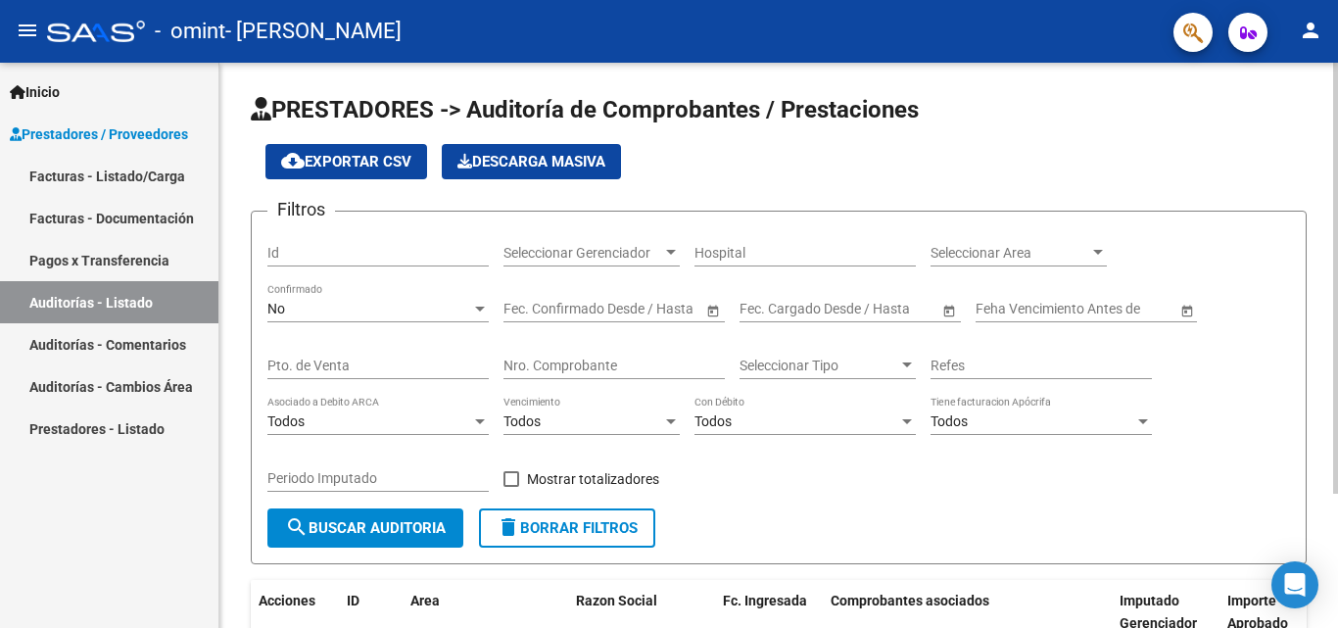
click at [614, 253] on span "Seleccionar Gerenciador" at bounding box center [583, 253] width 159 height 17
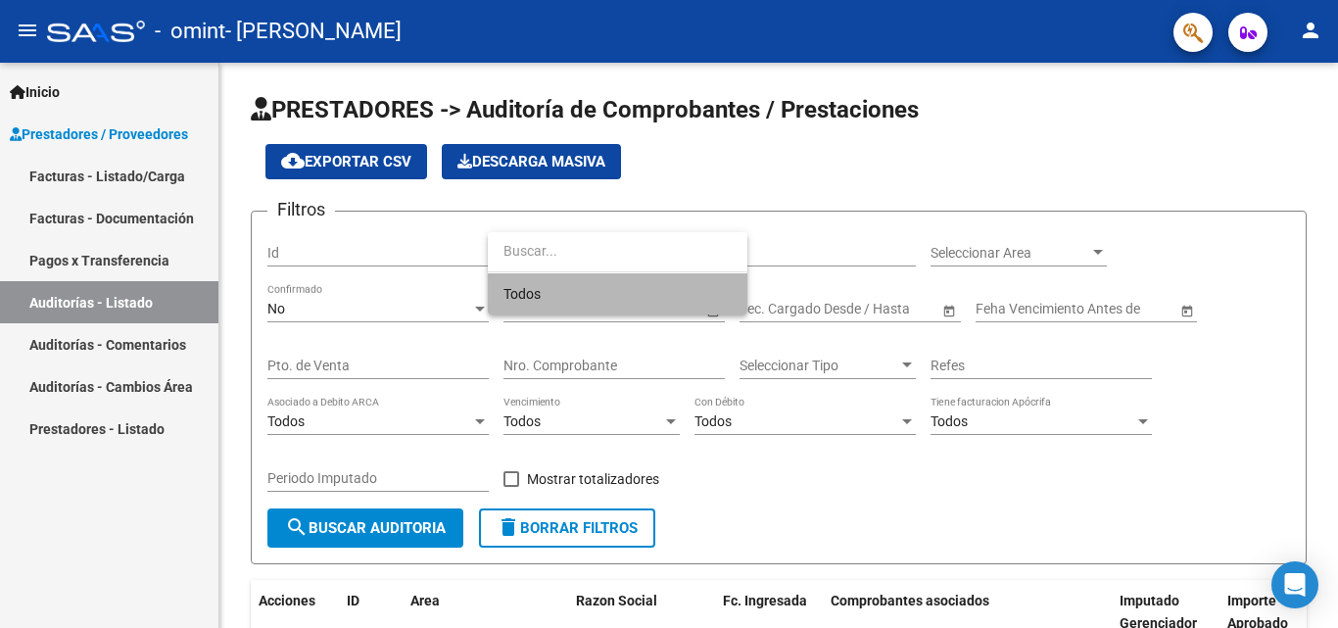
click at [586, 303] on span "Todos" at bounding box center [618, 293] width 228 height 41
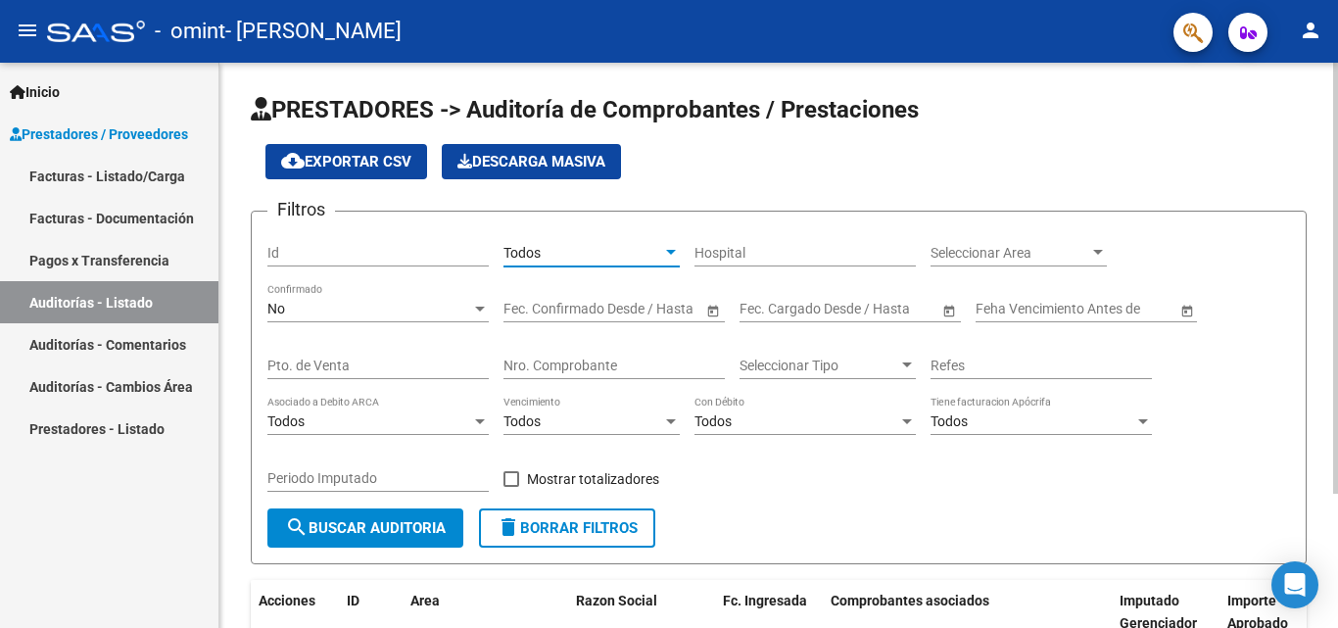
click at [671, 252] on div at bounding box center [671, 252] width 10 height 5
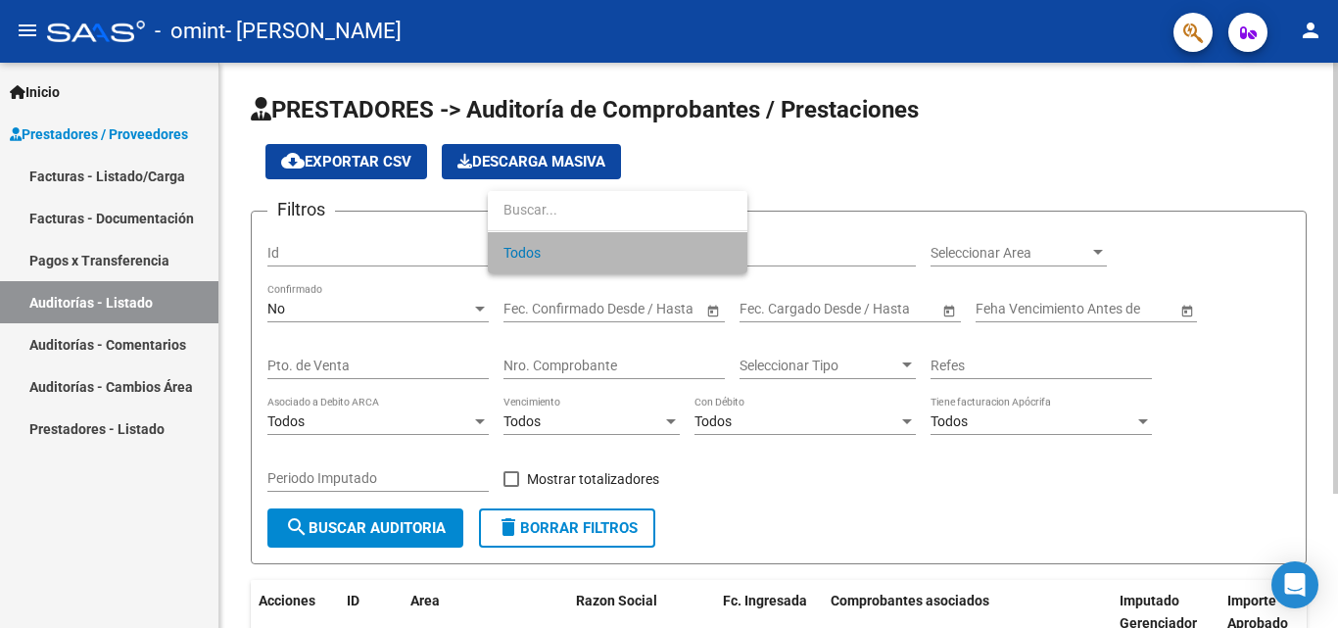
click at [671, 252] on span "Todos" at bounding box center [618, 252] width 228 height 41
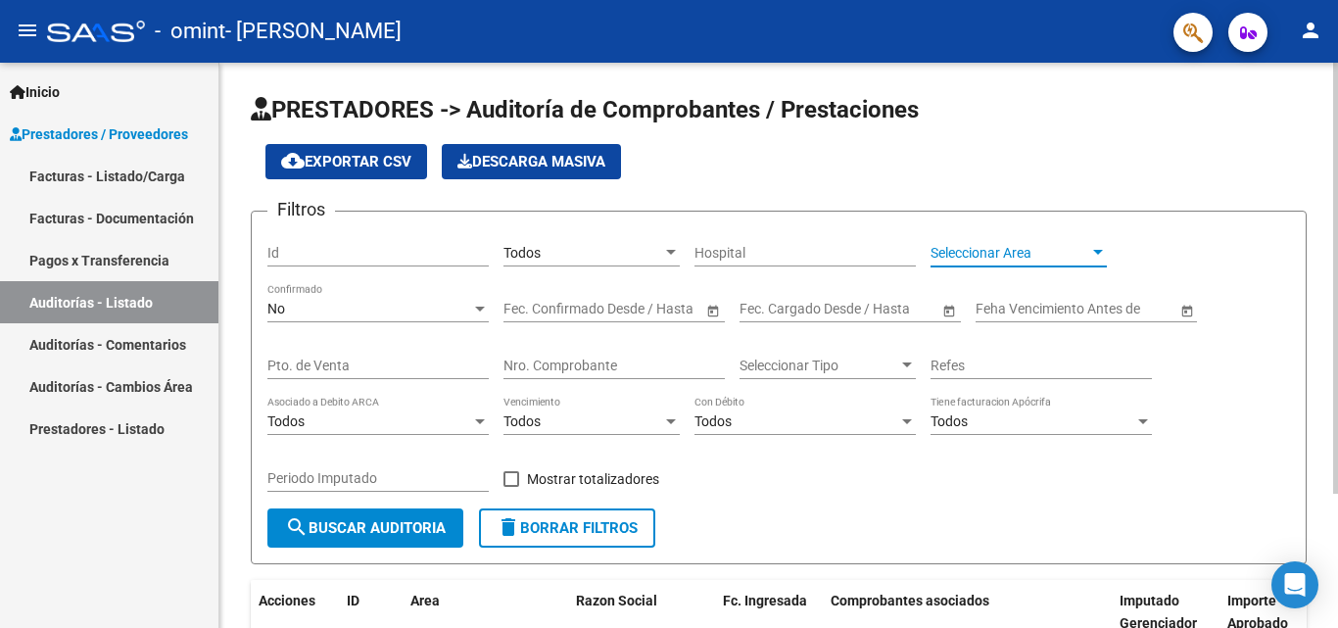
click at [1064, 250] on span "Seleccionar Area" at bounding box center [1010, 253] width 159 height 17
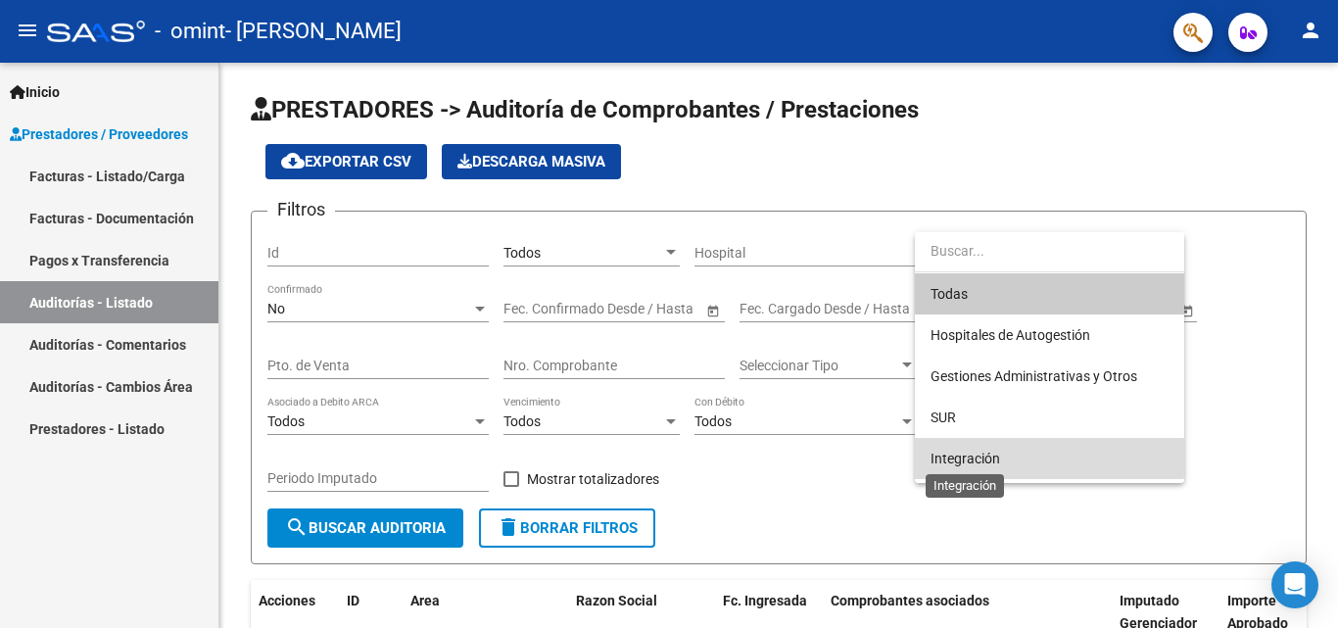
click at [952, 455] on span "Integración" at bounding box center [966, 459] width 70 height 16
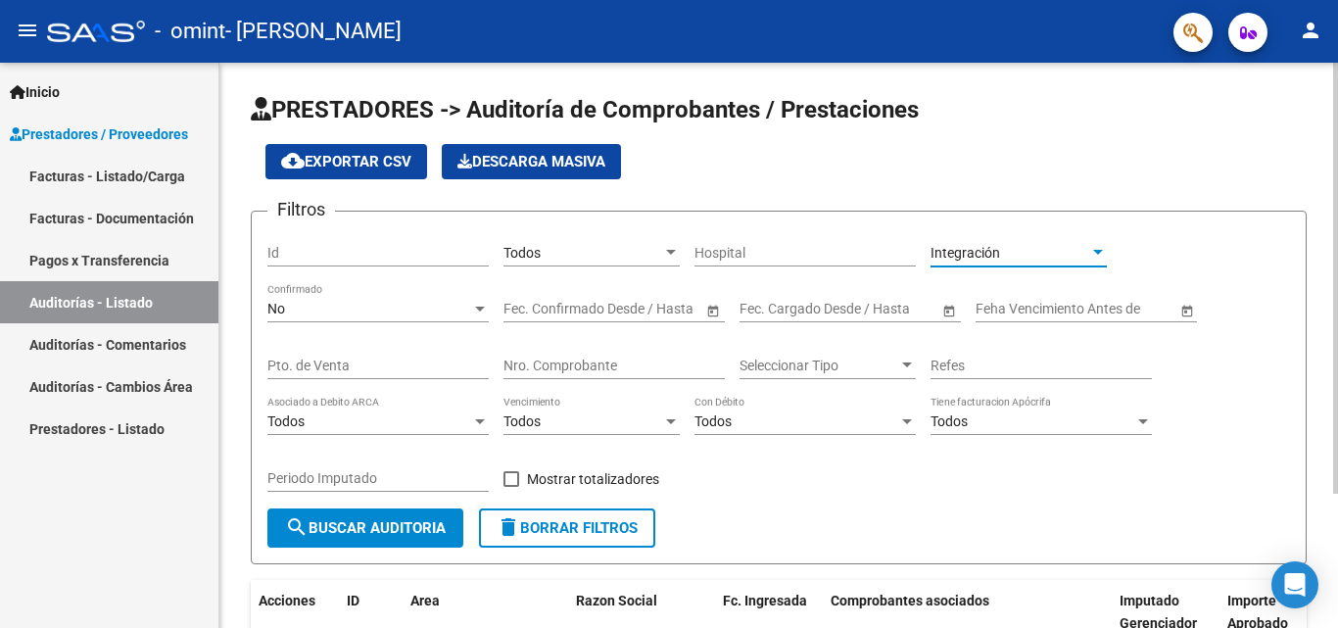
click at [803, 313] on input "text" at bounding box center [776, 309] width 72 height 17
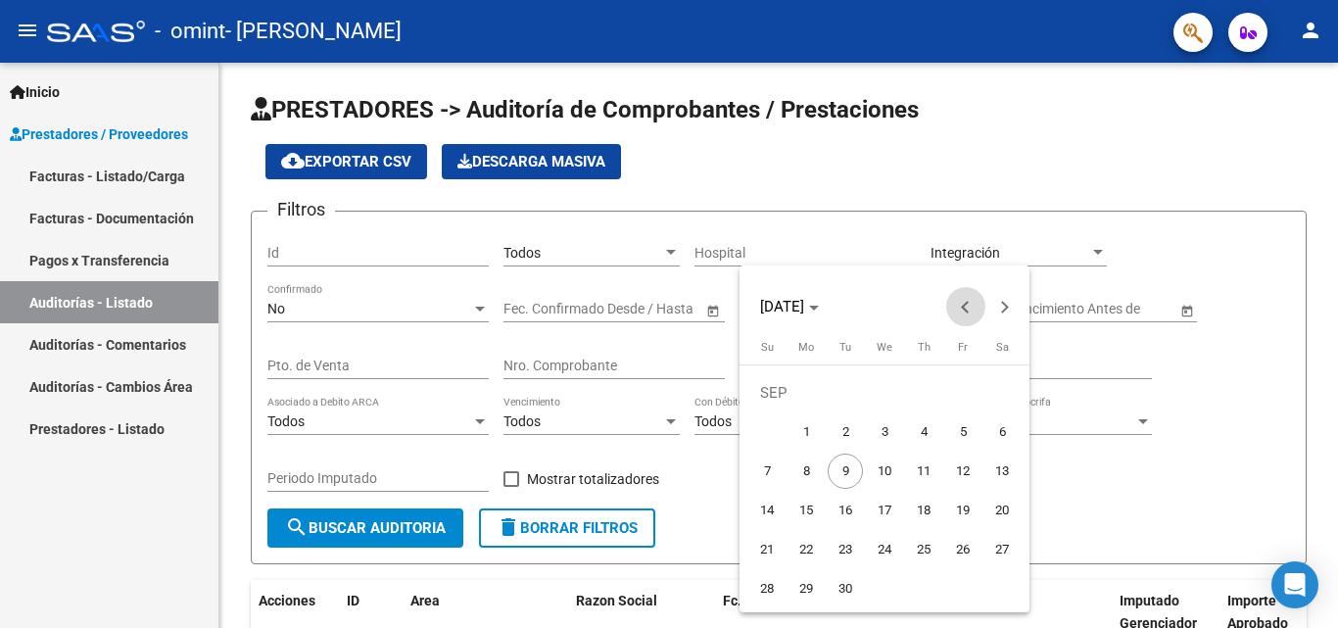
click at [957, 315] on span "Previous month" at bounding box center [965, 306] width 39 height 39
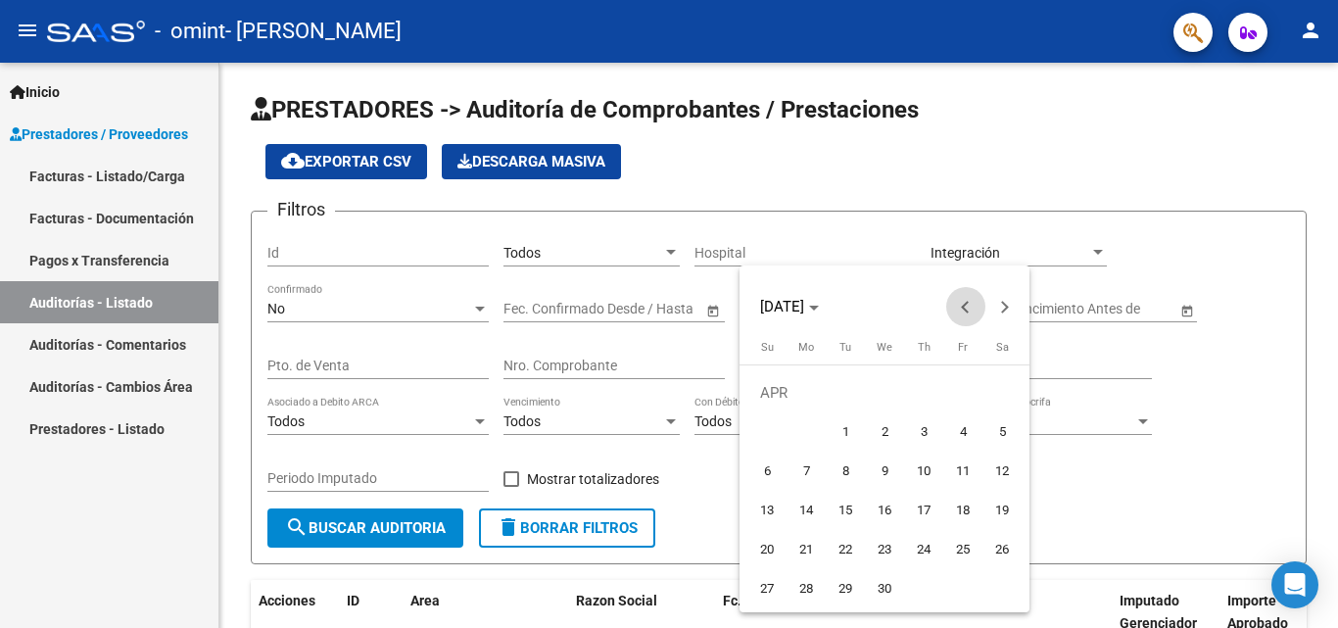
click at [957, 315] on span "Previous month" at bounding box center [965, 306] width 39 height 39
click at [966, 309] on button "Previous month" at bounding box center [965, 306] width 39 height 39
click at [1012, 300] on span "Next month" at bounding box center [1005, 306] width 39 height 39
click at [1001, 395] on span "1" at bounding box center [1002, 392] width 35 height 35
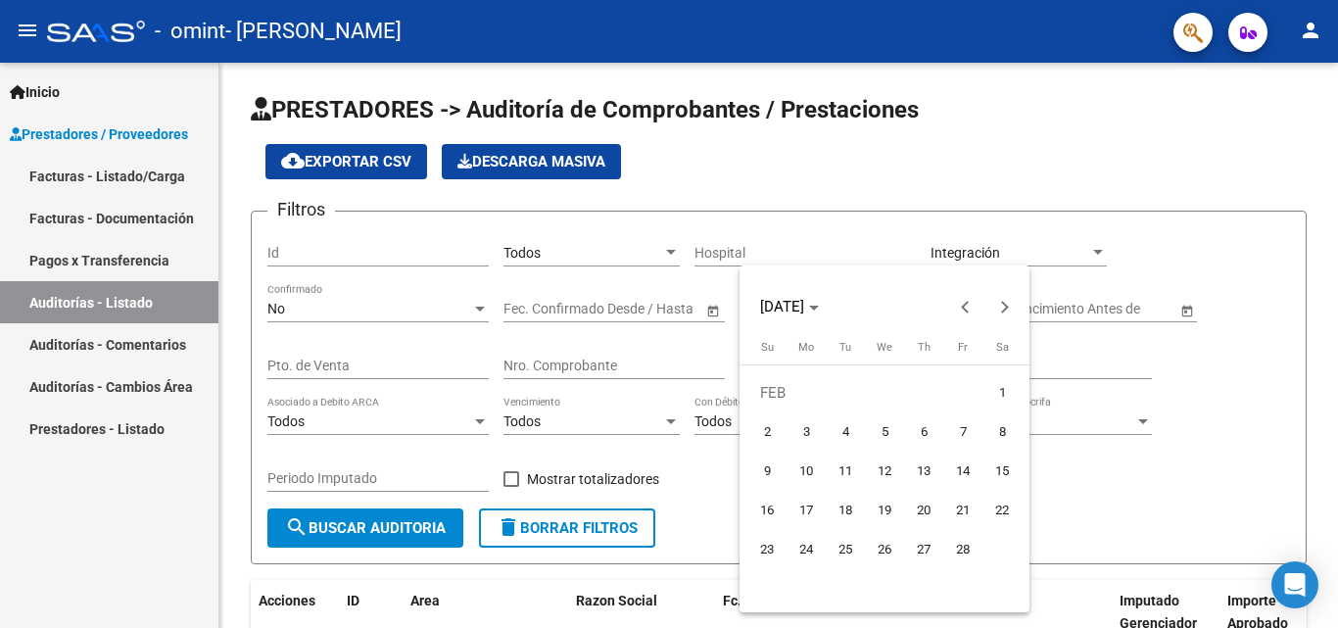
type input "[DATE]"
click at [1004, 304] on button "Next month" at bounding box center [1005, 306] width 39 height 39
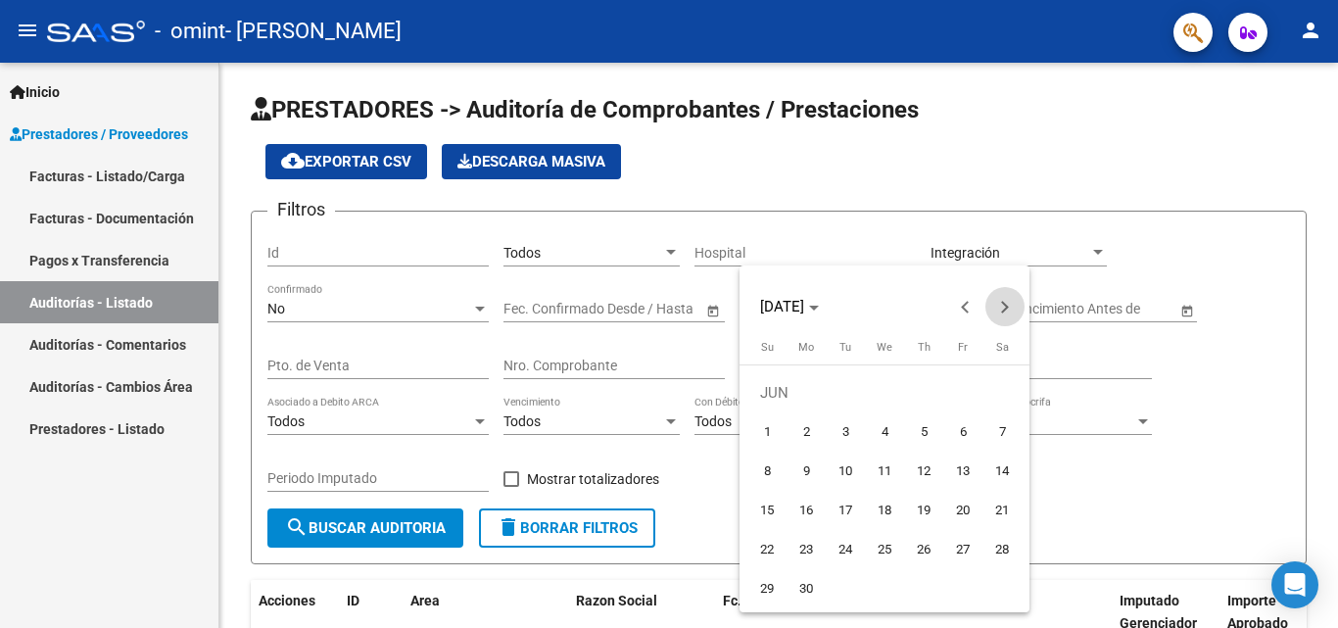
click at [1004, 304] on button "Next month" at bounding box center [1005, 306] width 39 height 39
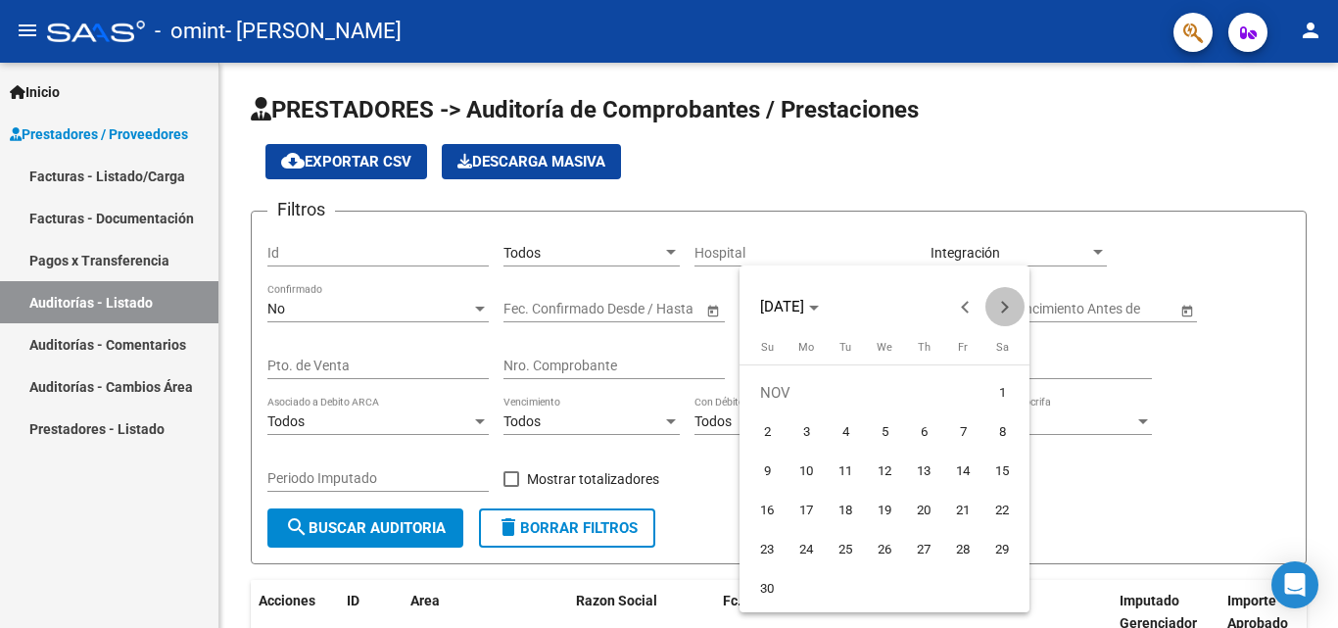
click at [1004, 304] on button "Next month" at bounding box center [1005, 306] width 39 height 39
click at [954, 298] on span "Previous month" at bounding box center [965, 306] width 39 height 39
click at [962, 310] on span "Previous month" at bounding box center [965, 306] width 39 height 39
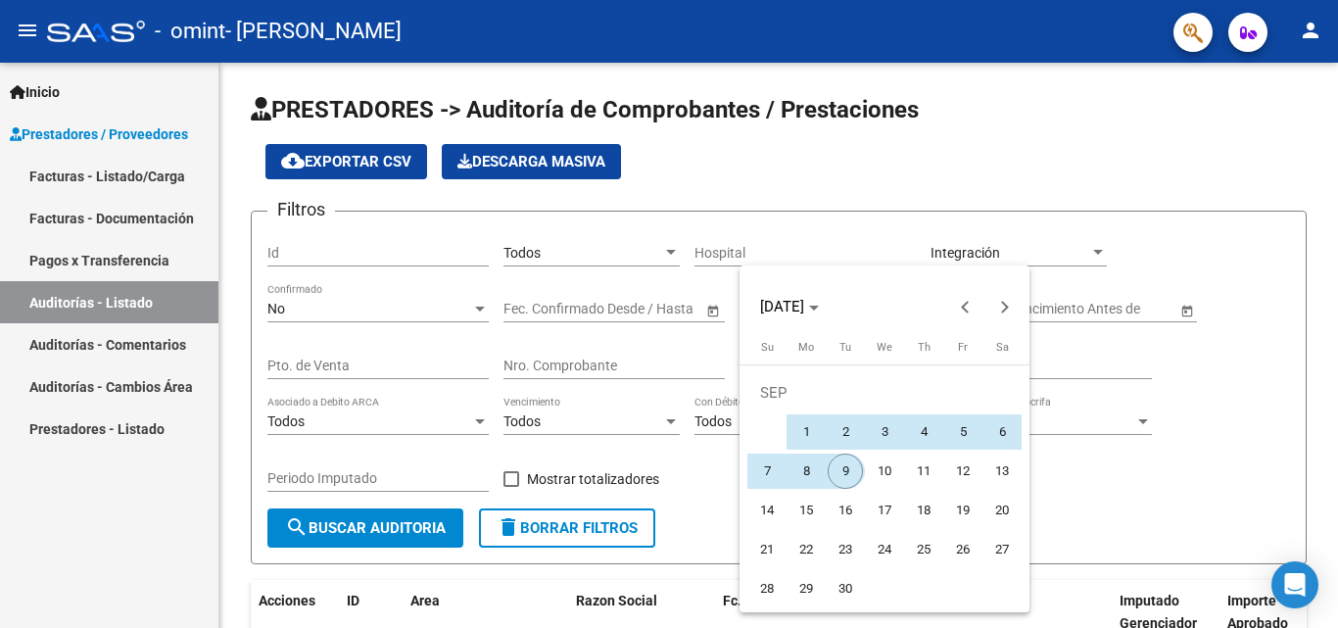
click at [844, 466] on span "9" at bounding box center [845, 471] width 35 height 35
type input "[DATE]"
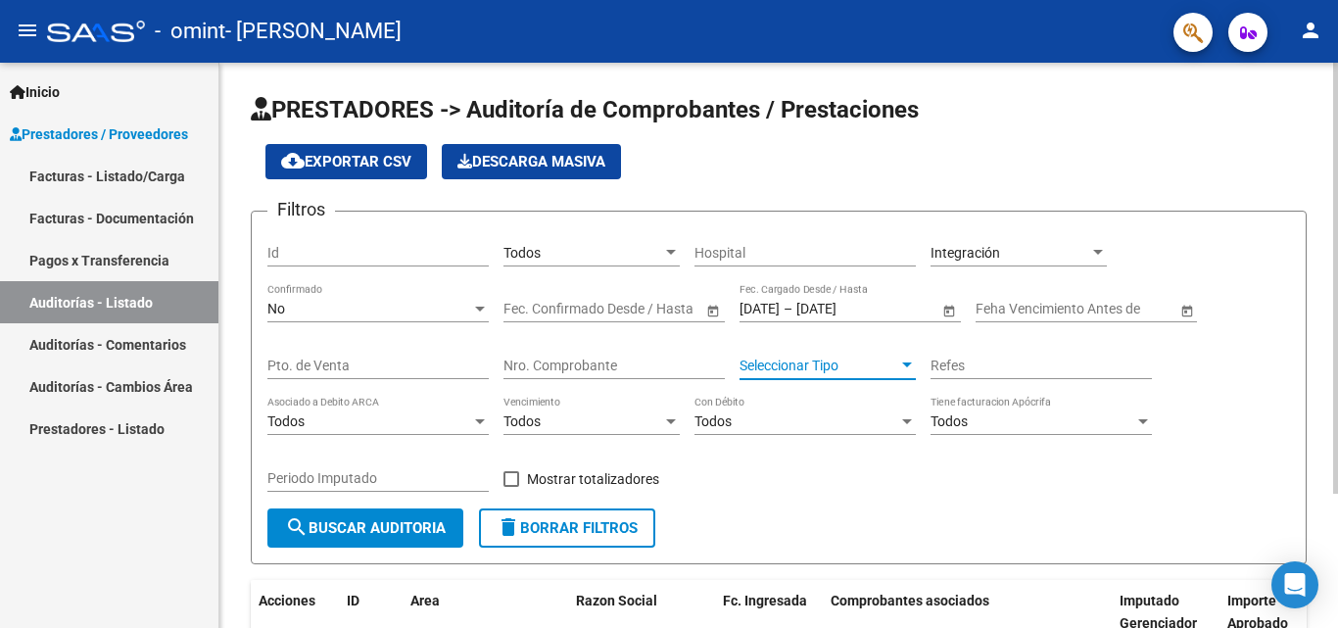
click at [893, 364] on span "Seleccionar Tipo" at bounding box center [819, 366] width 159 height 17
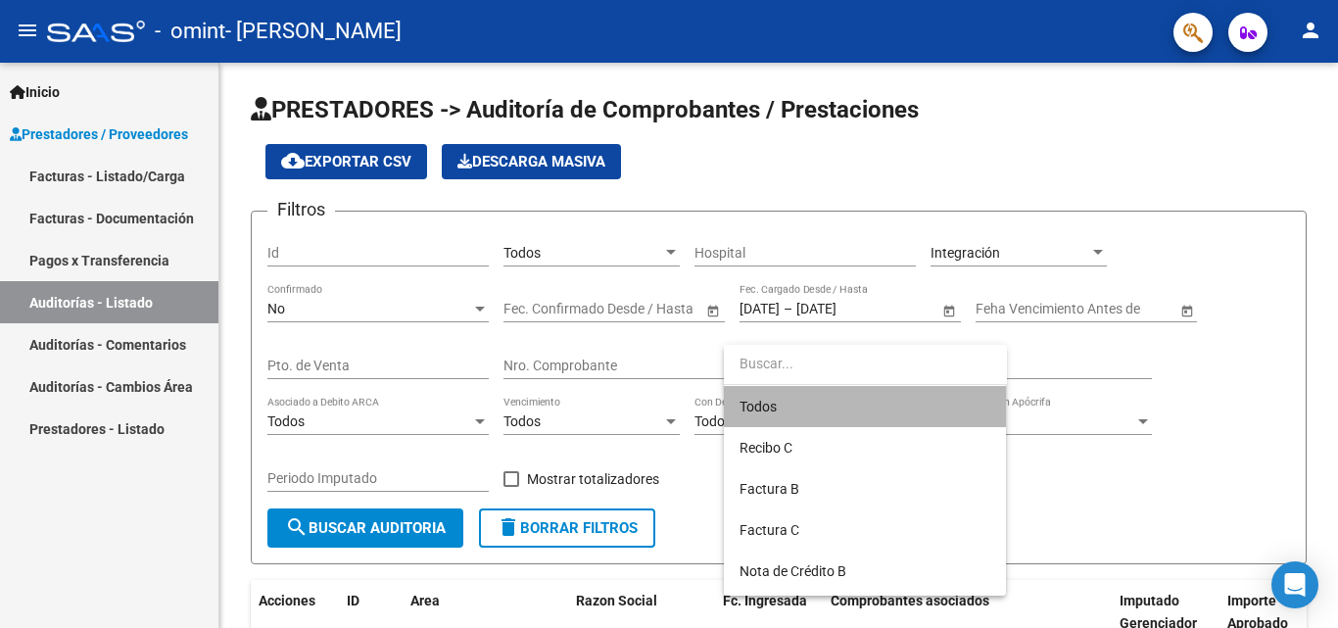
click at [852, 405] on span "Todos" at bounding box center [865, 406] width 251 height 41
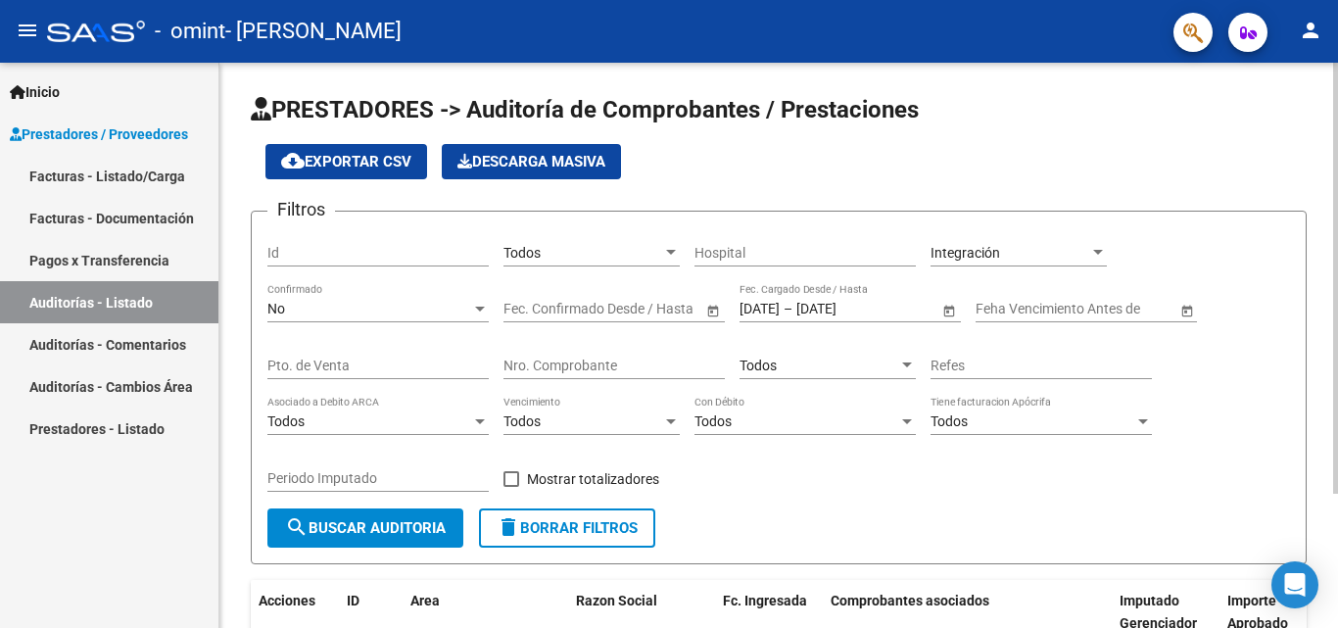
drag, startPoint x: 712, startPoint y: 483, endPoint x: 414, endPoint y: 492, distance: 298.0
click at [414, 492] on div "Filtros Id Todos Seleccionar Gerenciador Hospital Integración Seleccionar Area …" at bounding box center [778, 367] width 1023 height 281
click at [359, 528] on span "search Buscar Auditoria" at bounding box center [365, 528] width 161 height 18
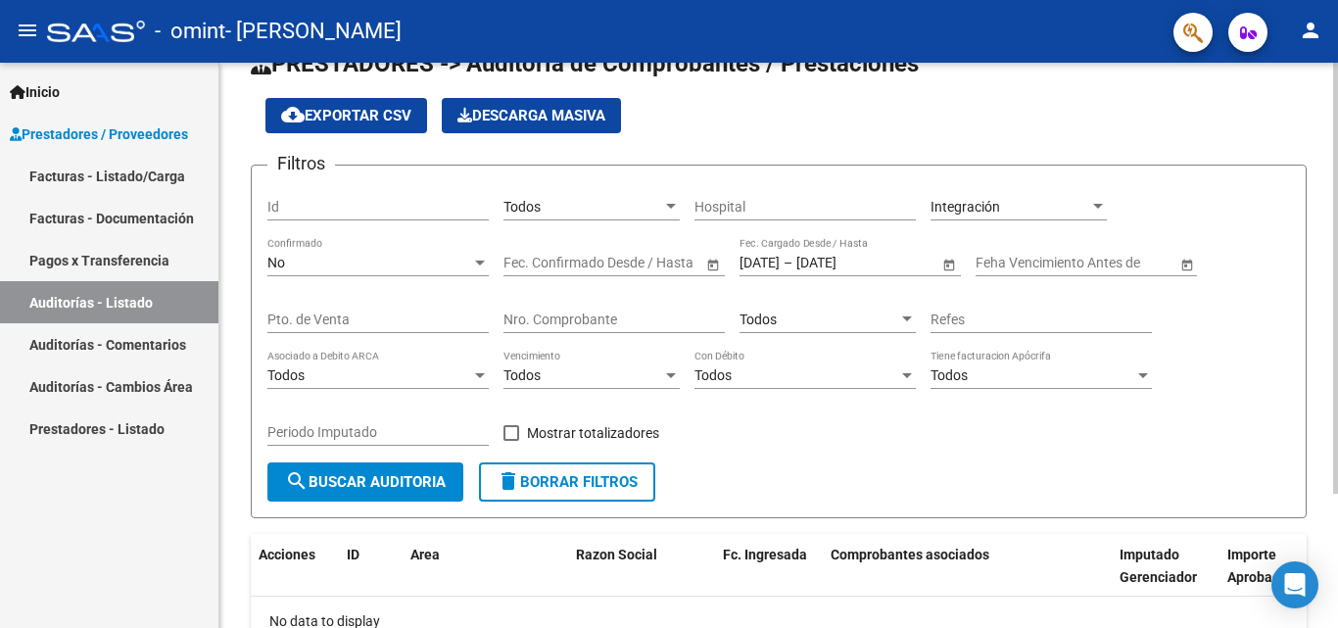
scroll to position [42, 0]
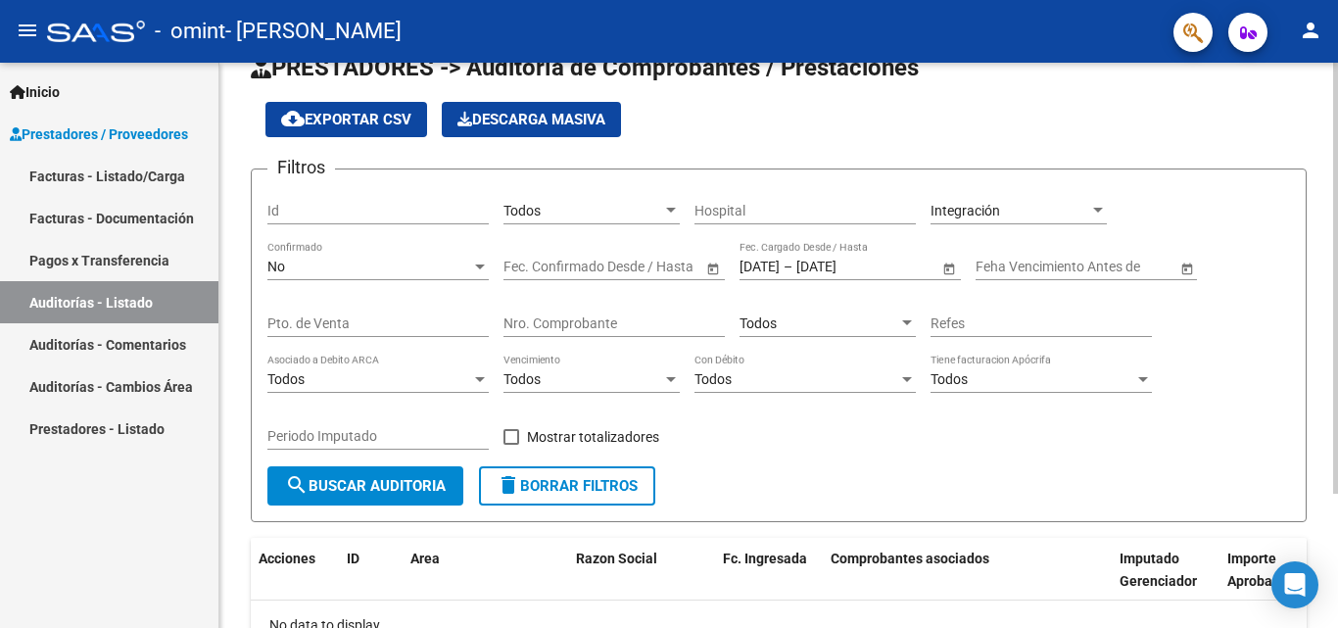
click at [1337, 378] on div at bounding box center [1336, 310] width 5 height 431
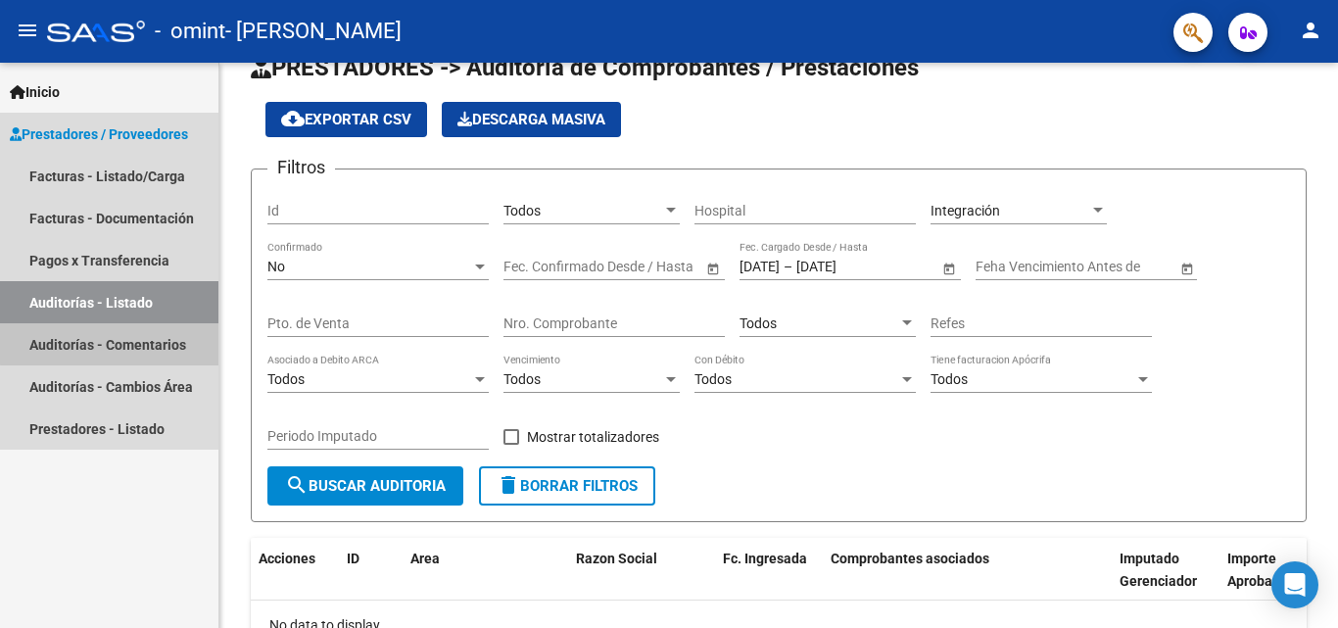
click at [154, 341] on link "Auditorías - Comentarios" at bounding box center [109, 344] width 218 height 42
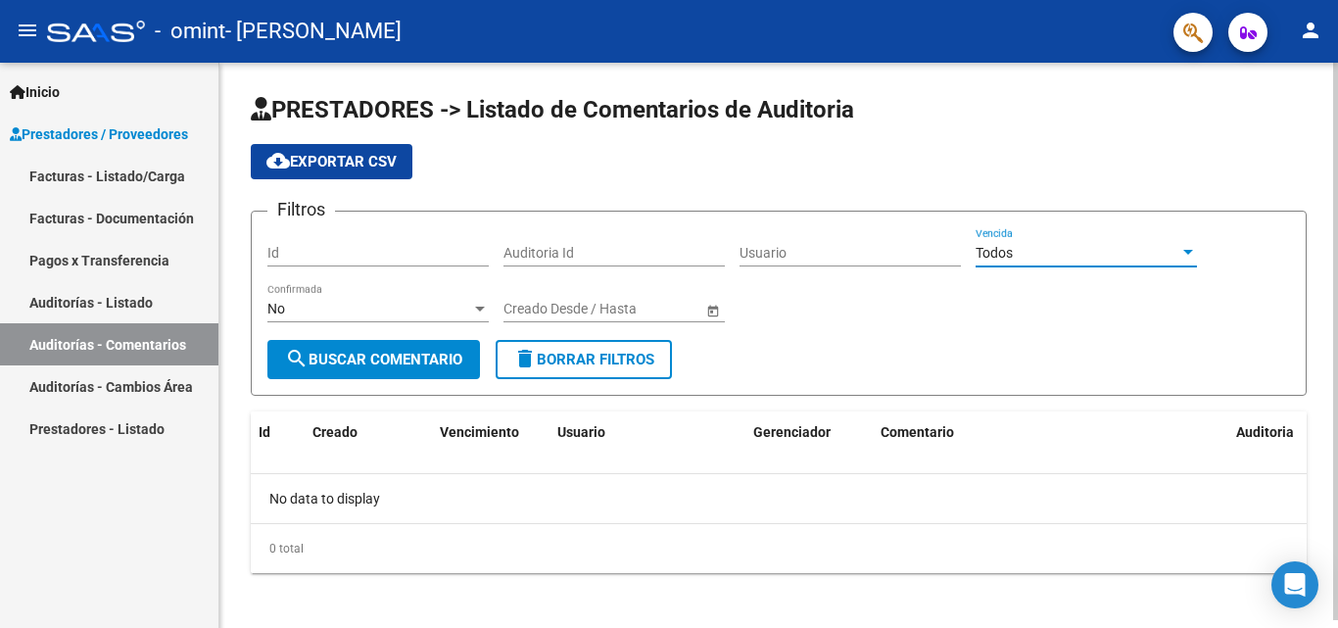
click at [1070, 253] on div "Todos" at bounding box center [1078, 253] width 204 height 17
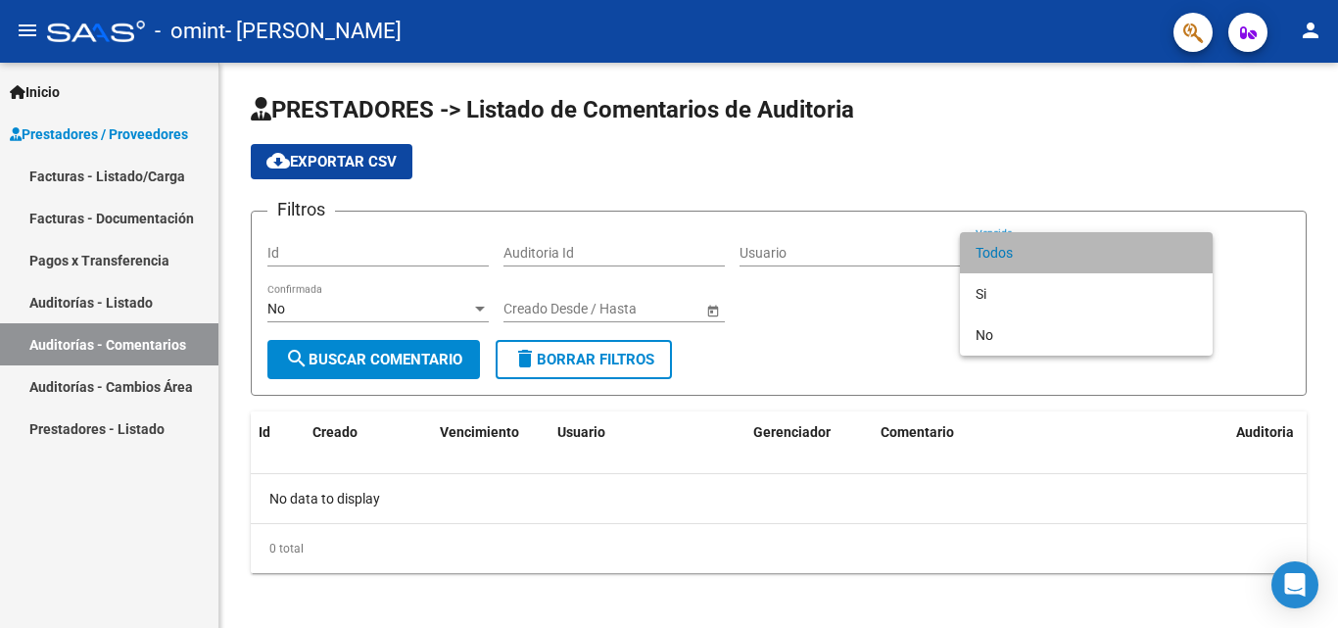
click at [1060, 256] on span "Todos" at bounding box center [1086, 252] width 221 height 41
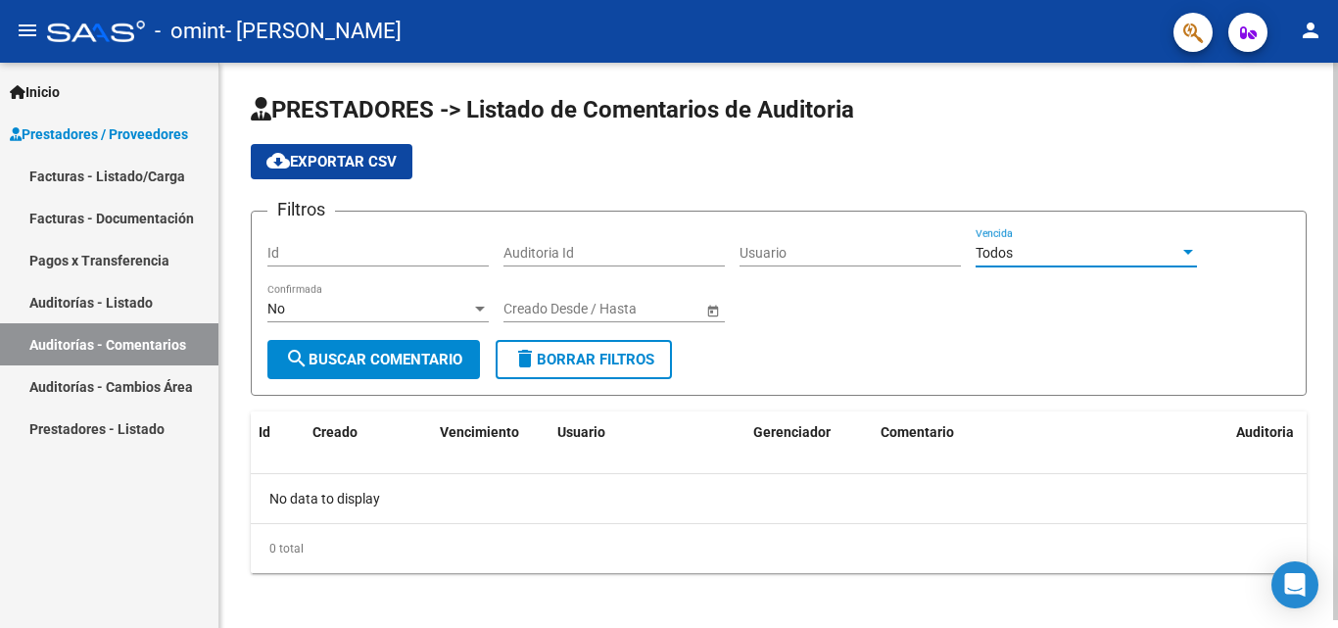
click at [553, 304] on input "text" at bounding box center [540, 309] width 72 height 17
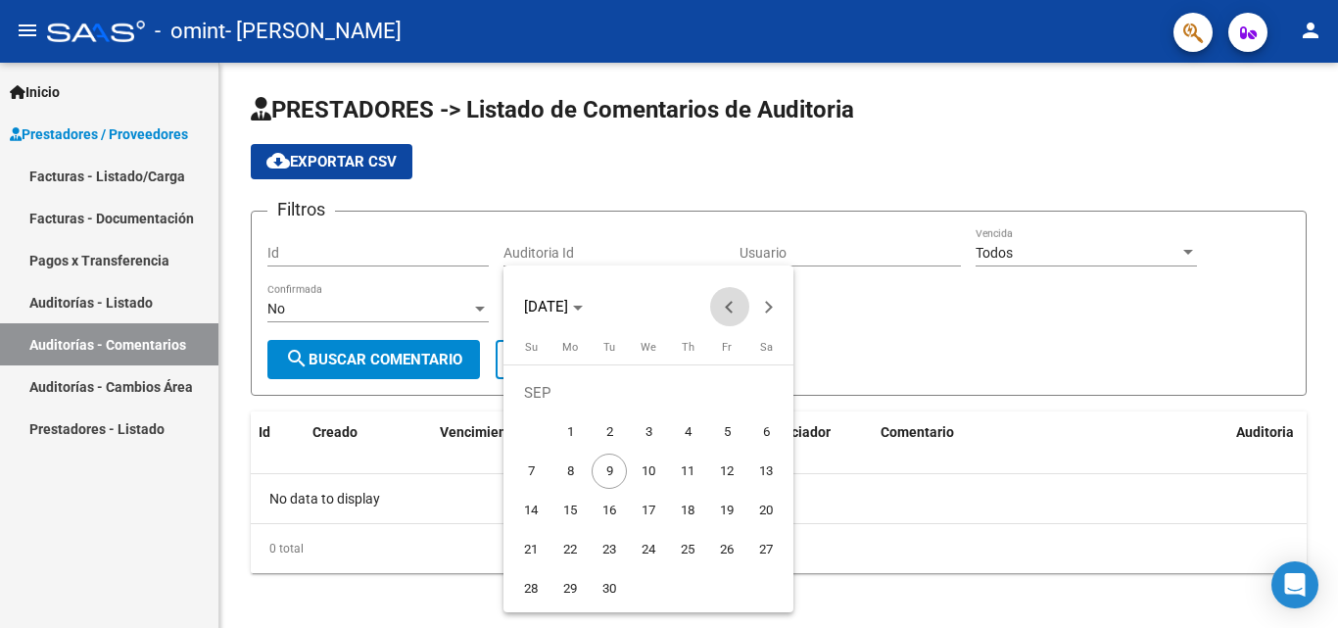
click at [730, 302] on button "Previous month" at bounding box center [729, 306] width 39 height 39
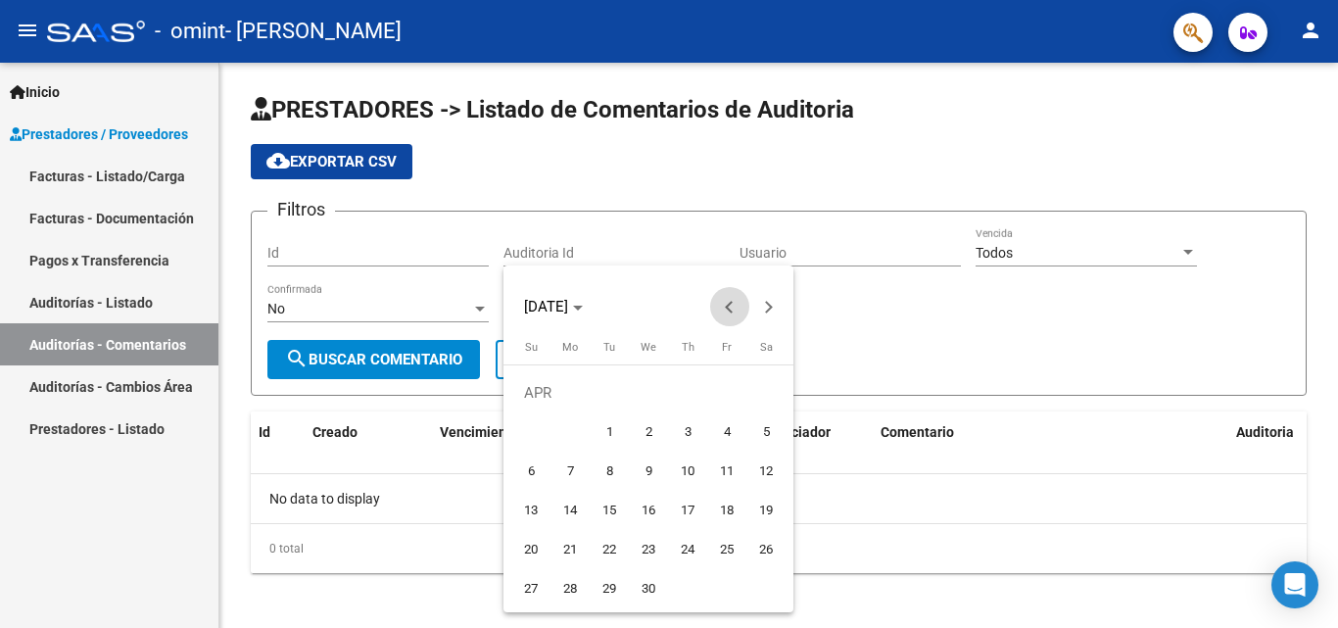
click at [730, 302] on button "Previous month" at bounding box center [729, 306] width 39 height 39
click at [772, 400] on span "1" at bounding box center [766, 392] width 35 height 35
type input "[DATE]"
click at [762, 305] on button "Next month" at bounding box center [769, 306] width 39 height 39
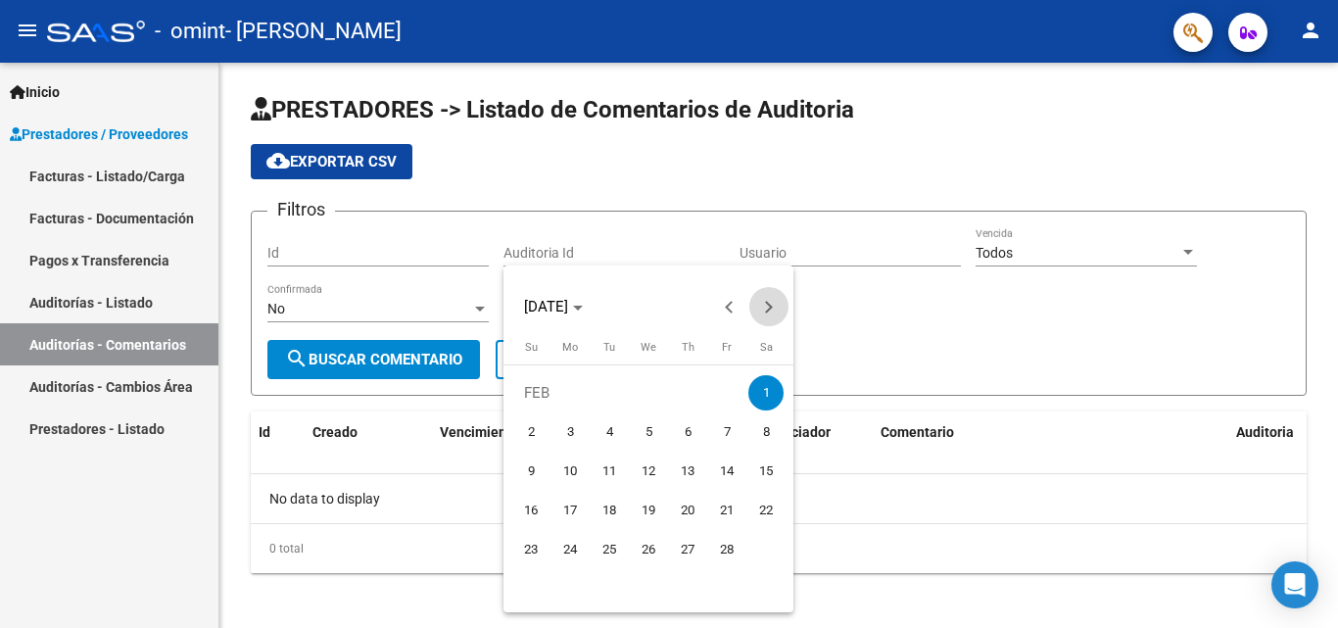
click at [762, 305] on button "Next month" at bounding box center [769, 306] width 39 height 39
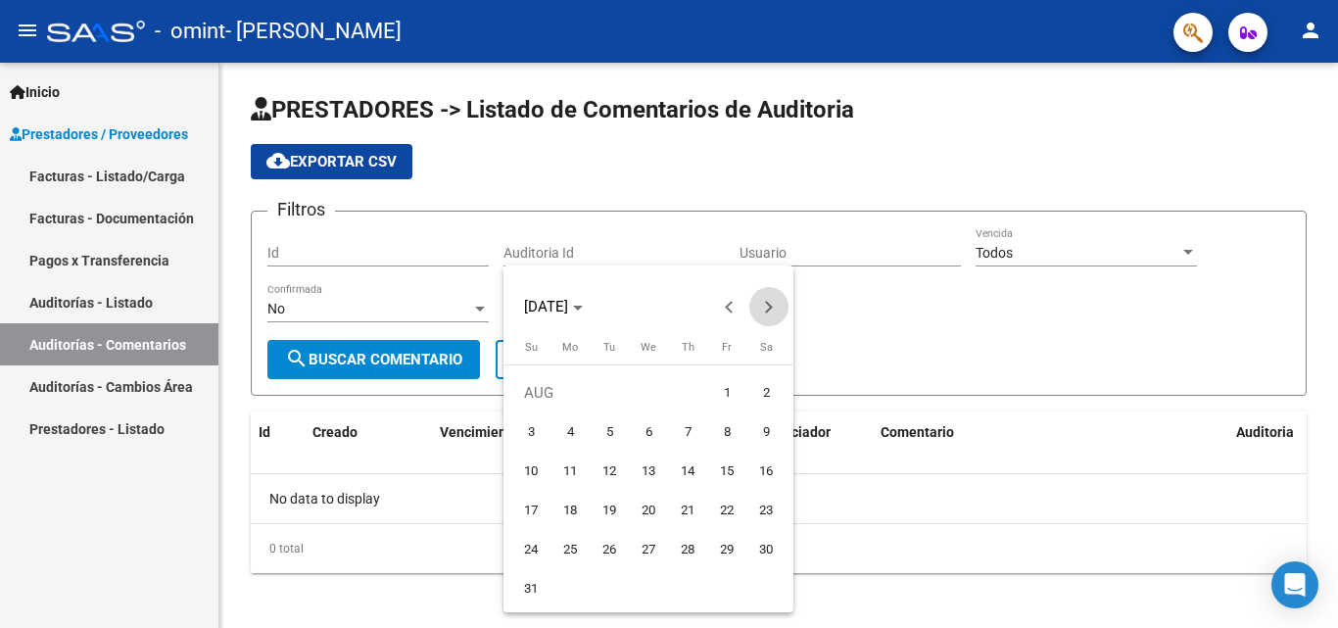
click at [762, 305] on button "Next month" at bounding box center [769, 306] width 39 height 39
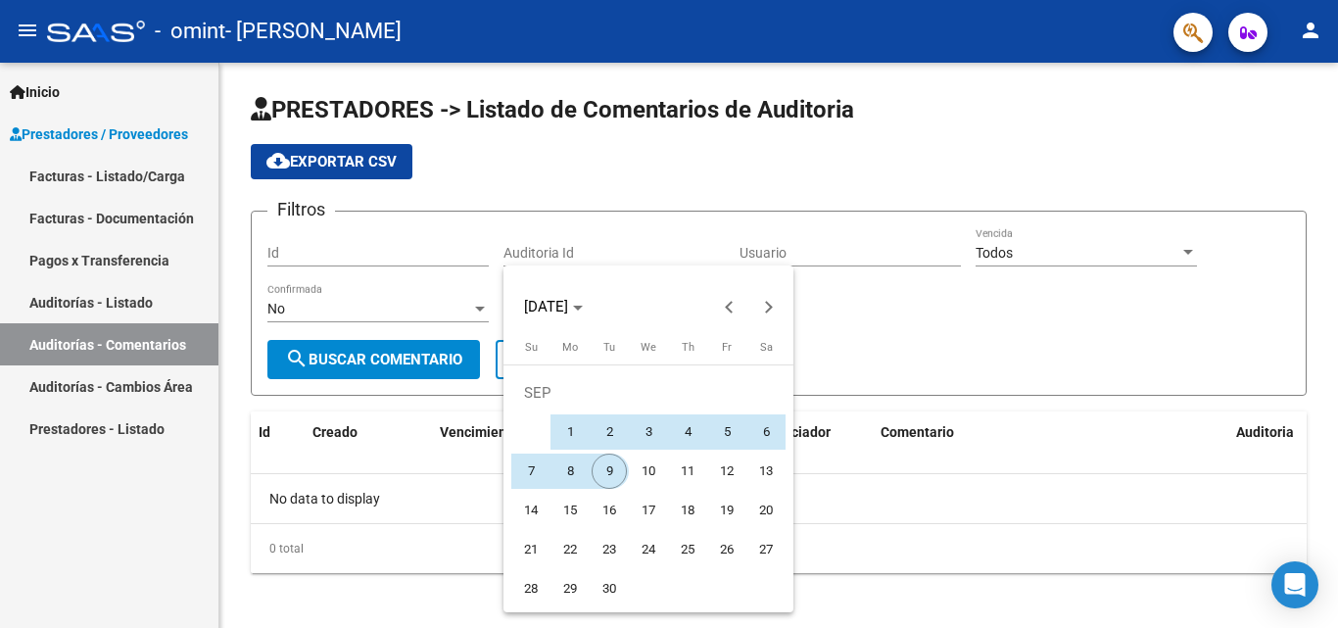
click at [610, 472] on span "9" at bounding box center [609, 471] width 35 height 35
type input "[DATE]"
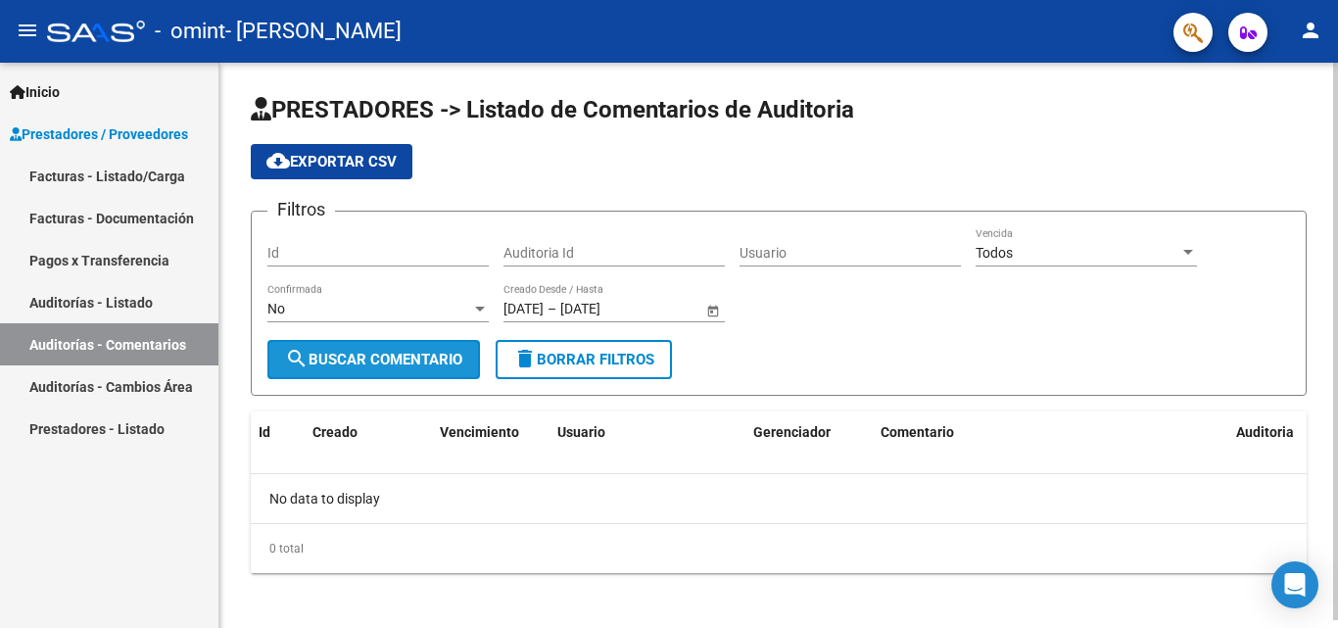
click at [419, 359] on span "search Buscar Comentario" at bounding box center [373, 360] width 177 height 18
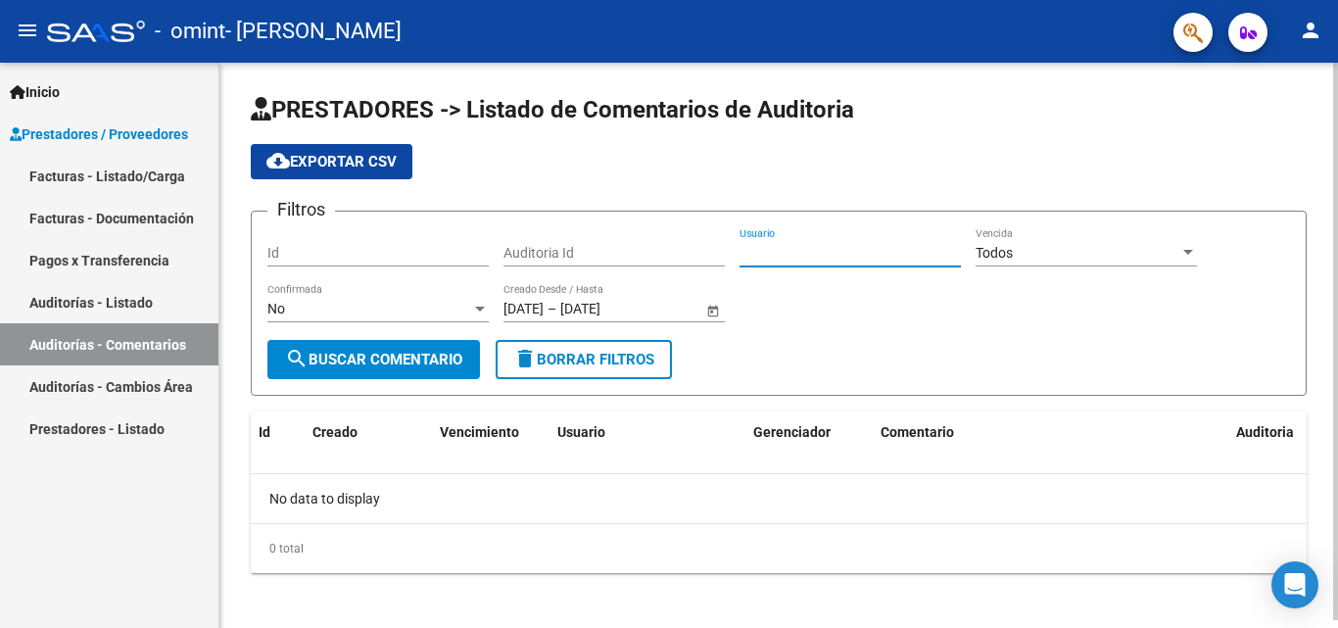
click at [828, 253] on input "Usuario" at bounding box center [850, 253] width 221 height 17
type input "[EMAIL_ADDRESS][DOMAIN_NAME]"
click at [412, 355] on span "search Buscar Comentario" at bounding box center [373, 360] width 177 height 18
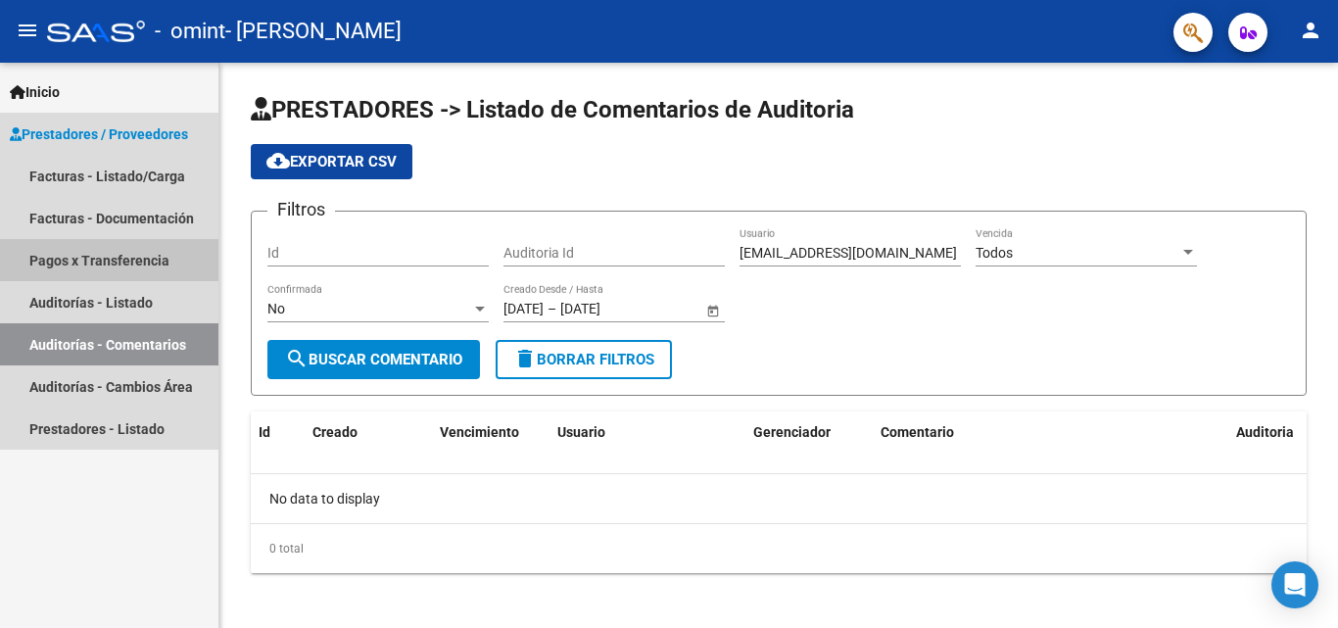
click at [135, 255] on link "Pagos x Transferencia" at bounding box center [109, 260] width 218 height 42
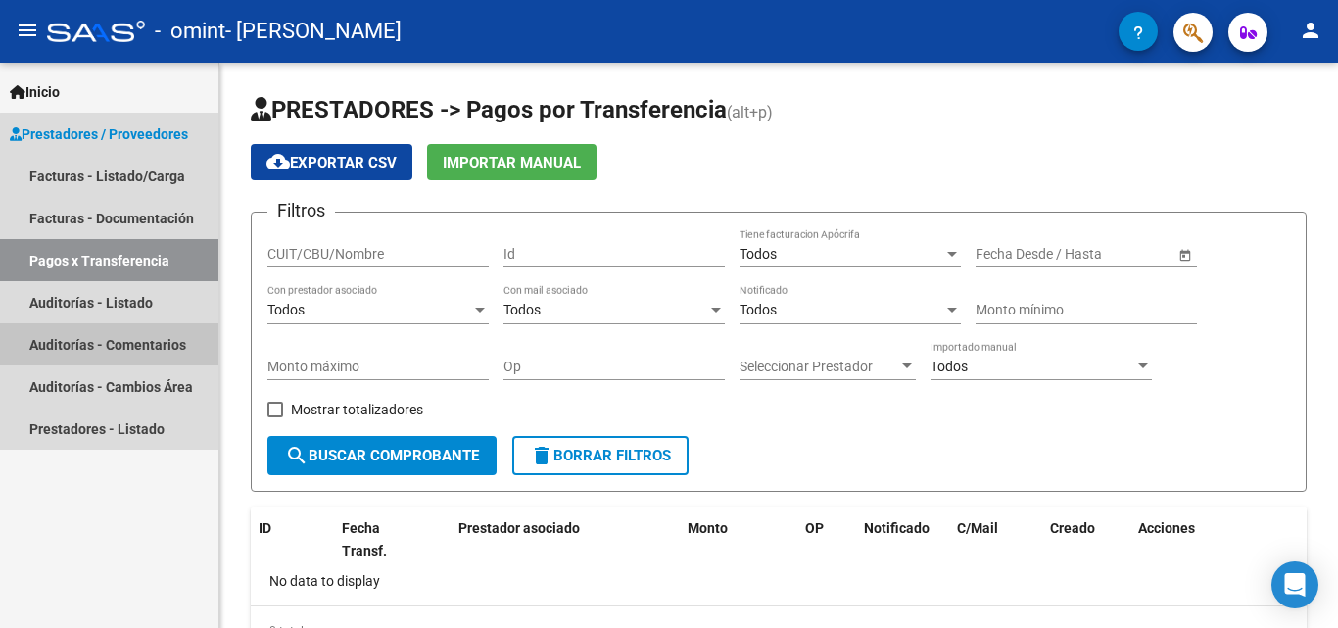
click at [163, 346] on link "Auditorías - Comentarios" at bounding box center [109, 344] width 218 height 42
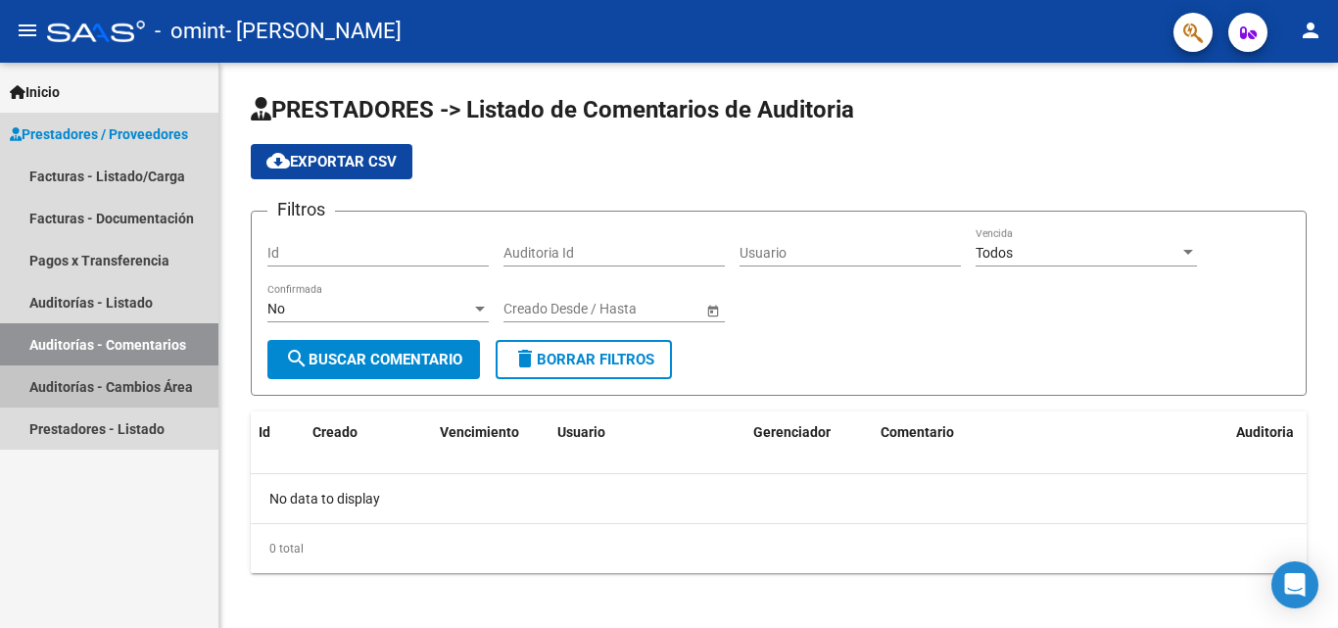
click at [116, 395] on link "Auditorías - Cambios Área" at bounding box center [109, 386] width 218 height 42
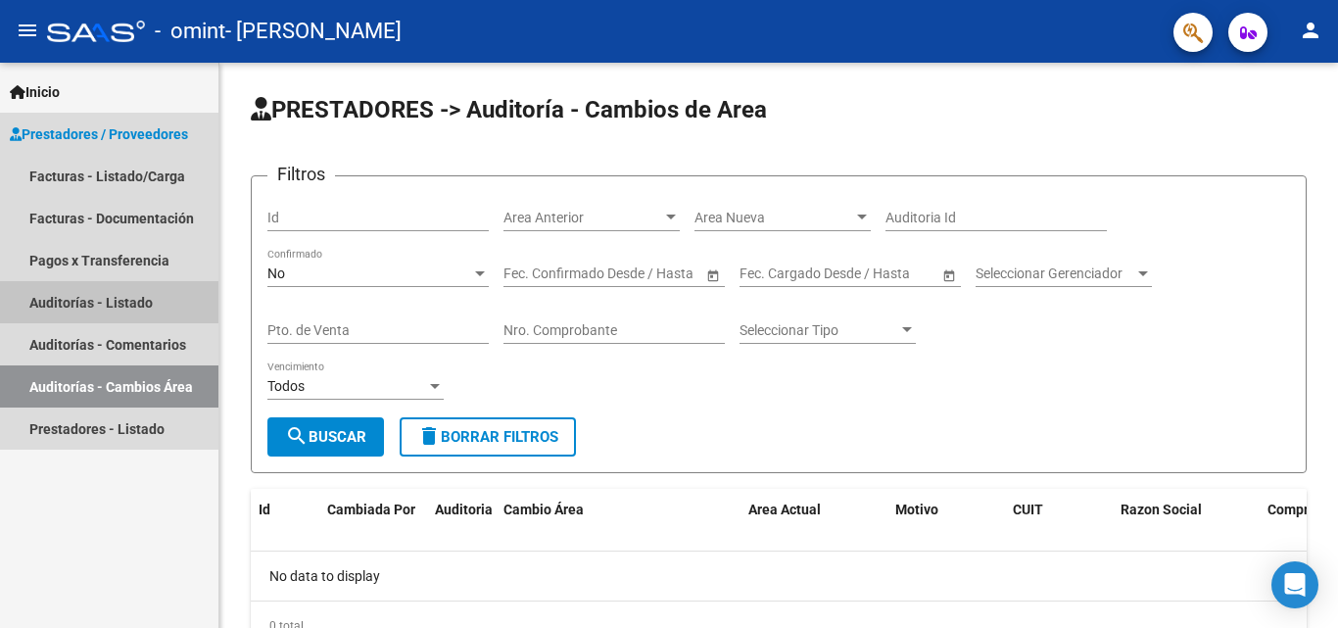
click at [143, 303] on link "Auditorías - Listado" at bounding box center [109, 302] width 218 height 42
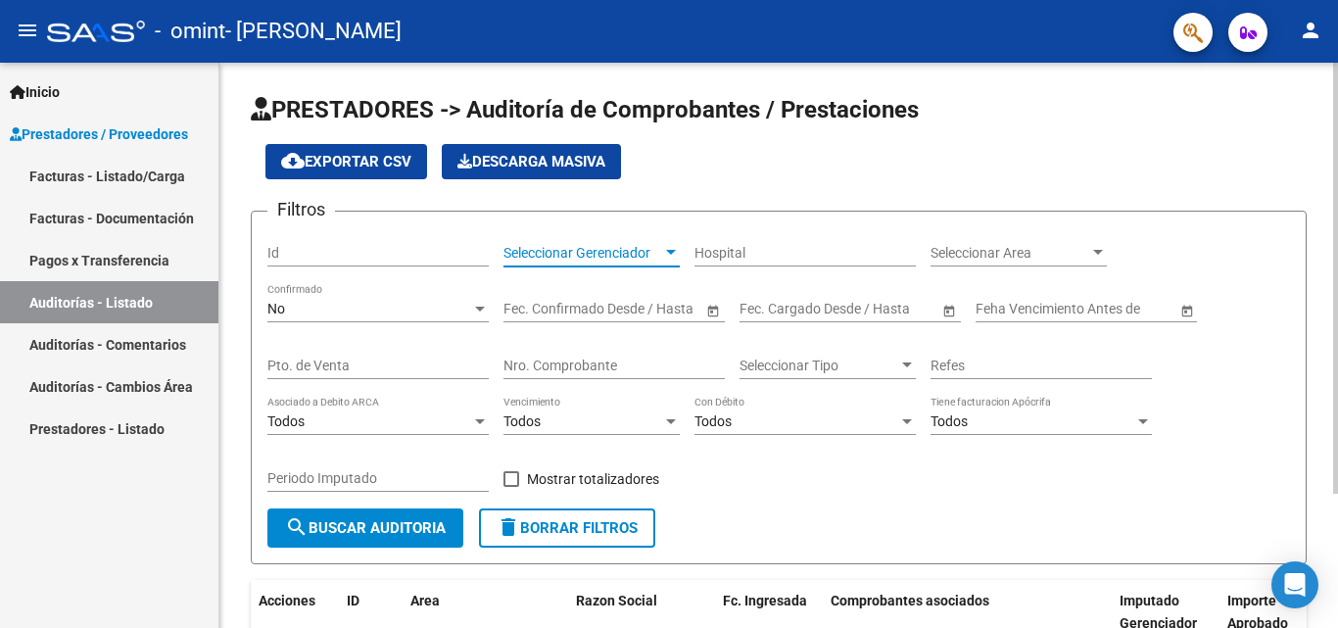
click at [600, 254] on span "Seleccionar Gerenciador" at bounding box center [583, 253] width 159 height 17
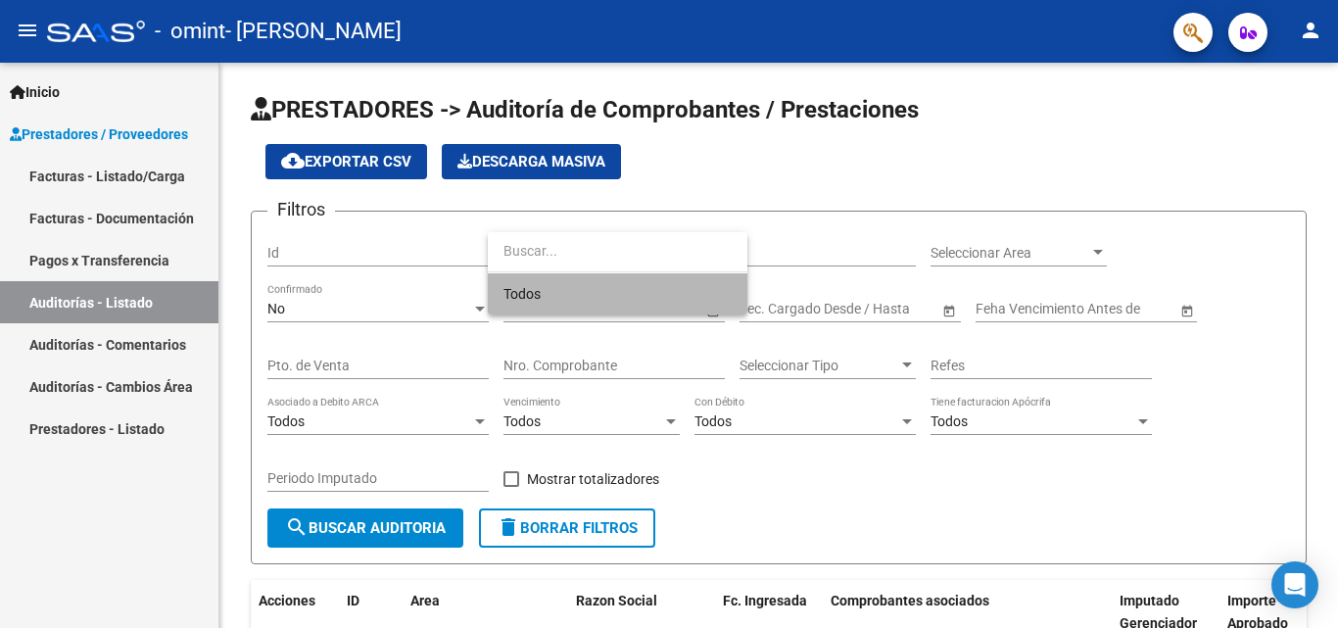
click at [568, 306] on span "Todos" at bounding box center [618, 293] width 228 height 41
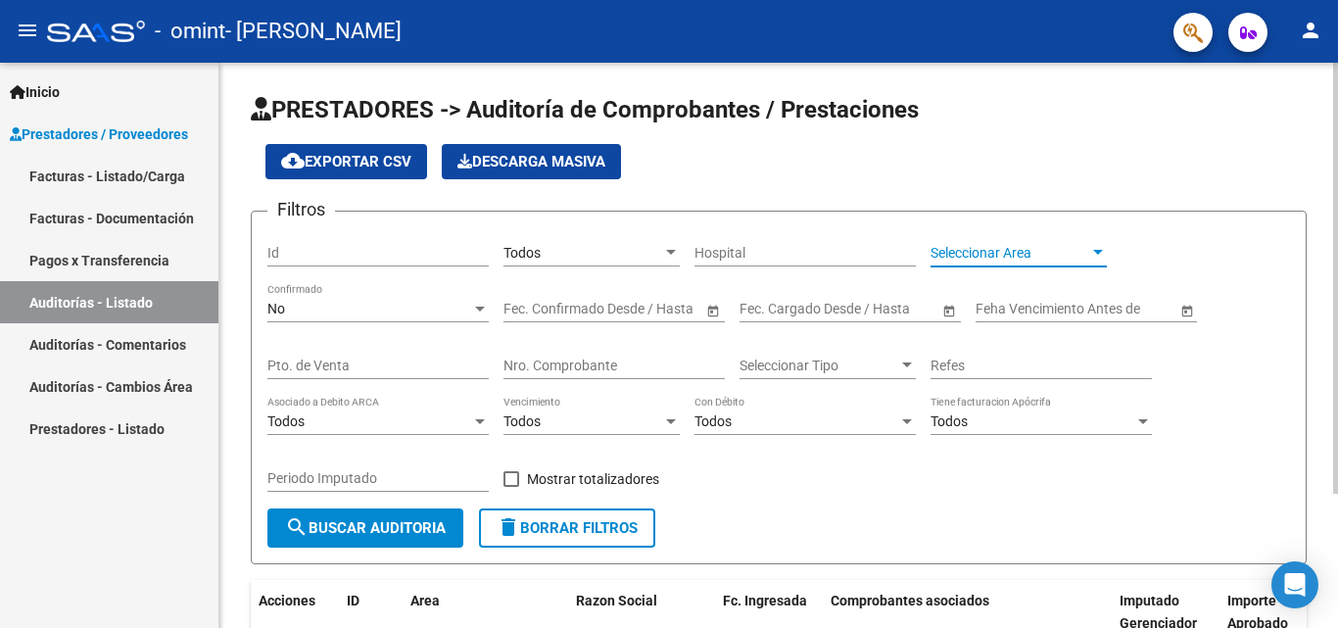
click at [993, 252] on span "Seleccionar Area" at bounding box center [1010, 253] width 159 height 17
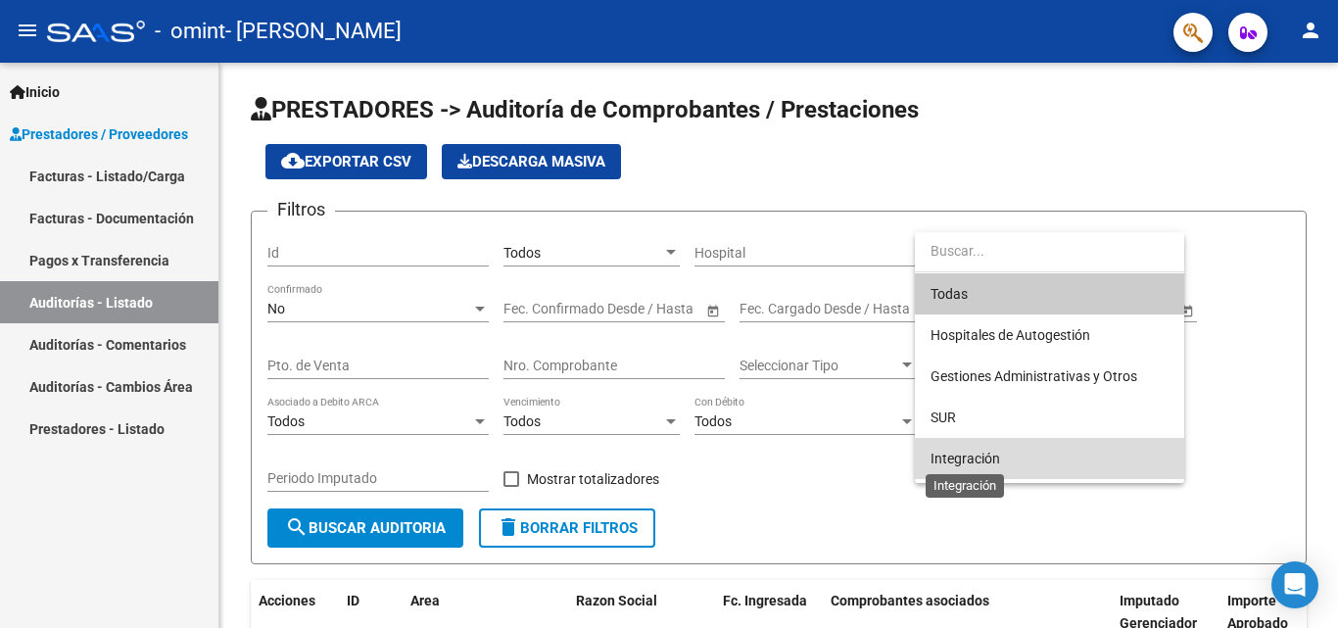
click at [939, 457] on span "Integración" at bounding box center [966, 459] width 70 height 16
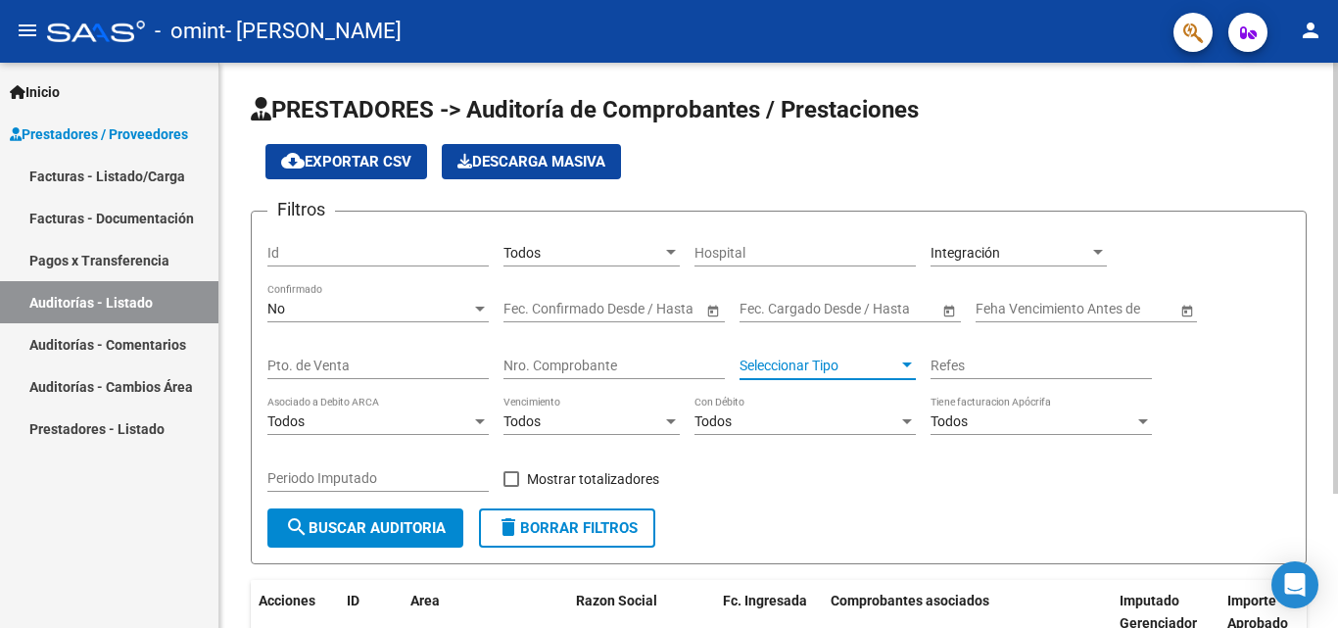
click at [907, 368] on div at bounding box center [907, 366] width 18 height 16
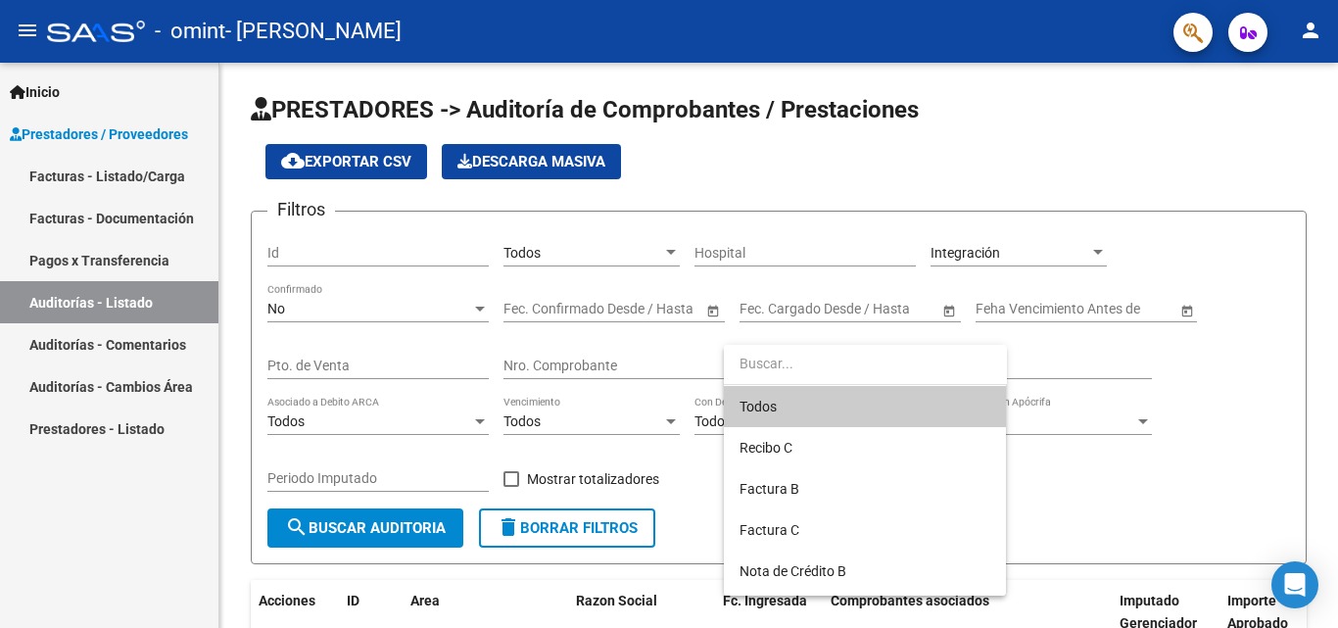
click at [852, 407] on span "Todos" at bounding box center [865, 406] width 251 height 41
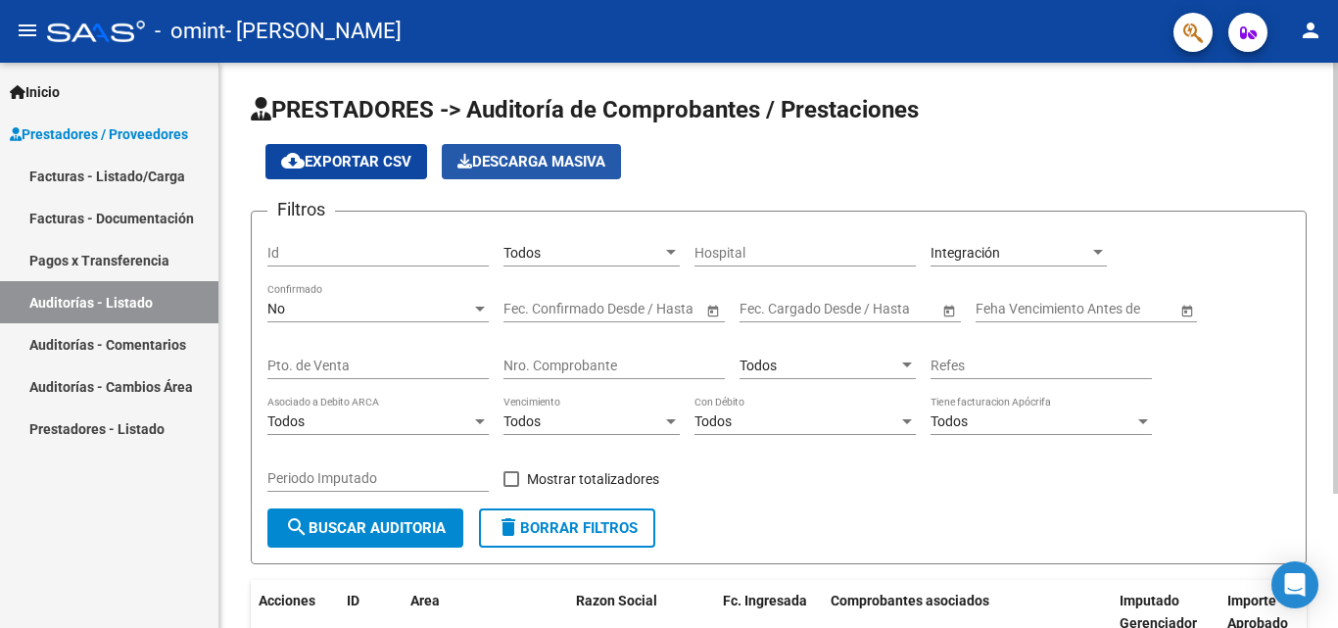
click at [600, 160] on span "Descarga Masiva" at bounding box center [532, 162] width 148 height 18
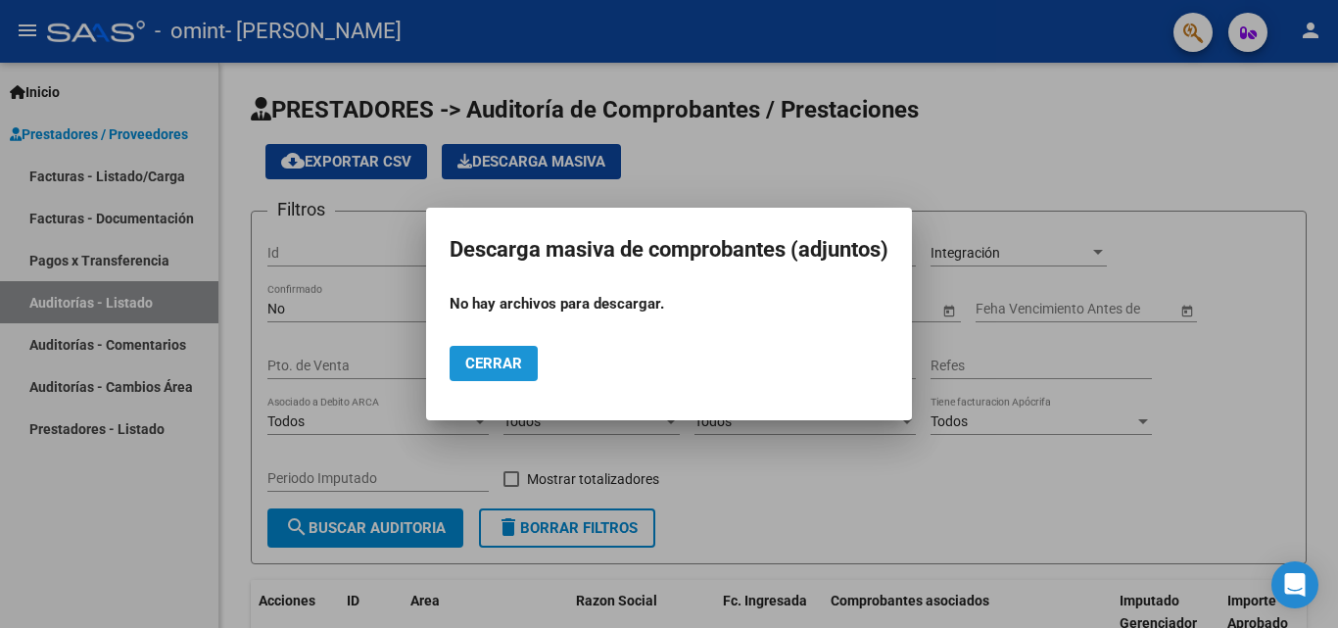
click at [480, 360] on span "Cerrar" at bounding box center [493, 364] width 57 height 18
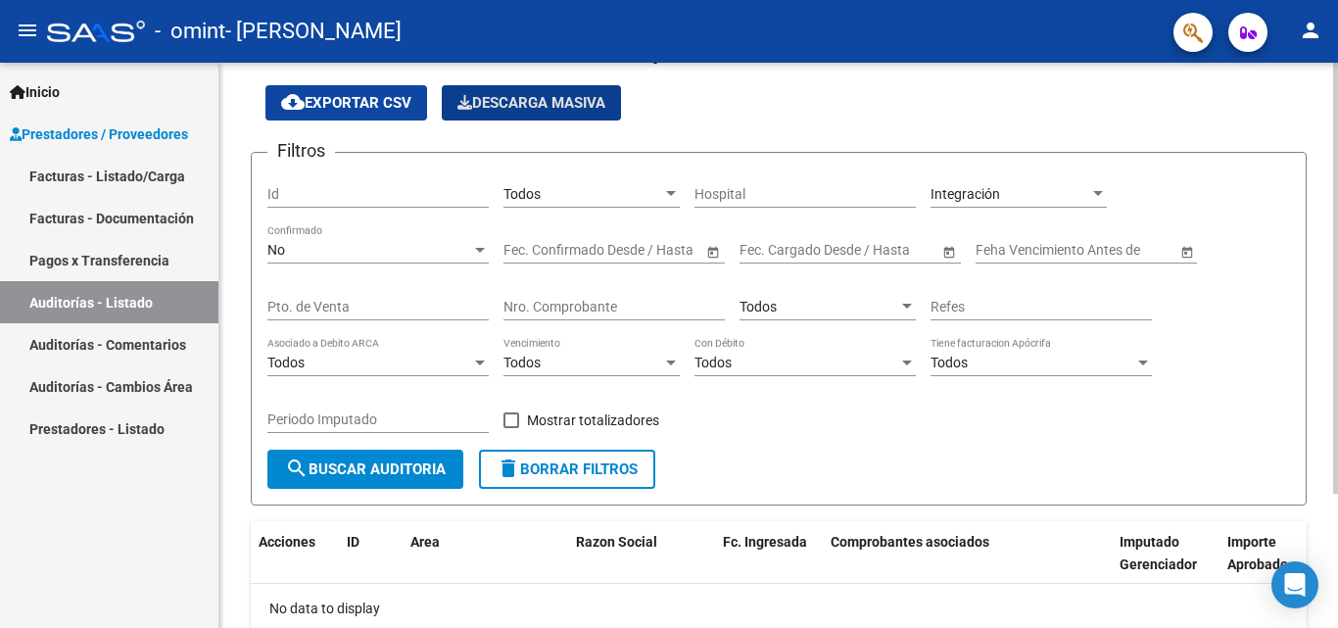
scroll to position [20, 0]
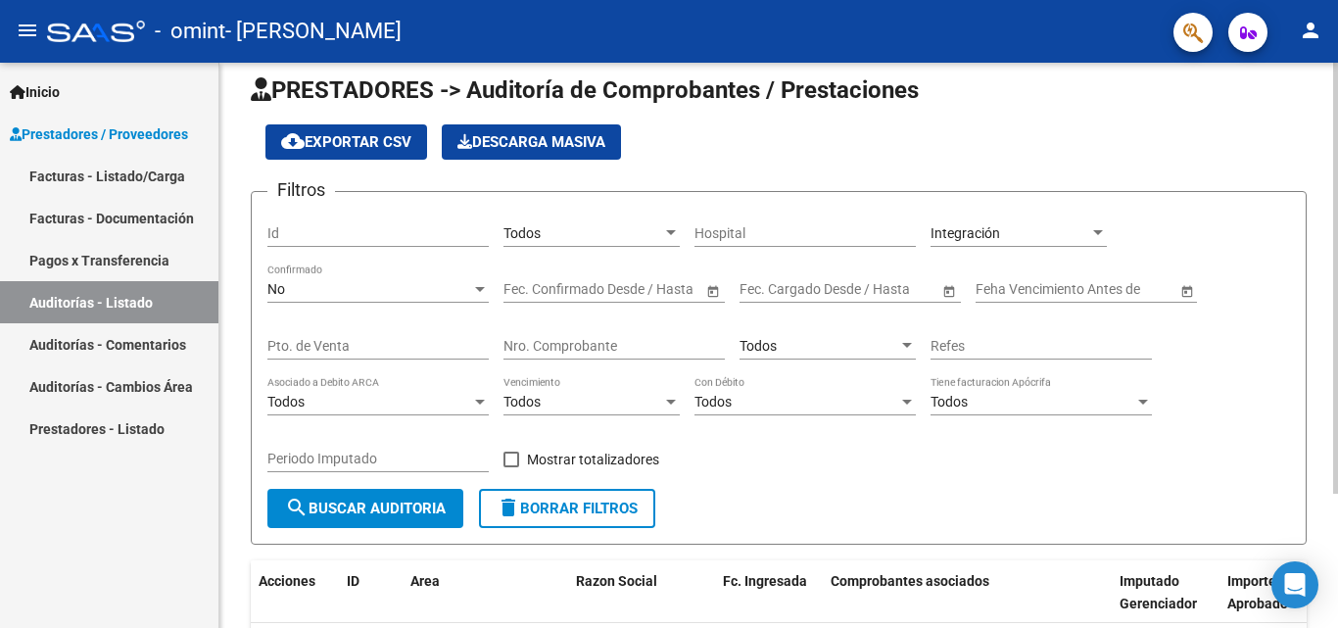
click at [590, 294] on div "Fecha inicio – Fecha fin" at bounding box center [603, 289] width 199 height 17
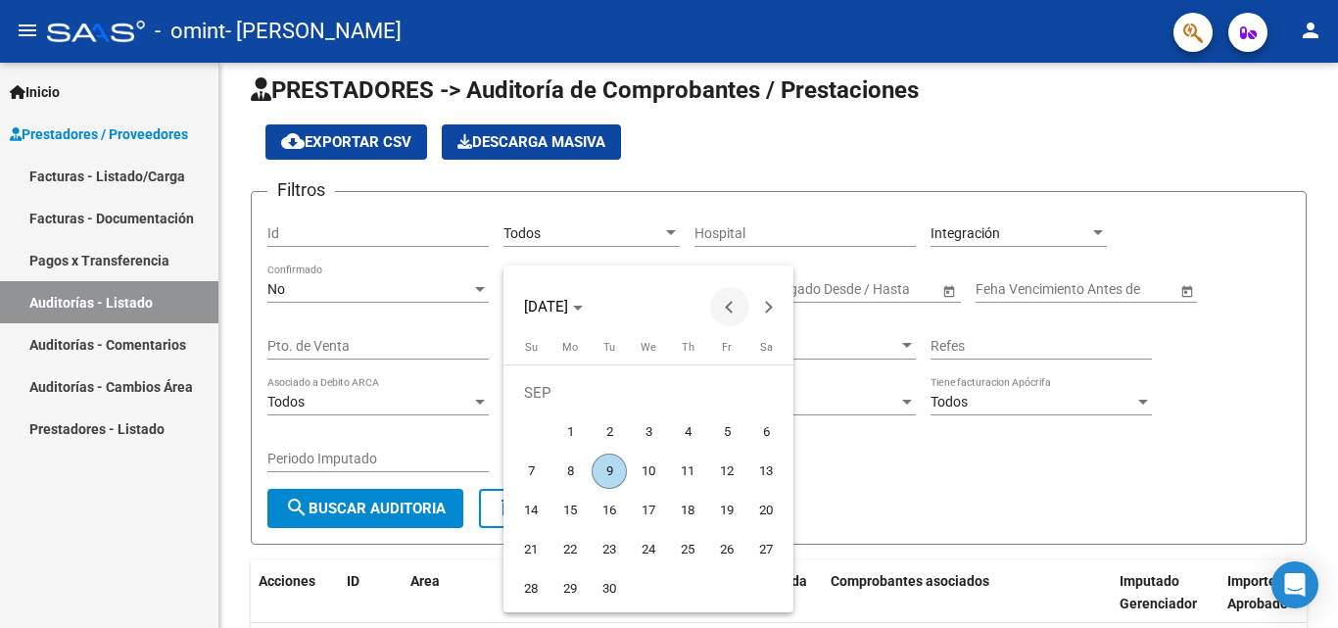
click at [728, 306] on button "Previous month" at bounding box center [729, 306] width 39 height 39
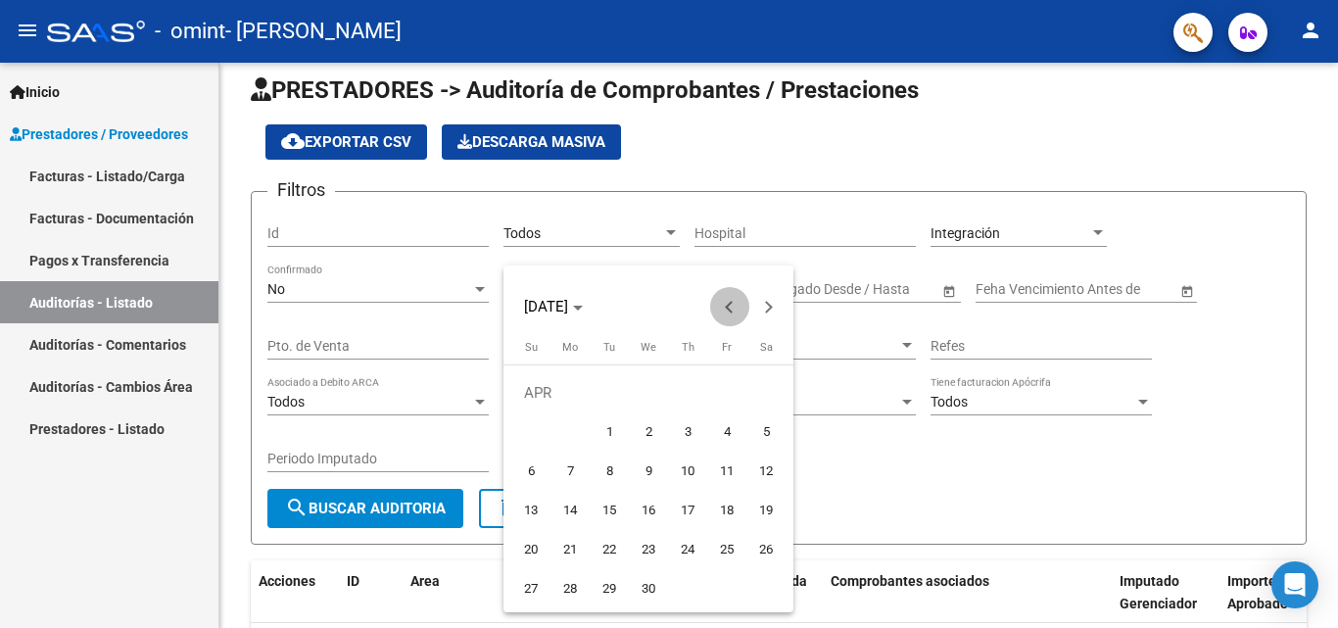
click at [728, 306] on button "Previous month" at bounding box center [729, 306] width 39 height 39
click at [760, 393] on span "1" at bounding box center [766, 392] width 35 height 35
type input "[DATE]"
click at [768, 304] on button "Next month" at bounding box center [769, 306] width 39 height 39
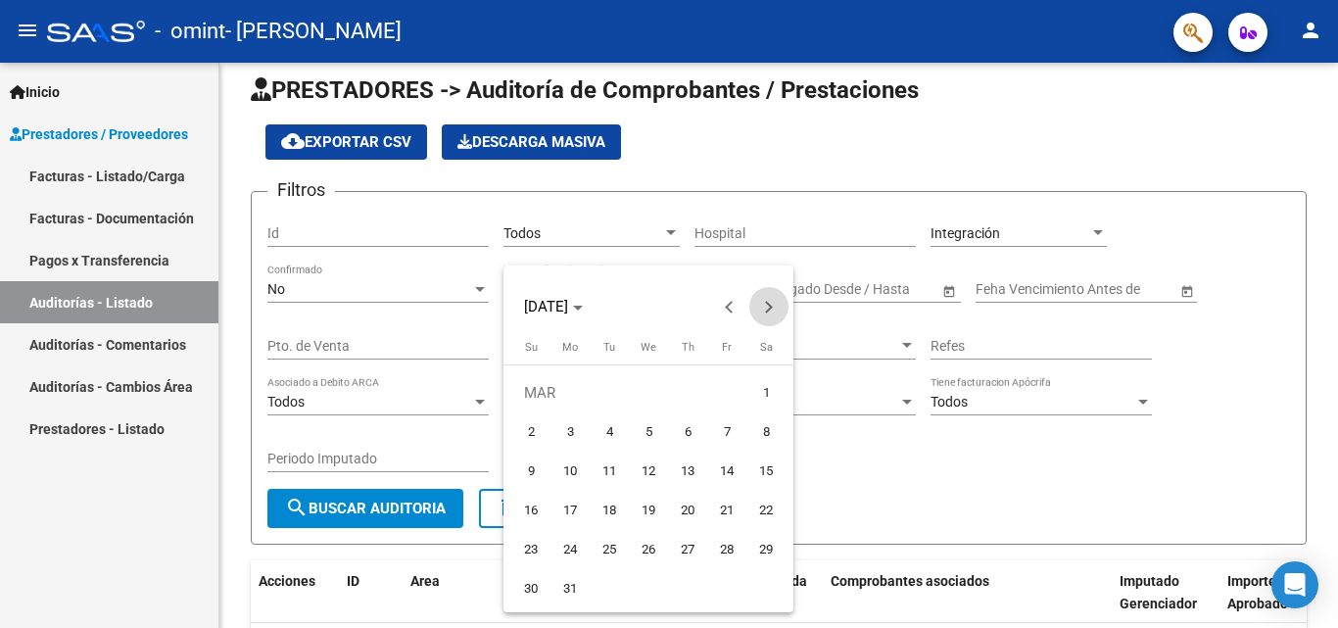
click at [768, 304] on button "Next month" at bounding box center [769, 306] width 39 height 39
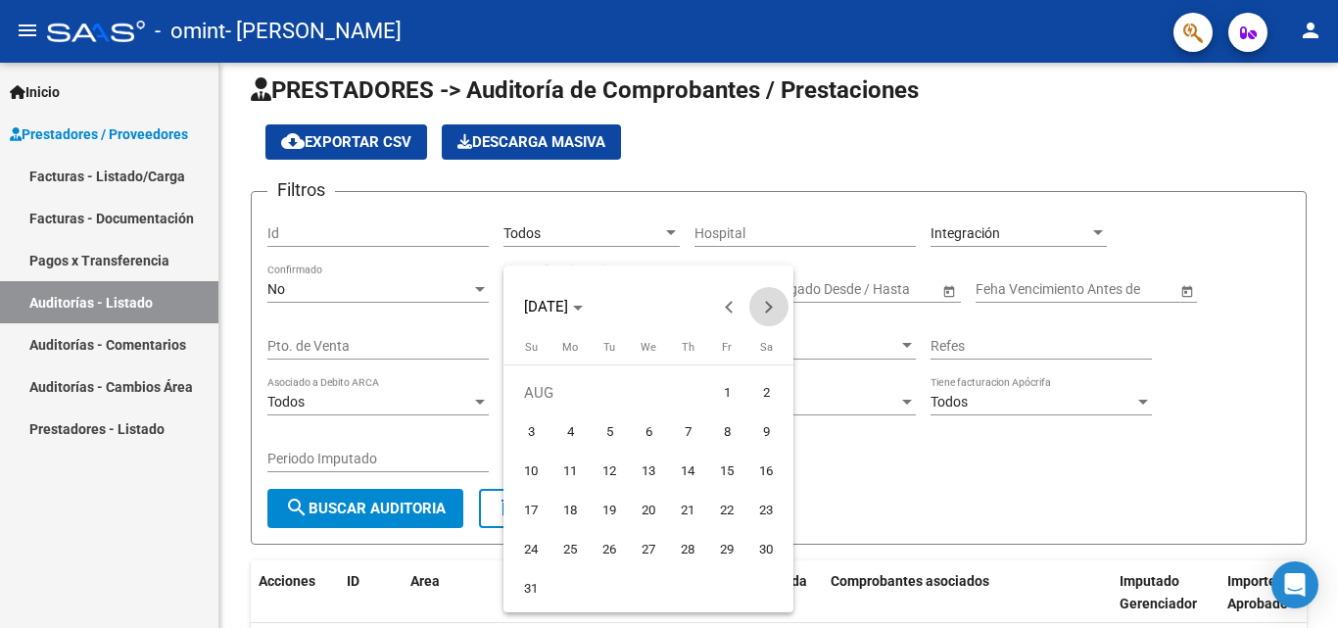
click at [768, 304] on button "Next month" at bounding box center [769, 306] width 39 height 39
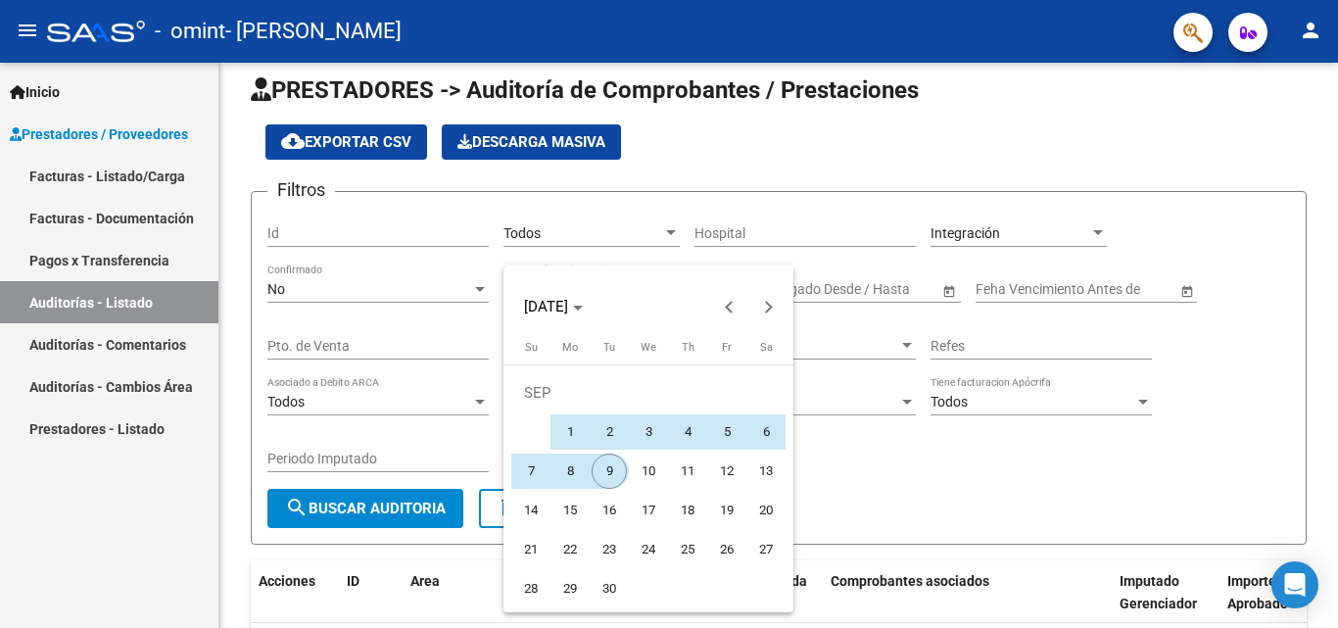
click at [609, 463] on span "9" at bounding box center [609, 471] width 35 height 35
type input "[DATE]"
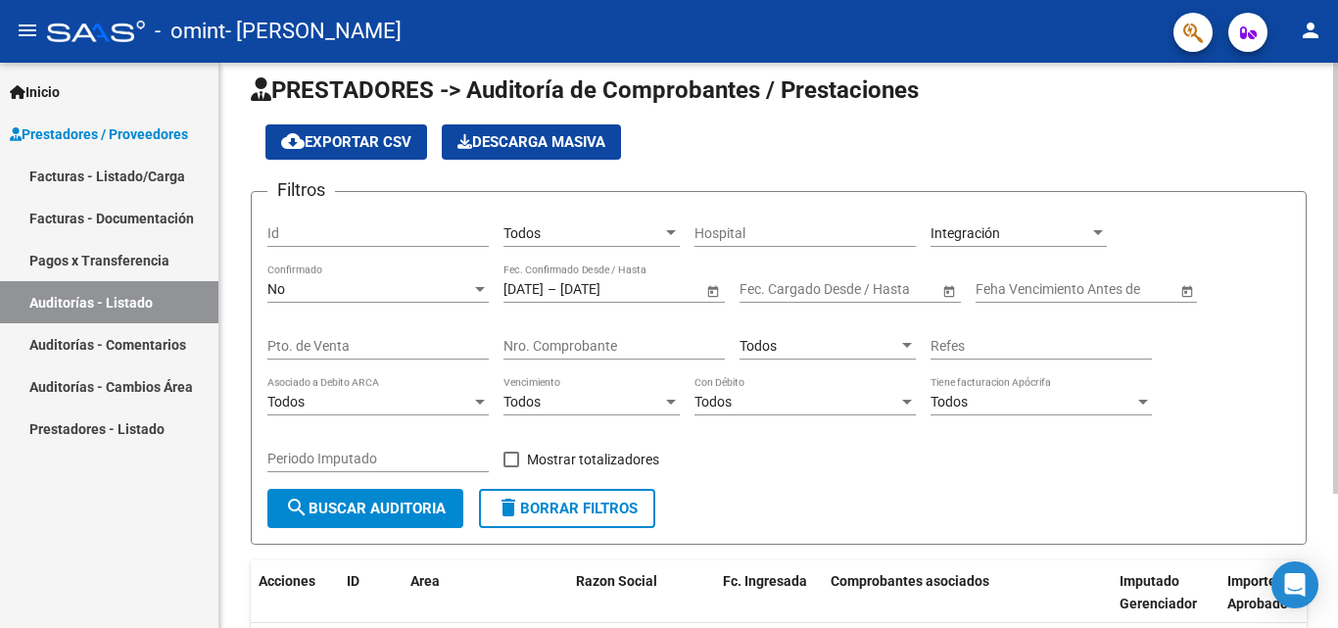
click at [814, 291] on div "Fecha inicio – Fecha fin" at bounding box center [839, 289] width 199 height 17
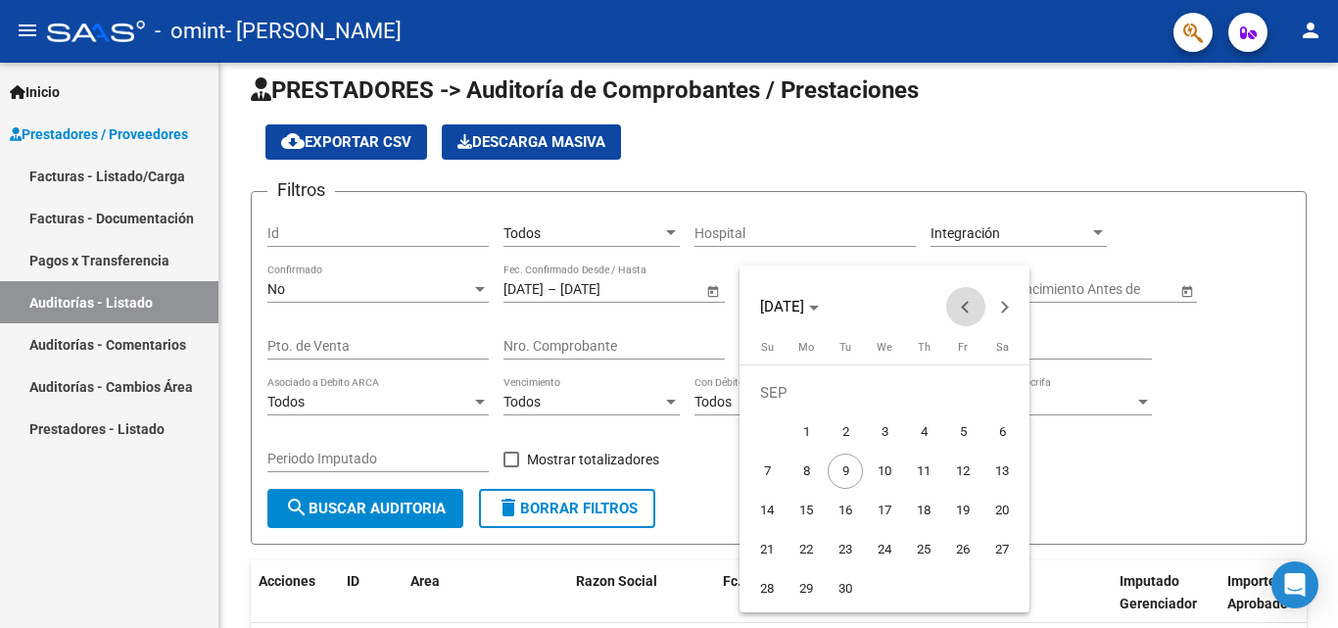
click at [976, 308] on span "Previous month" at bounding box center [965, 306] width 39 height 39
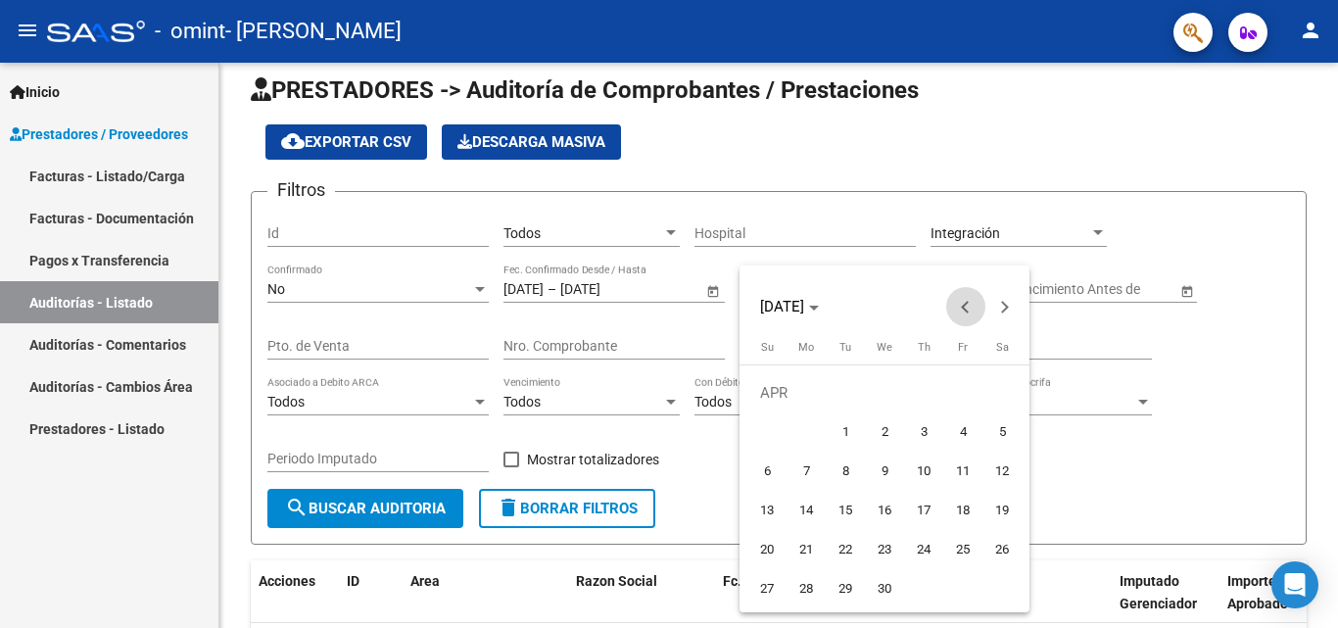
click at [976, 308] on span "Previous month" at bounding box center [965, 306] width 39 height 39
click at [1001, 388] on span "1" at bounding box center [1002, 392] width 35 height 35
type input "[DATE]"
click at [1003, 314] on span "Next month" at bounding box center [1005, 306] width 39 height 39
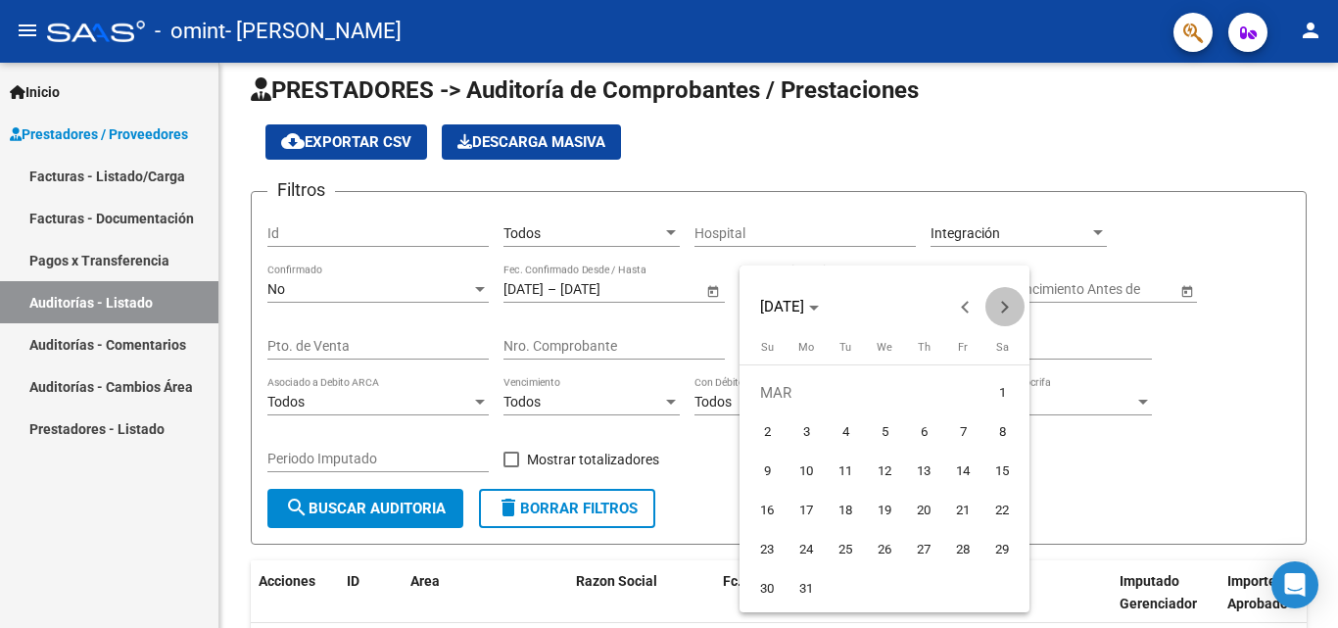
click at [1003, 314] on span "Next month" at bounding box center [1005, 306] width 39 height 39
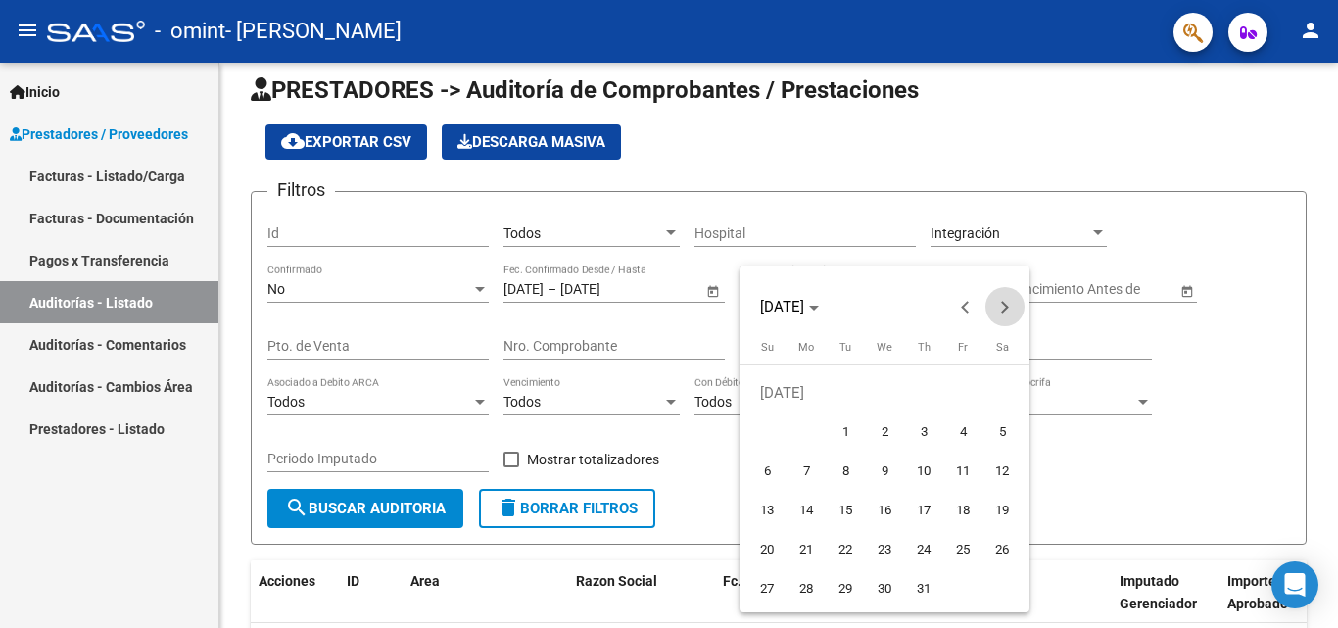
click at [1003, 314] on span "Next month" at bounding box center [1005, 306] width 39 height 39
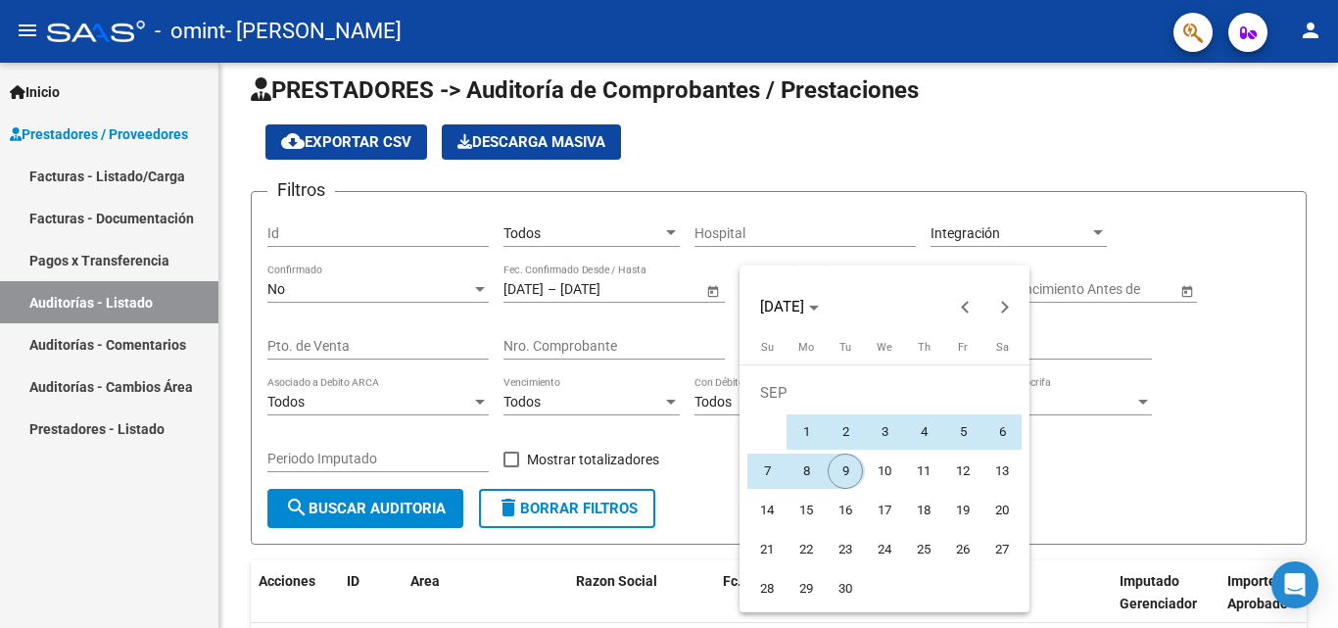
click at [840, 480] on span "9" at bounding box center [845, 471] width 35 height 35
type input "[DATE]"
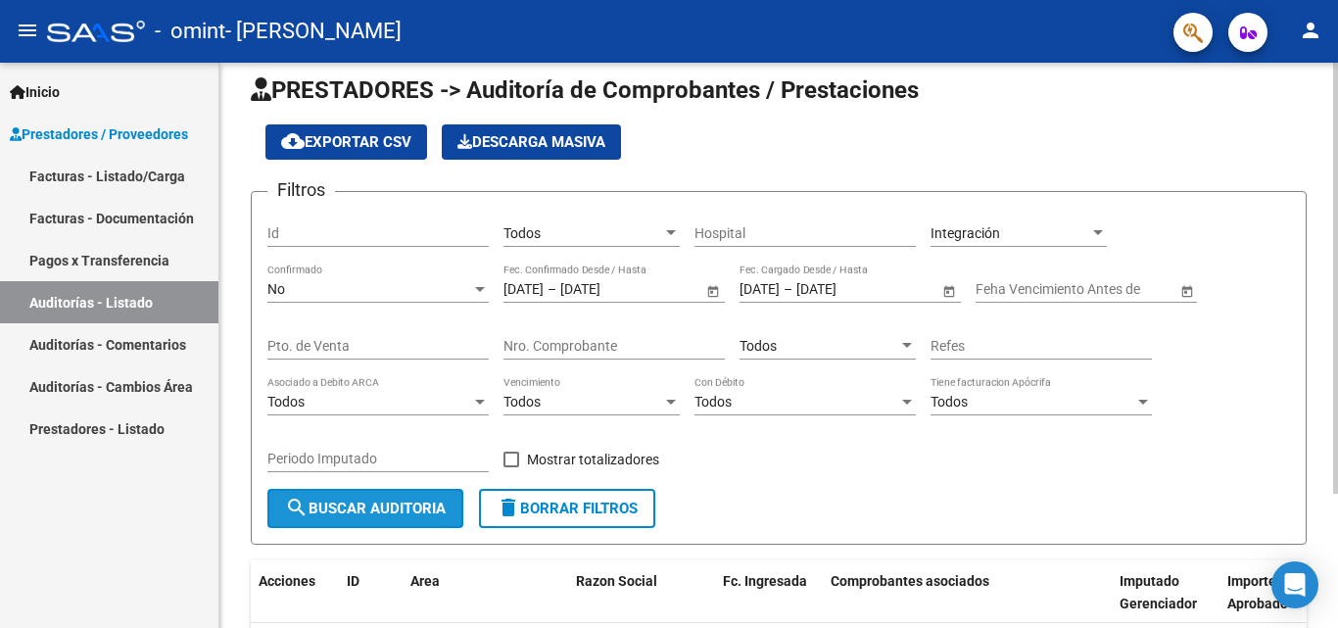
click at [393, 506] on span "search Buscar Auditoria" at bounding box center [365, 509] width 161 height 18
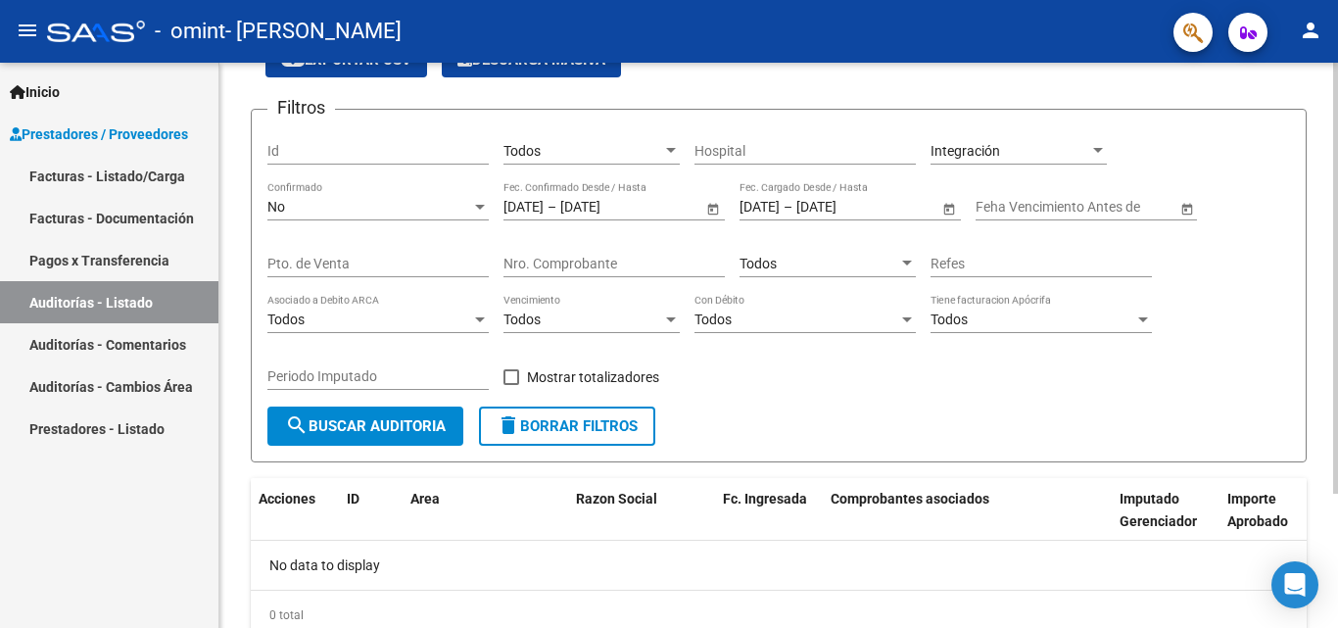
scroll to position [105, 0]
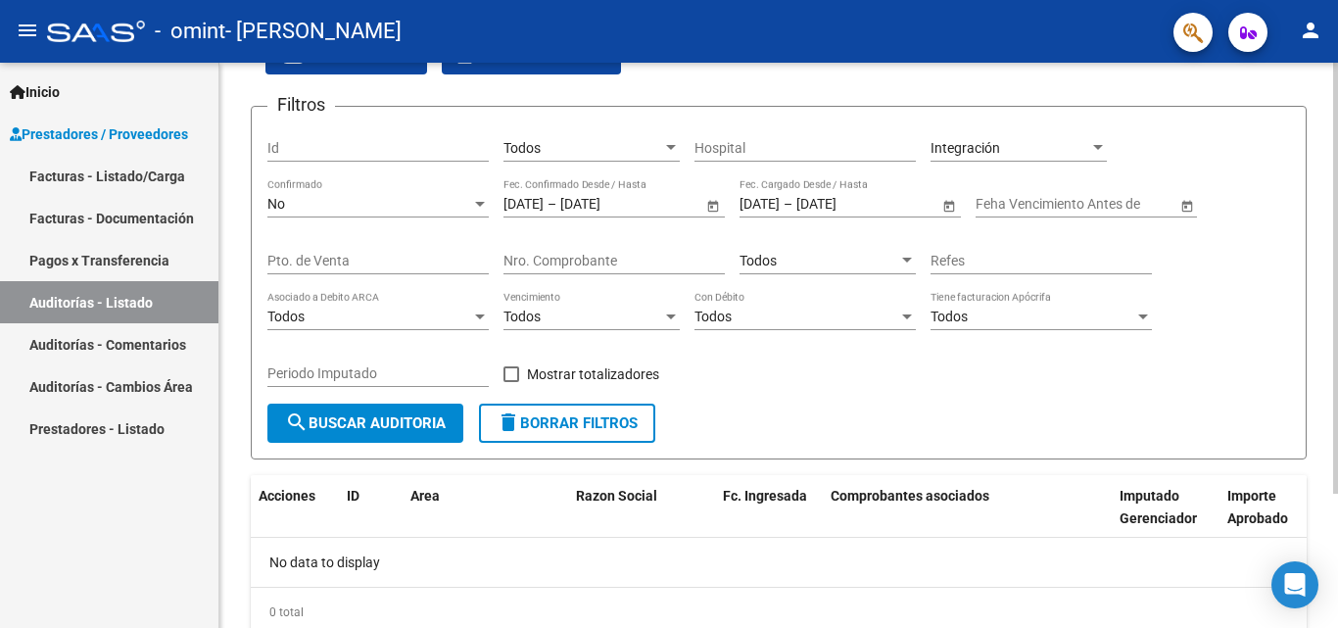
click at [1337, 430] on div at bounding box center [1336, 358] width 5 height 431
click at [561, 69] on button "Descarga Masiva" at bounding box center [531, 56] width 179 height 35
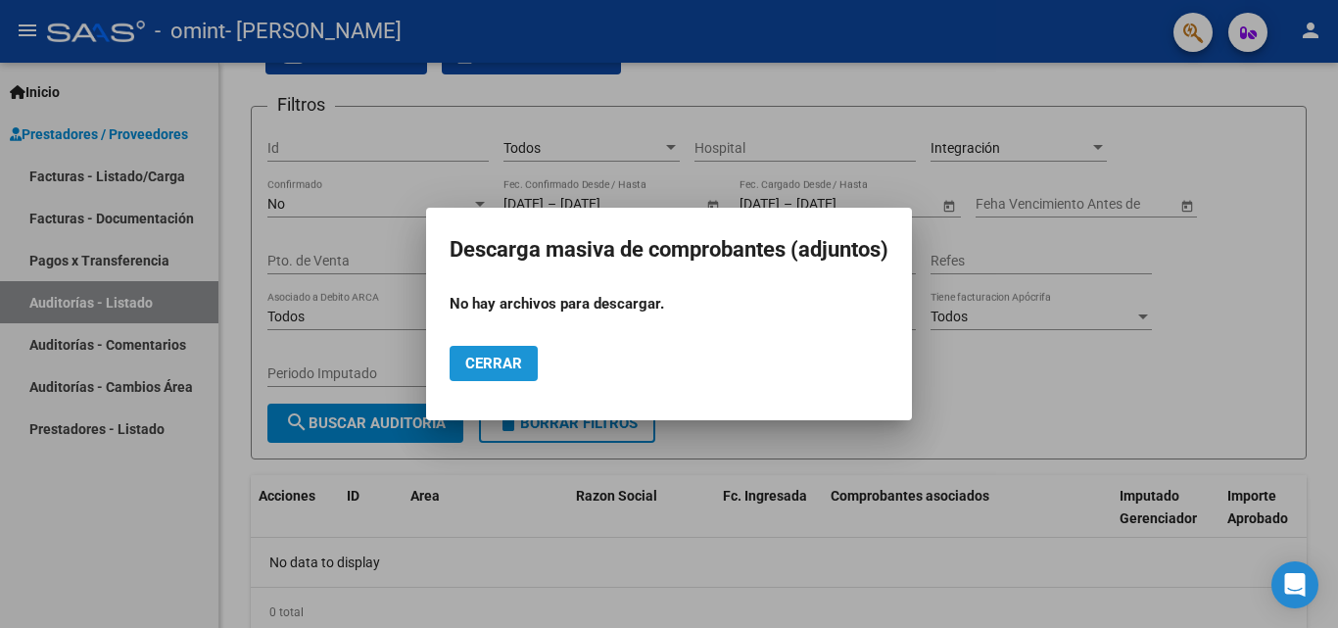
click at [488, 359] on span "Cerrar" at bounding box center [493, 364] width 57 height 18
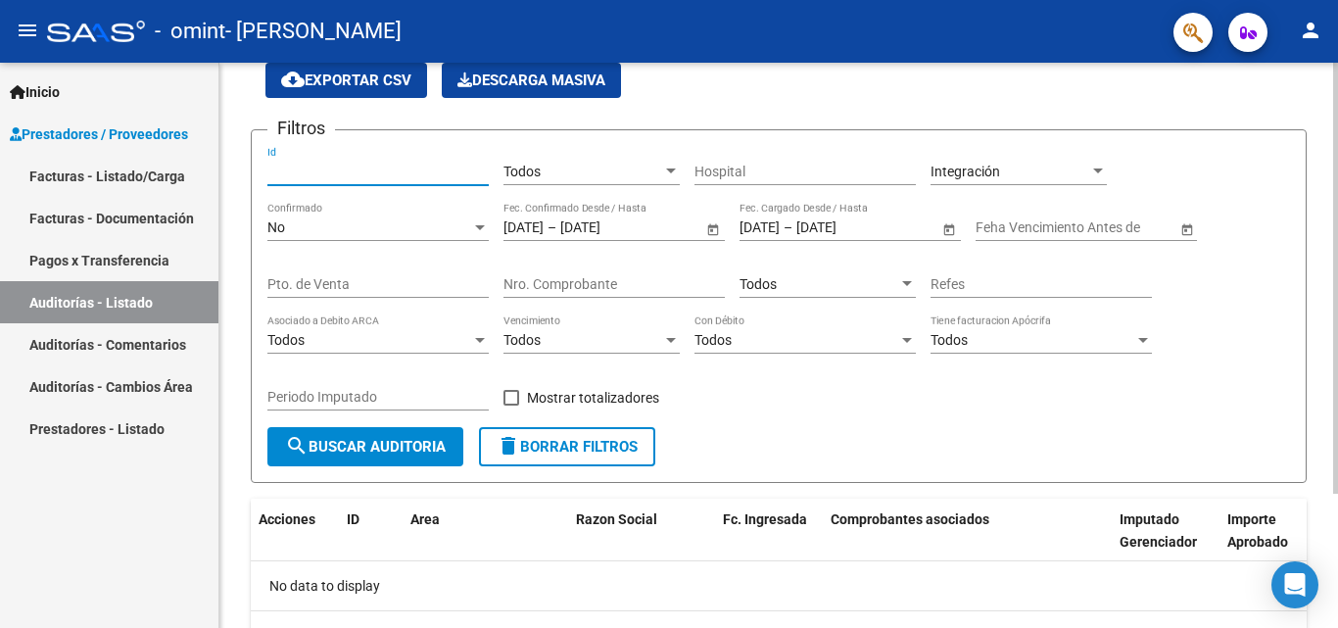
click at [398, 179] on input "Id" at bounding box center [377, 172] width 221 height 17
type input "20648252"
click at [566, 75] on span "Descarga Masiva" at bounding box center [532, 81] width 148 height 18
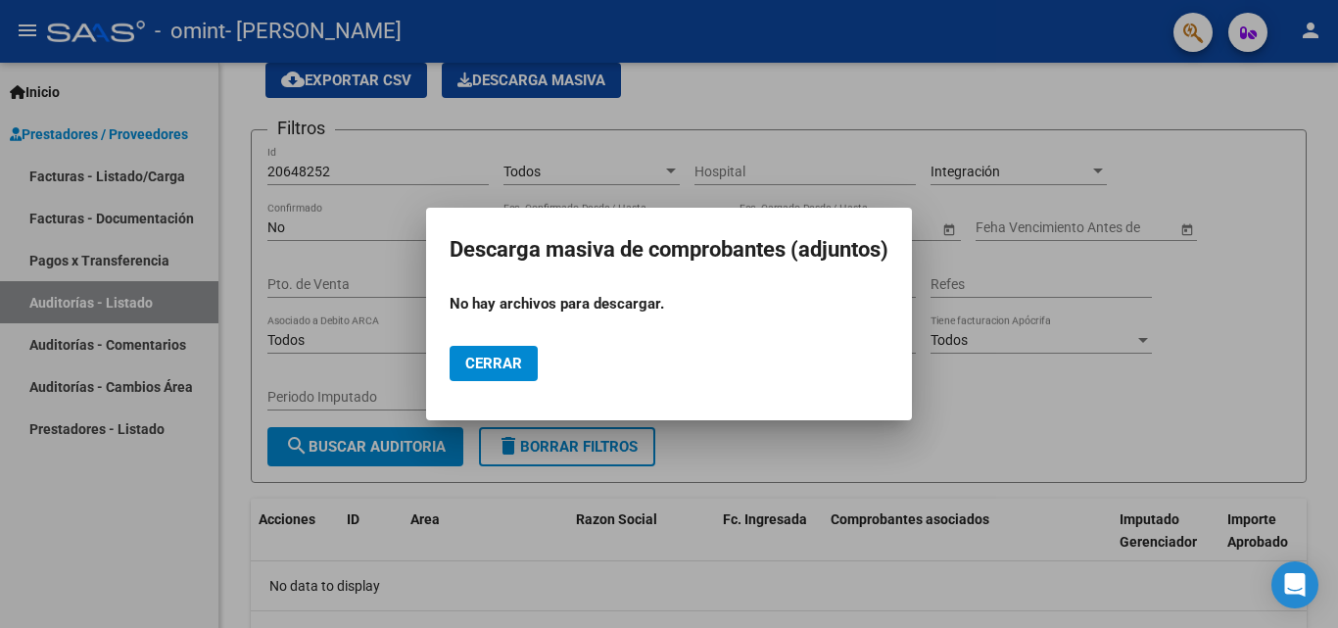
click at [967, 404] on div at bounding box center [669, 314] width 1338 height 628
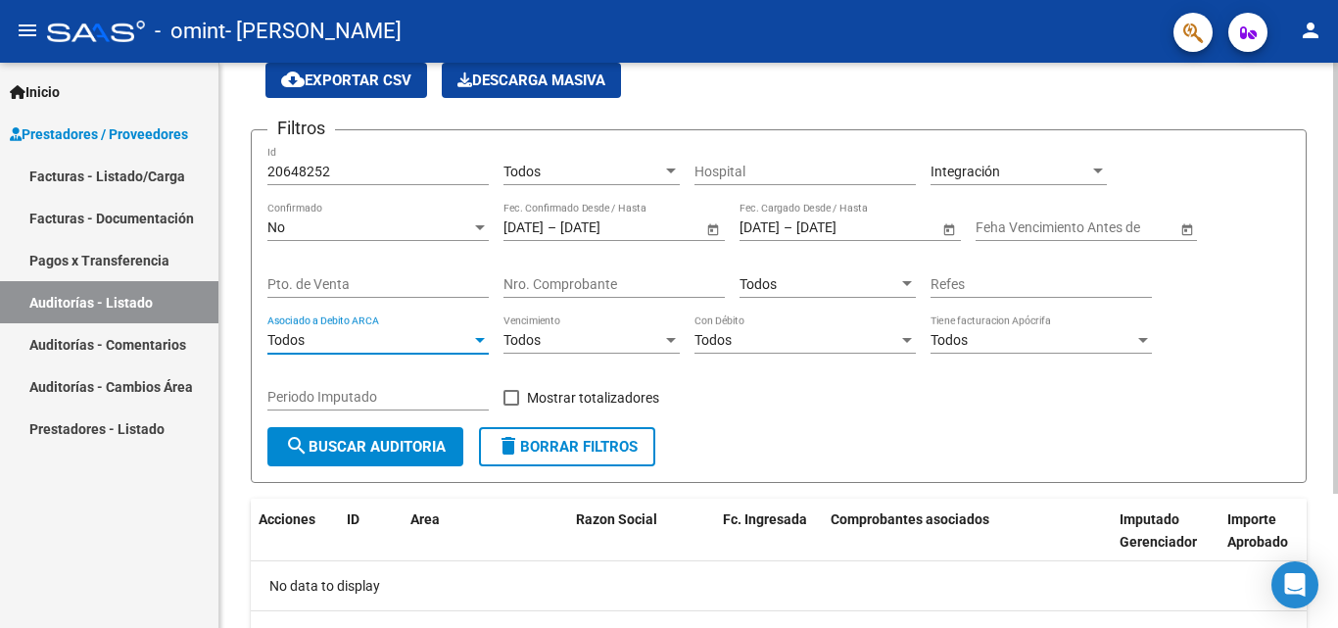
click at [479, 340] on div at bounding box center [480, 340] width 10 height 5
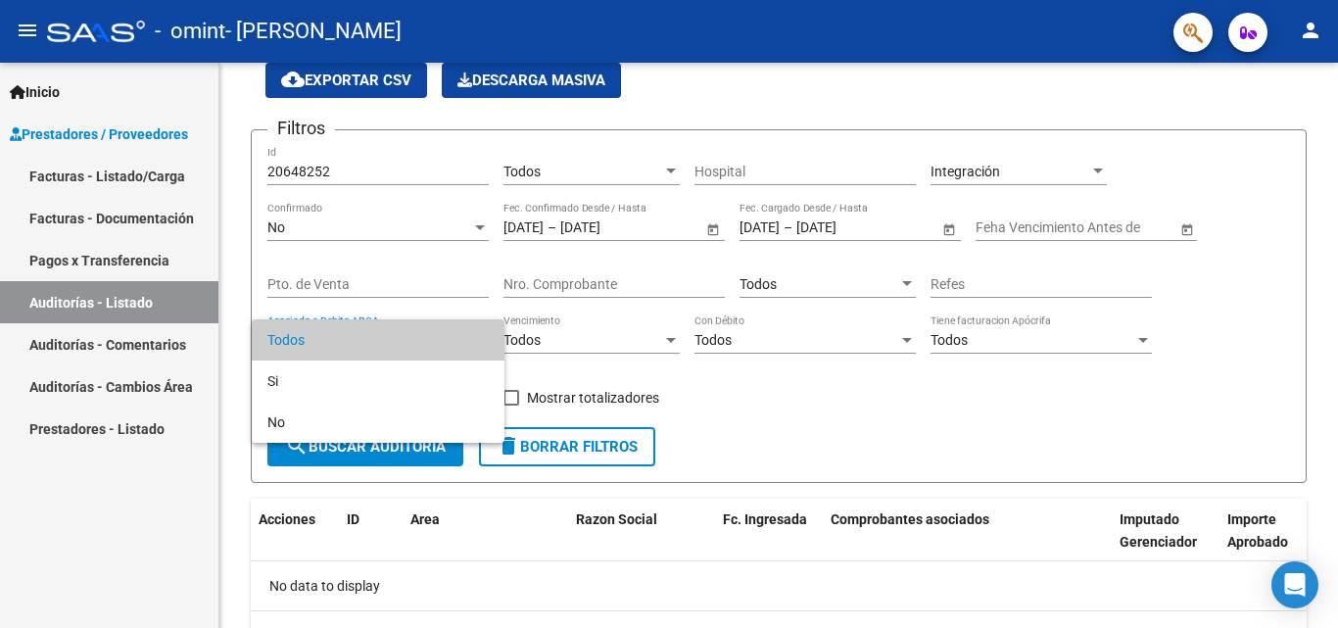
click at [704, 397] on div at bounding box center [669, 314] width 1338 height 628
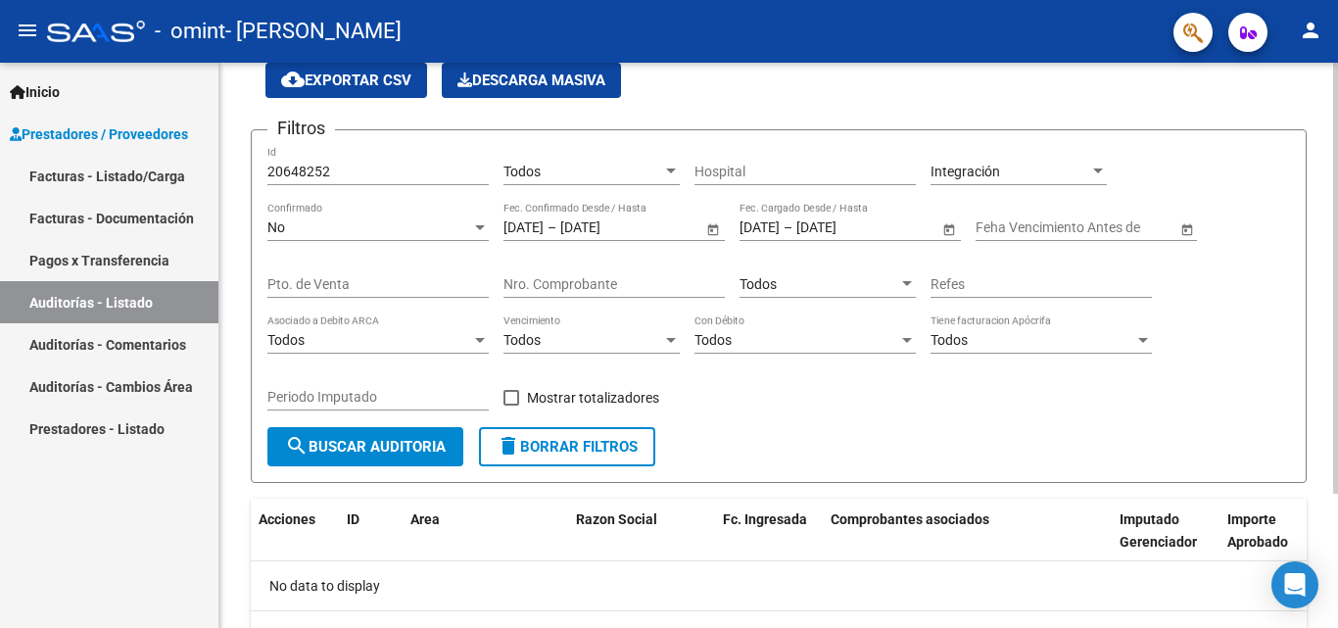
scroll to position [86, 0]
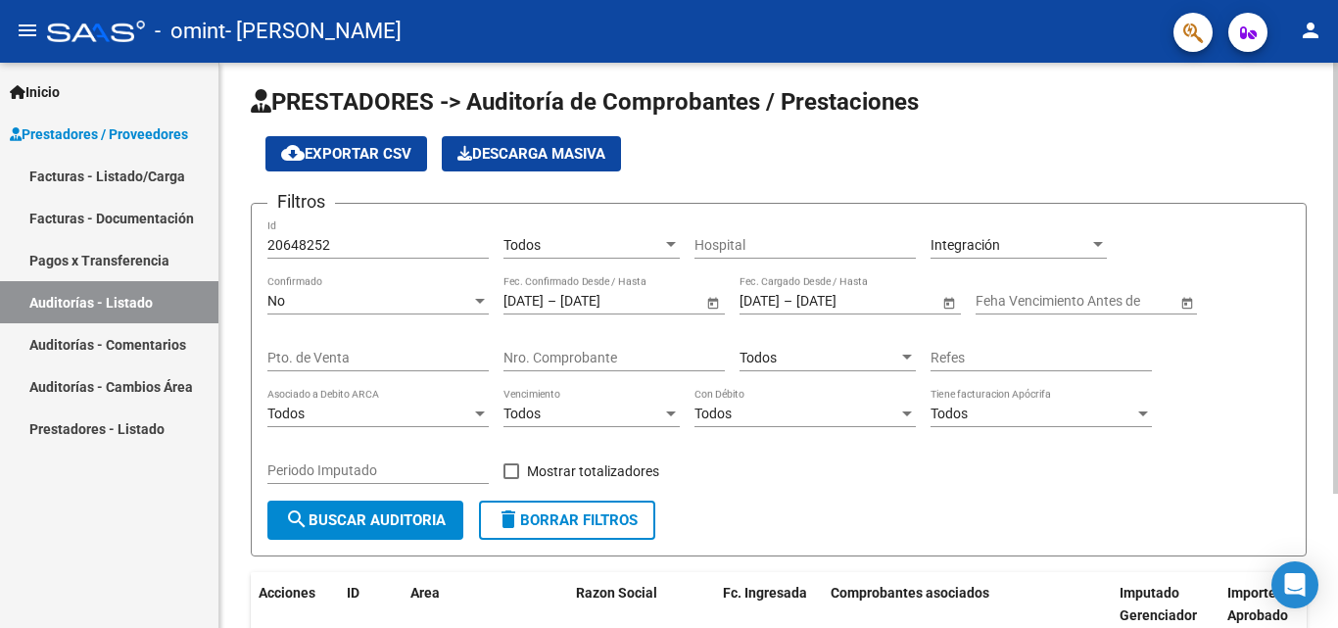
click at [1336, 300] on div at bounding box center [1336, 284] width 5 height 431
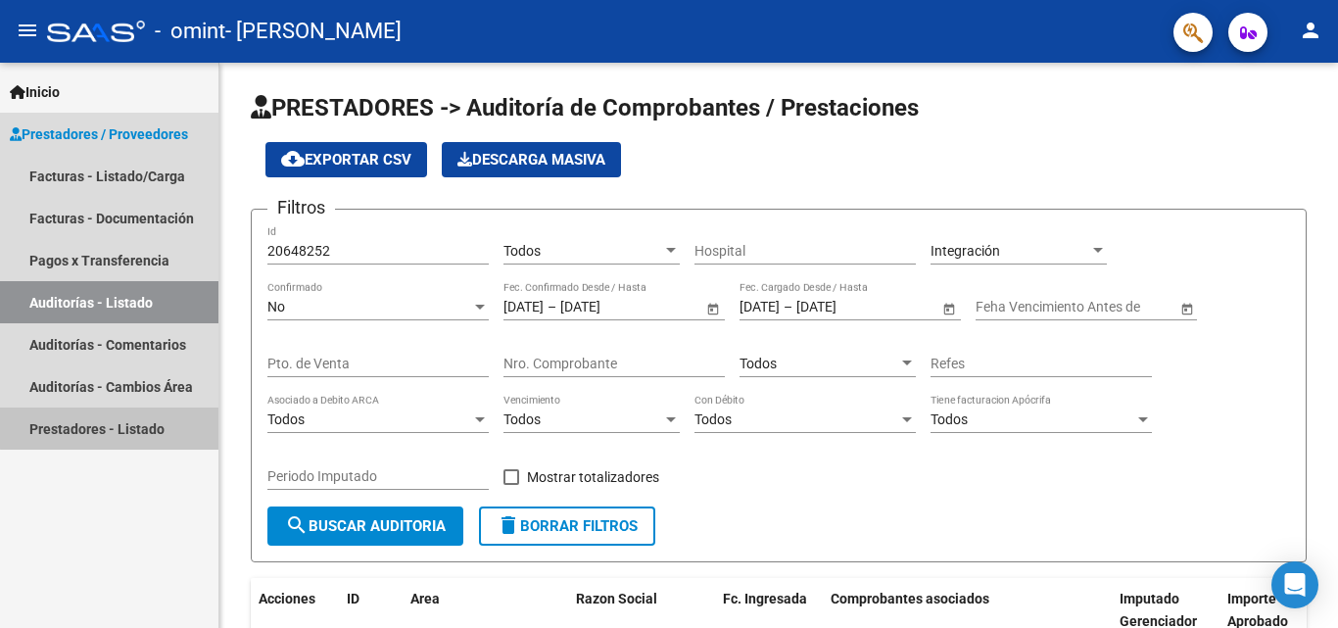
click at [126, 427] on link "Prestadores - Listado" at bounding box center [109, 429] width 218 height 42
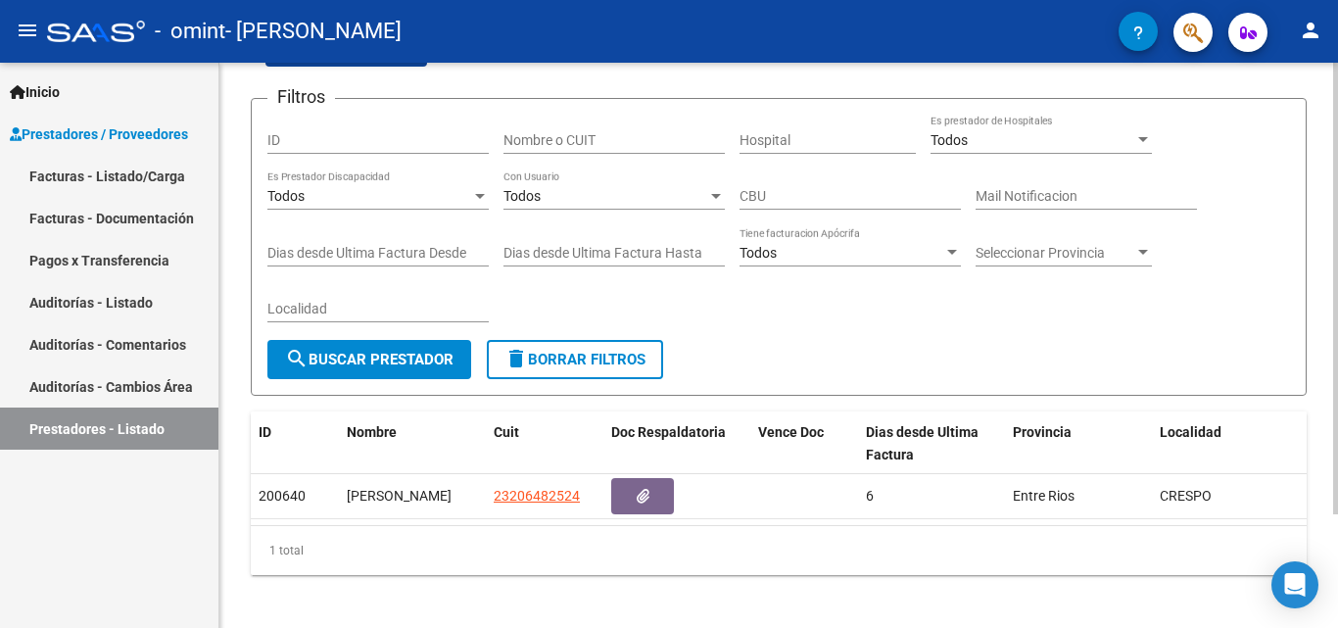
scroll to position [142, 0]
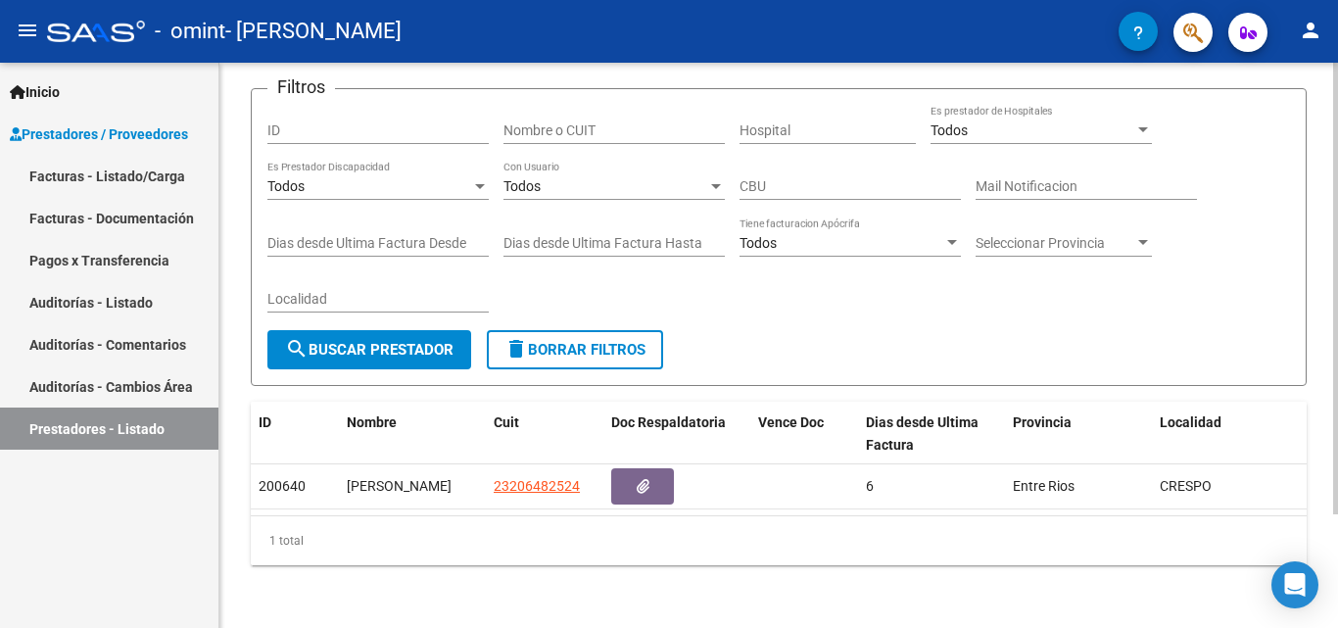
click at [1337, 316] on div at bounding box center [1336, 402] width 5 height 452
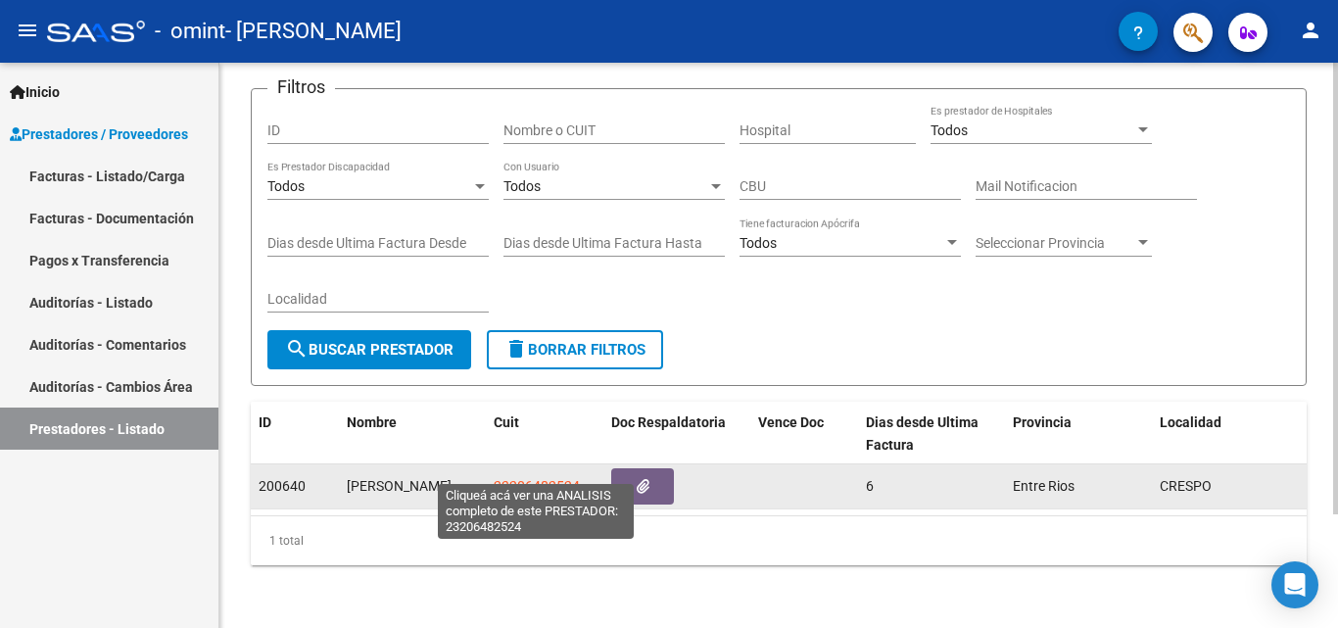
click at [542, 478] on span "23206482524" at bounding box center [537, 486] width 86 height 16
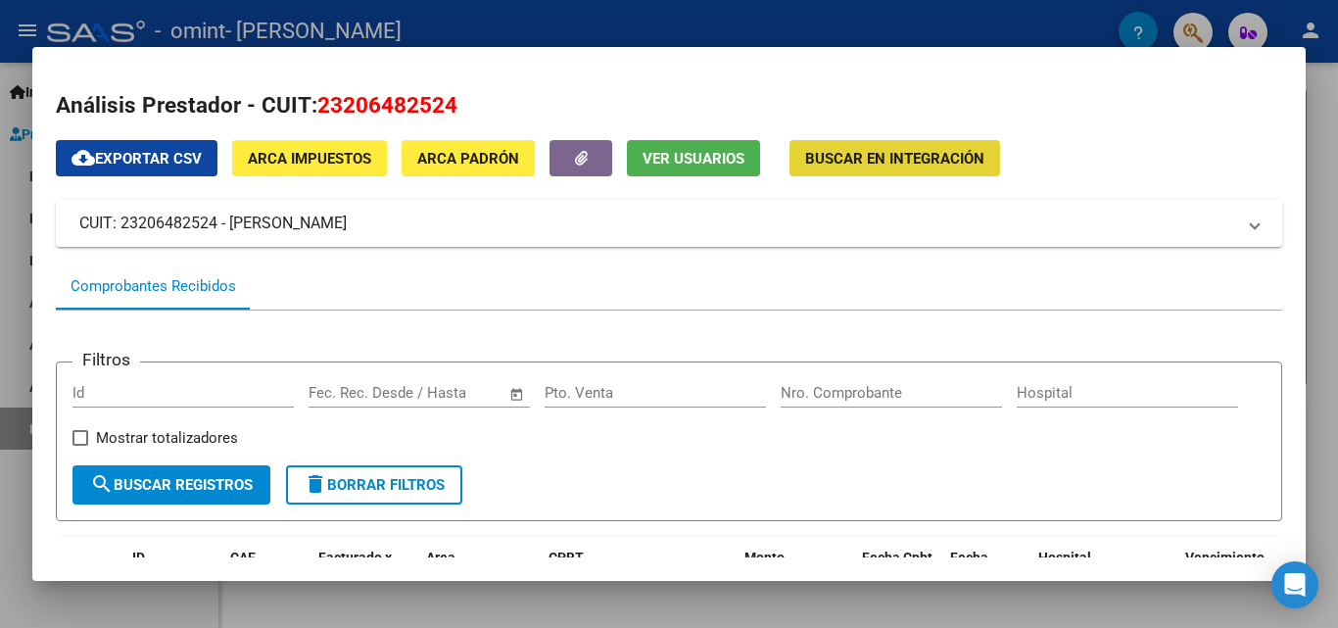
click at [959, 168] on span "Buscar en Integración" at bounding box center [894, 159] width 179 height 18
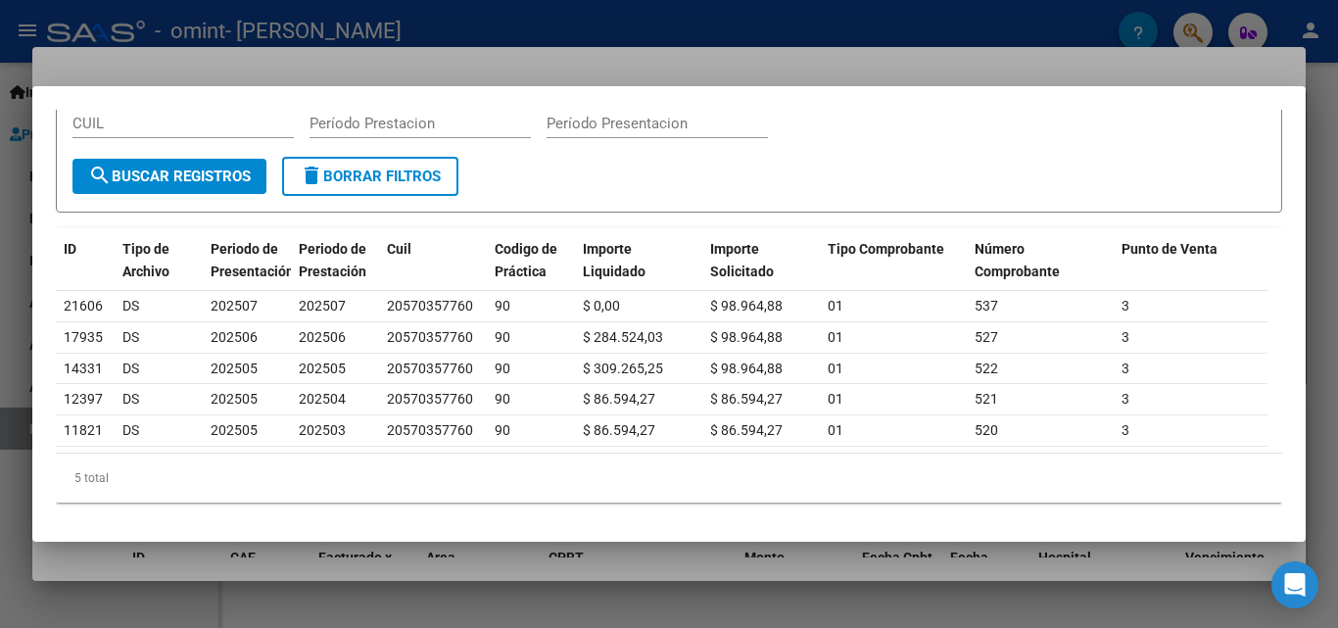
scroll to position [116, 0]
click at [224, 168] on span "search Buscar Registros" at bounding box center [169, 177] width 163 height 18
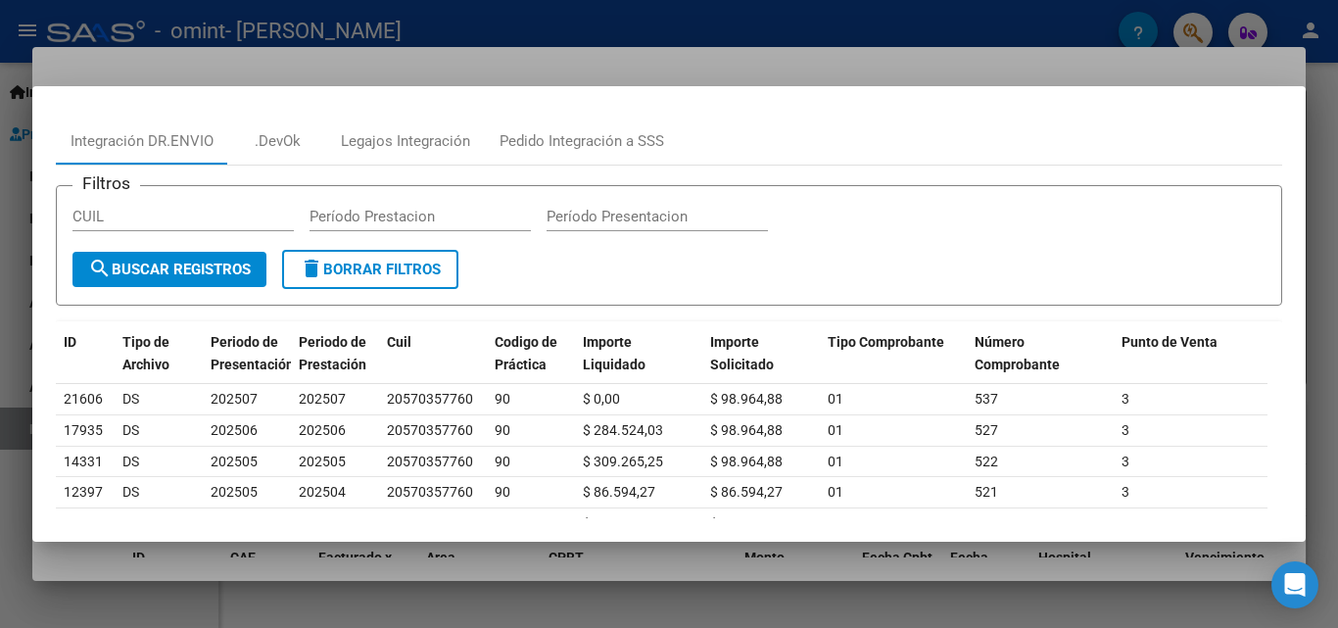
scroll to position [0, 0]
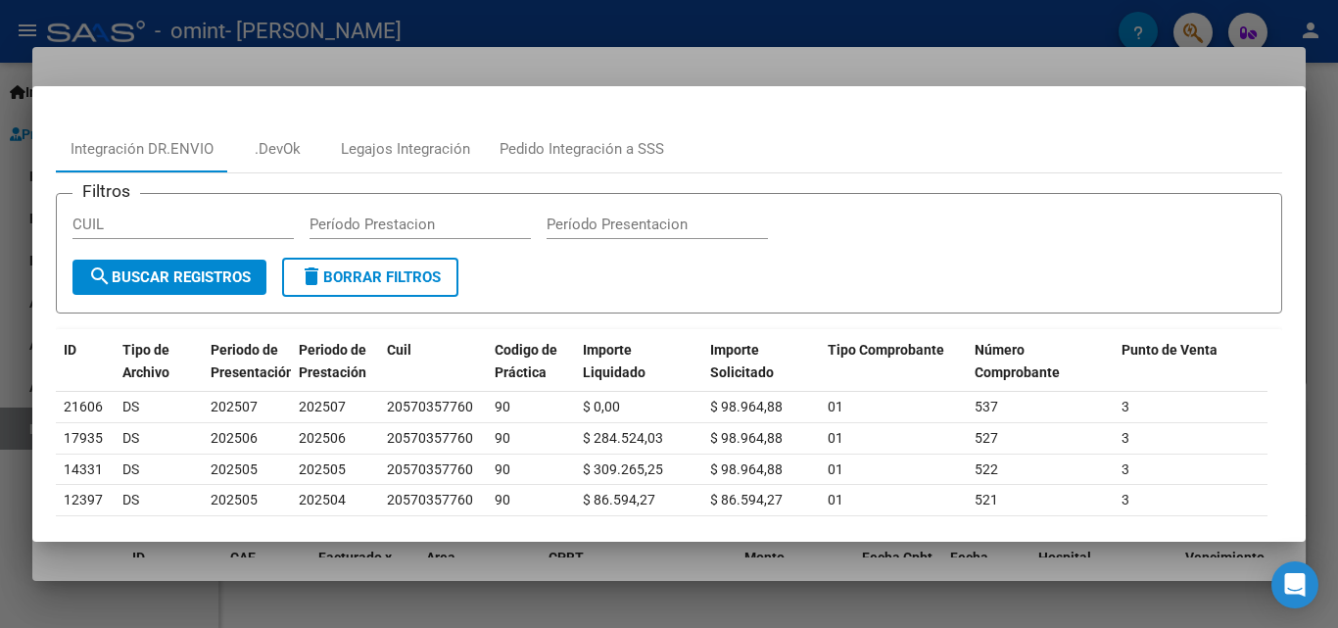
click at [992, 605] on div at bounding box center [669, 314] width 1338 height 628
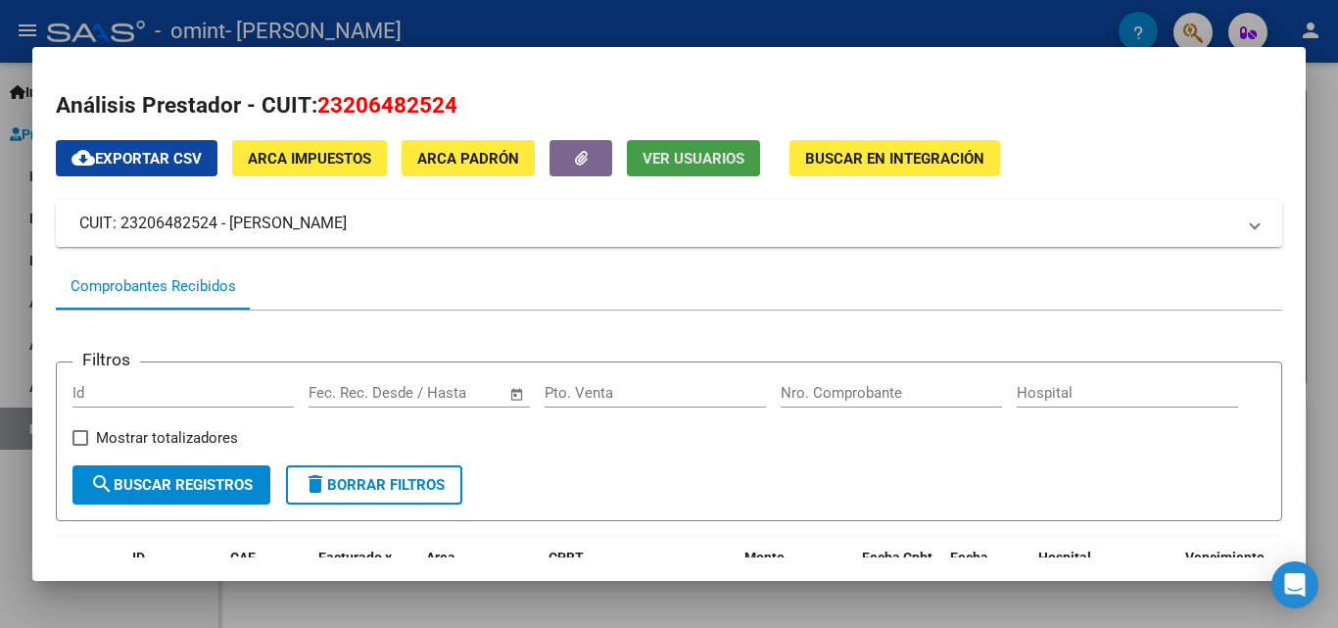
click at [728, 164] on span "Ver Usuarios" at bounding box center [694, 159] width 102 height 18
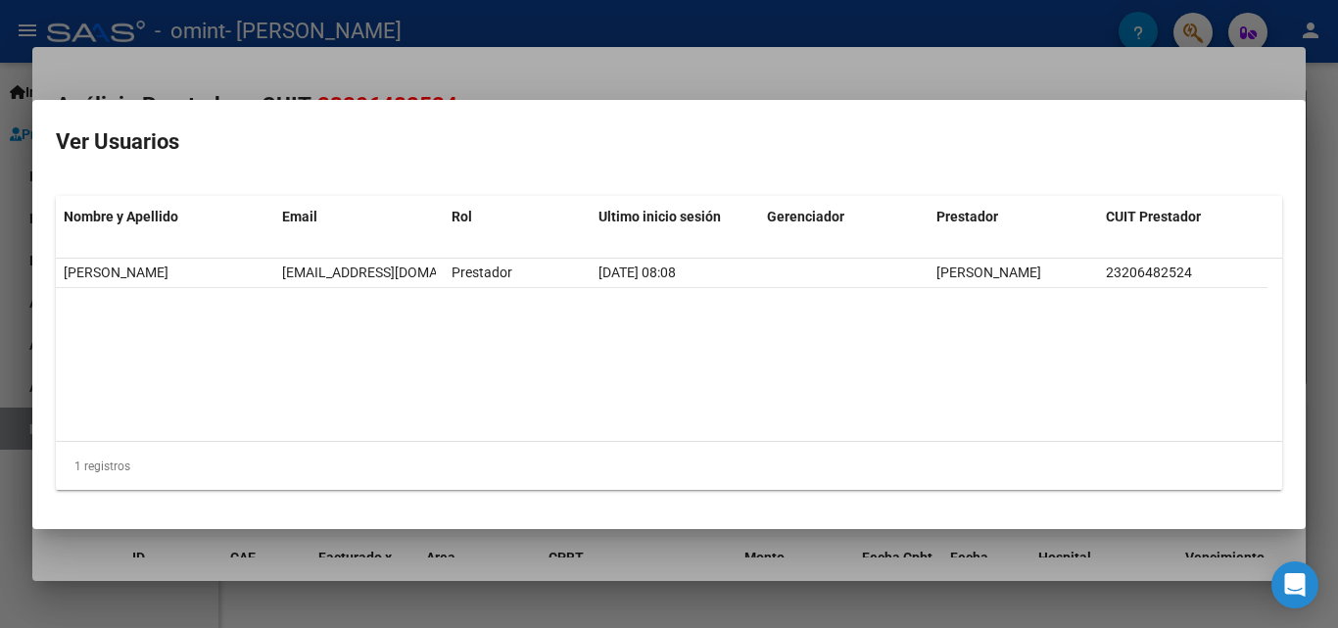
click at [785, 49] on div at bounding box center [669, 314] width 1338 height 628
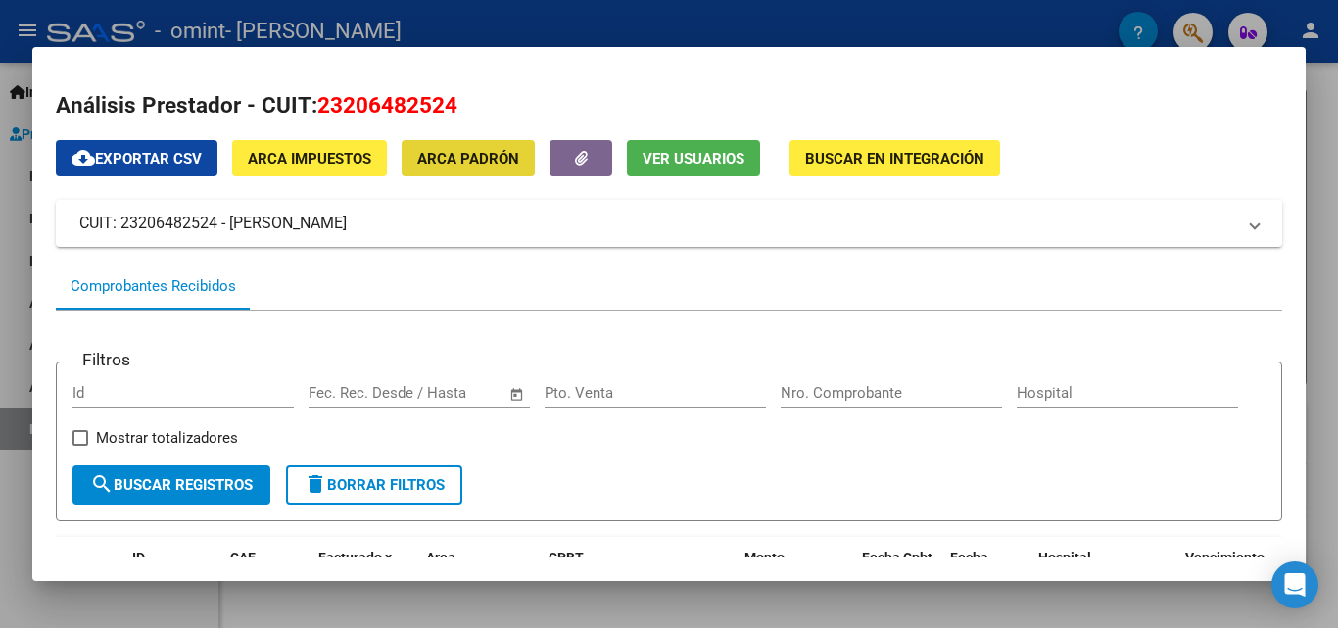
click at [511, 157] on span "ARCA Padrón" at bounding box center [468, 159] width 102 height 18
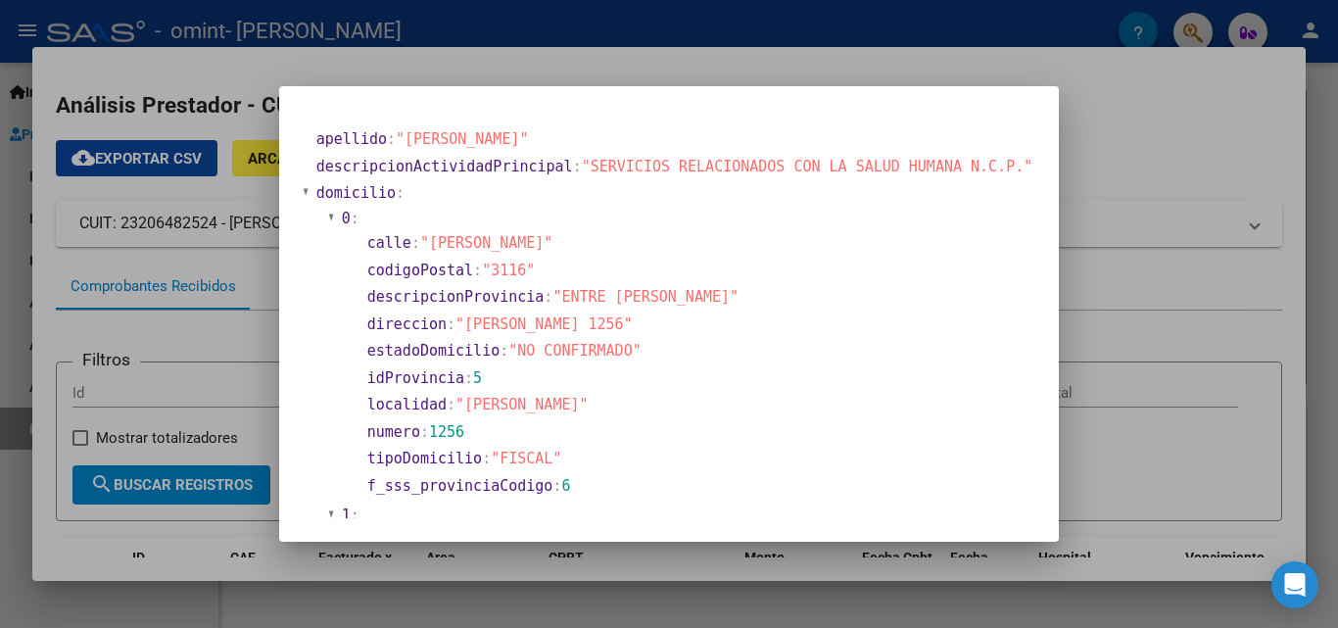
click at [1111, 171] on div at bounding box center [669, 314] width 1338 height 628
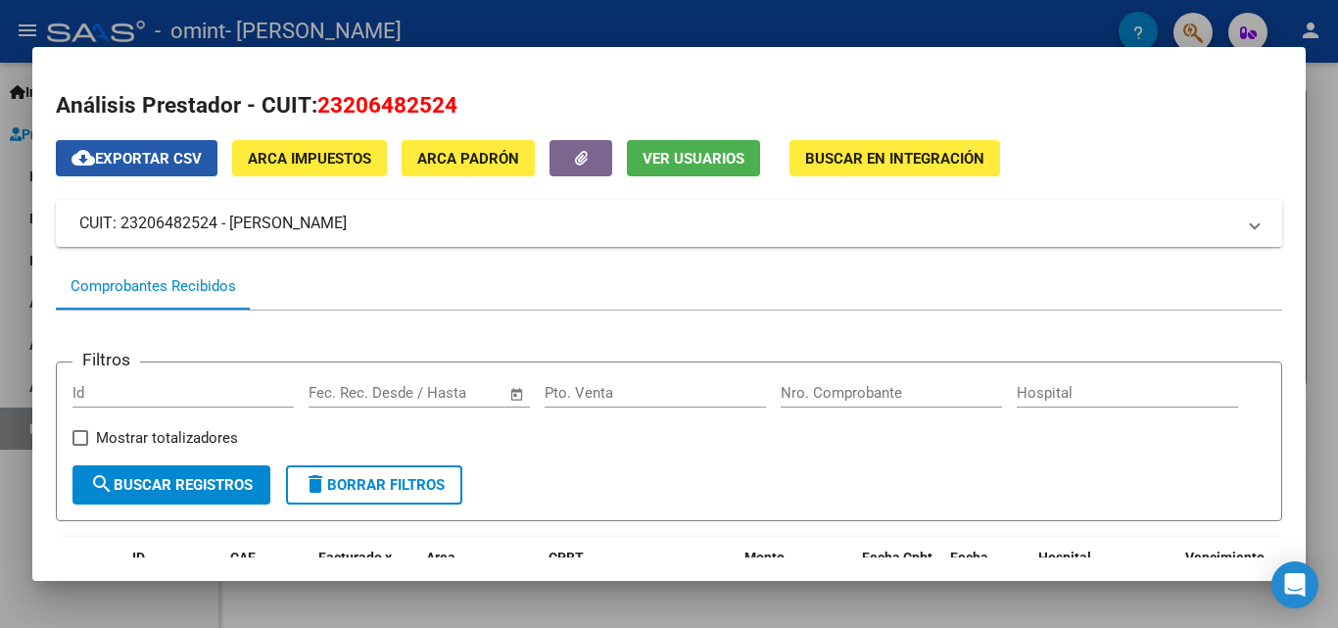
click at [182, 160] on span "cloud_download Exportar CSV" at bounding box center [137, 159] width 130 height 18
click at [1331, 408] on div at bounding box center [669, 314] width 1338 height 628
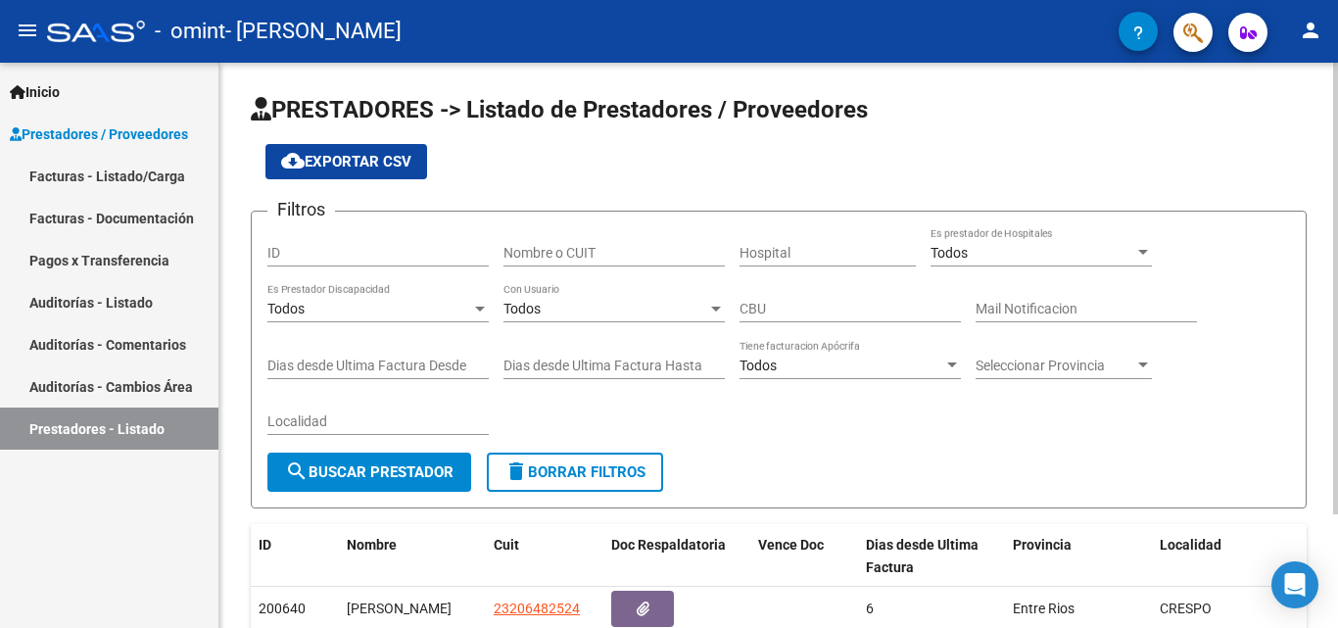
click at [1331, 0] on html "menu - omint - [PERSON_NAME] person Inicio Instructivos Contacto OS Prestadores…" at bounding box center [669, 314] width 1338 height 628
